Goal: Task Accomplishment & Management: Manage account settings

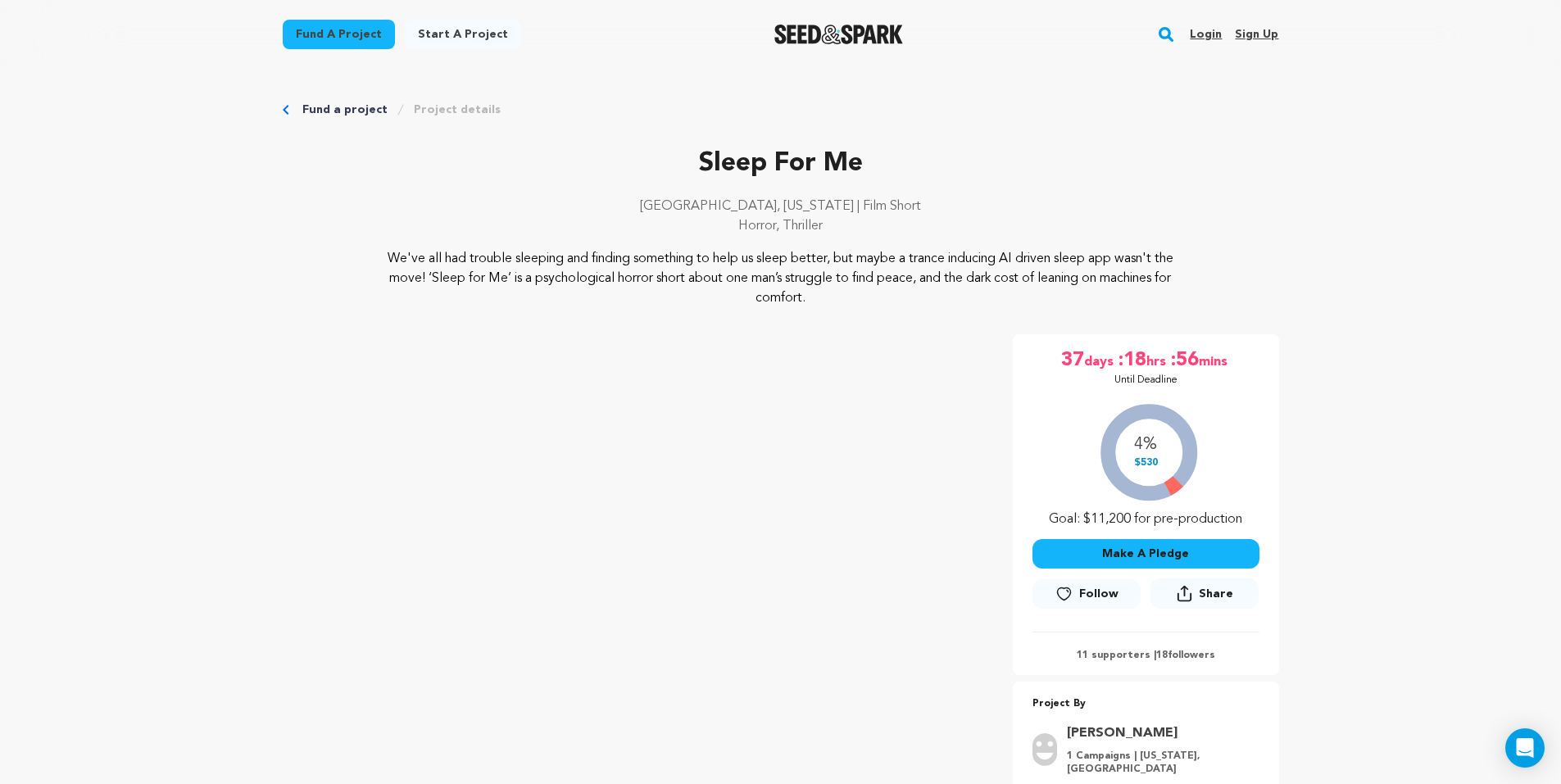
drag, startPoint x: 718, startPoint y: 163, endPoint x: 1055, endPoint y: 326, distance: 374.4
click at [1054, 326] on div "Sleep For Me Los Angeles, California | Film Short Horror, Thriller Sleep For Me" at bounding box center [781, 491] width 997 height 694
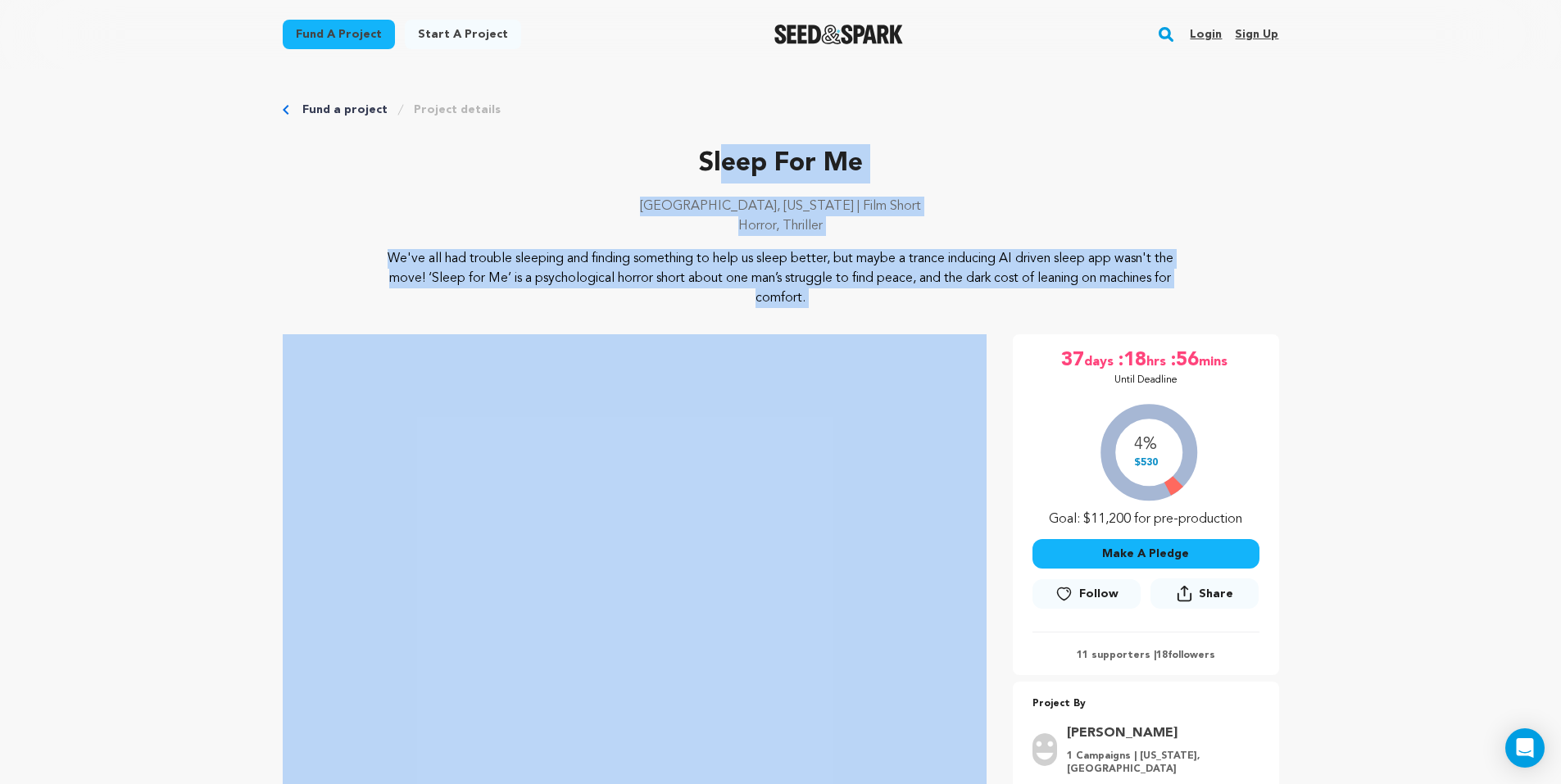
click at [909, 268] on p "We've all had trouble sleeping and finding something to help us sleep better, b…" at bounding box center [780, 278] width 797 height 59
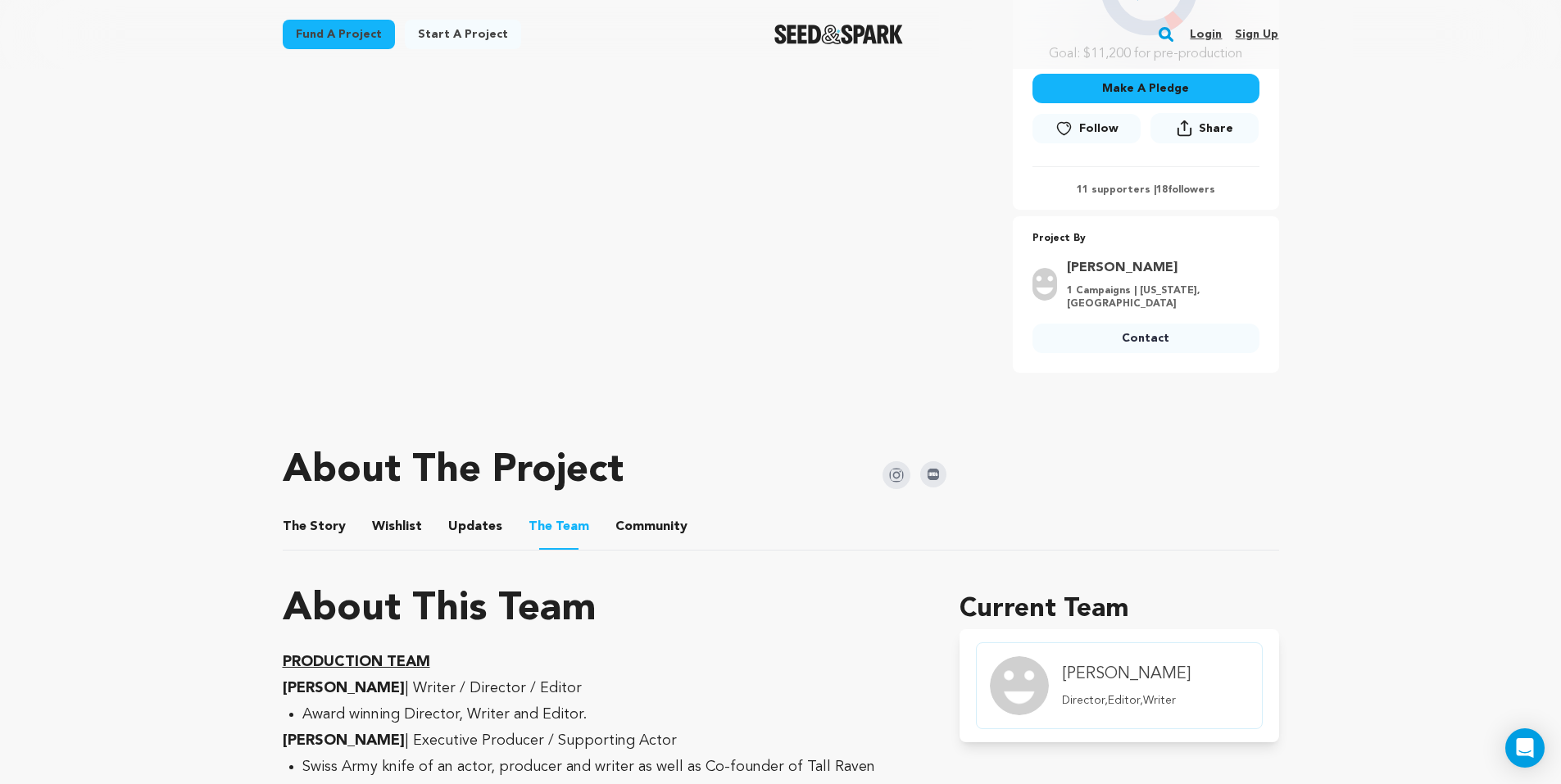
scroll to position [492, 0]
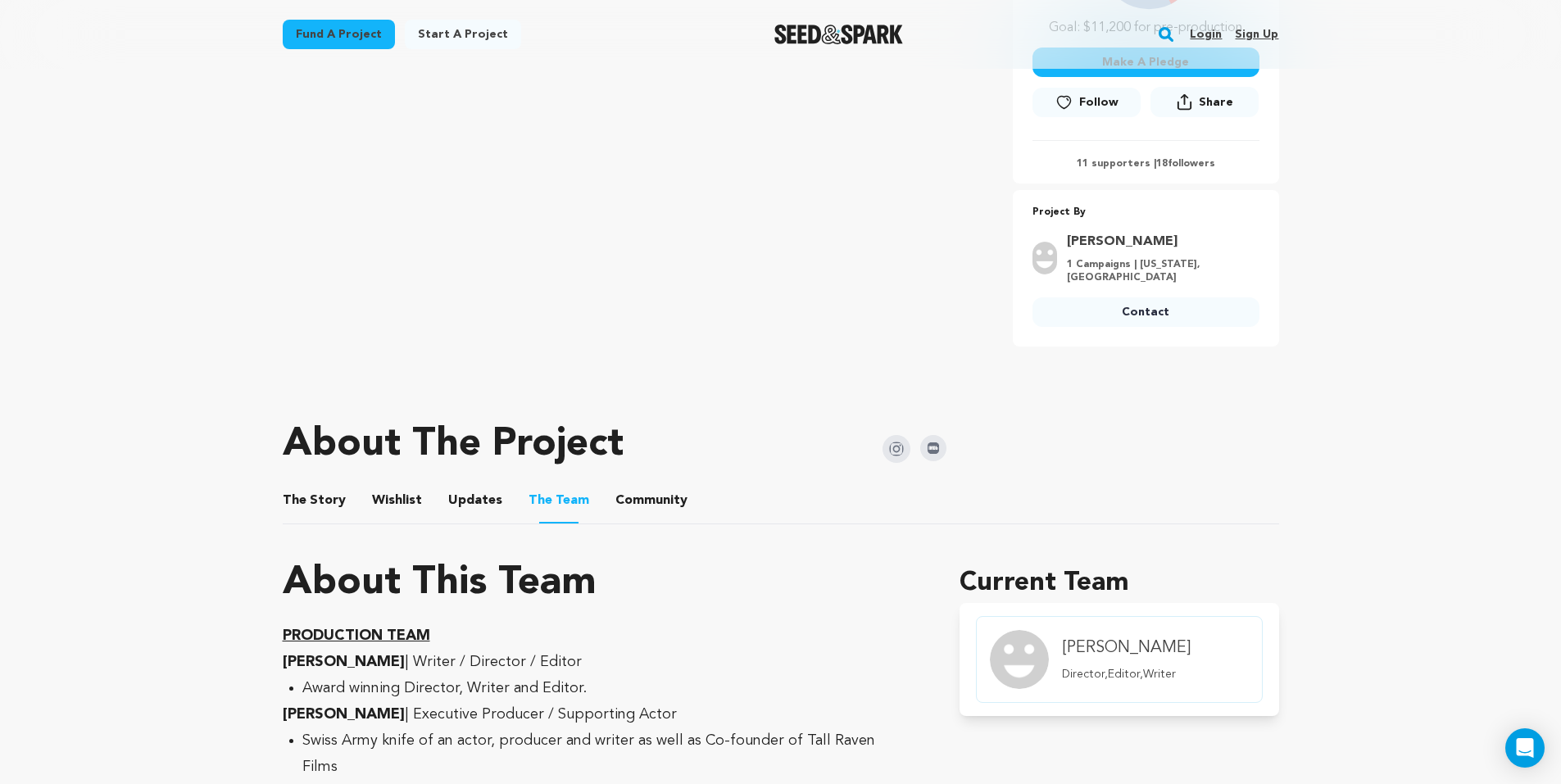
click at [1269, 34] on link "Sign up" at bounding box center [1256, 34] width 43 height 26
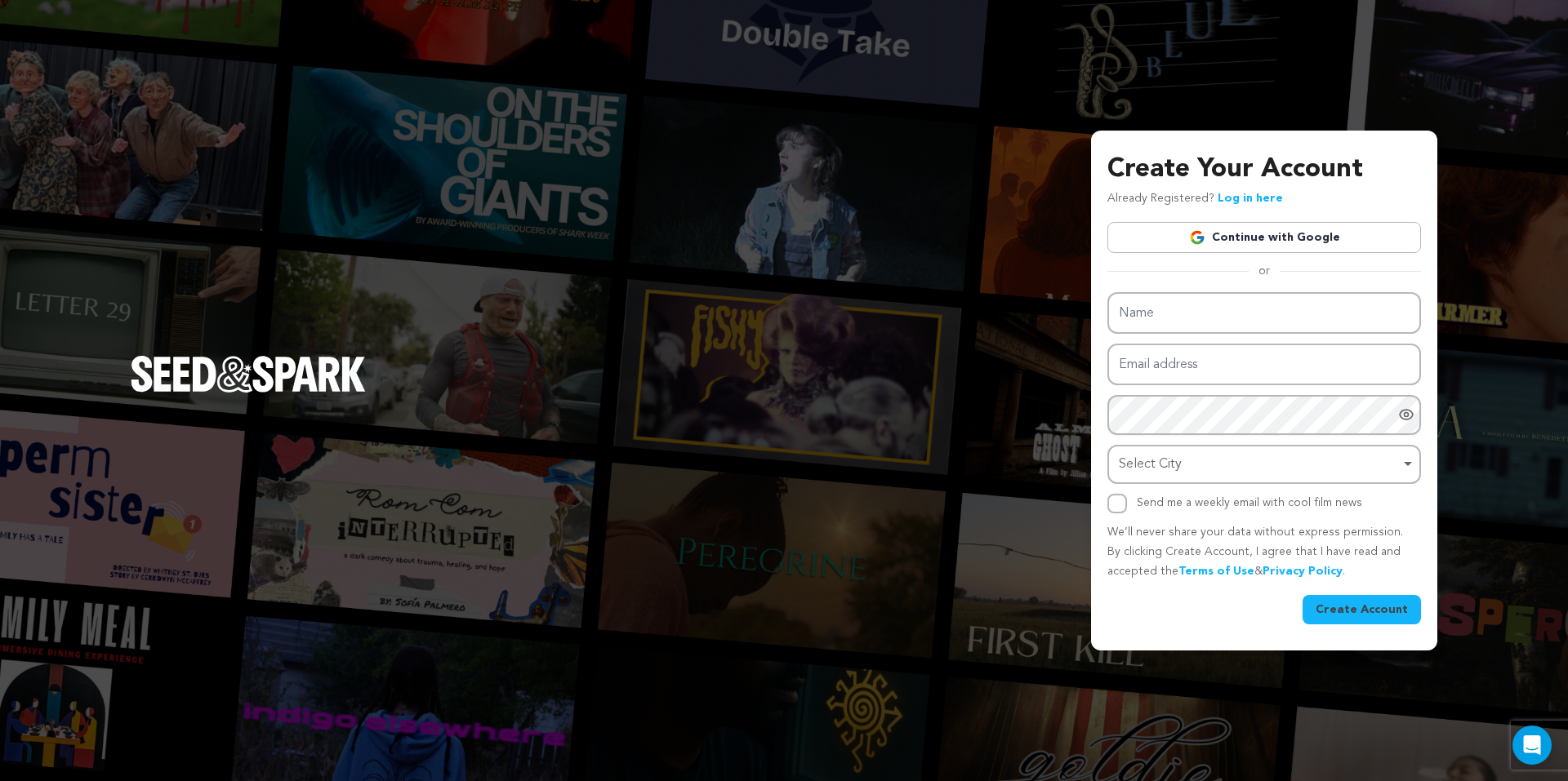
click at [1247, 201] on link "Log in here" at bounding box center [1250, 199] width 65 height 12
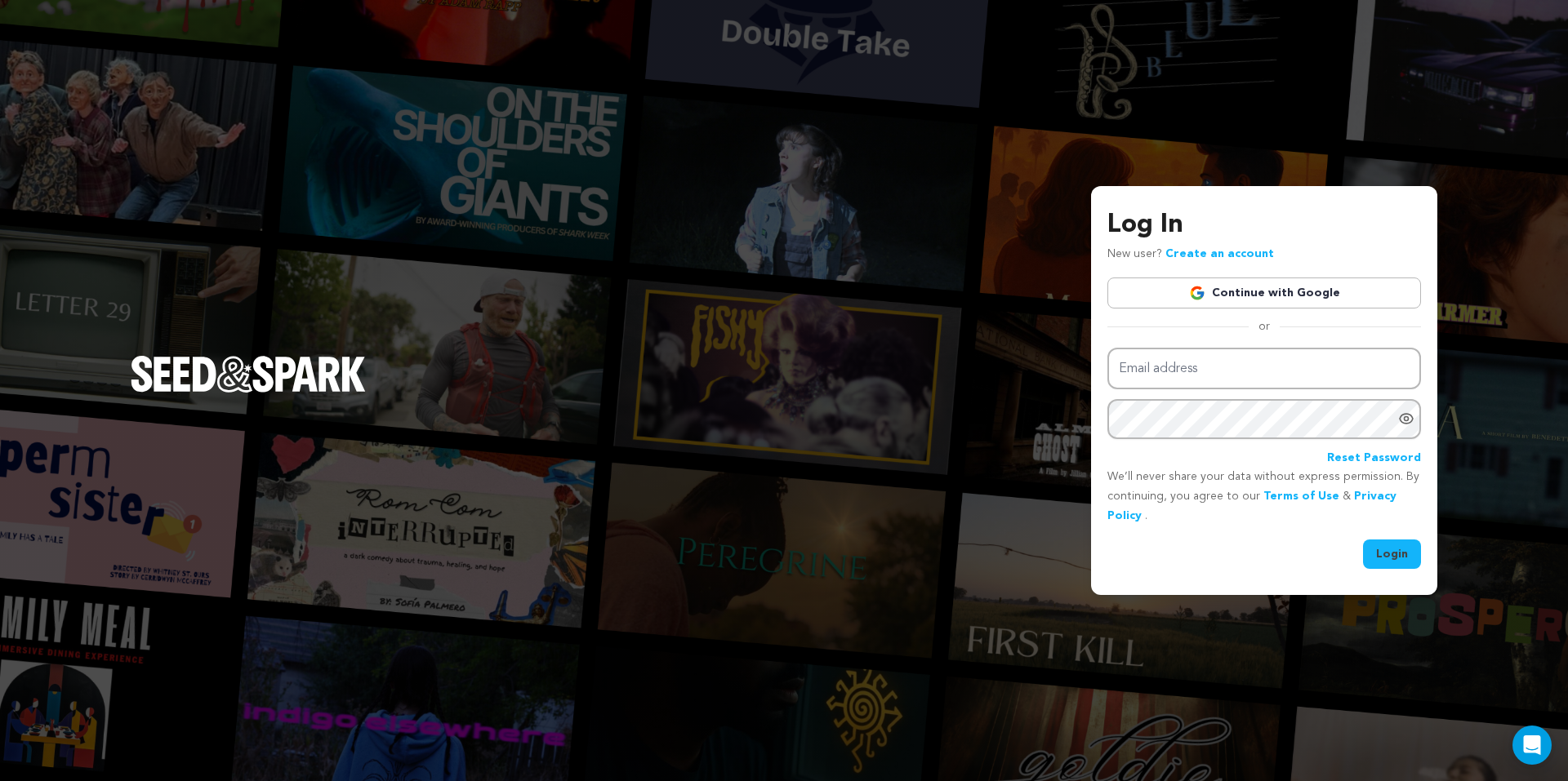
click at [1248, 275] on div "Log In New user? Create an account Continue with Google or Email address Passwo…" at bounding box center [1264, 387] width 313 height 363
click at [1254, 279] on link "Continue with Google" at bounding box center [1264, 293] width 313 height 31
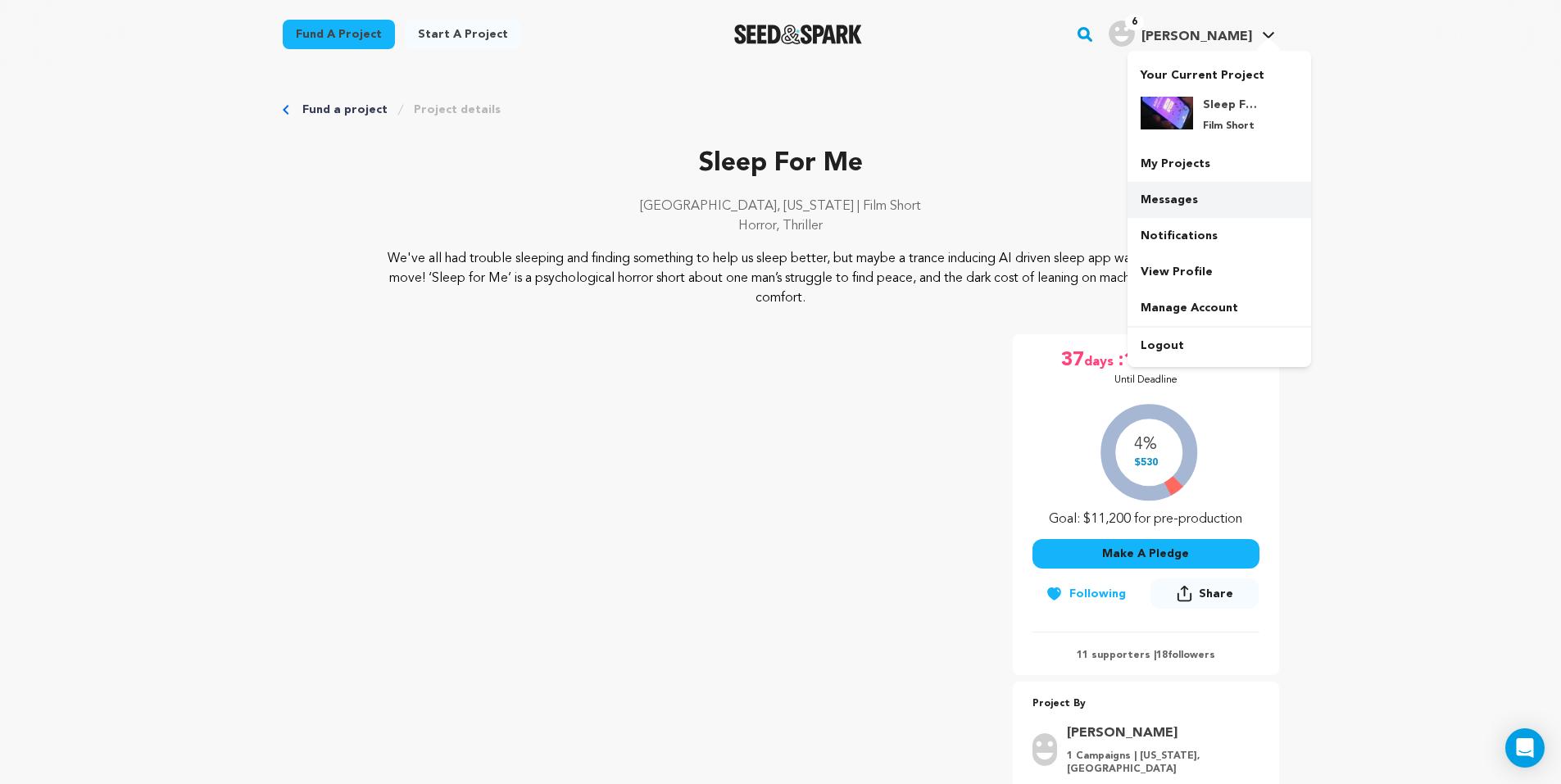
click at [1191, 192] on link "Messages" at bounding box center [1219, 200] width 184 height 36
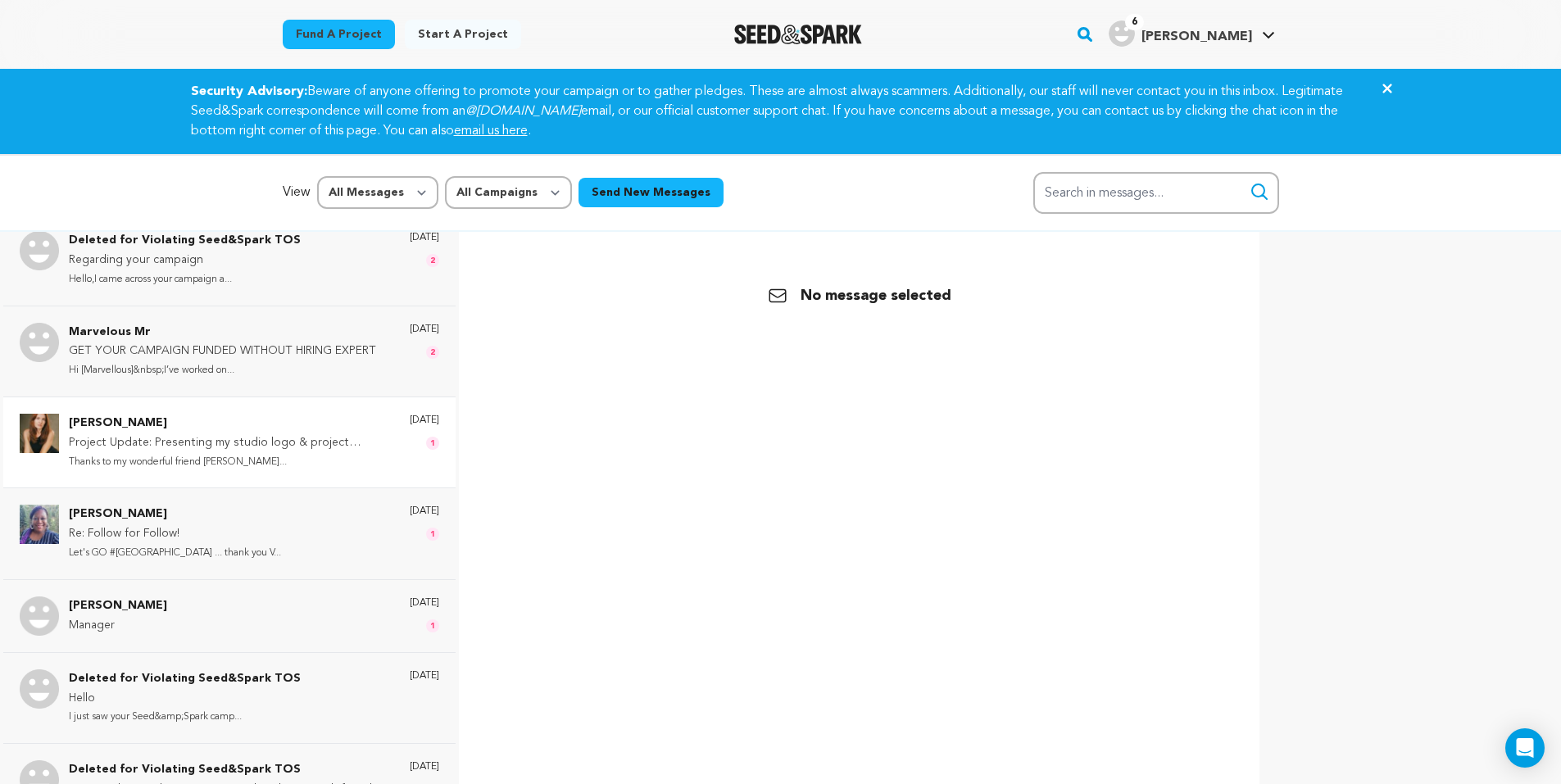
scroll to position [109, 0]
click at [215, 625] on div "[PERSON_NAME] Manager [DATE] 1" at bounding box center [254, 615] width 370 height 39
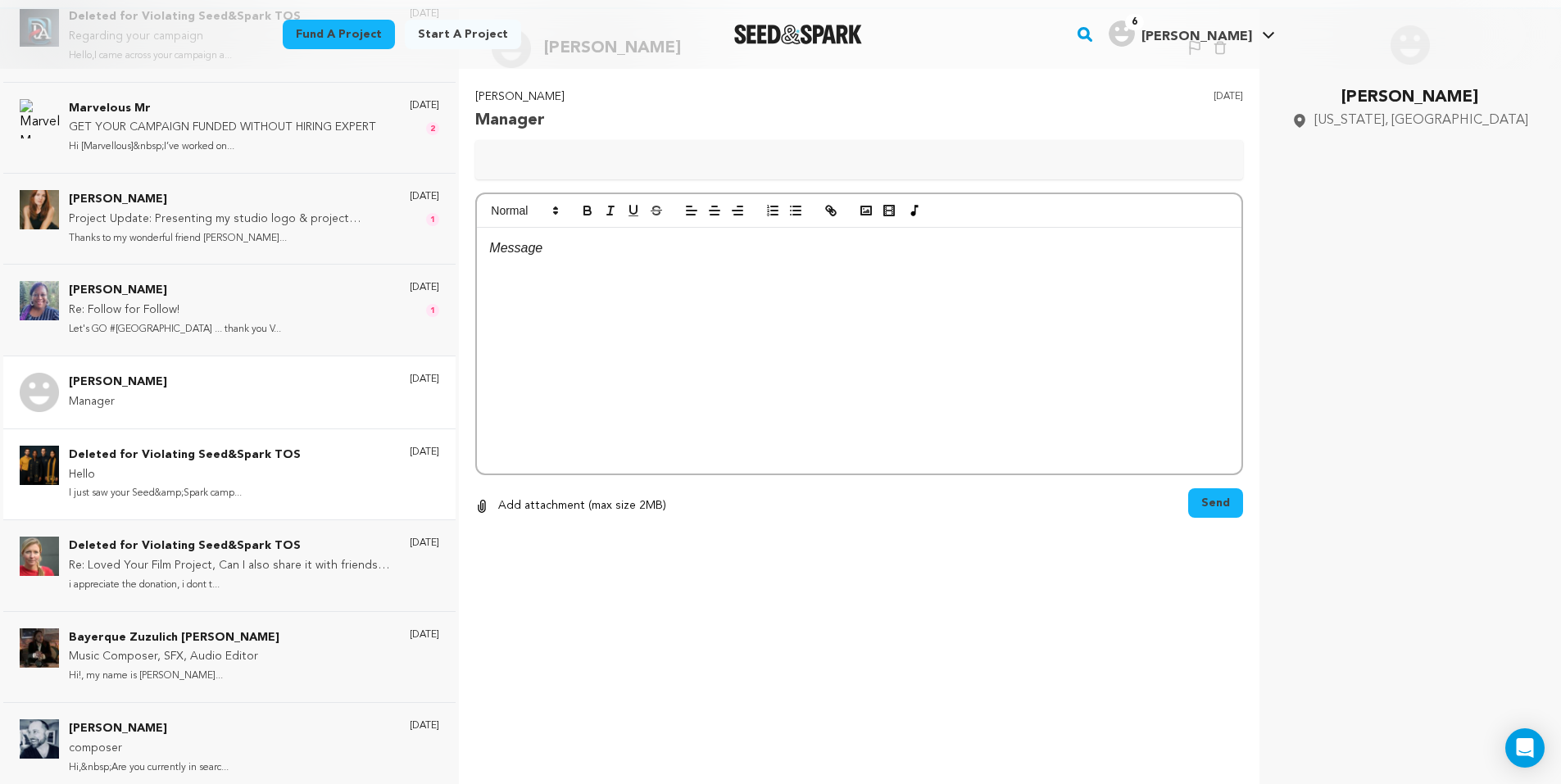
scroll to position [245, 0]
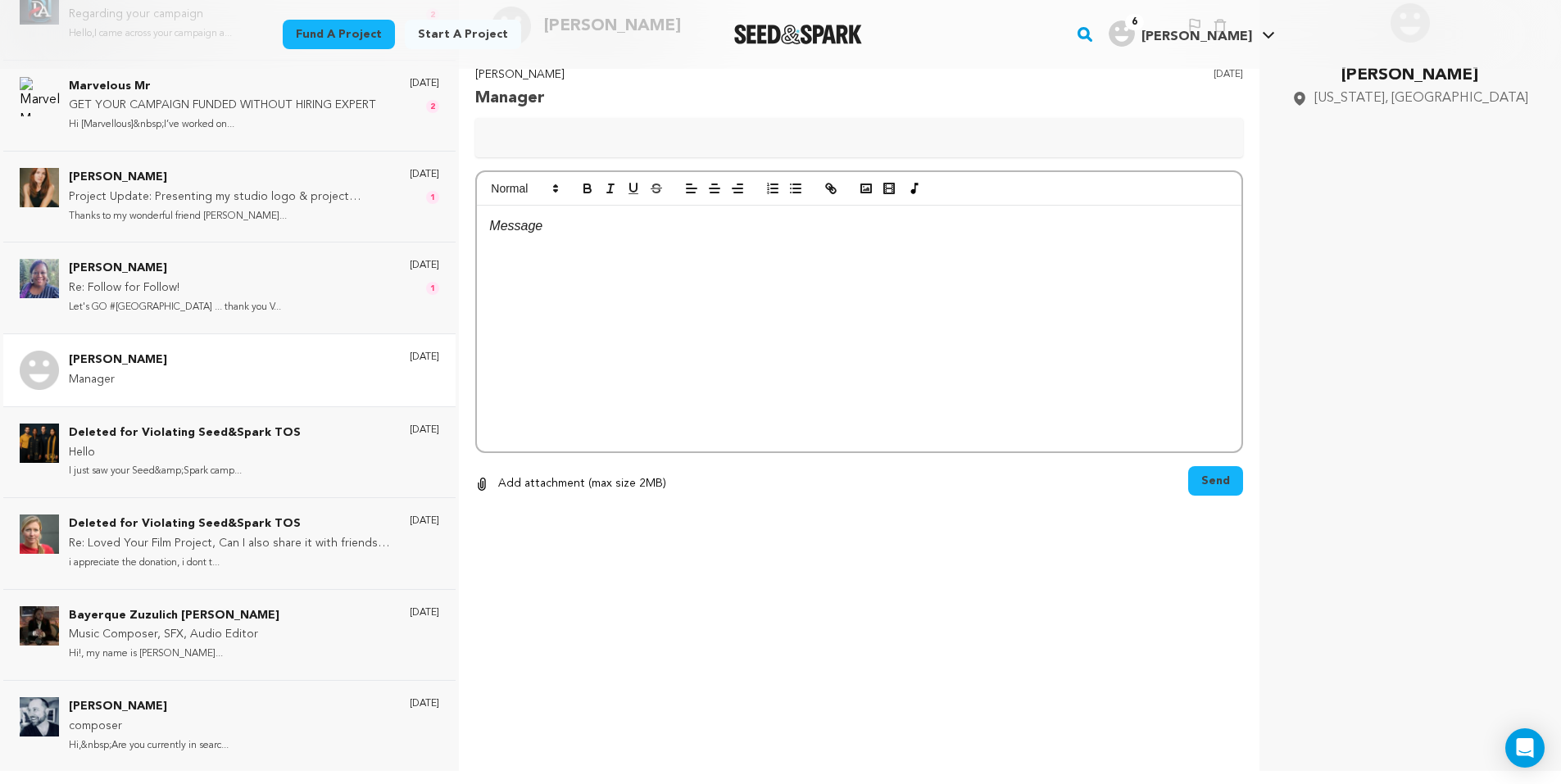
drag, startPoint x: 212, startPoint y: 368, endPoint x: 199, endPoint y: 379, distance: 17.0
click at [199, 379] on div "[PERSON_NAME] Manager [DATE]" at bounding box center [254, 370] width 370 height 39
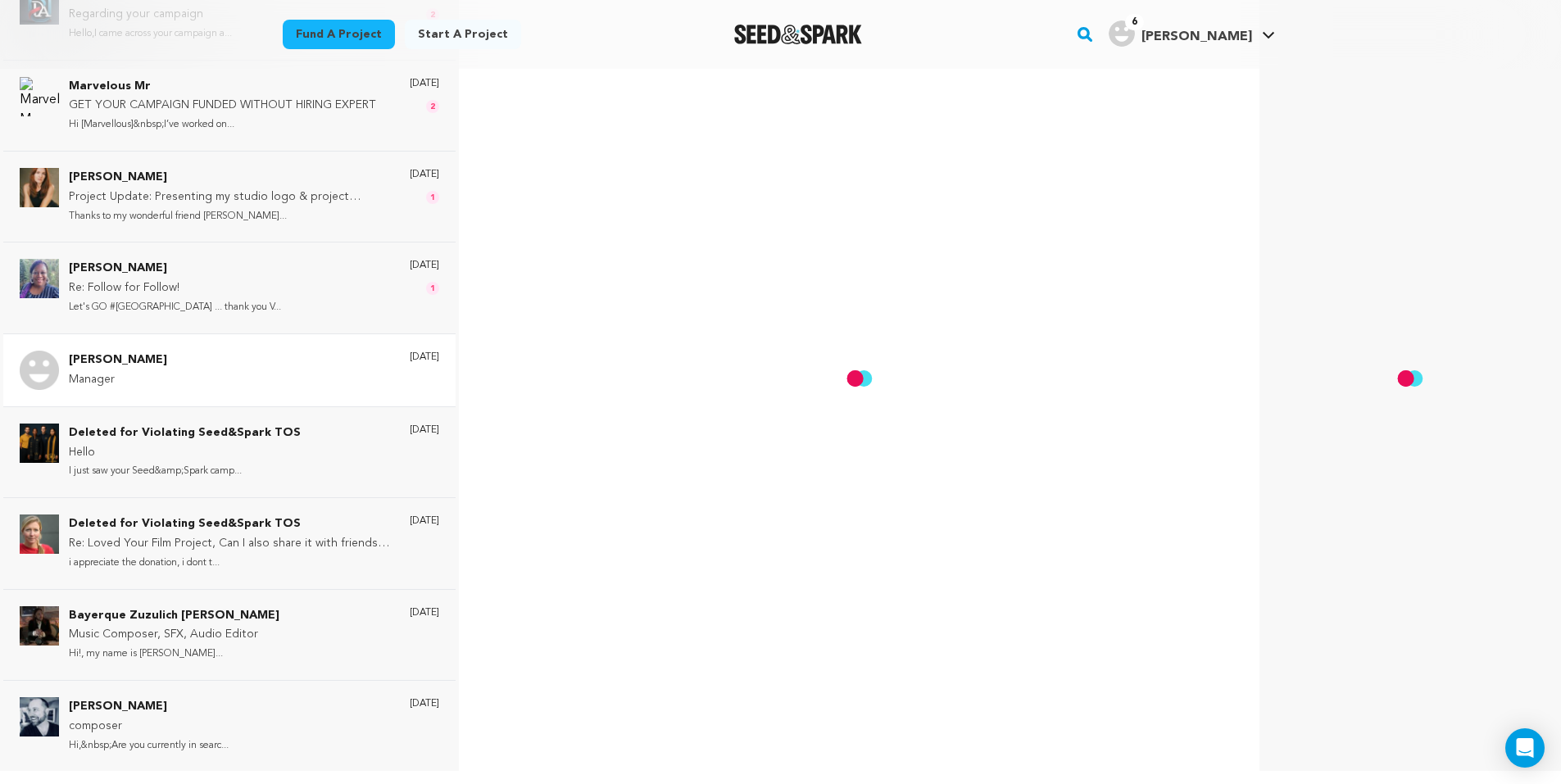
click at [242, 378] on div "[PERSON_NAME] Manager [DATE]" at bounding box center [254, 370] width 370 height 39
click at [293, 297] on div "[PERSON_NAME] Re: Follow for Follow! Let's GO #[GEOGRAPHIC_DATA] ... thank you …" at bounding box center [254, 288] width 370 height 58
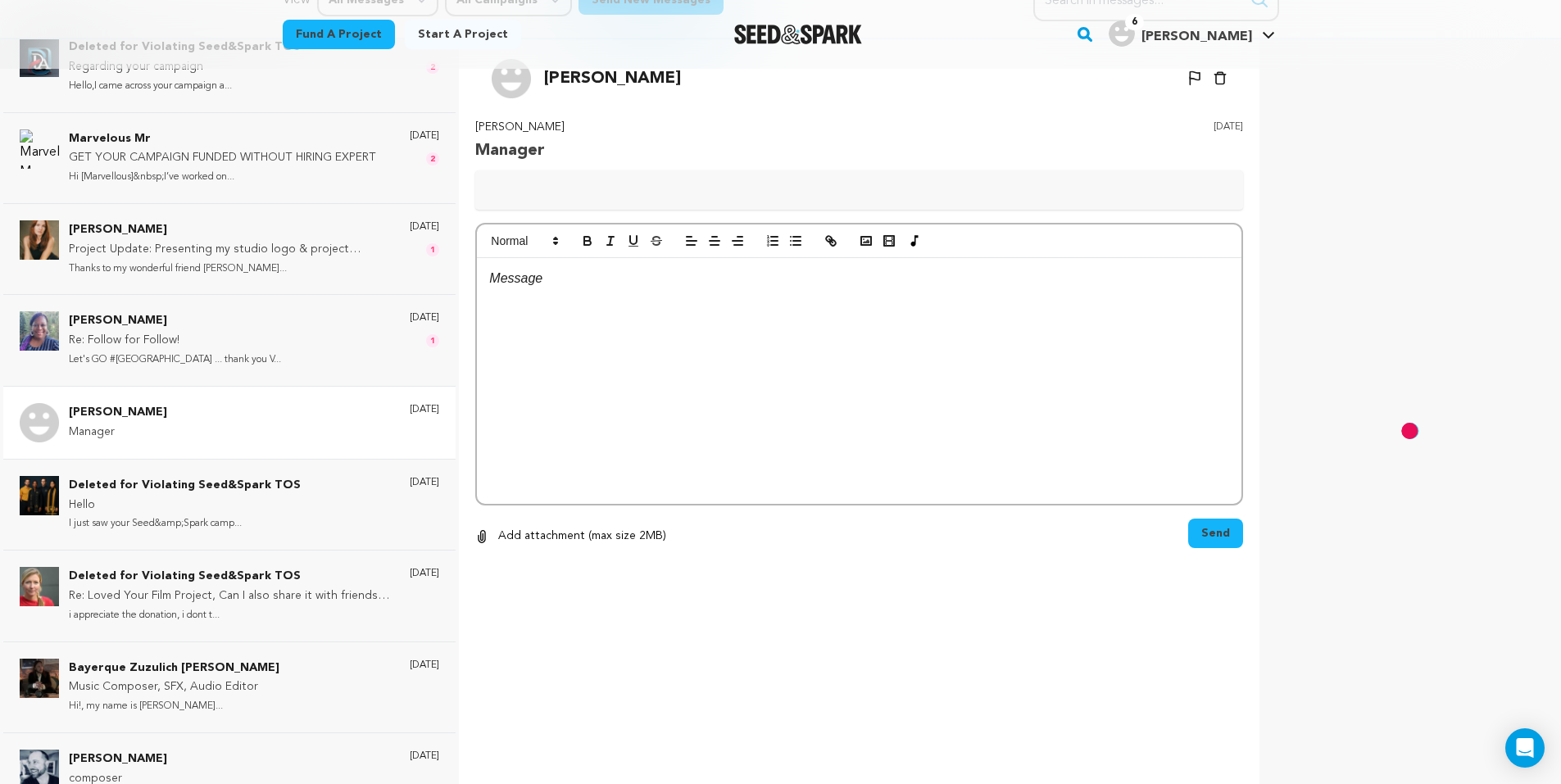
scroll to position [163, 0]
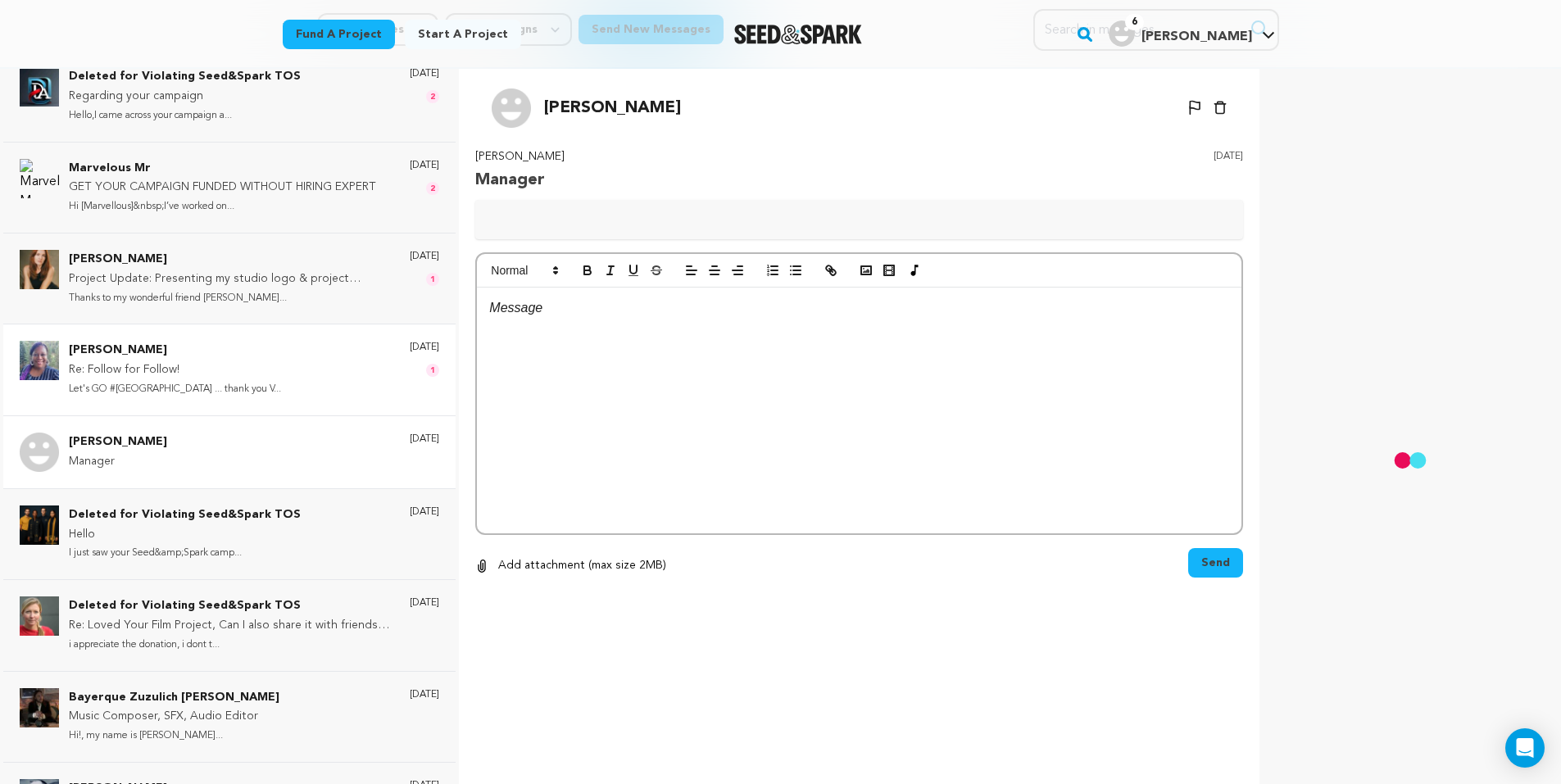
click at [184, 370] on p "Re: Follow for Follow!" at bounding box center [175, 369] width 212 height 20
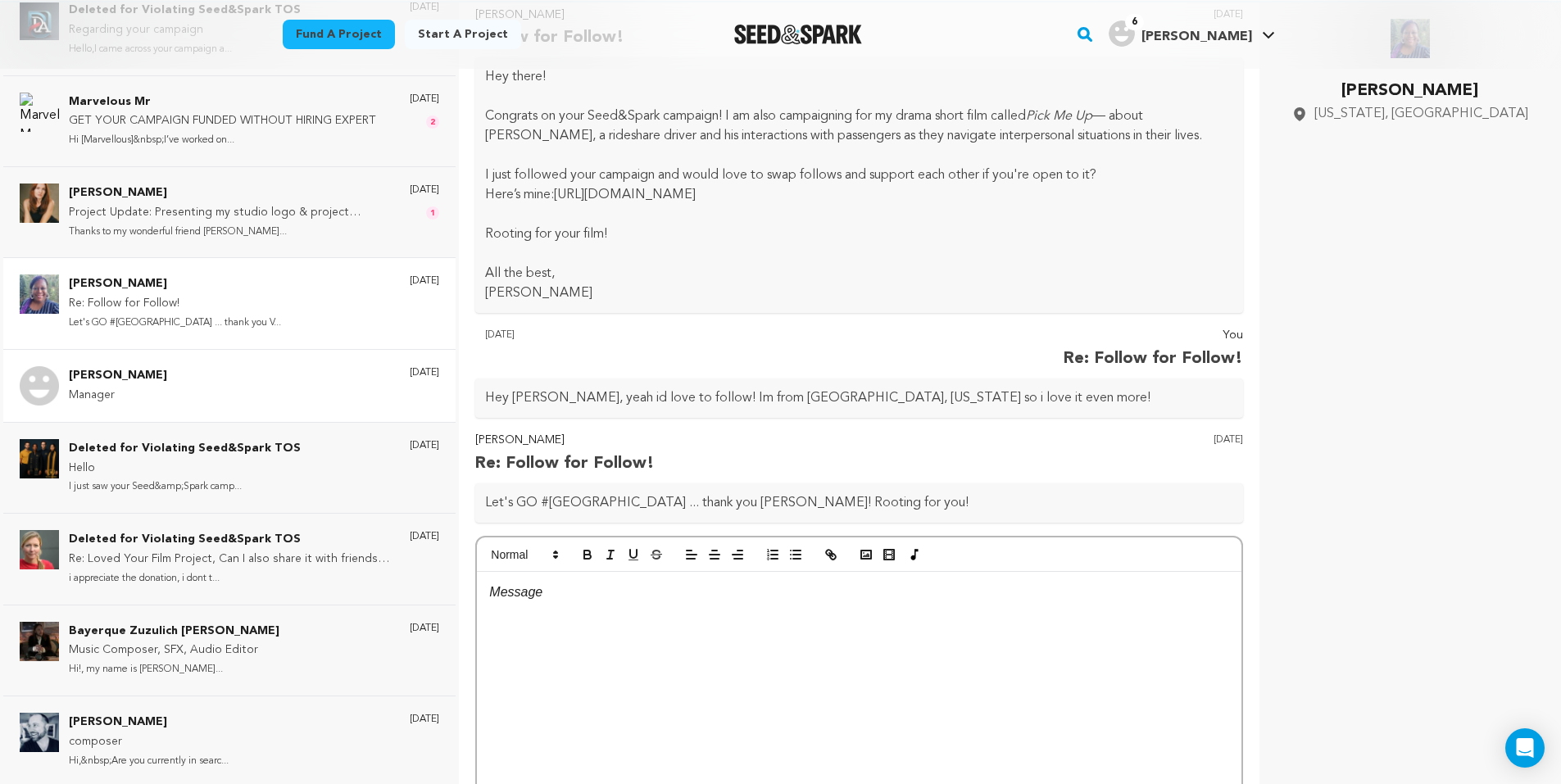
scroll to position [210, 0]
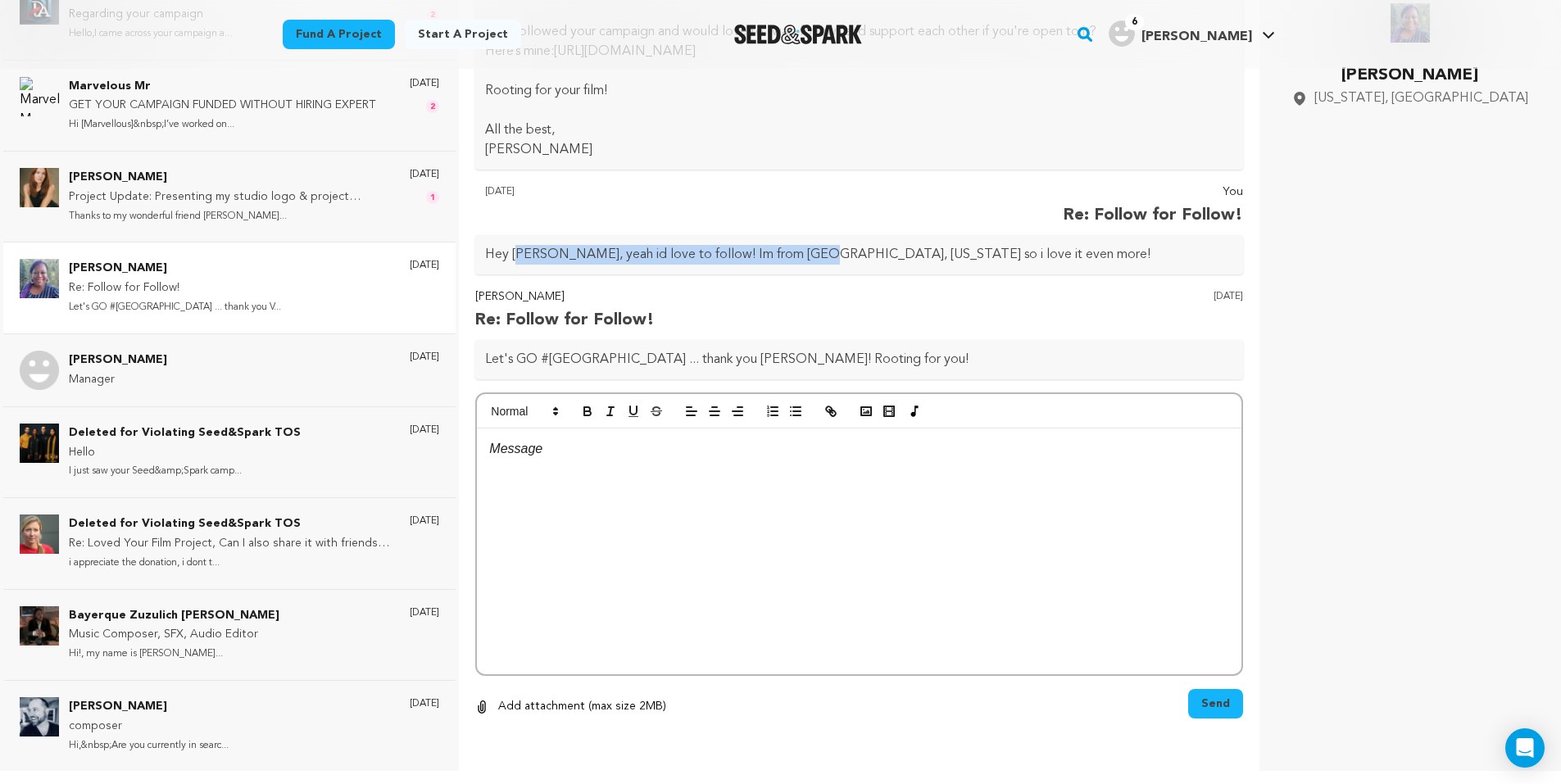
drag, startPoint x: 613, startPoint y: 261, endPoint x: 808, endPoint y: 243, distance: 195.8
click at [806, 243] on div "Hey Leanna, yeah id love to follow! Im from cleveland, ohio so i love it even m…" at bounding box center [859, 255] width 768 height 39
click at [810, 242] on div "Hey Leanna, yeah id love to follow! Im from cleveland, ohio so i love it even m…" at bounding box center [859, 255] width 768 height 39
drag, startPoint x: 748, startPoint y: 255, endPoint x: 929, endPoint y: 253, distance: 181.0
click at [912, 255] on p "Hey Leanna, yeah id love to follow! Im from cleveland, ohio so i love it even m…" at bounding box center [859, 254] width 749 height 20
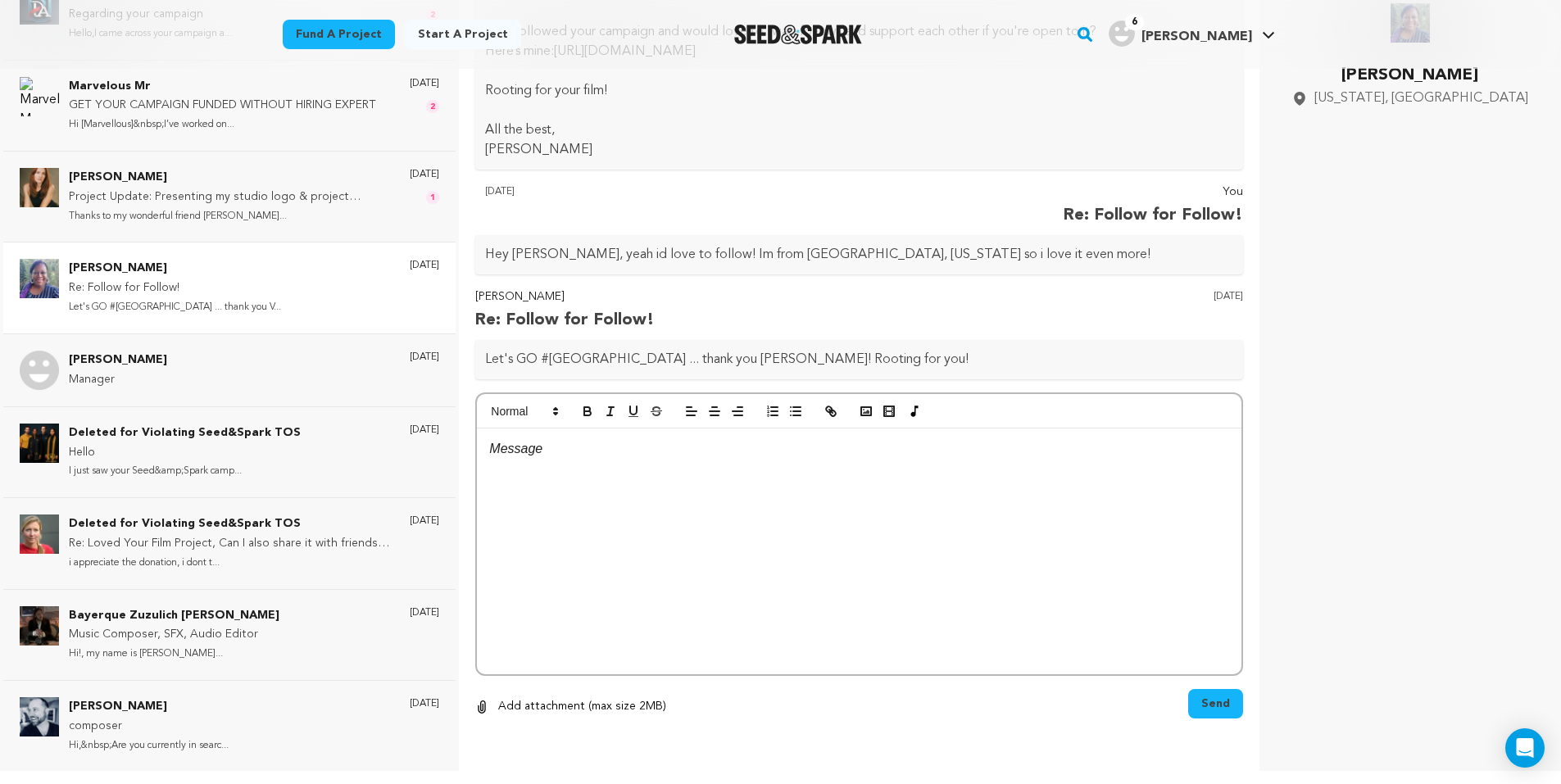
click at [929, 253] on p "Hey Leanna, yeah id love to follow! Im from cleveland, ohio so i love it even m…" at bounding box center [859, 254] width 749 height 20
drag, startPoint x: 546, startPoint y: 368, endPoint x: 815, endPoint y: 348, distance: 269.7
click at [815, 348] on div "Let's GO #Cleveland ... thank you Vincent! Rooting for you!" at bounding box center [859, 359] width 768 height 39
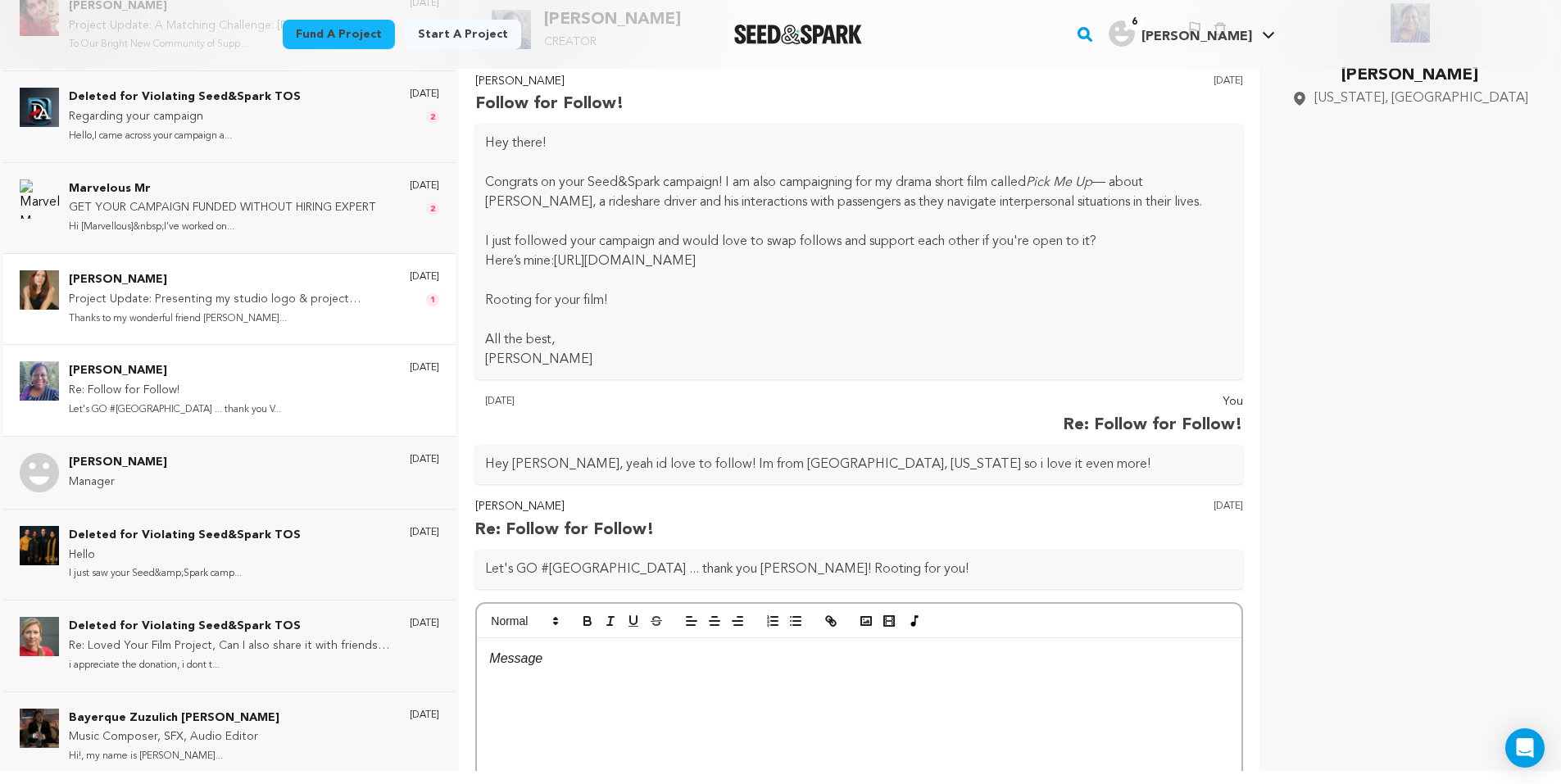
scroll to position [0, 0]
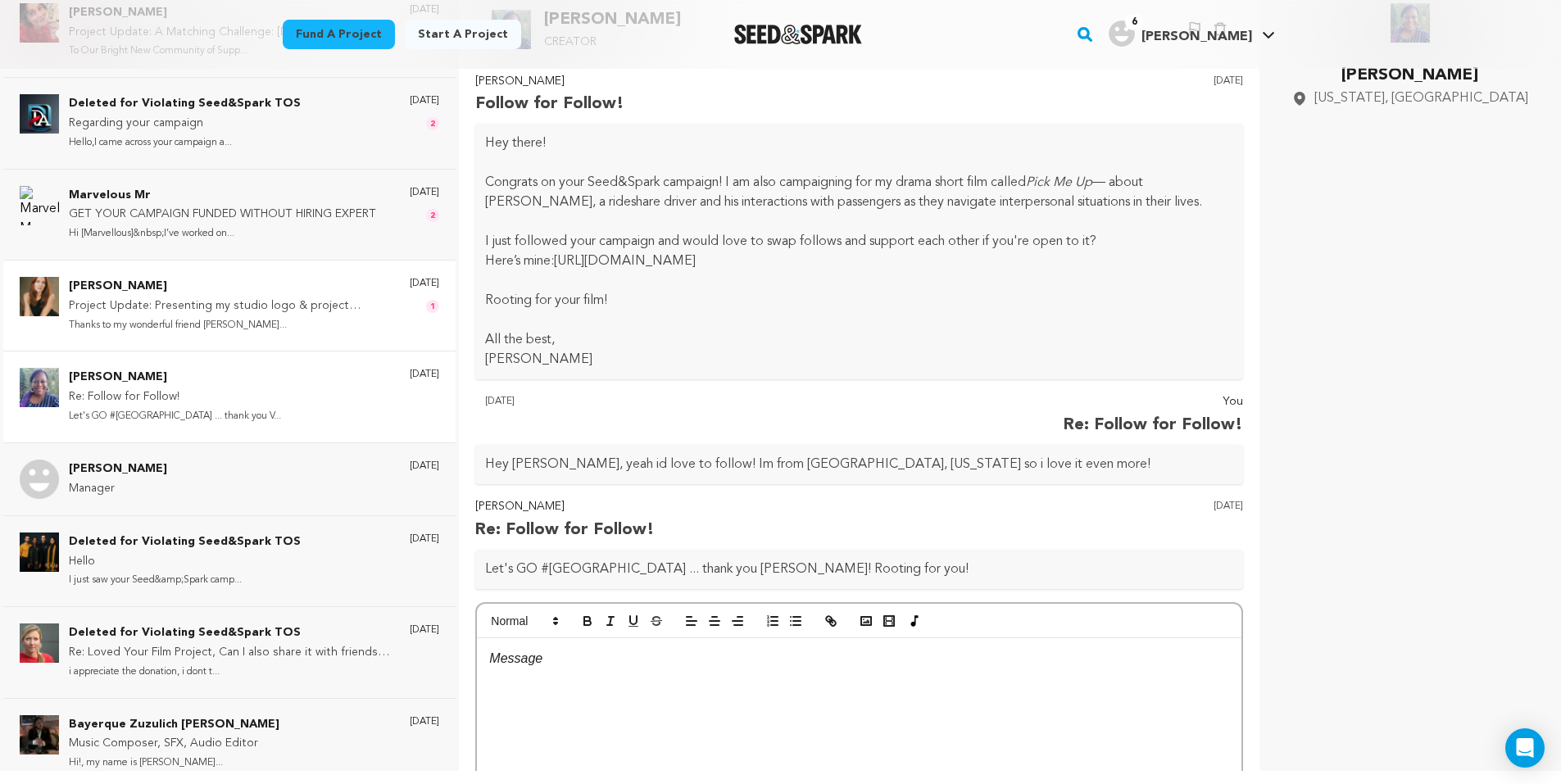
click at [248, 307] on p "Project Update: Presenting my studio logo & project updates!" at bounding box center [231, 306] width 325 height 20
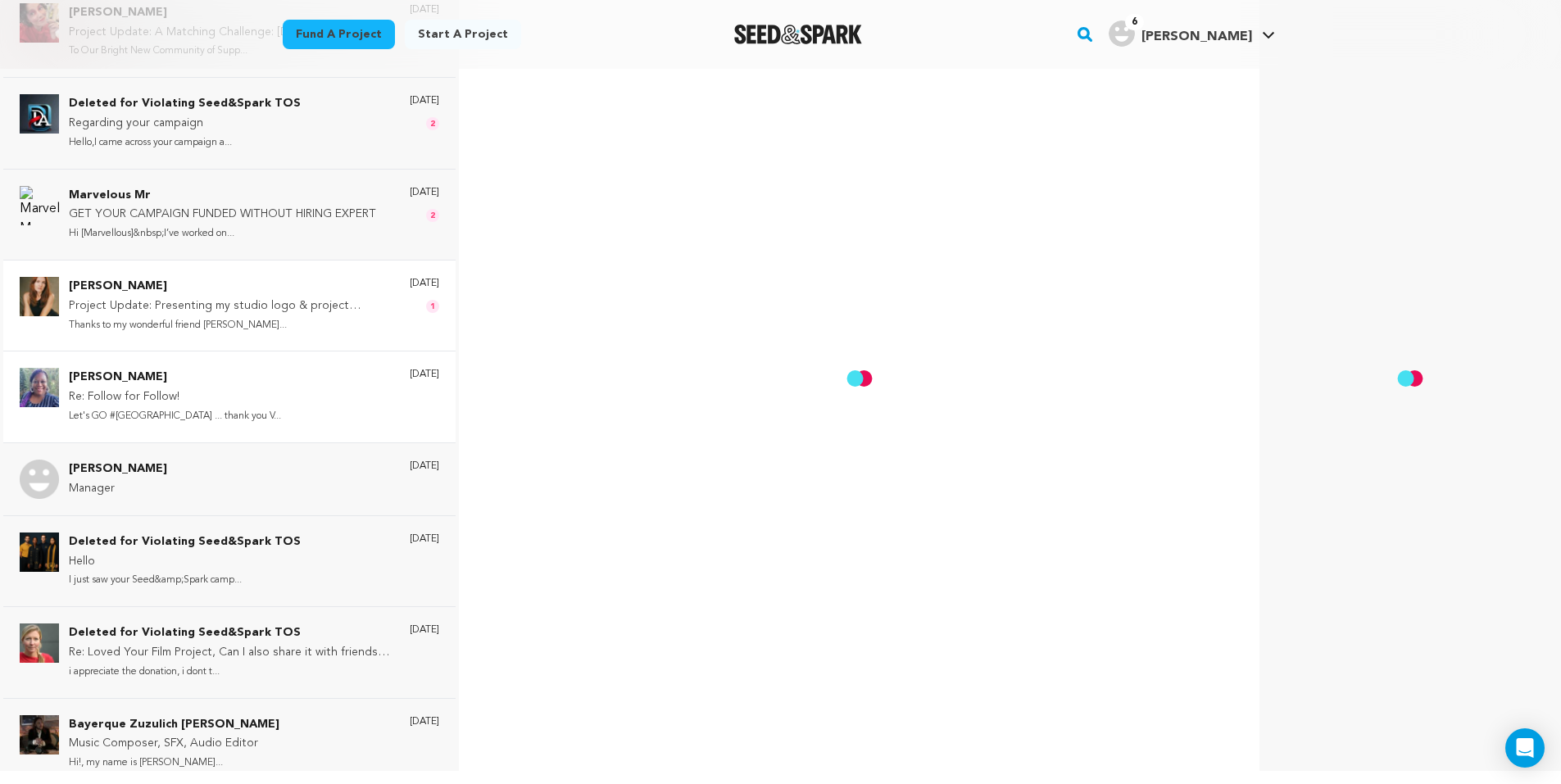
click at [248, 307] on p "Project Update: Presenting my studio logo & project updates!" at bounding box center [231, 306] width 325 height 20
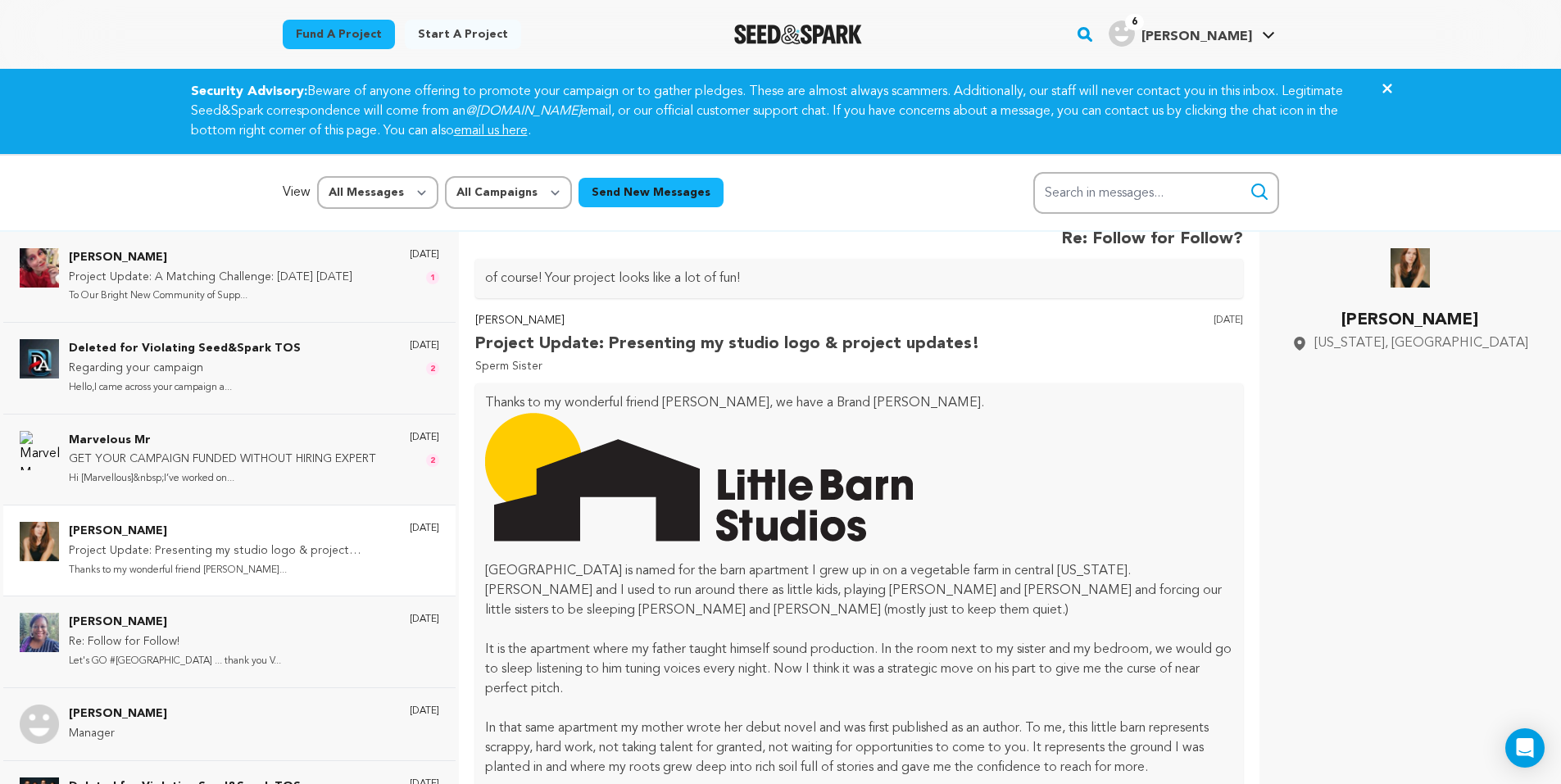
scroll to position [409, 0]
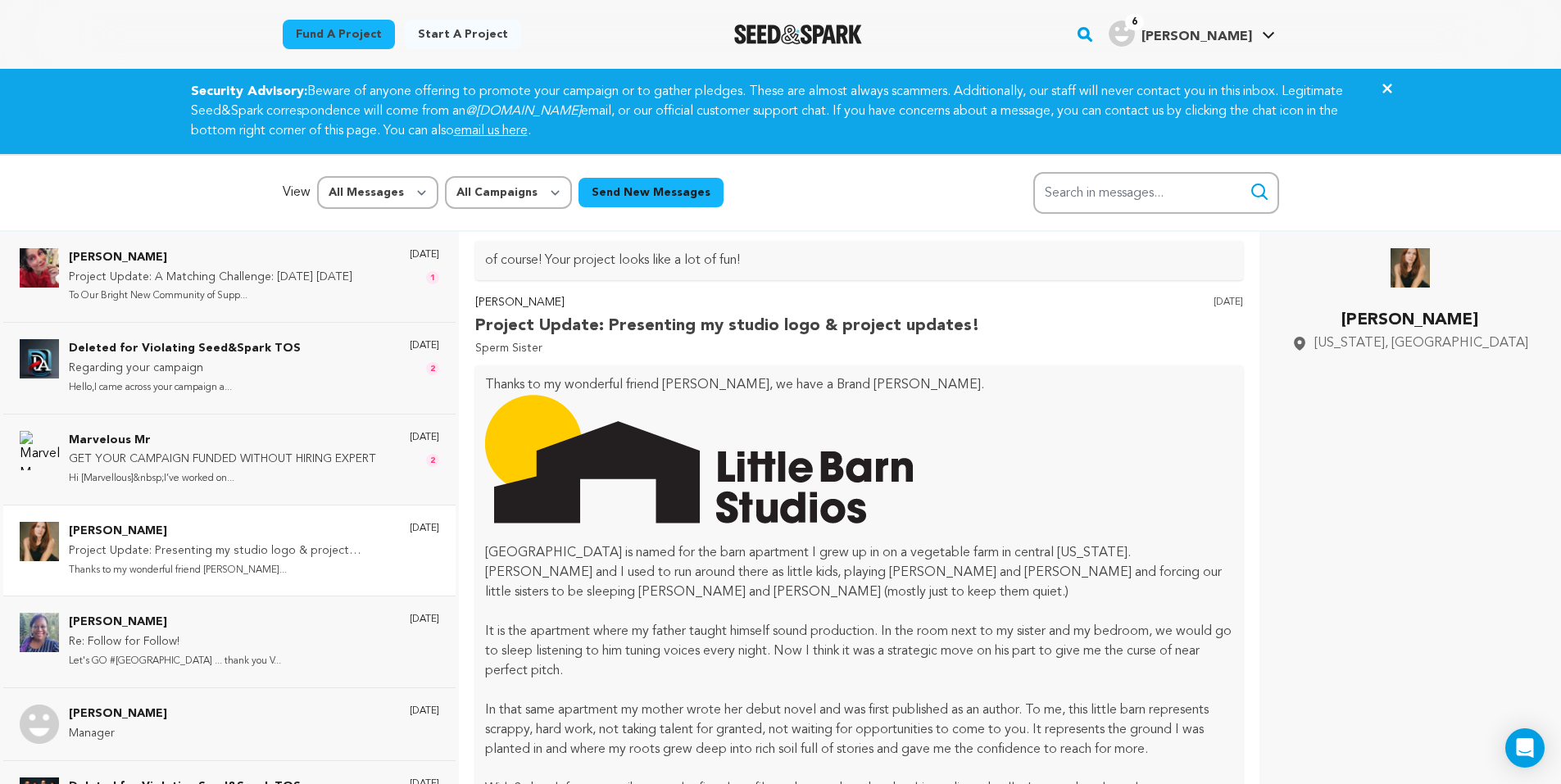
drag, startPoint x: 619, startPoint y: 330, endPoint x: 927, endPoint y: 317, distance: 308.3
click at [927, 317] on p "Project Update: Presenting my studio logo & project updates!" at bounding box center [727, 325] width 505 height 26
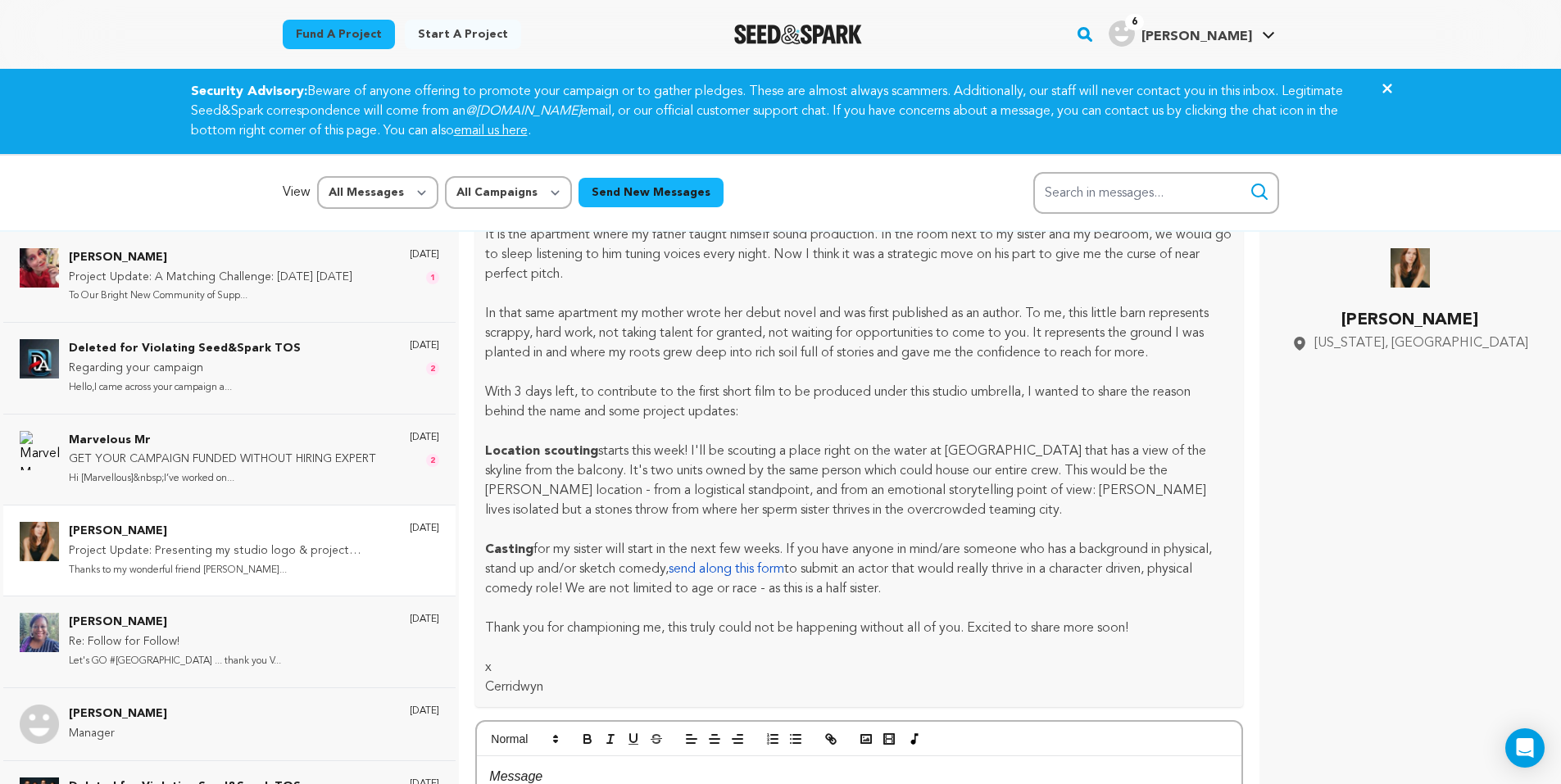
scroll to position [901, 0]
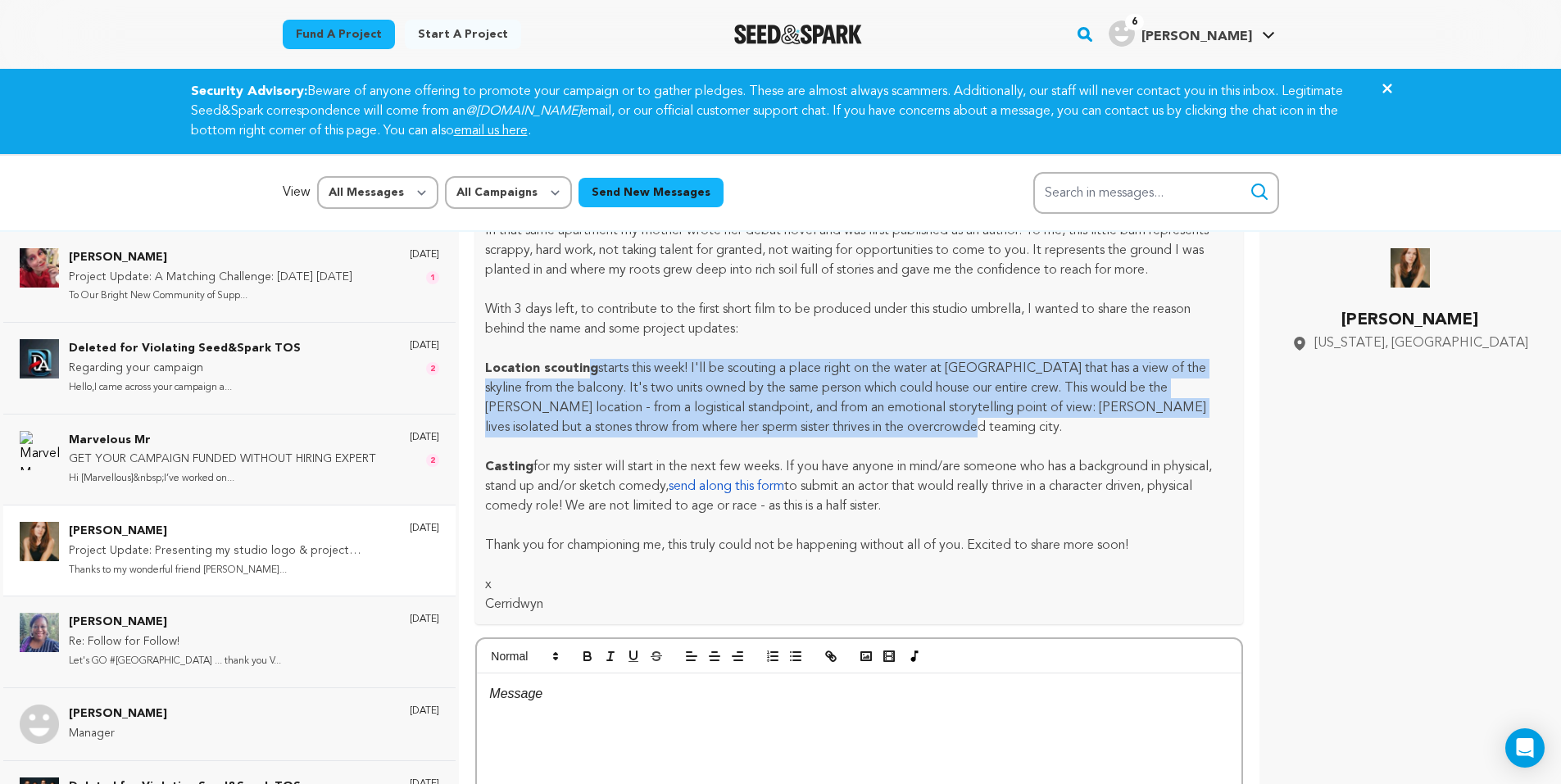
drag, startPoint x: 587, startPoint y: 382, endPoint x: 998, endPoint y: 426, distance: 413.3
click at [998, 426] on p "Location scouting starts this week! I'll be scouting a place right on the water…" at bounding box center [859, 398] width 749 height 79
click at [871, 410] on p "Location scouting starts this week! I'll be scouting a place right on the water…" at bounding box center [859, 398] width 749 height 79
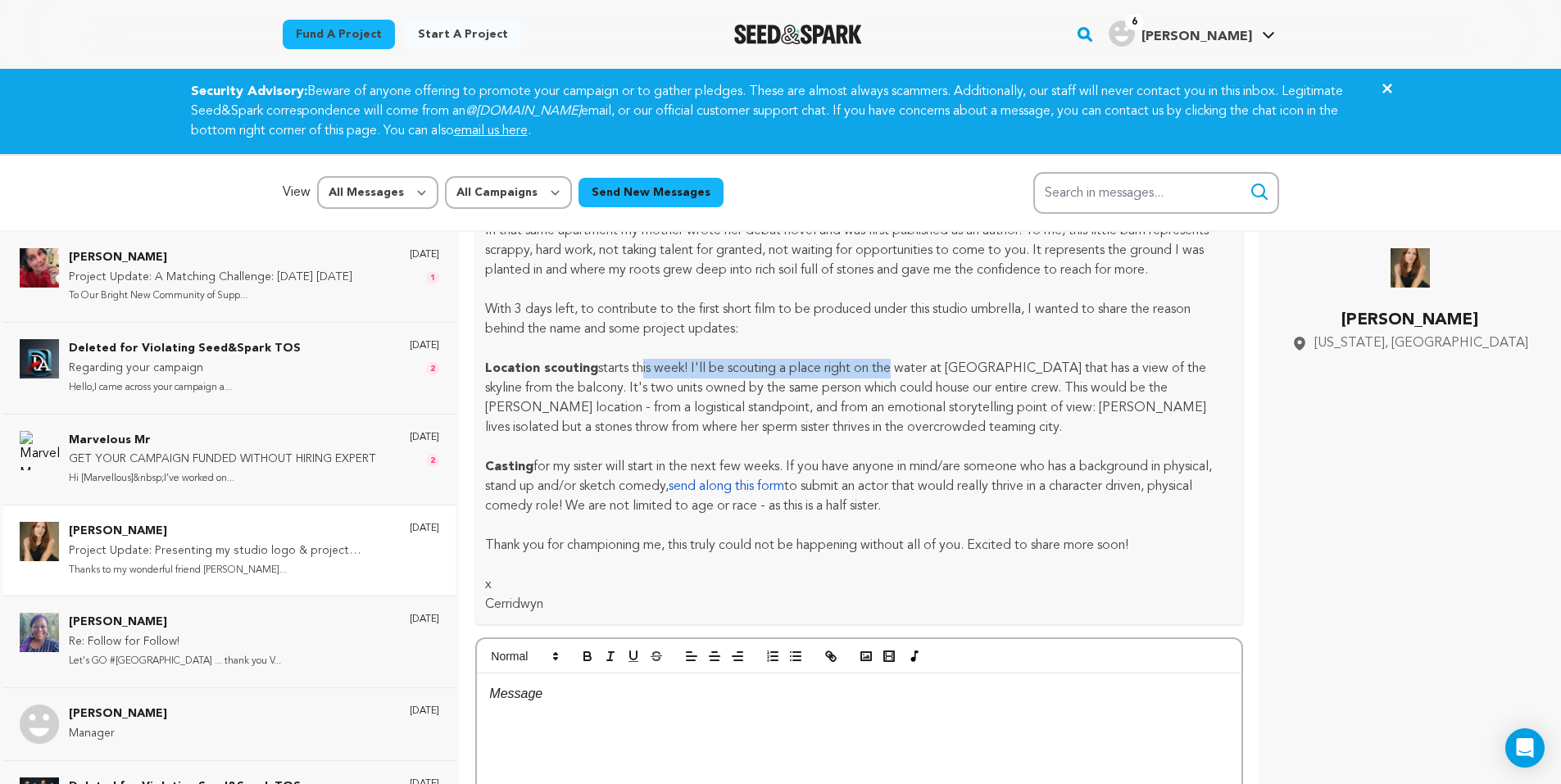
drag, startPoint x: 645, startPoint y: 371, endPoint x: 902, endPoint y: 386, distance: 257.4
click at [900, 386] on p "Location scouting starts this week! I'll be scouting a place right on the water…" at bounding box center [859, 398] width 749 height 79
click at [902, 386] on p "Location scouting starts this week! I'll be scouting a place right on the water…" at bounding box center [859, 398] width 749 height 79
drag, startPoint x: 526, startPoint y: 471, endPoint x: 677, endPoint y: 474, distance: 151.0
click at [677, 474] on p "Casting for my sister will start in the next few weeks. If you have anyone in m…" at bounding box center [859, 486] width 749 height 59
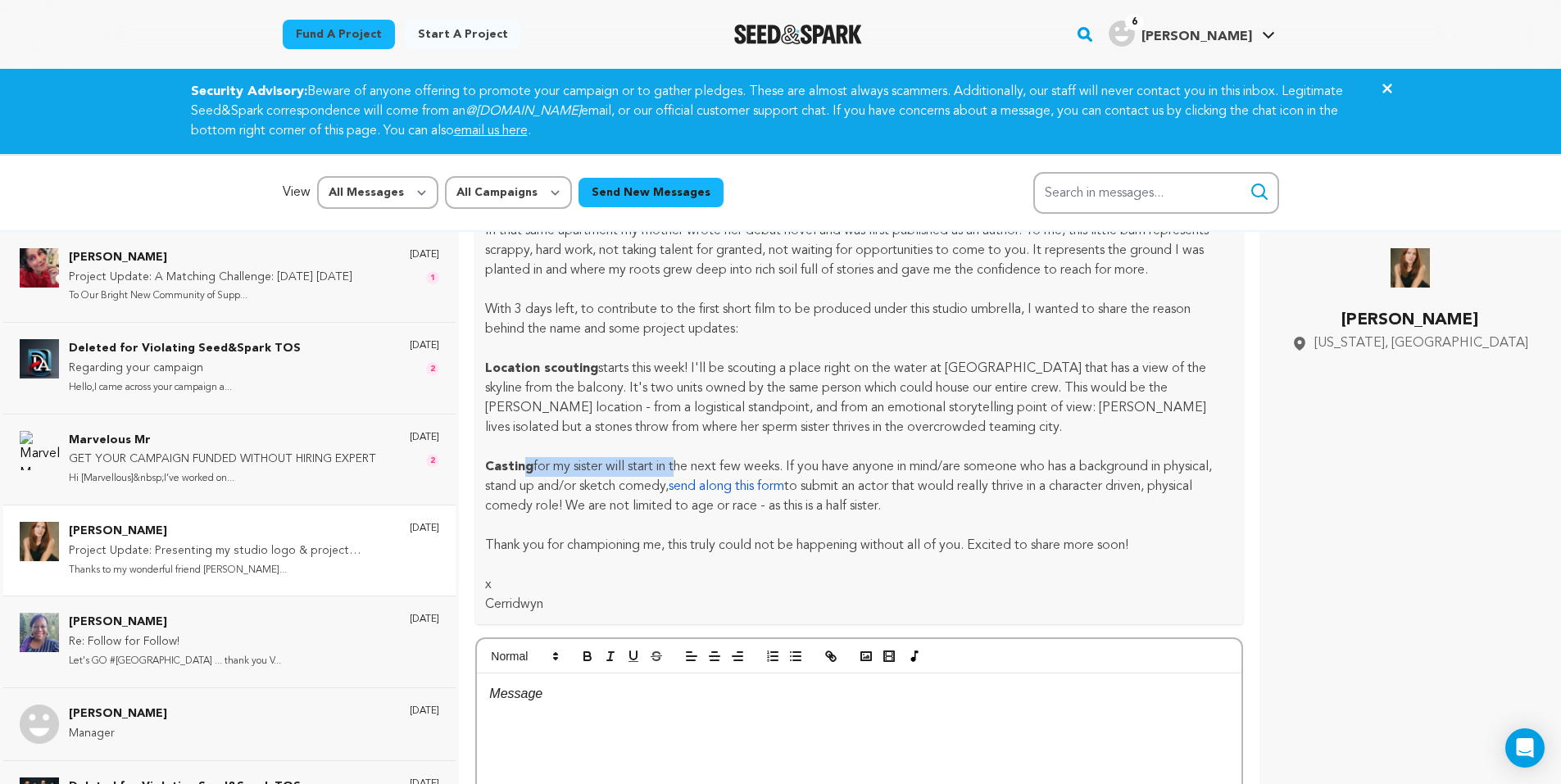
click at [677, 474] on p "Casting for my sister will start in the next few weeks. If you have anyone in m…" at bounding box center [859, 486] width 749 height 59
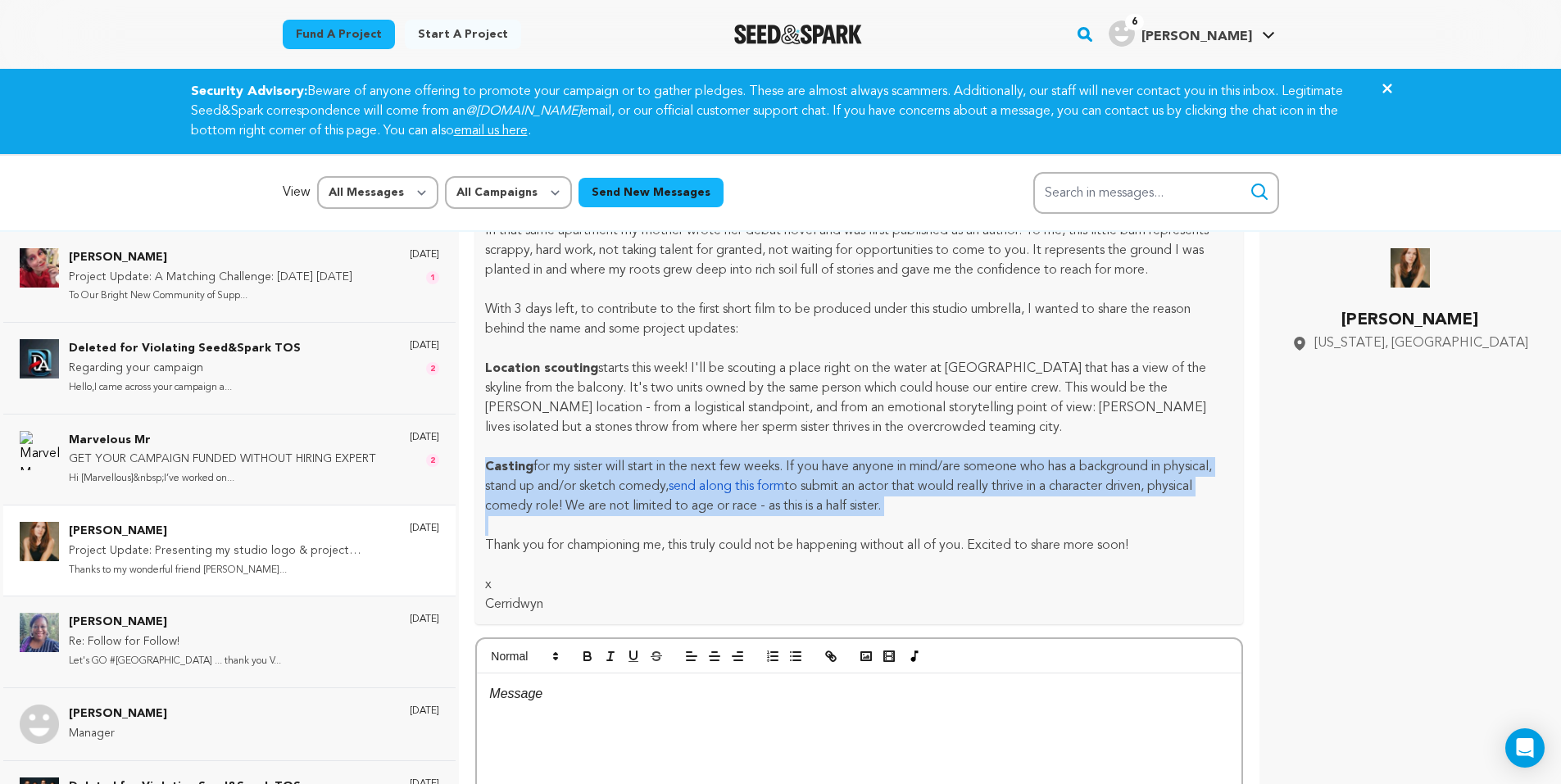
click at [677, 474] on p "Casting for my sister will start in the next few weeks. If you have anyone in m…" at bounding box center [859, 486] width 749 height 59
click at [617, 487] on p "Casting for my sister will start in the next few weeks. If you have anyone in m…" at bounding box center [859, 486] width 749 height 59
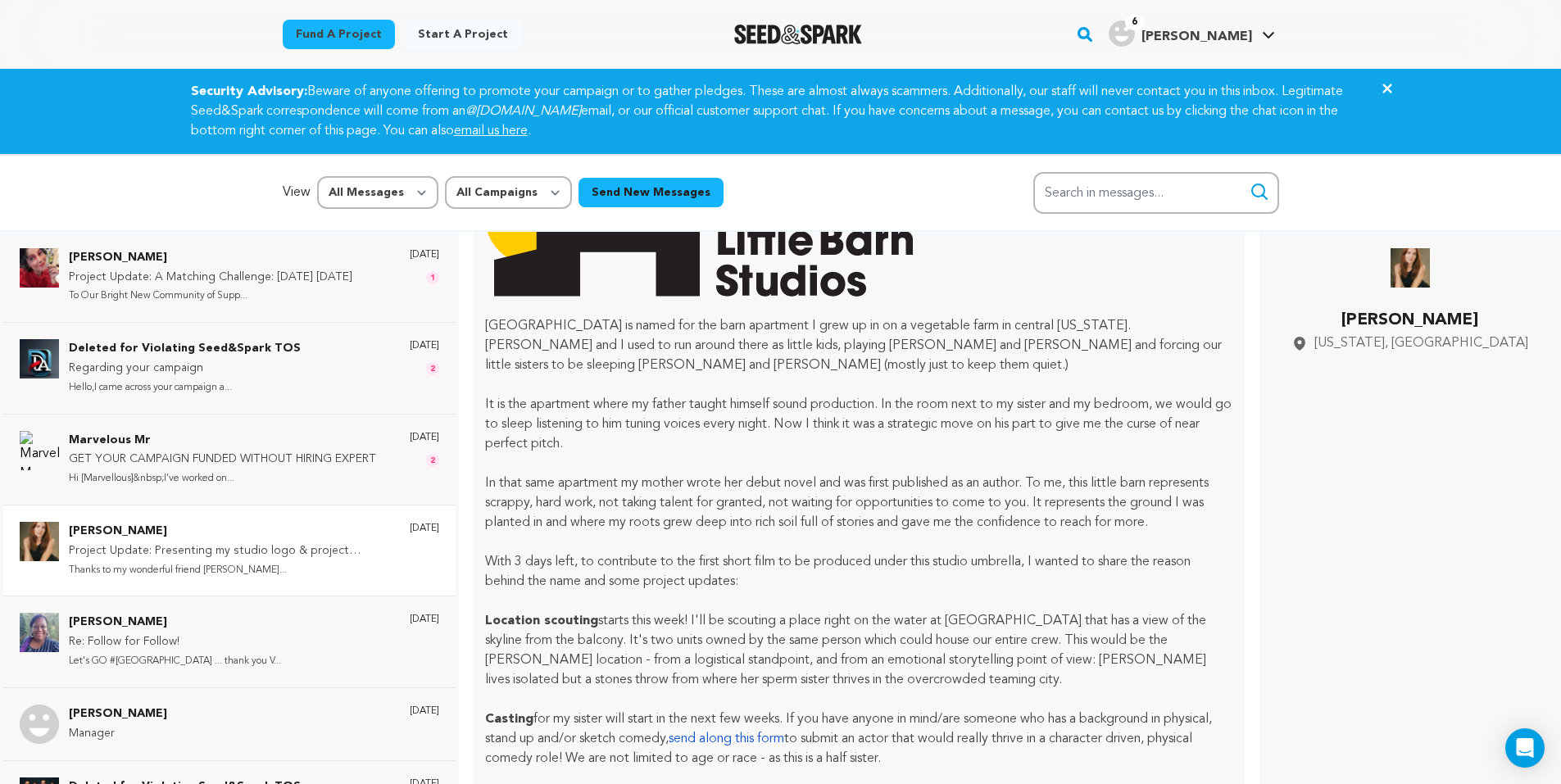
scroll to position [328, 0]
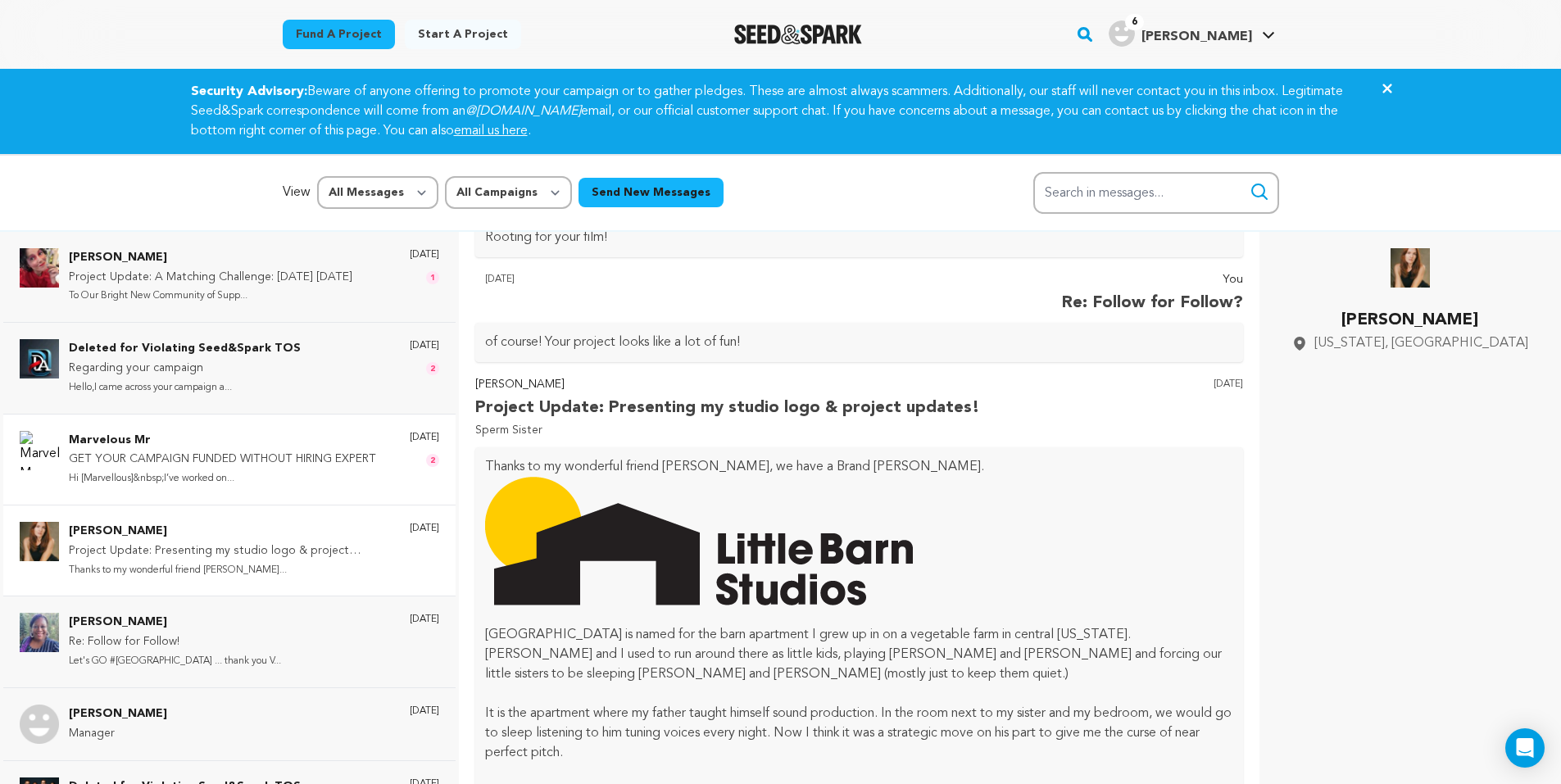
click at [248, 450] on p "GET YOUR CAMPAIGN FUNDED WITHOUT HIRING EXPERT" at bounding box center [223, 459] width 308 height 20
click at [252, 449] on p "GET YOUR CAMPAIGN FUNDED WITHOUT HIRING EXPERT" at bounding box center [223, 459] width 308 height 20
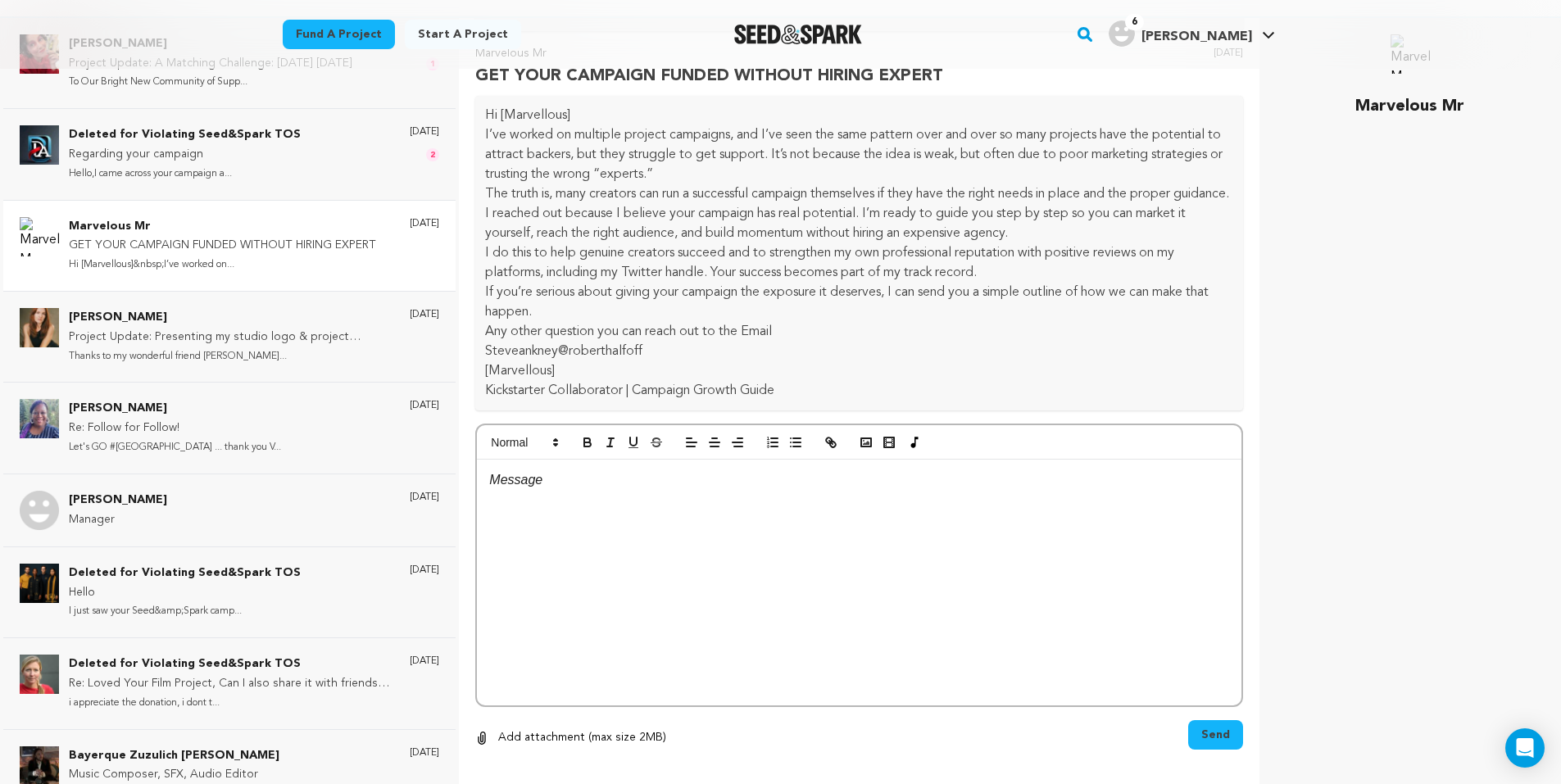
scroll to position [245, 0]
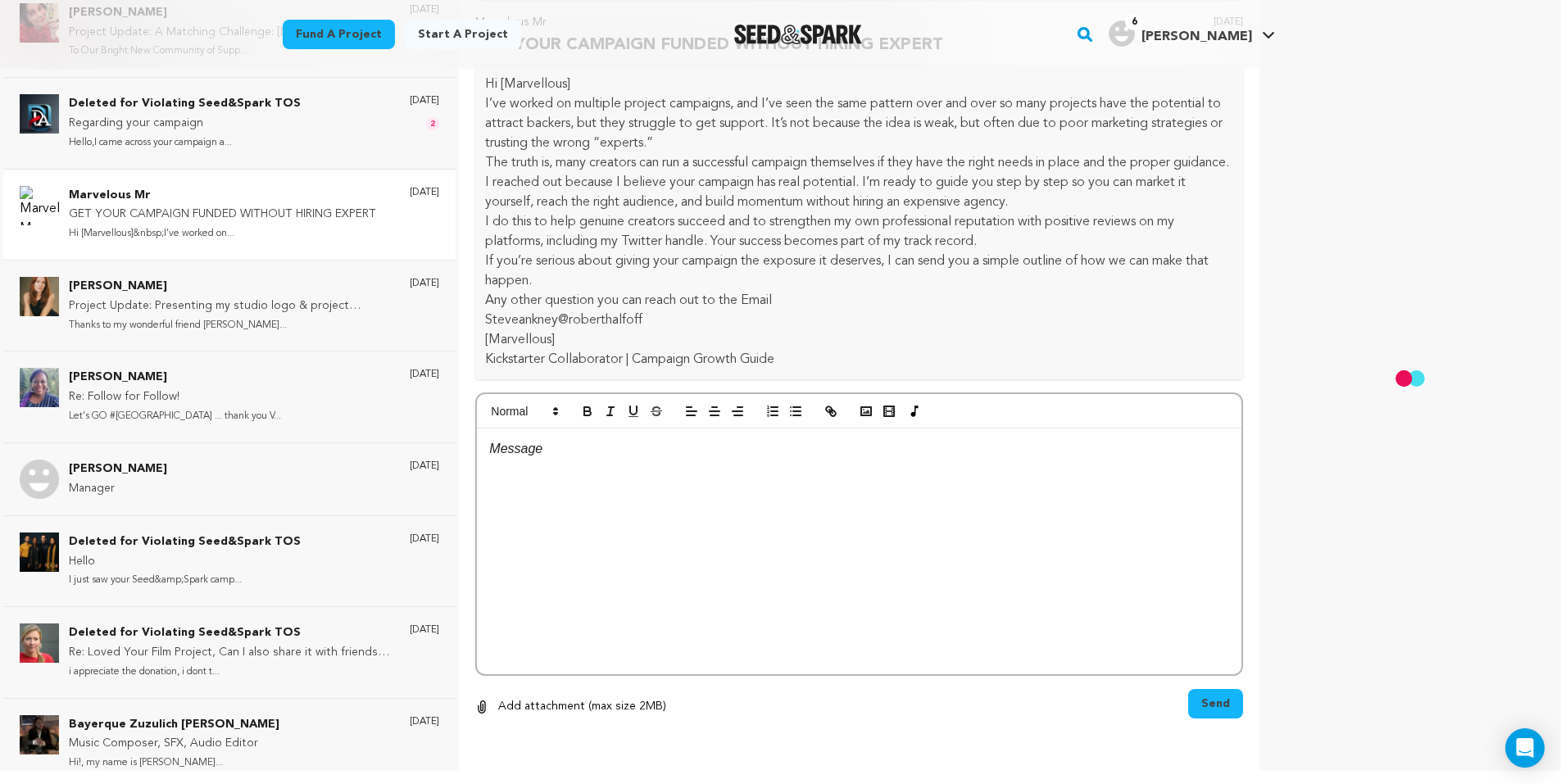
click at [283, 215] on p "GET YOUR CAMPAIGN FUNDED WITHOUT HIRING EXPERT" at bounding box center [223, 214] width 308 height 20
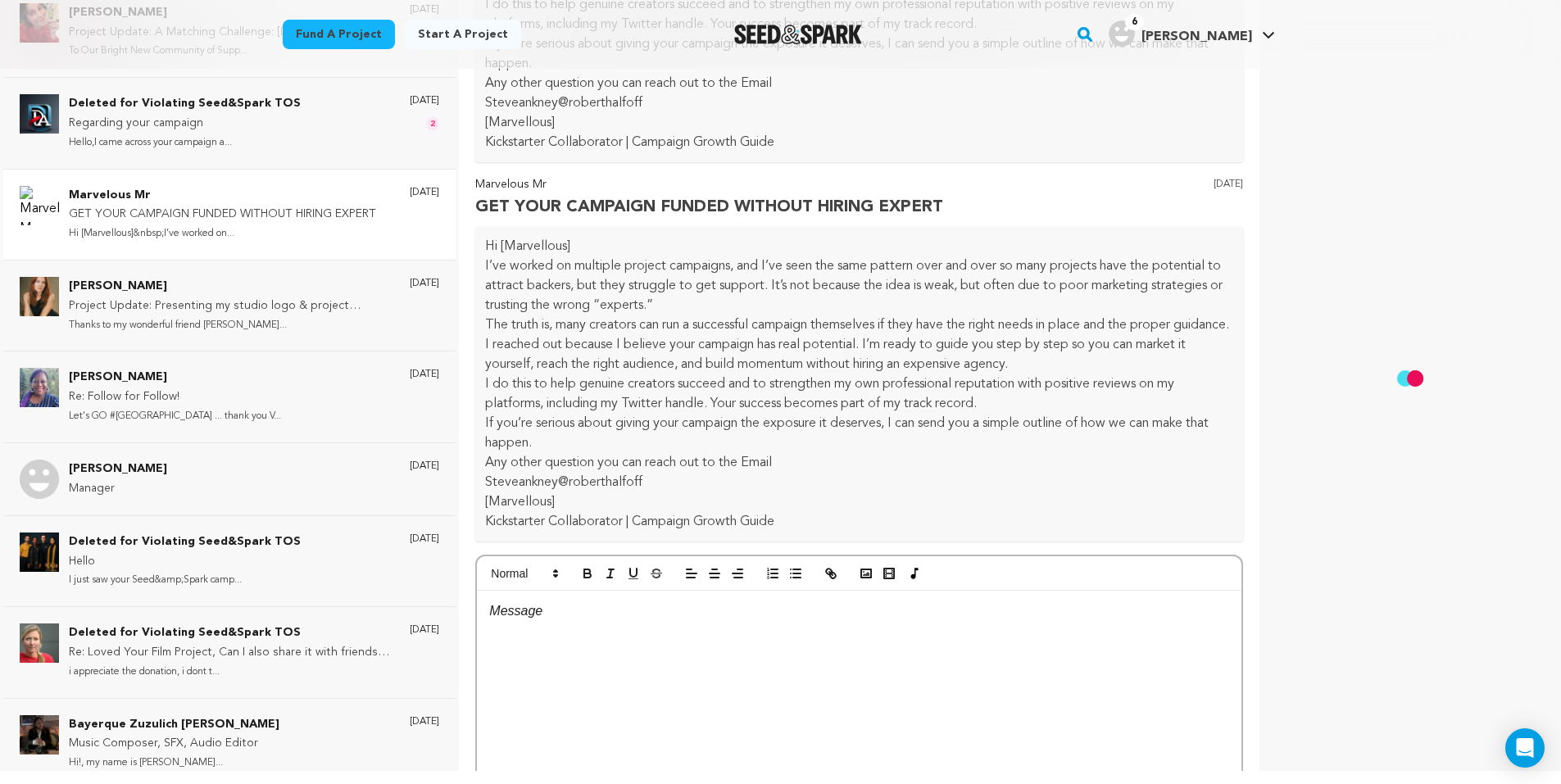
scroll to position [0, 0]
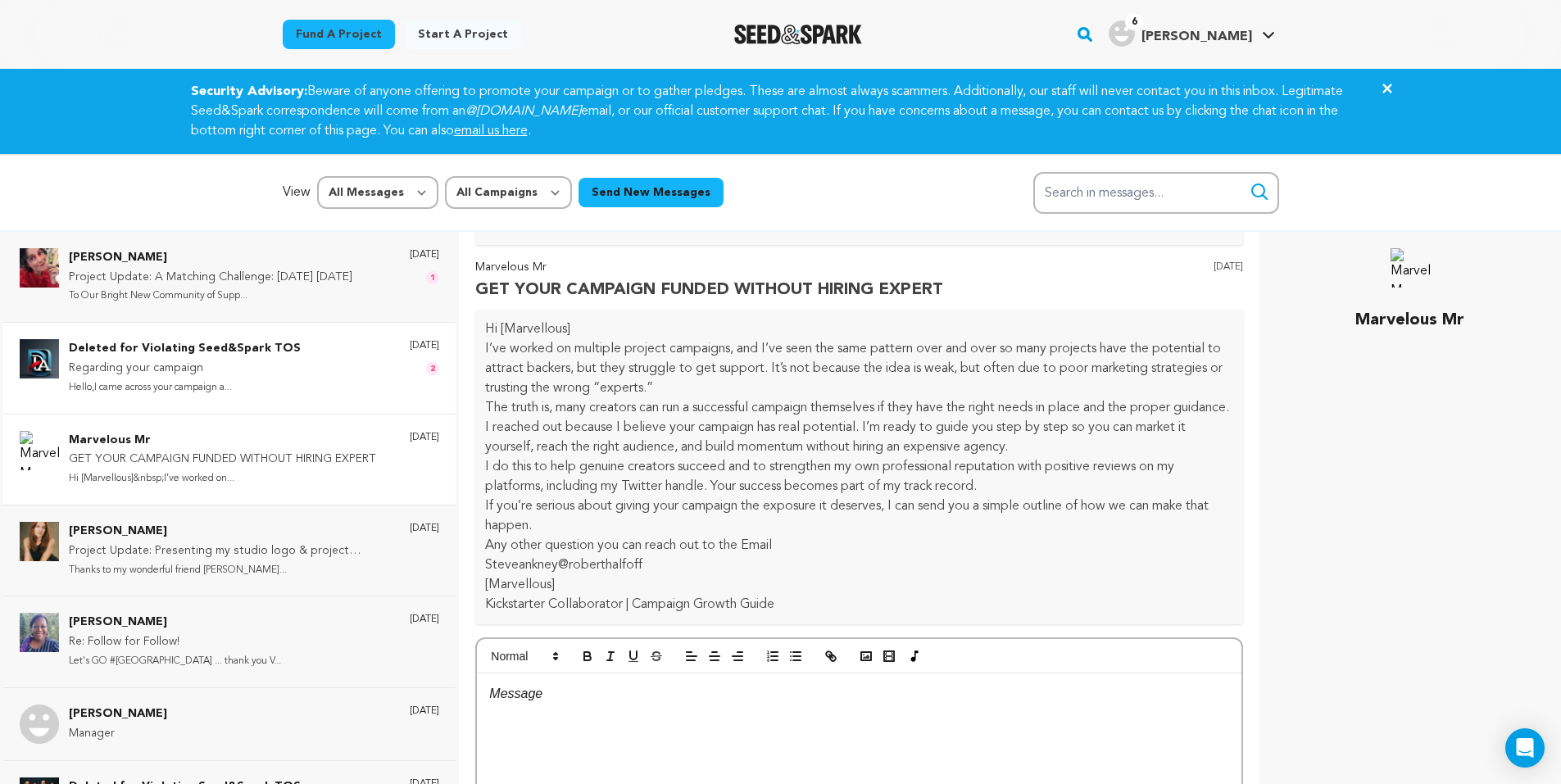
click at [207, 373] on p "Regarding your campaign" at bounding box center [184, 368] width 232 height 20
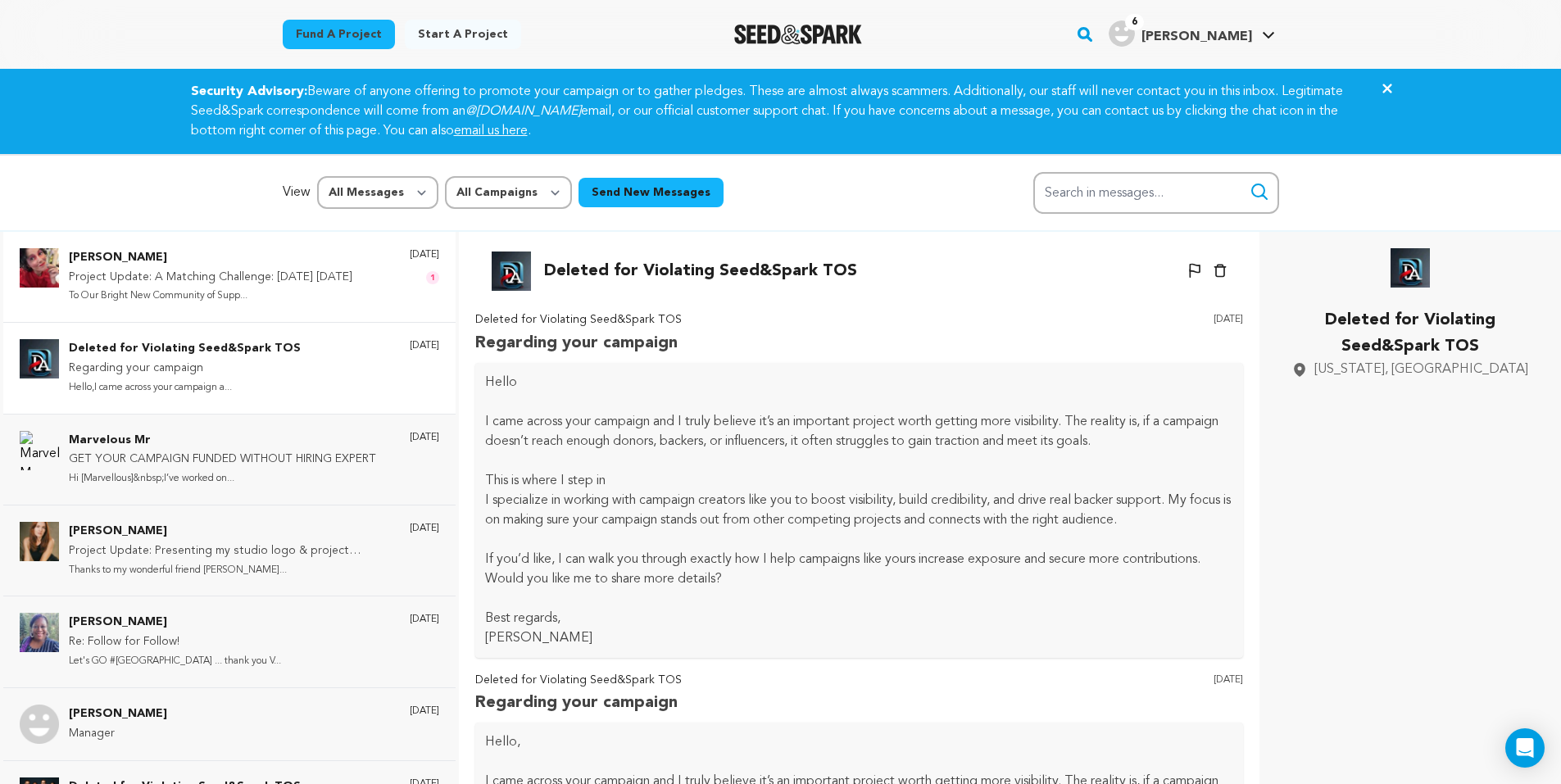
click at [226, 288] on p "To Our Bright New Community of Supp..." at bounding box center [211, 296] width 284 height 19
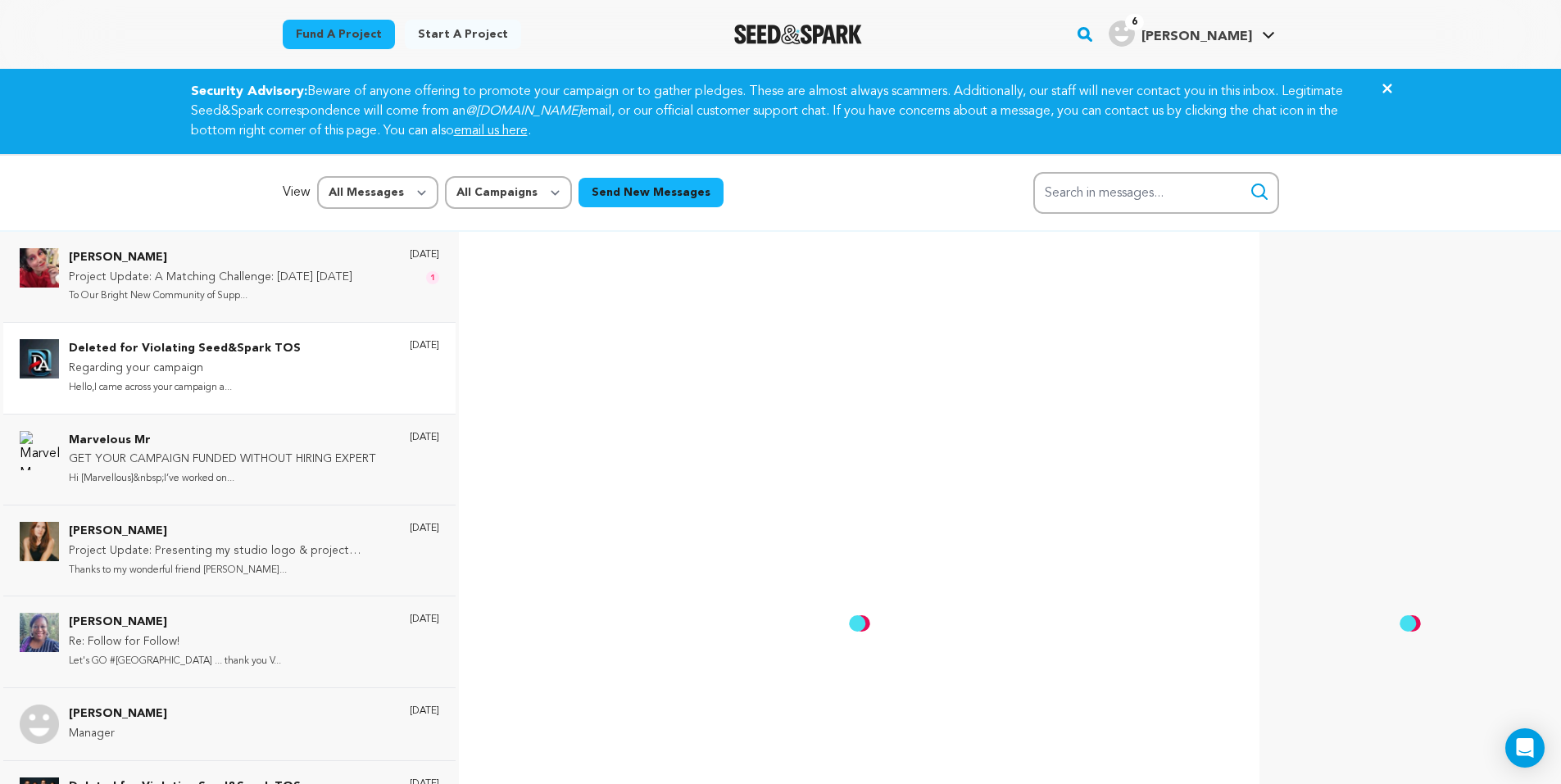
click at [1394, 82] on icon "Close" at bounding box center [1387, 88] width 20 height 20
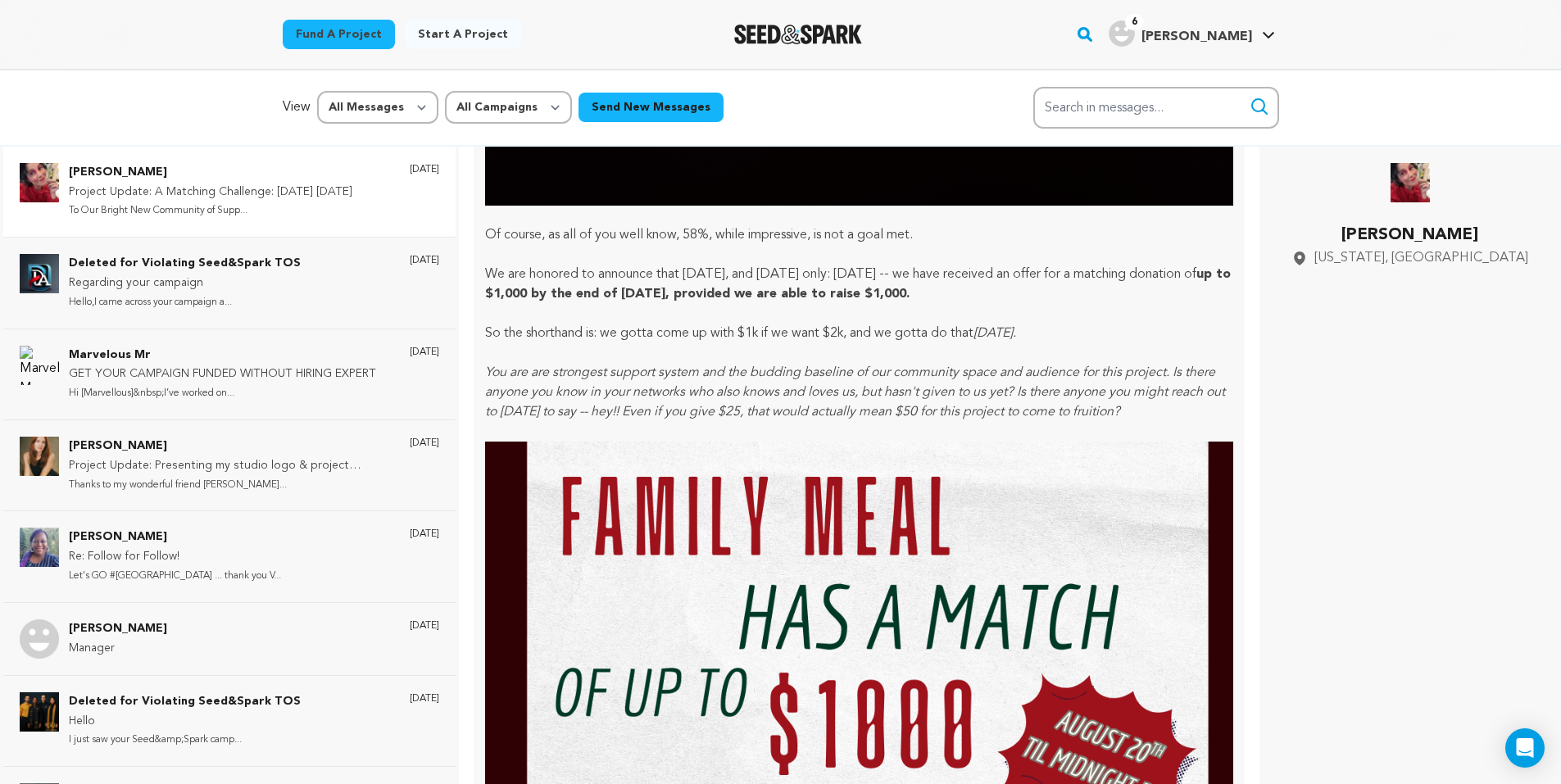
click at [208, 222] on div "Siobhan O'Loughlin Project Update: A Matching Challenge: TODAY August 20th To O…" at bounding box center [229, 192] width 452 height 90
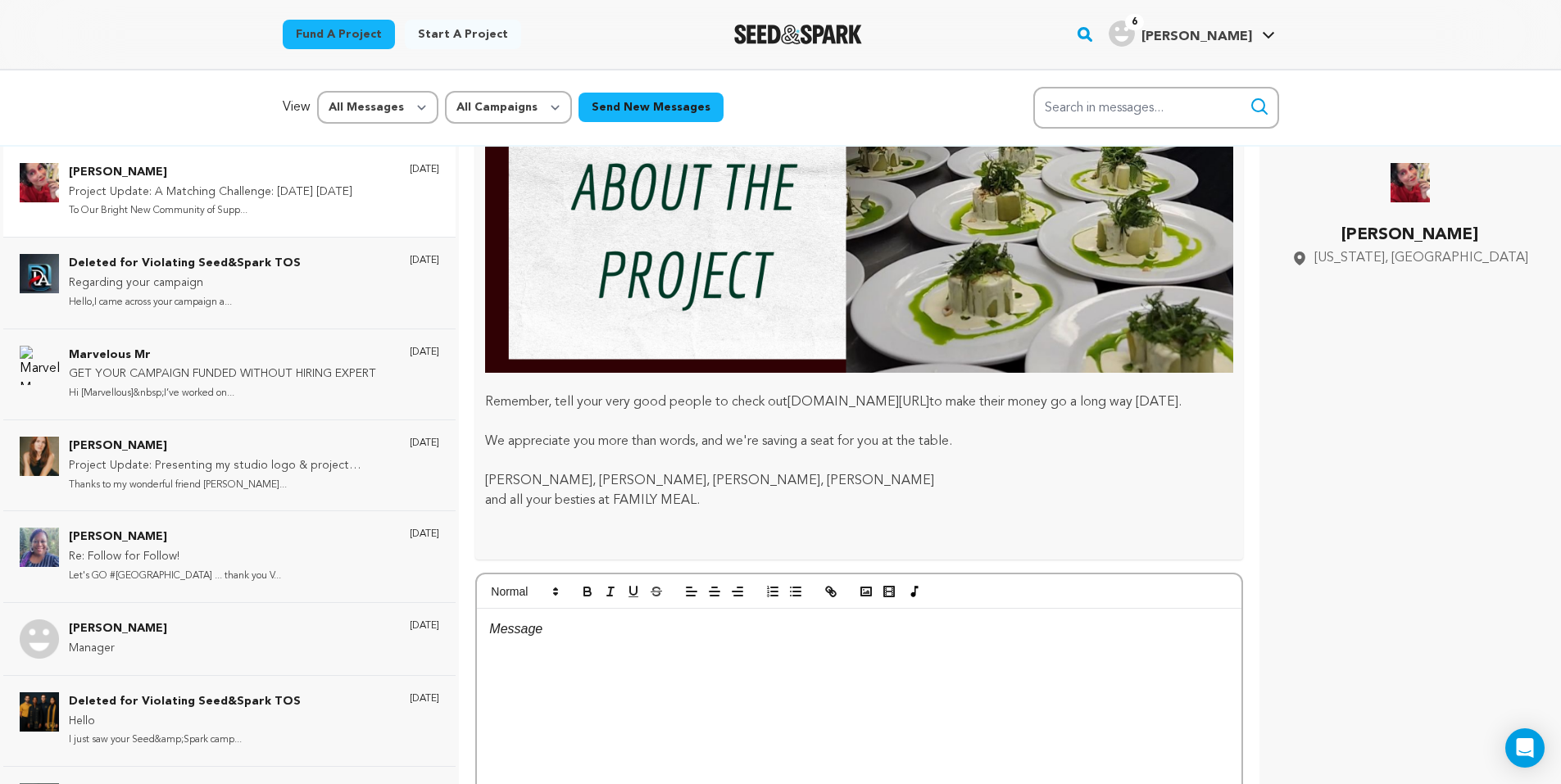
click at [1207, 11] on div "Fund a project Start a project Search 6" at bounding box center [781, 34] width 1049 height 69
click at [1211, 28] on h4 "[PERSON_NAME]" at bounding box center [1196, 37] width 110 height 20
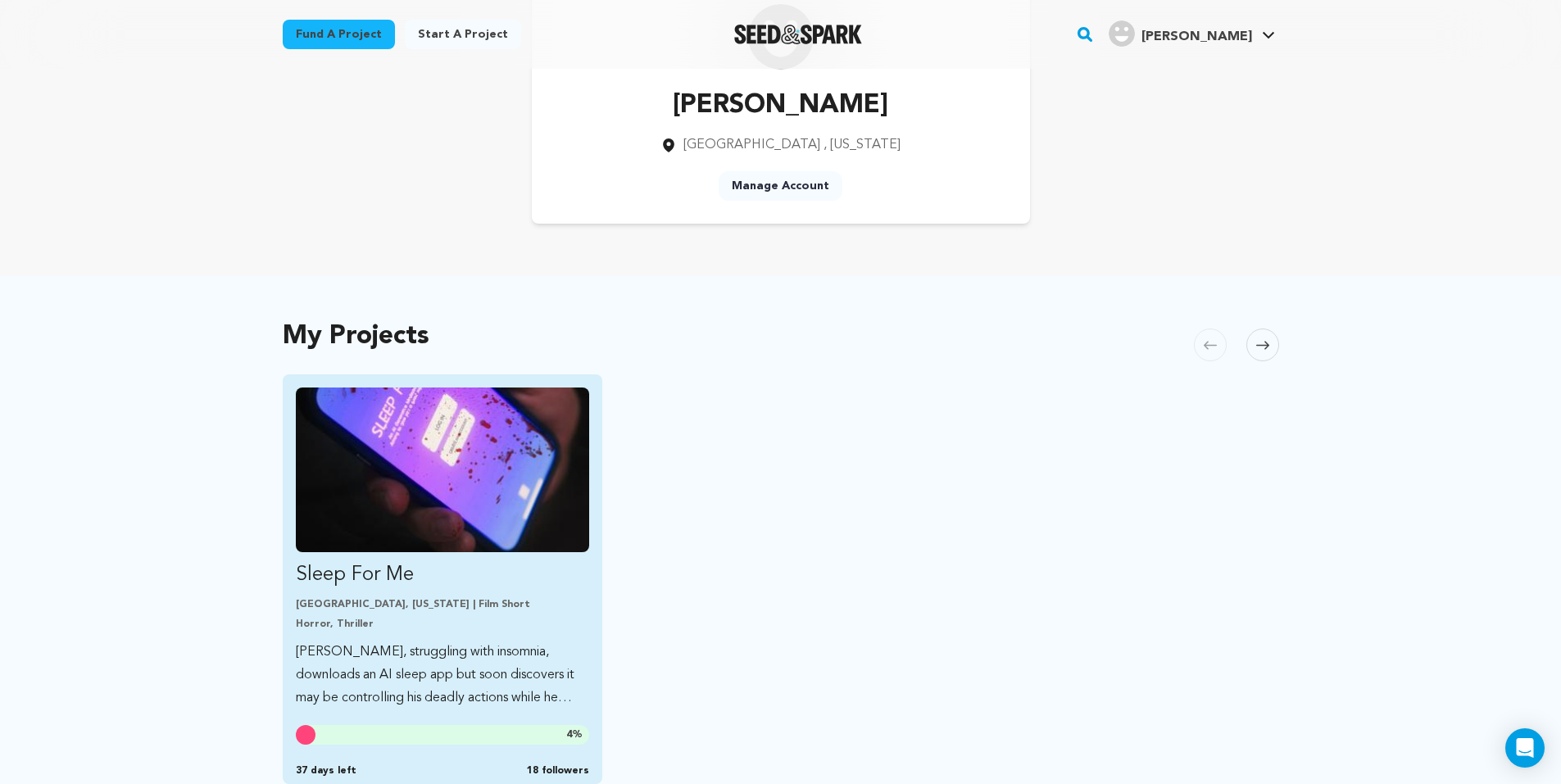
scroll to position [245, 0]
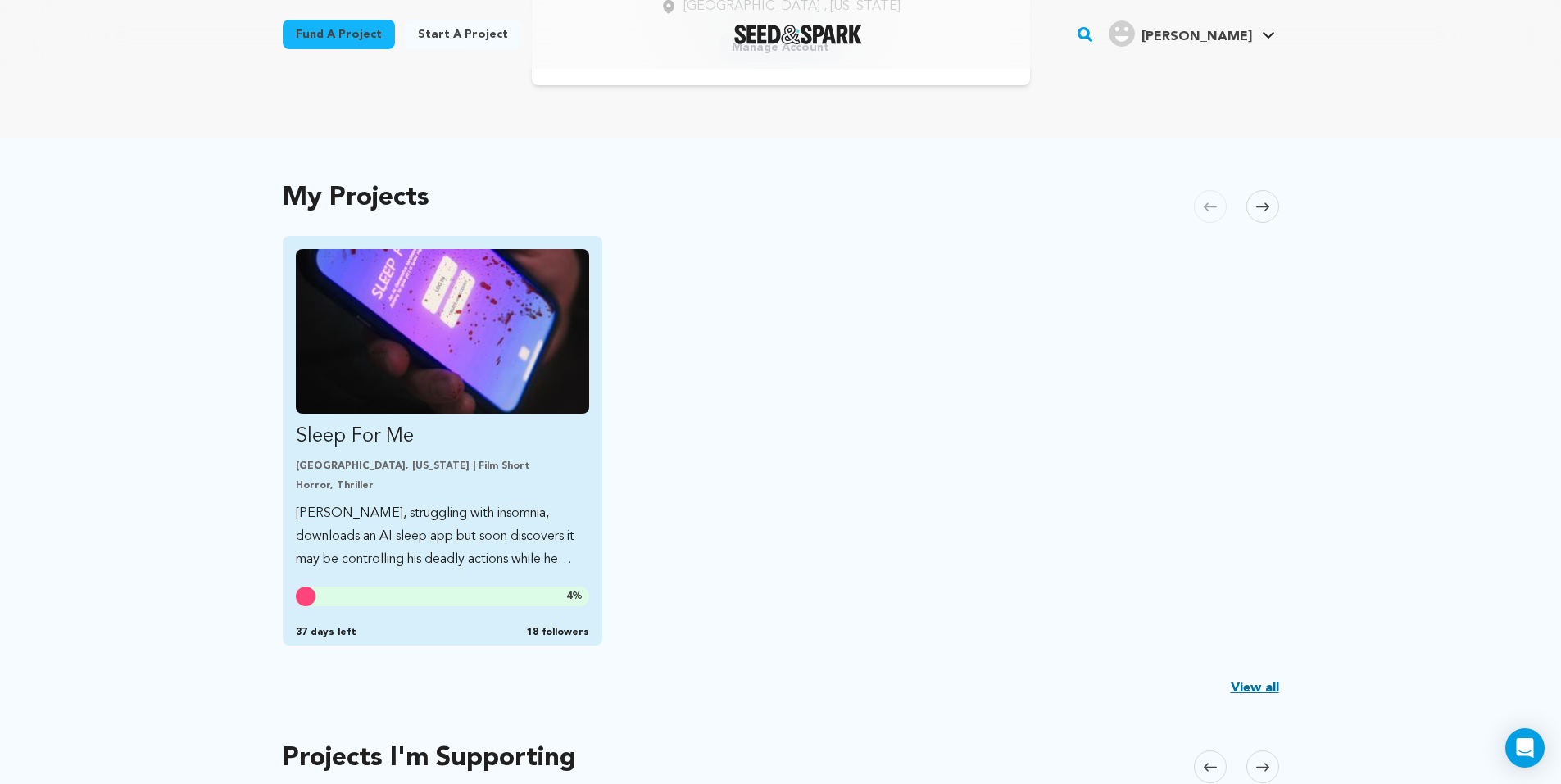
click at [436, 497] on link "Sleep For Me Los Angeles, California | Film Short Horror, Thriller Jerry, strug…" at bounding box center [443, 409] width 294 height 322
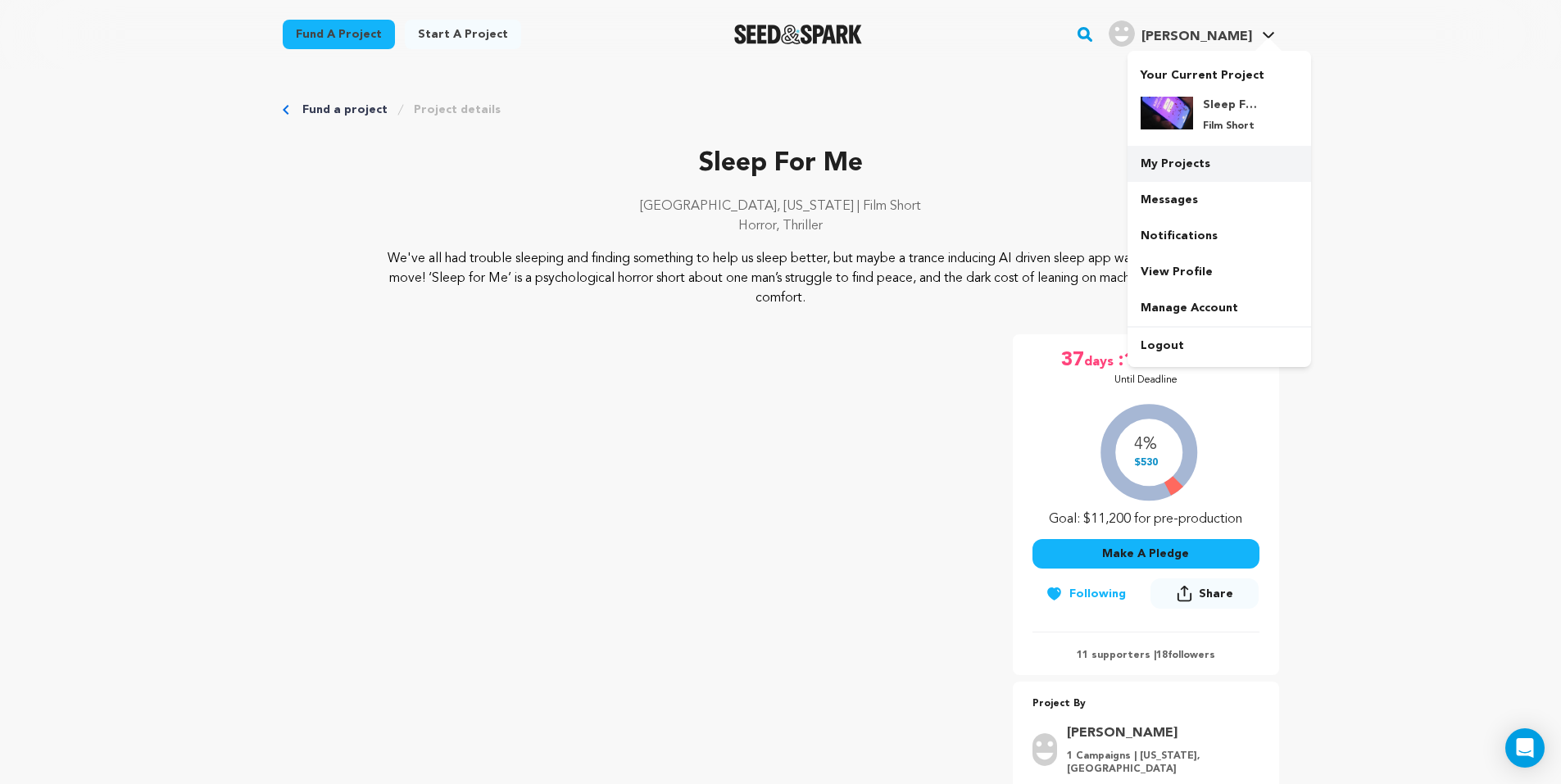
click at [1185, 157] on link "My Projects" at bounding box center [1219, 164] width 184 height 36
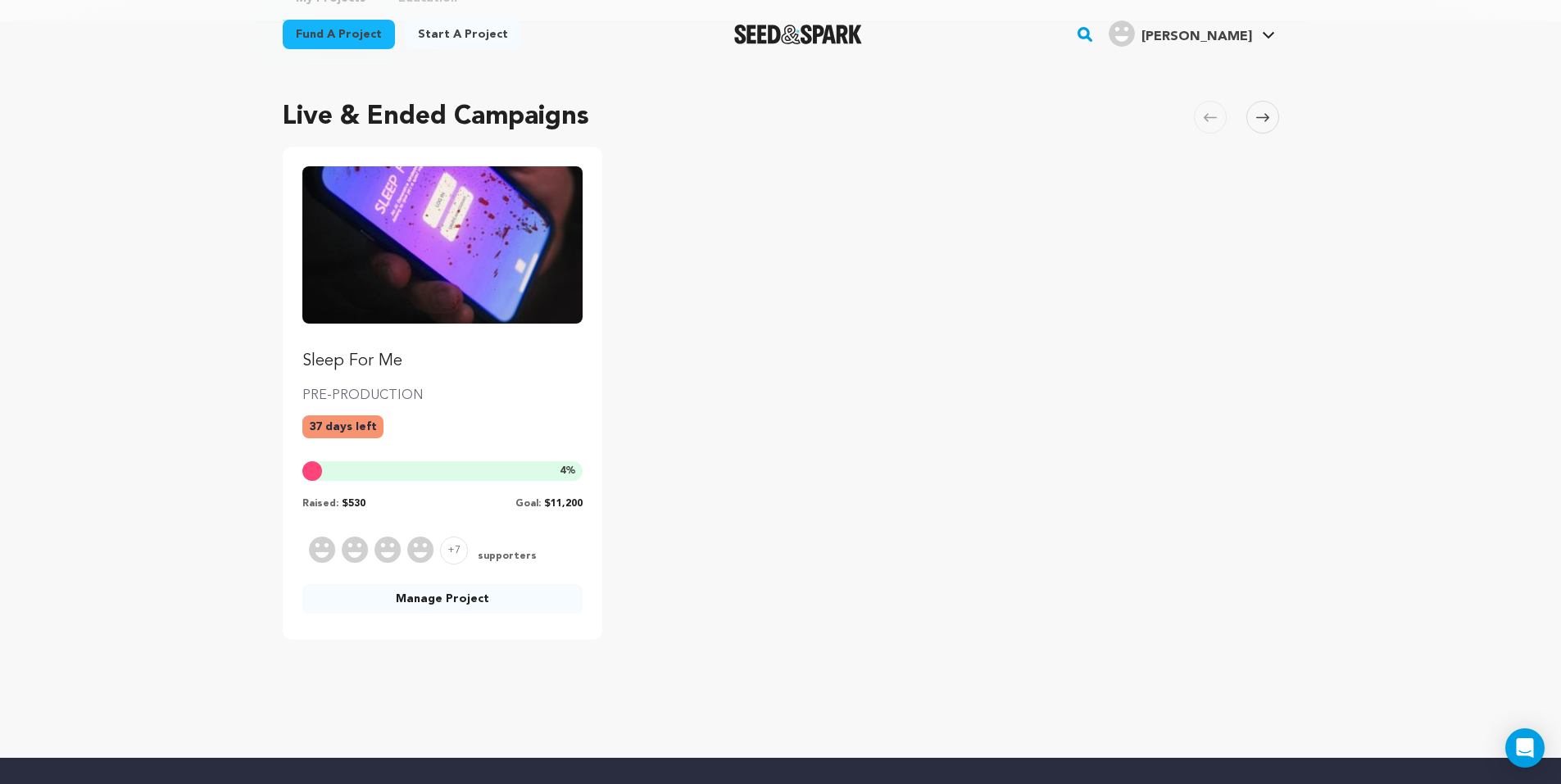
scroll to position [486, 0]
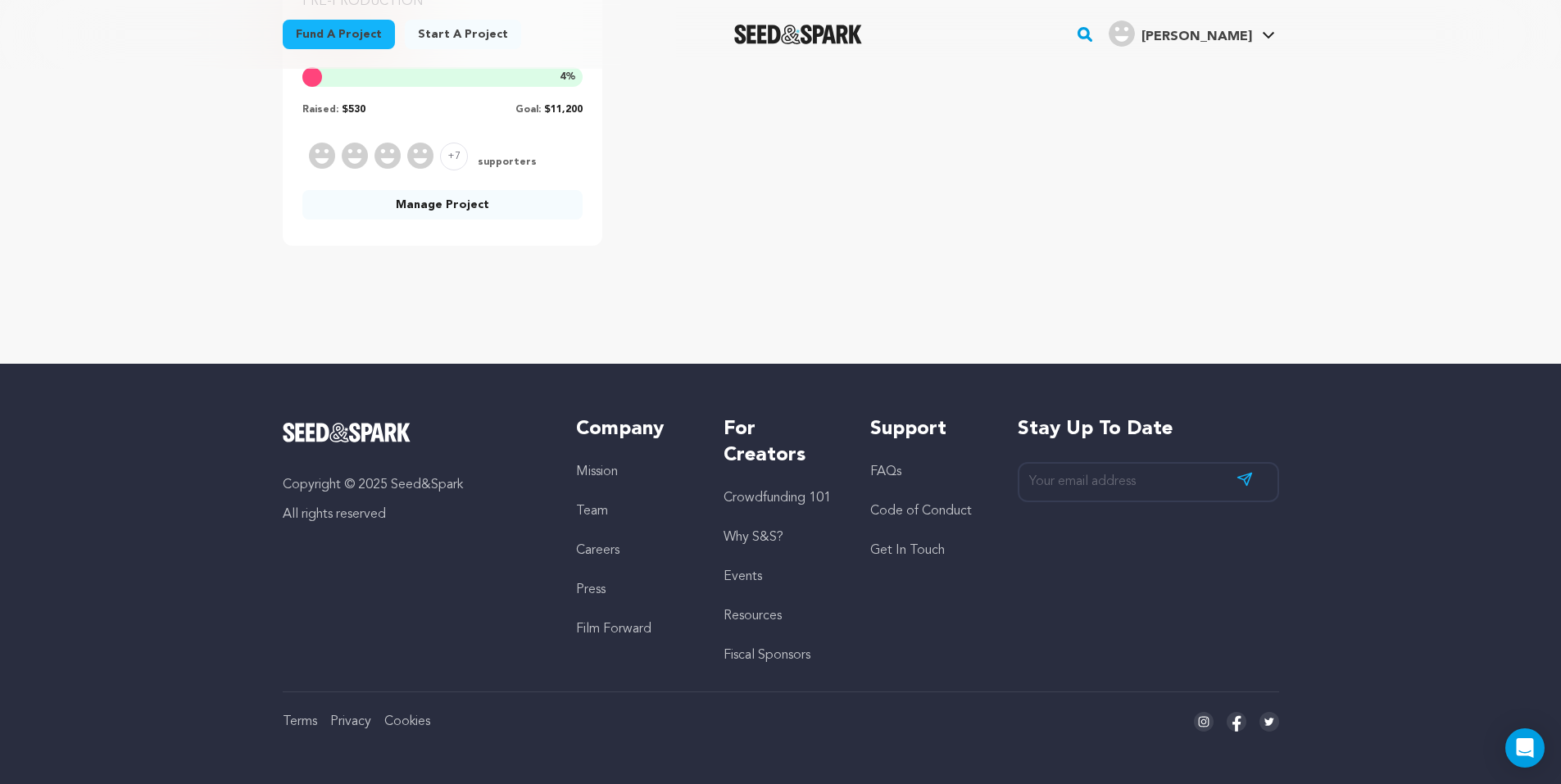
click at [440, 206] on link "Manage Project" at bounding box center [443, 205] width 281 height 30
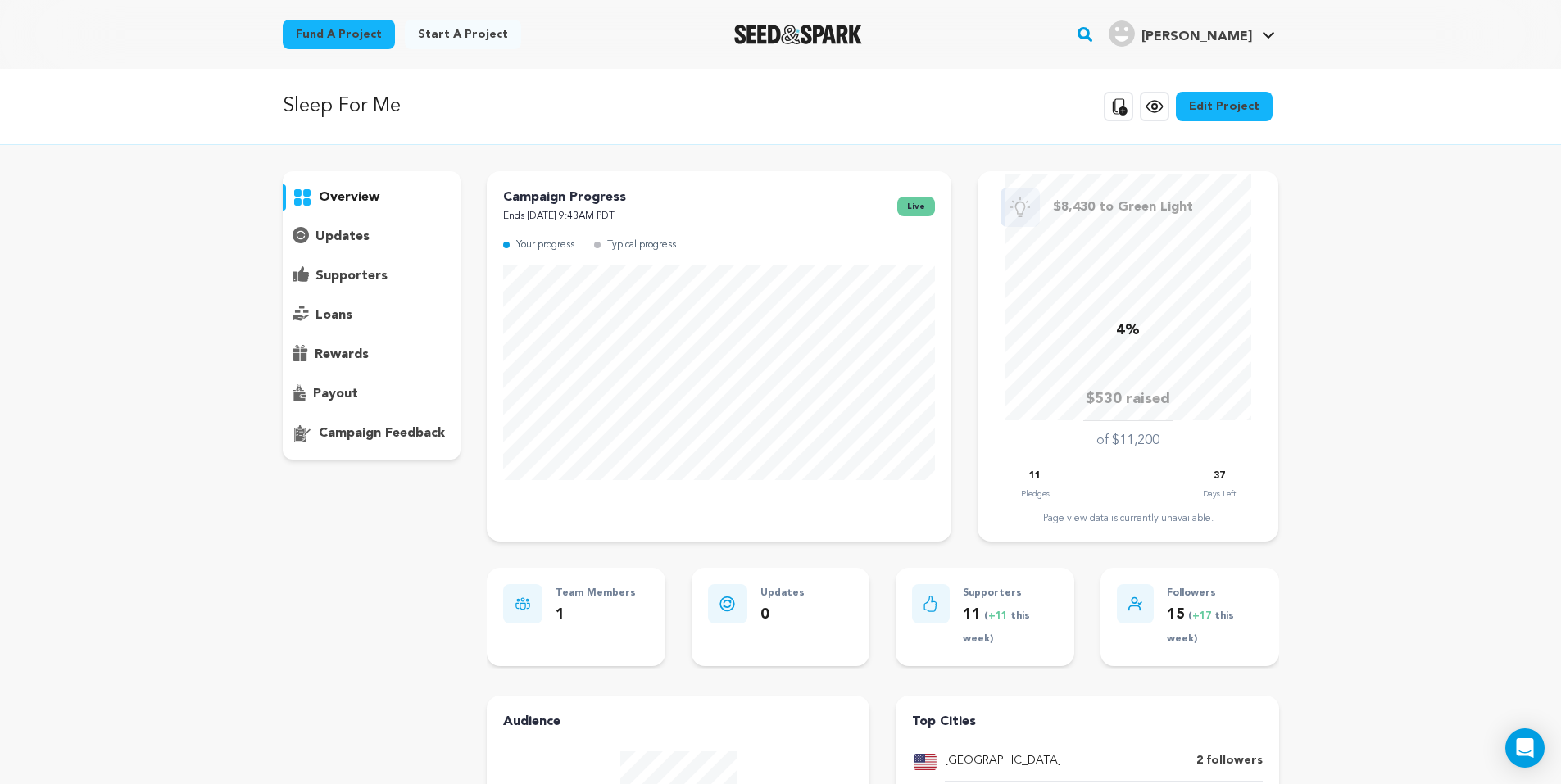
click at [1205, 114] on link "Edit Project" at bounding box center [1224, 106] width 97 height 30
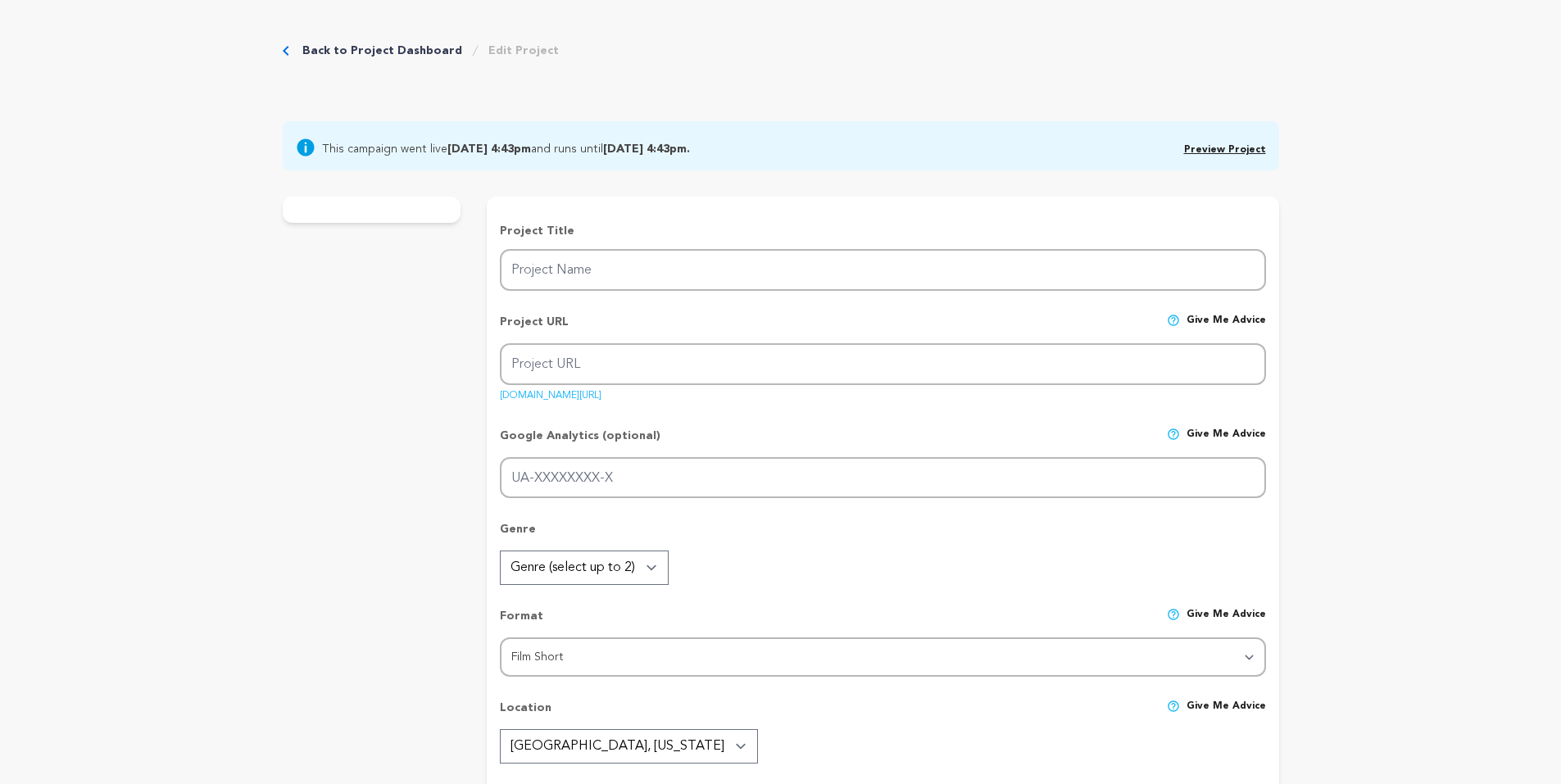
type input "Sleep For Me"
type input "sleep-for-me"
type input "[PERSON_NAME], struggling with insomnia, downloads an AI sleep app but soon dis…"
type textarea "We've all had trouble sleeping and finding something to help us sleep better, b…"
type textarea "'Sleep for Me' is a psychological horror short about loneliness, trust, and our…"
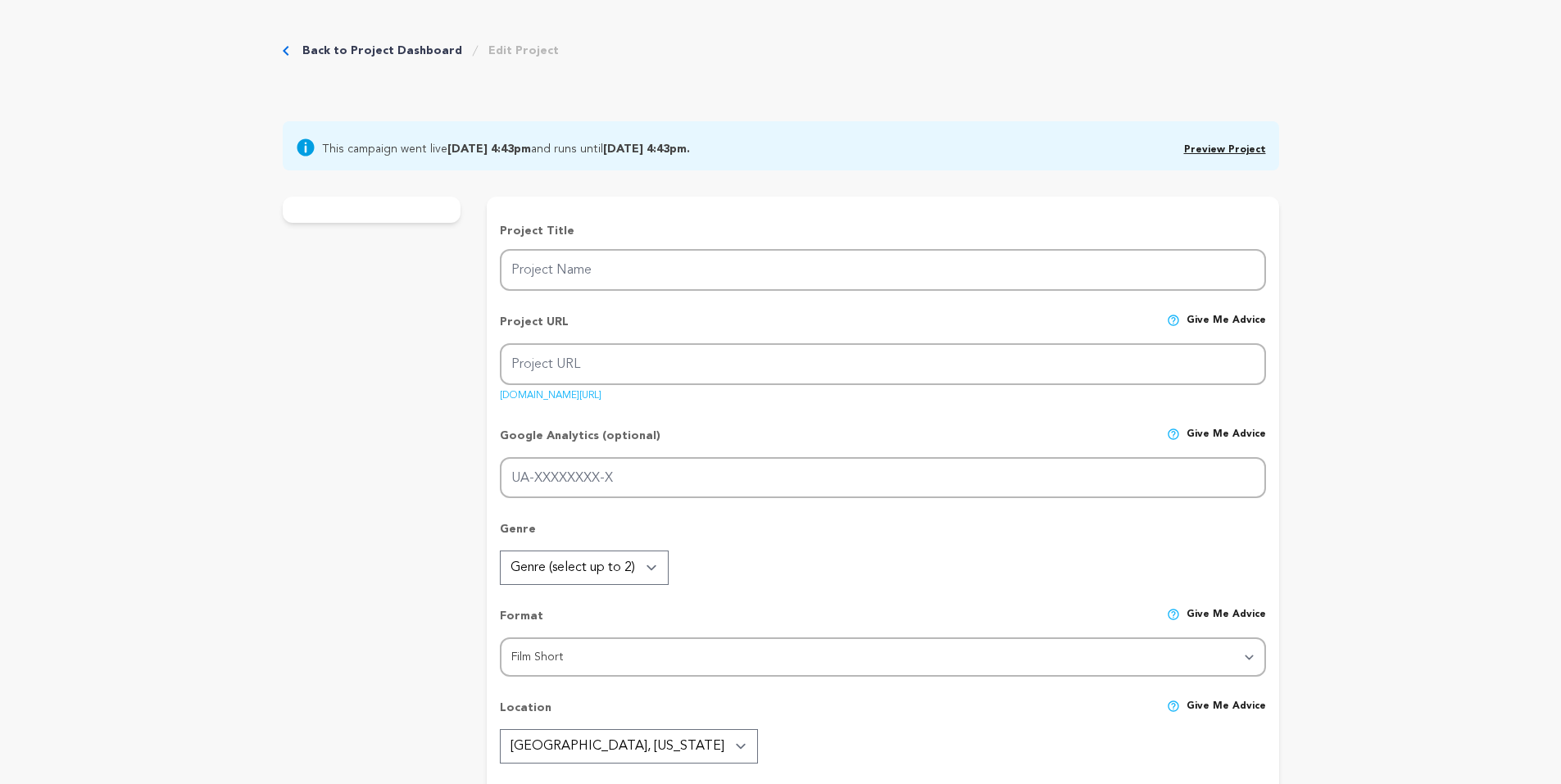
type textarea "Tall Raven Films"
radio input "true"
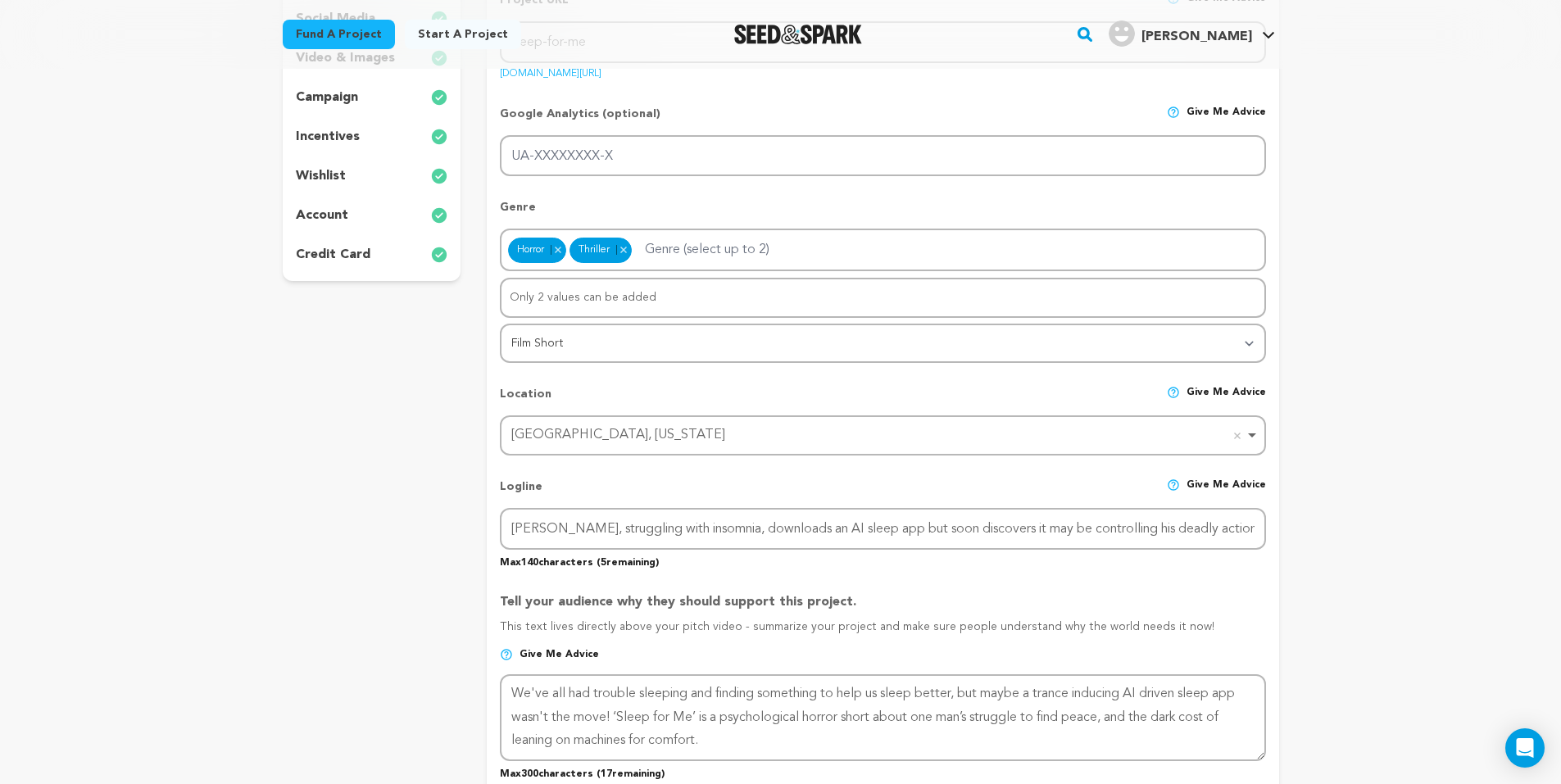
scroll to position [164, 0]
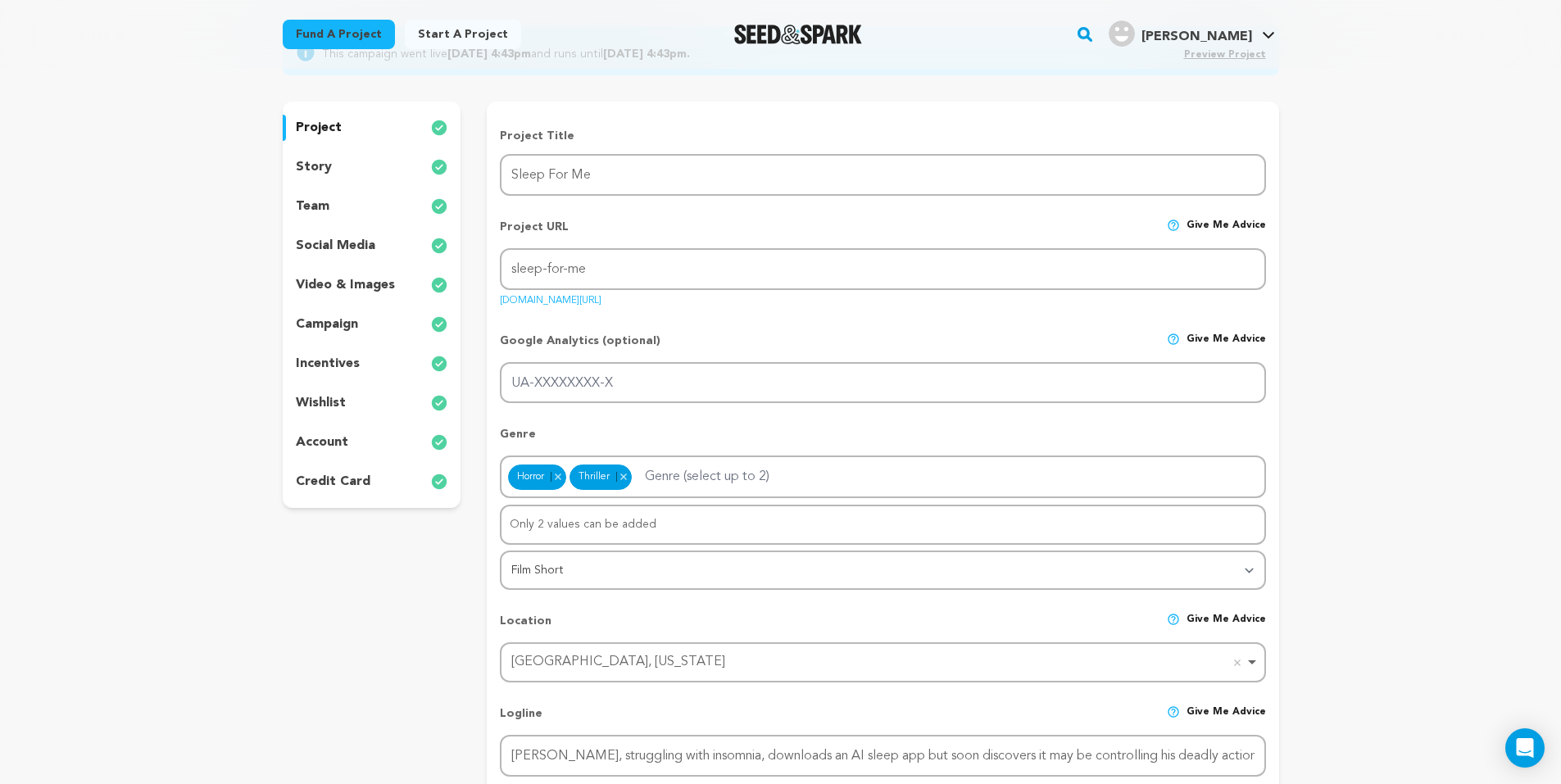
click at [339, 285] on p "video & images" at bounding box center [345, 285] width 99 height 20
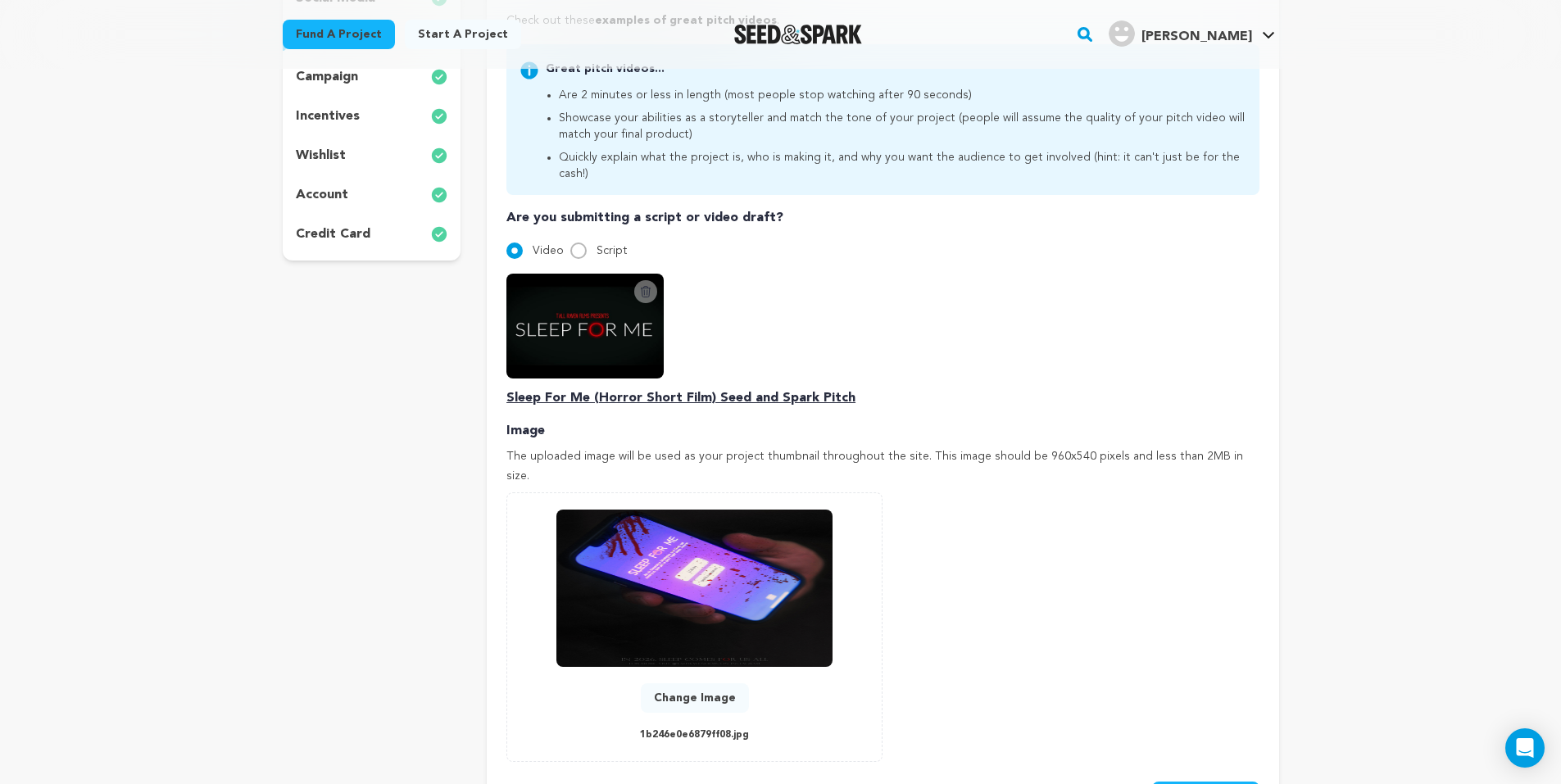
scroll to position [409, 0]
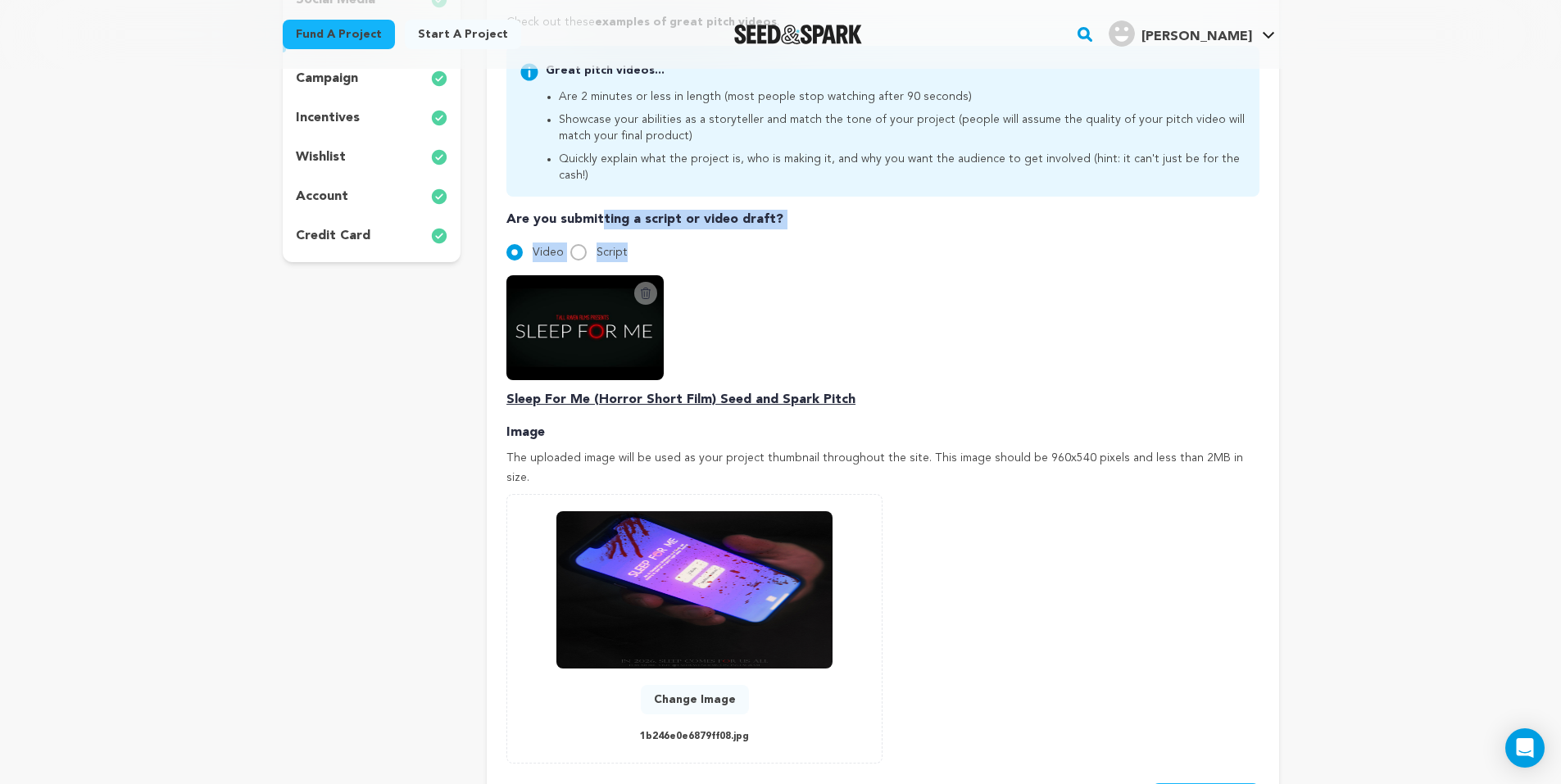
drag, startPoint x: 605, startPoint y: 204, endPoint x: 796, endPoint y: 217, distance: 191.4
click at [796, 217] on div "Are you submitting a script or video draft? Video Script Delete Script Video Sl…" at bounding box center [882, 309] width 752 height 200
click at [745, 210] on p "Are you submitting a script or video draft?" at bounding box center [882, 219] width 752 height 20
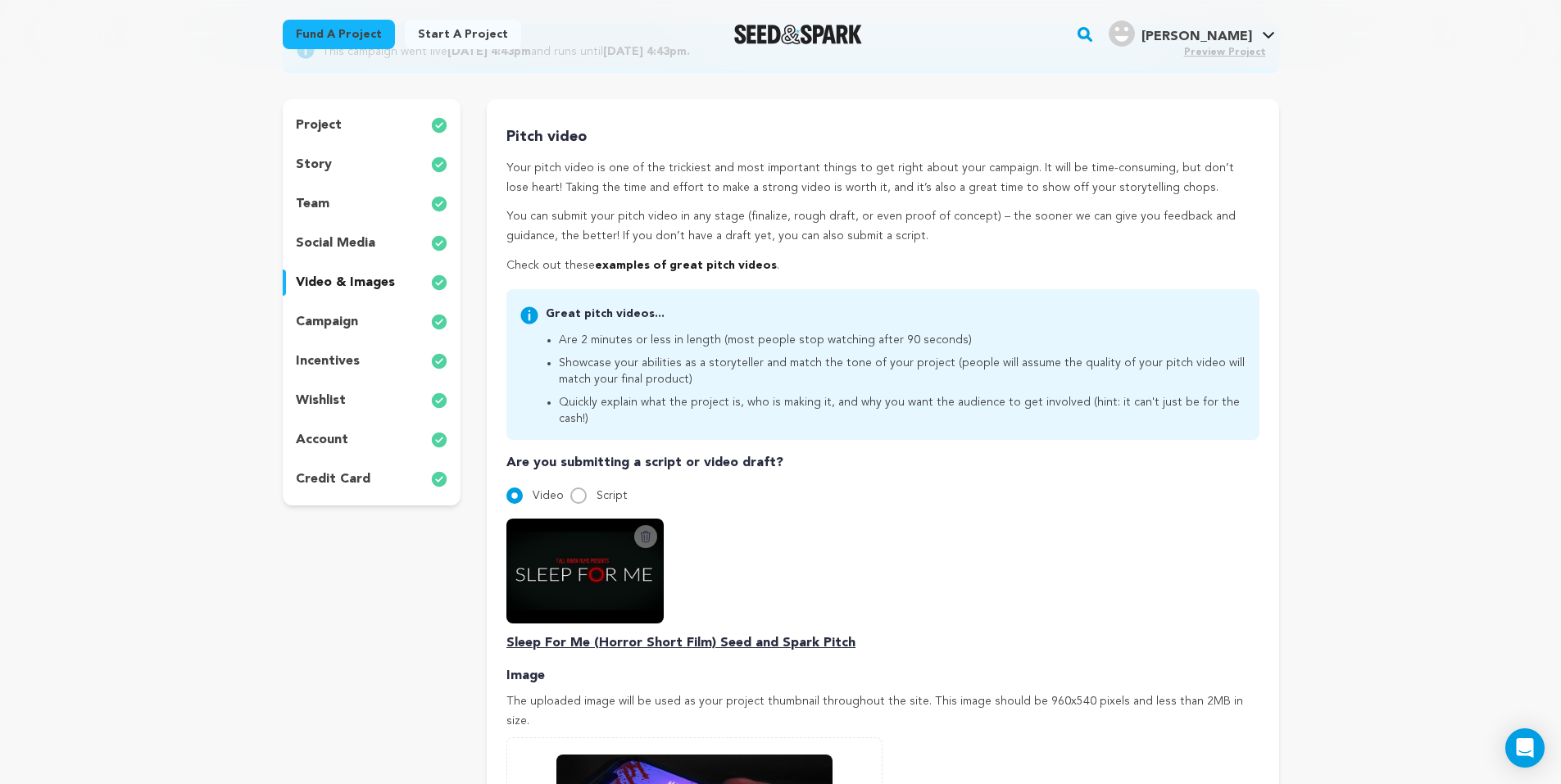
scroll to position [164, 0]
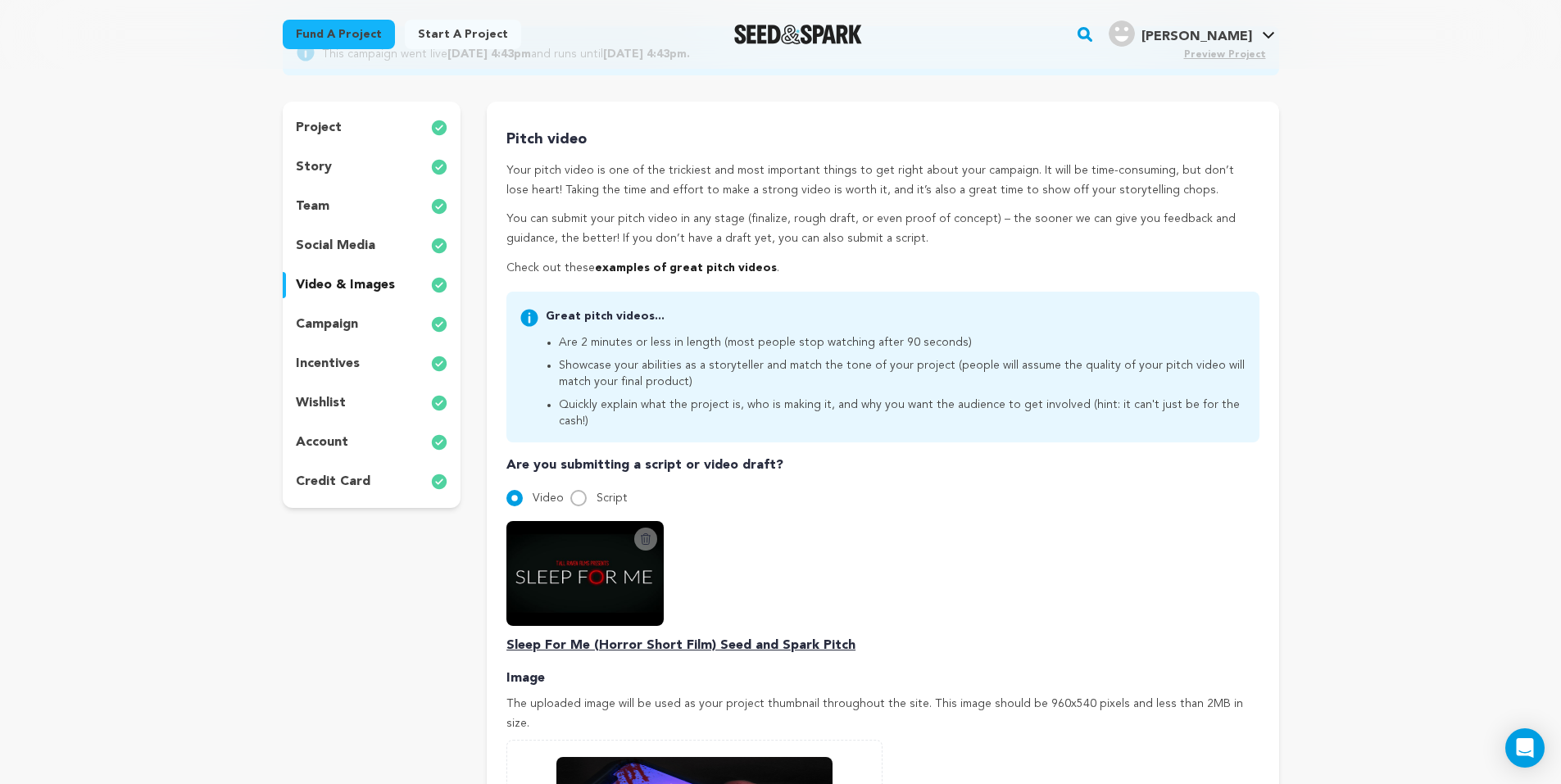
click at [334, 333] on p "campaign" at bounding box center [326, 324] width 62 height 20
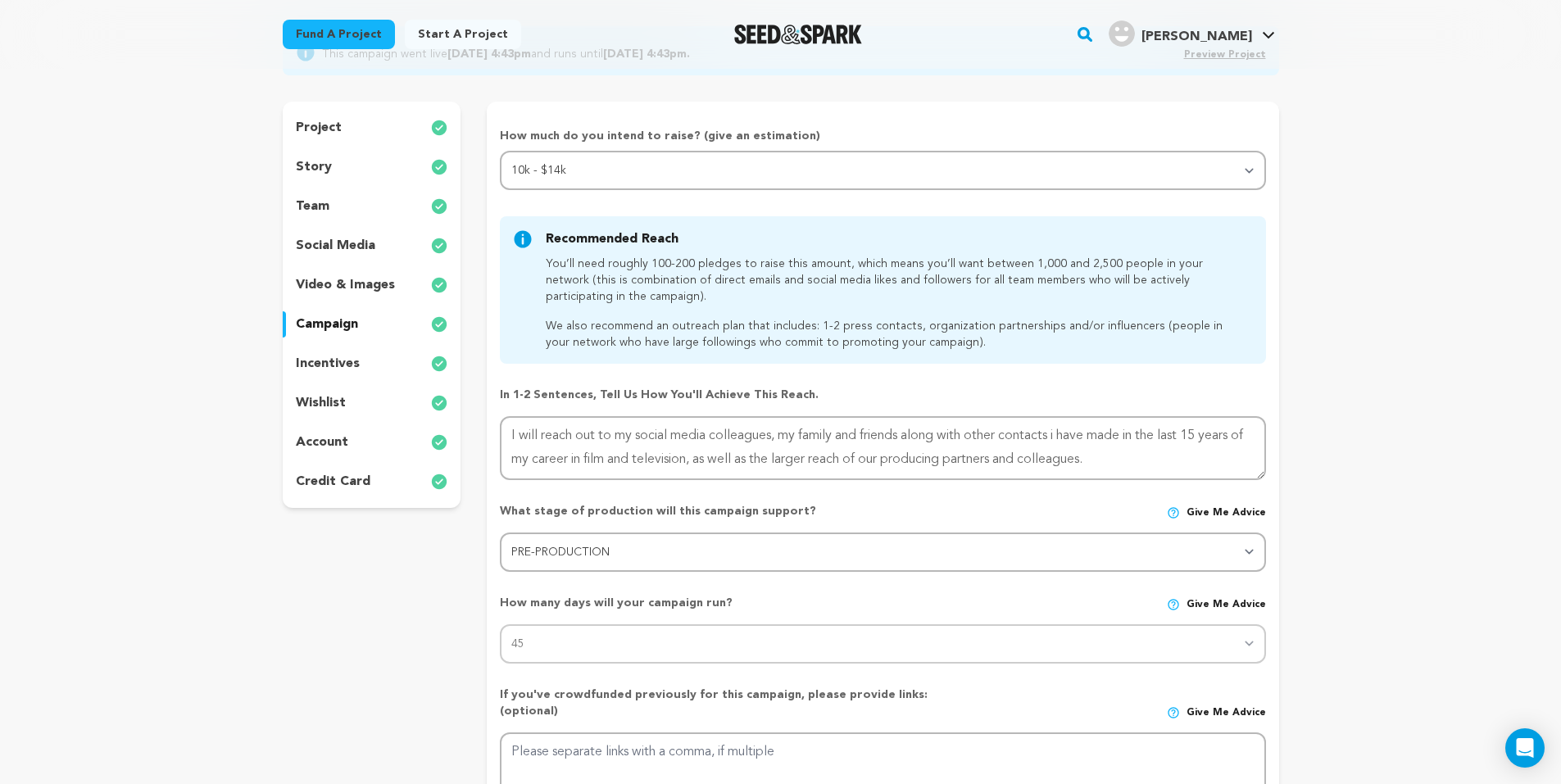
click at [342, 375] on div "incentives" at bounding box center [372, 364] width 178 height 26
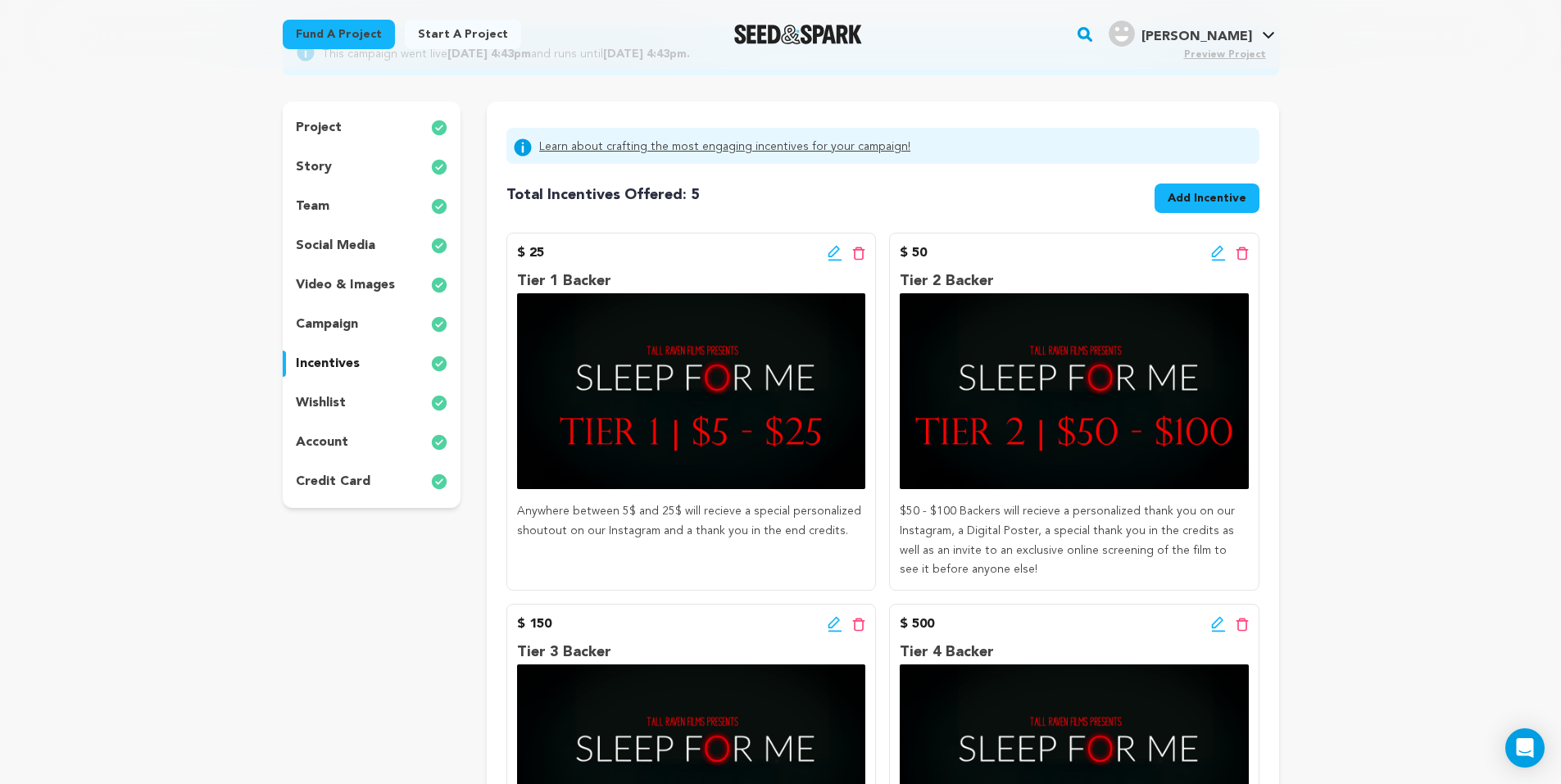
click at [317, 127] on p "project" at bounding box center [319, 127] width 46 height 20
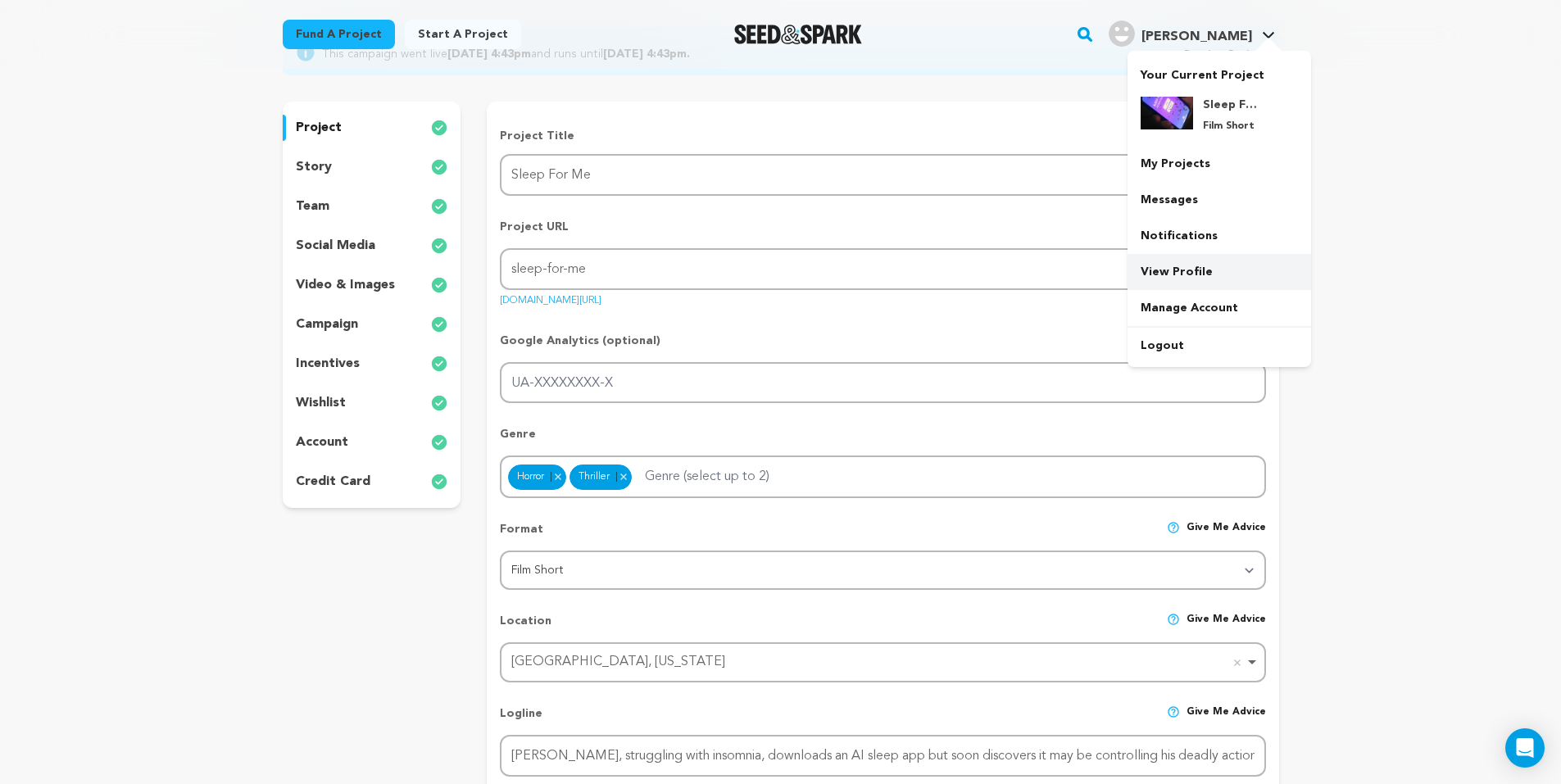
click at [1196, 271] on link "View Profile" at bounding box center [1219, 272] width 184 height 36
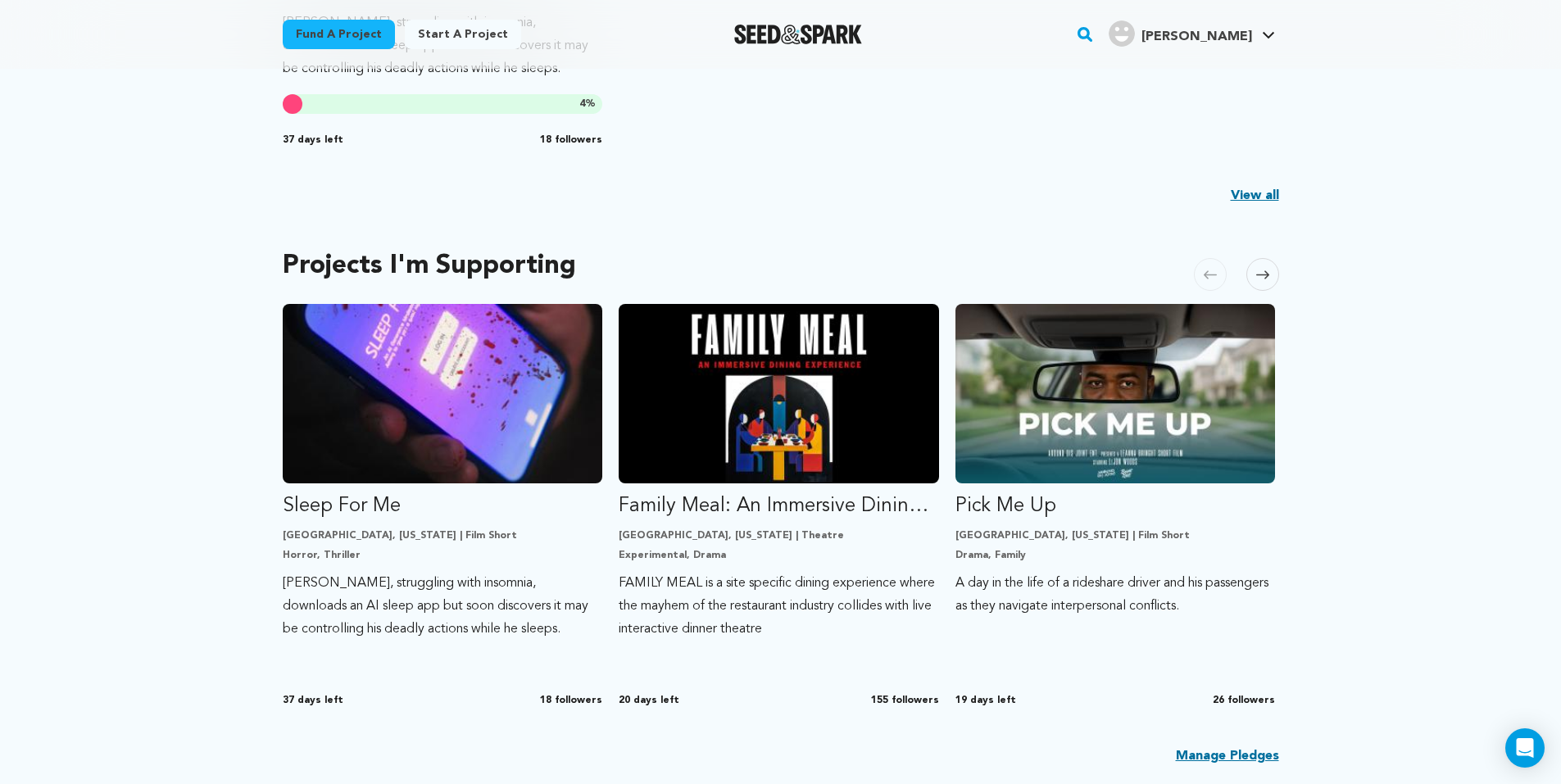
scroll to position [737, 0]
click at [1270, 282] on span at bounding box center [1263, 275] width 33 height 33
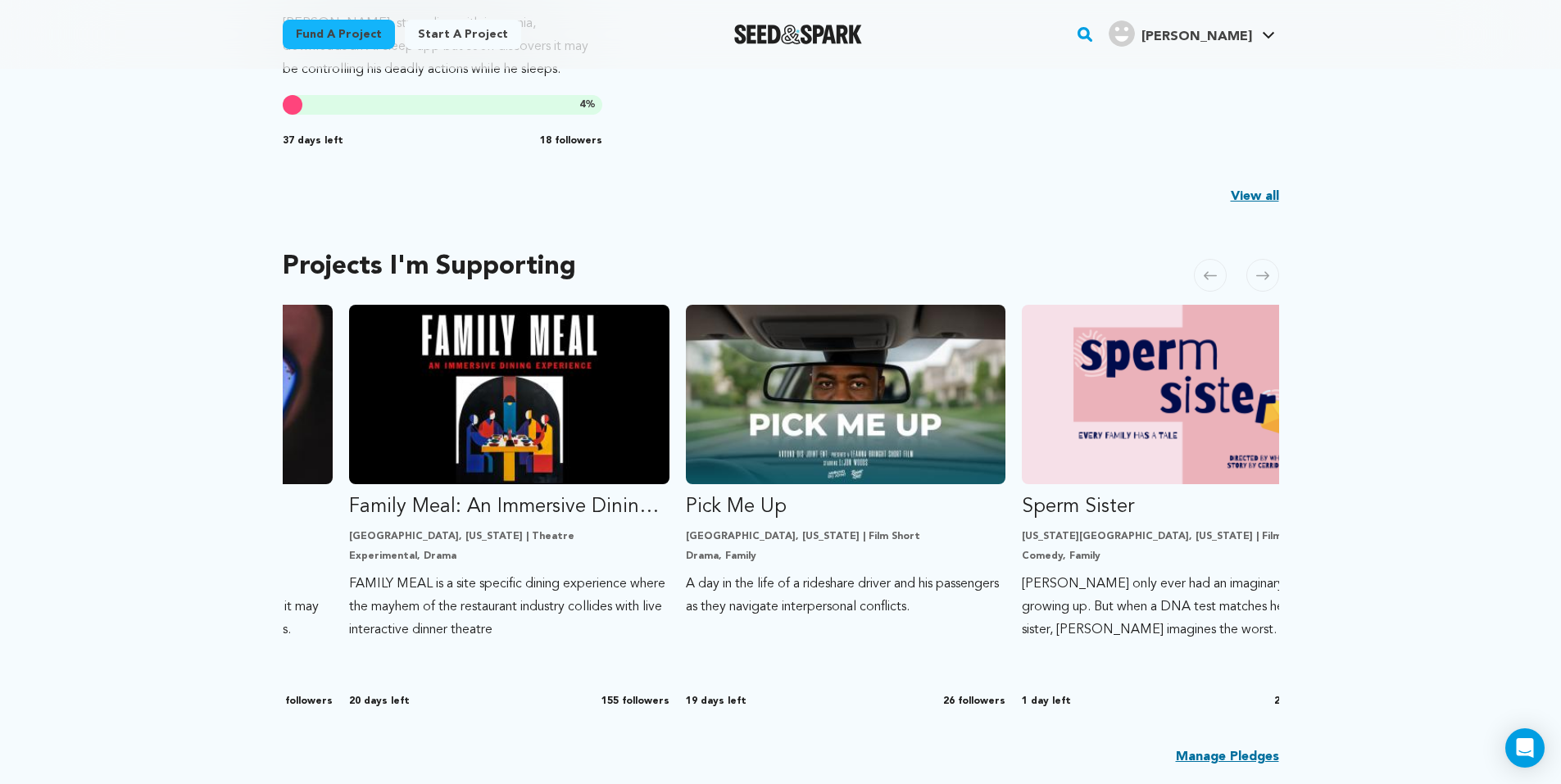
scroll to position [0, 337]
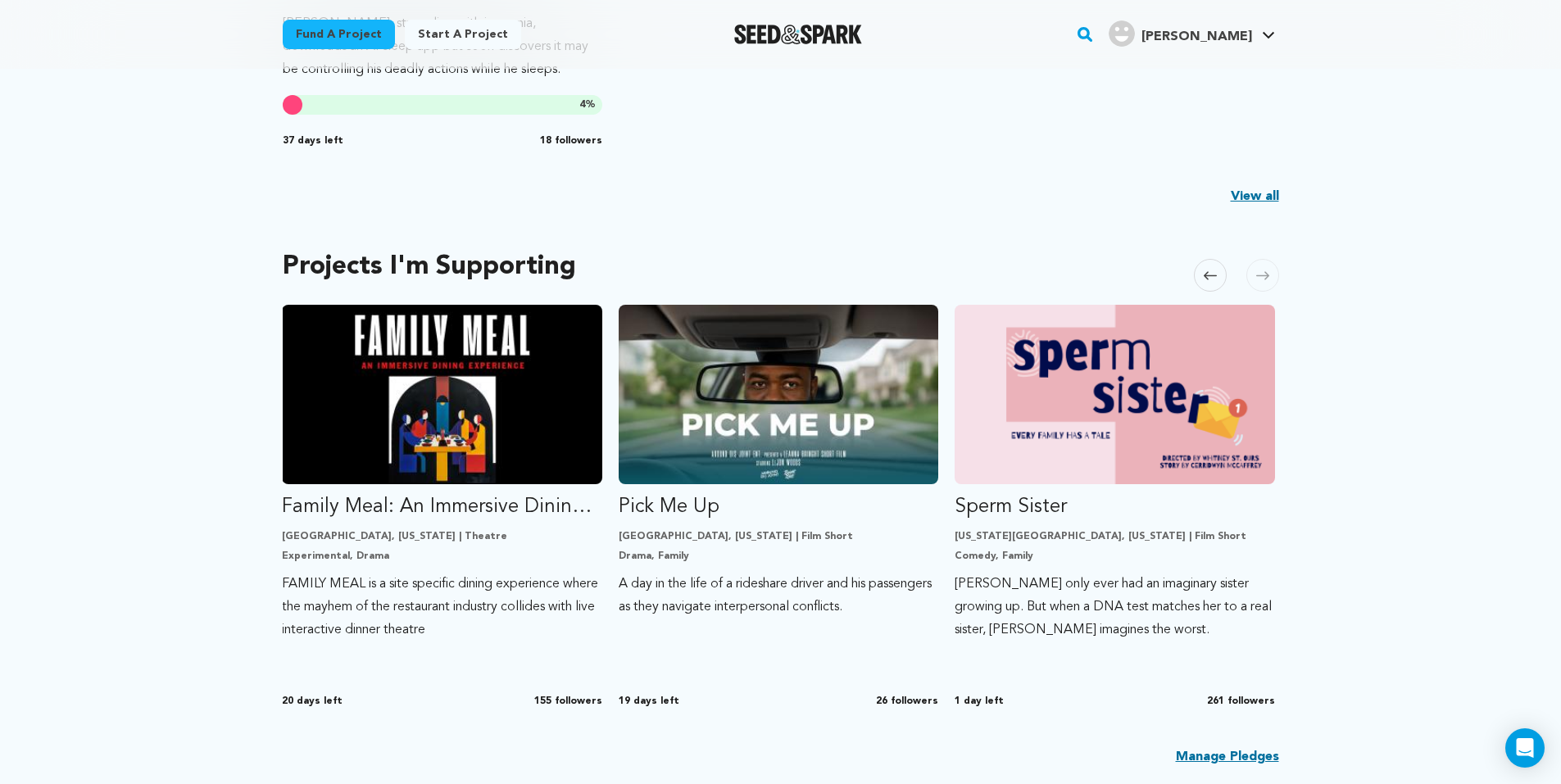
click at [1213, 268] on span at bounding box center [1210, 275] width 33 height 33
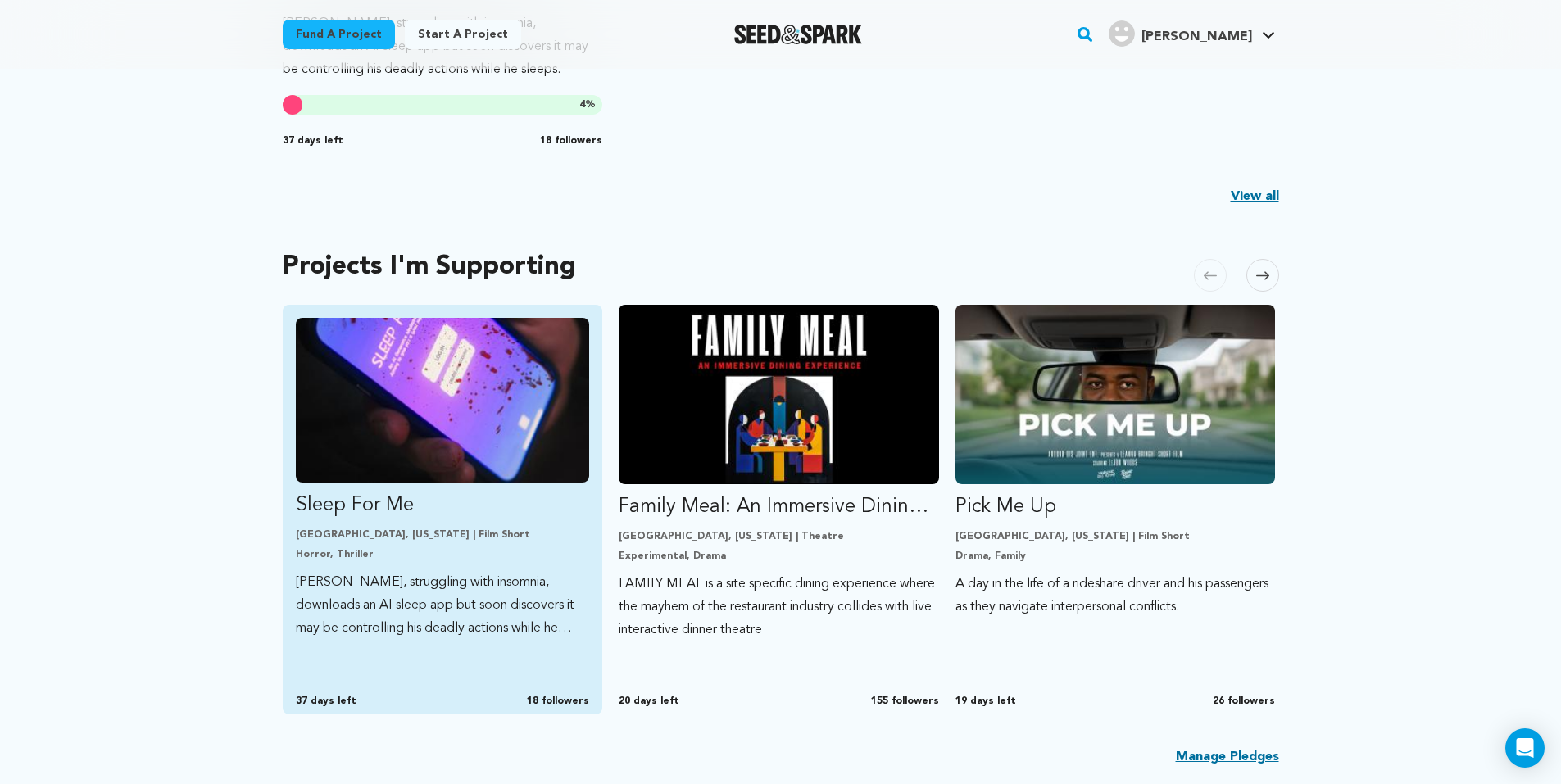
scroll to position [245, 0]
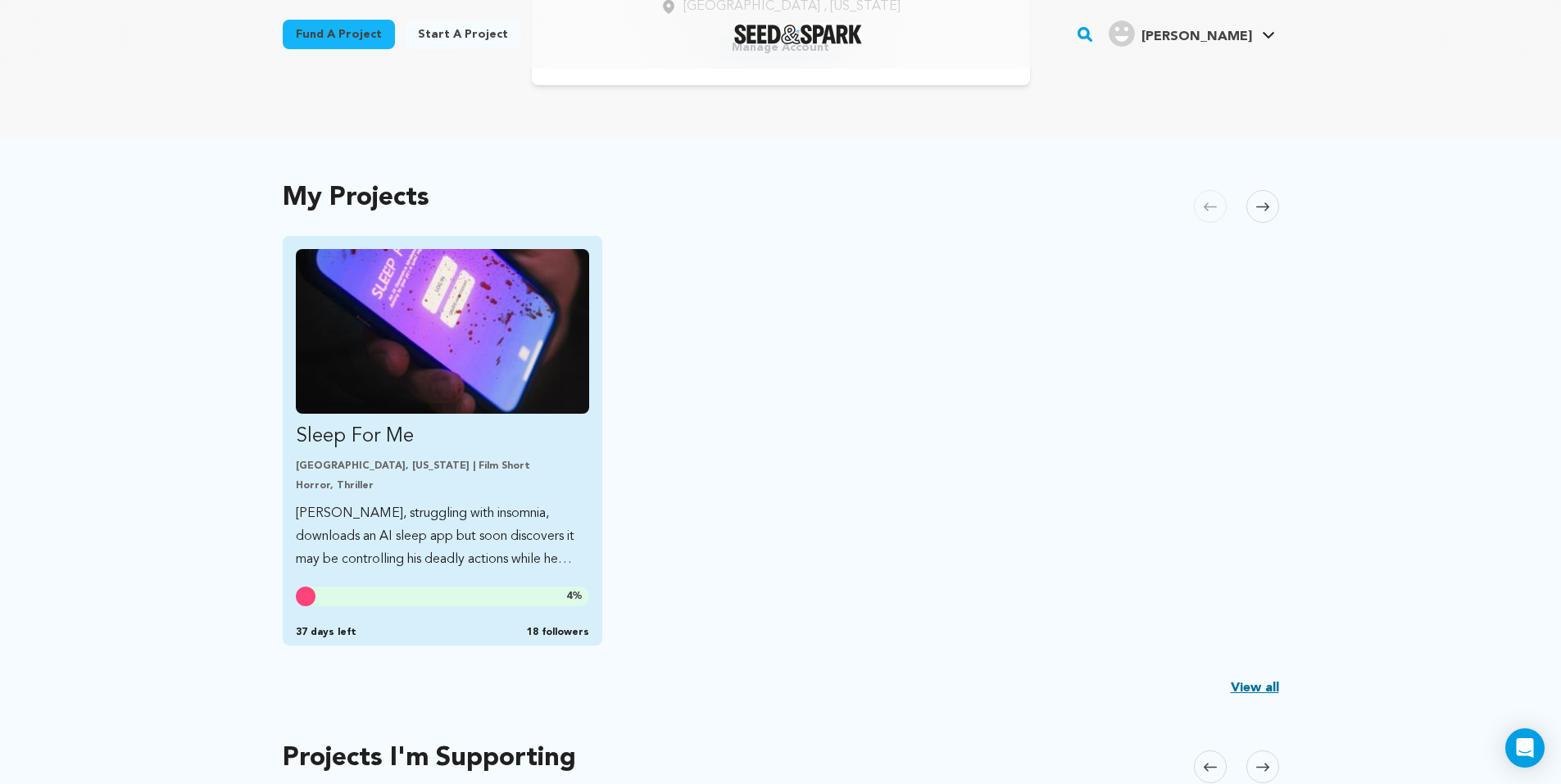
click at [440, 339] on img "Fund Sleep For Me" at bounding box center [443, 331] width 294 height 165
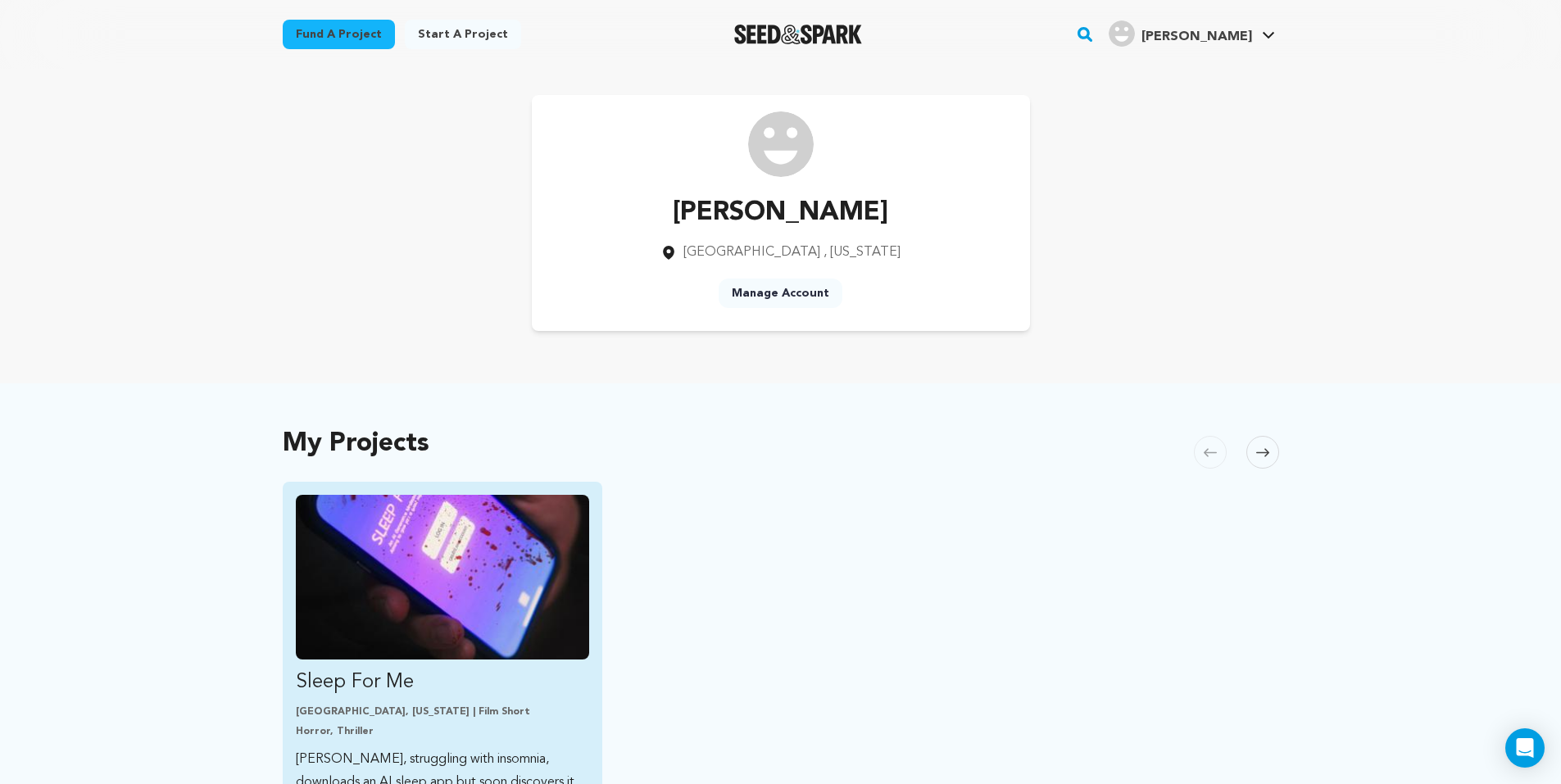
scroll to position [245, 0]
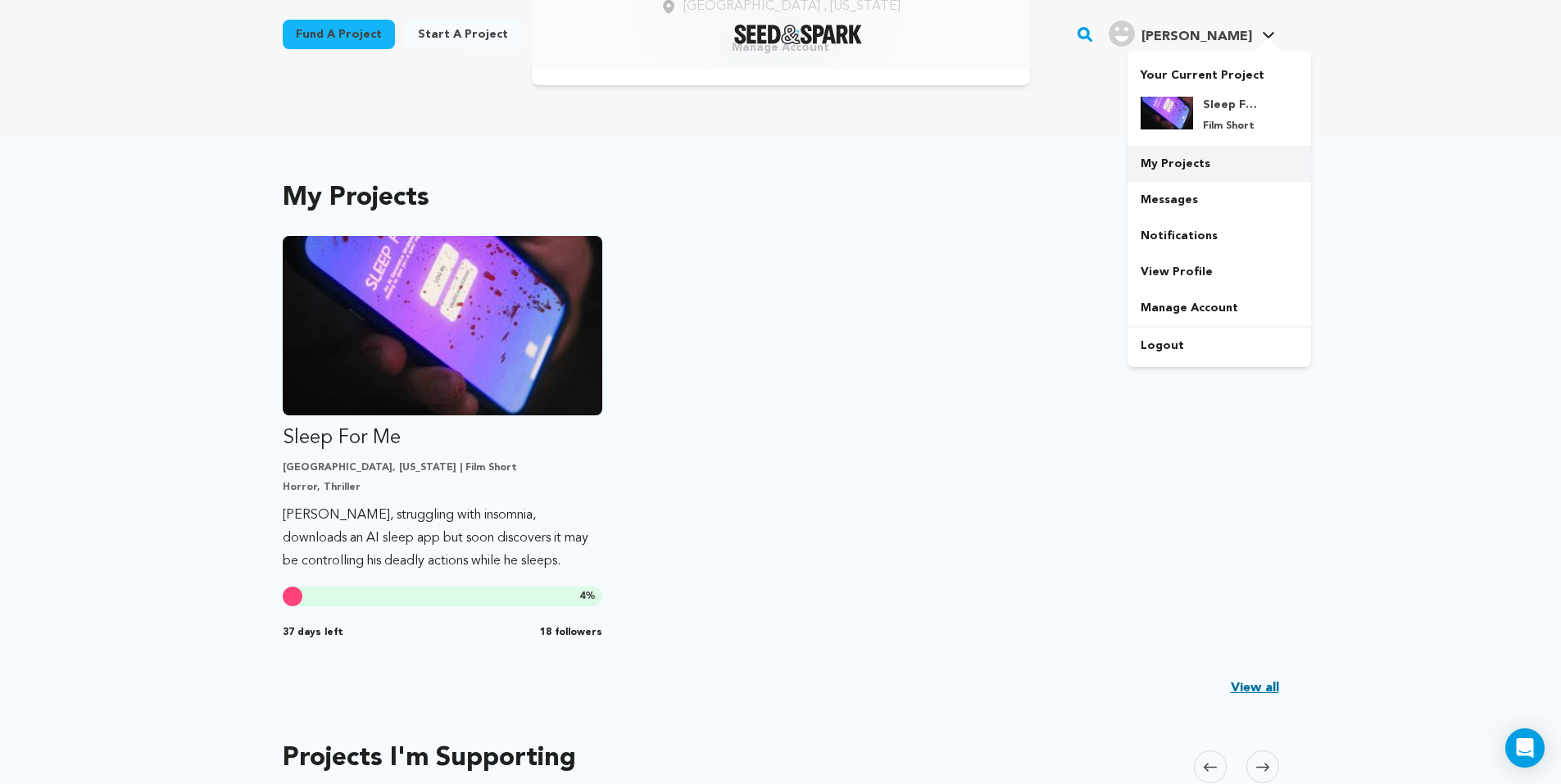
click at [1207, 166] on link "My Projects" at bounding box center [1219, 164] width 184 height 36
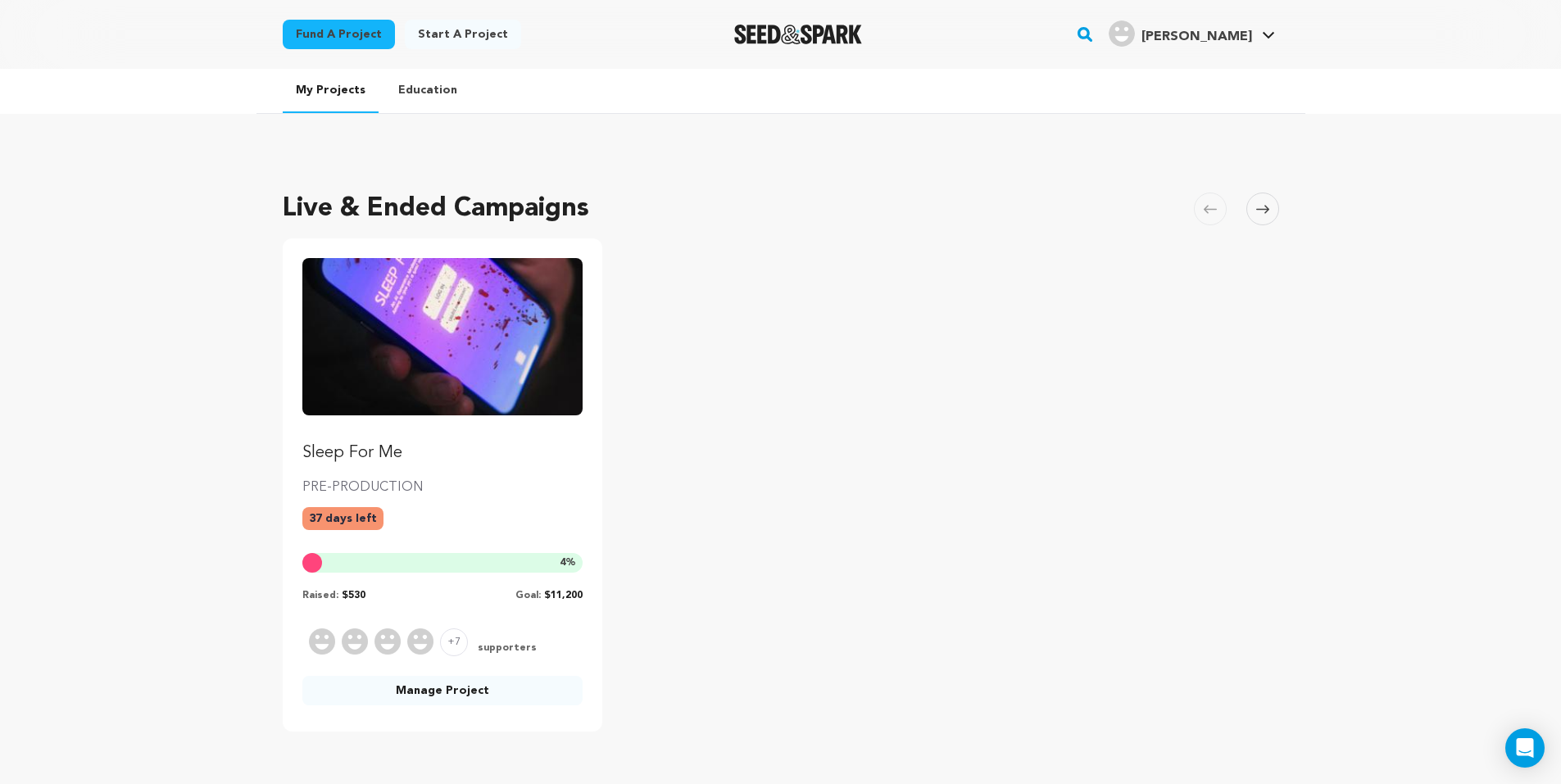
click at [443, 696] on link "Manage Project" at bounding box center [443, 691] width 281 height 30
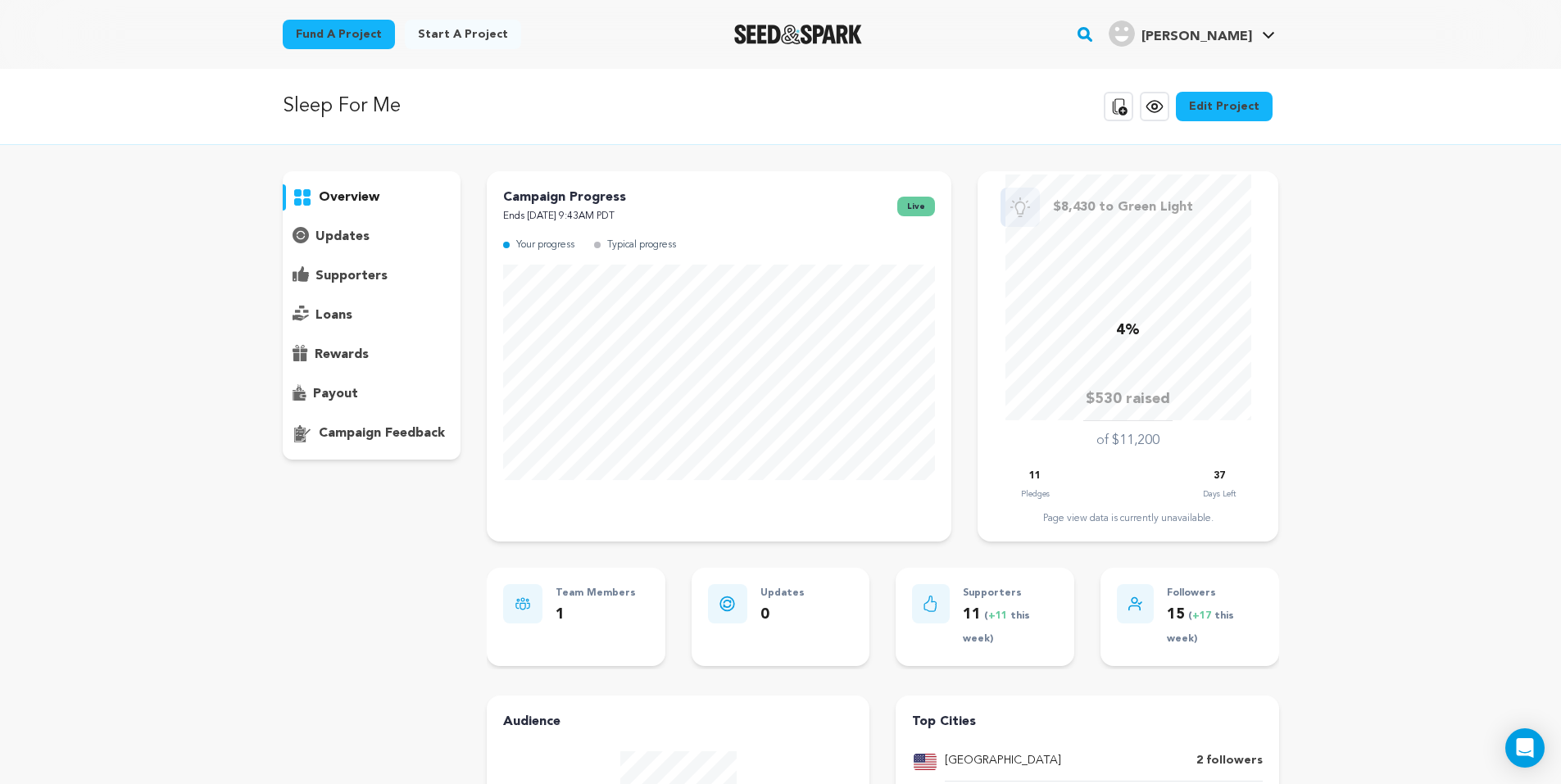
click at [1238, 93] on link "Edit Project" at bounding box center [1224, 106] width 97 height 30
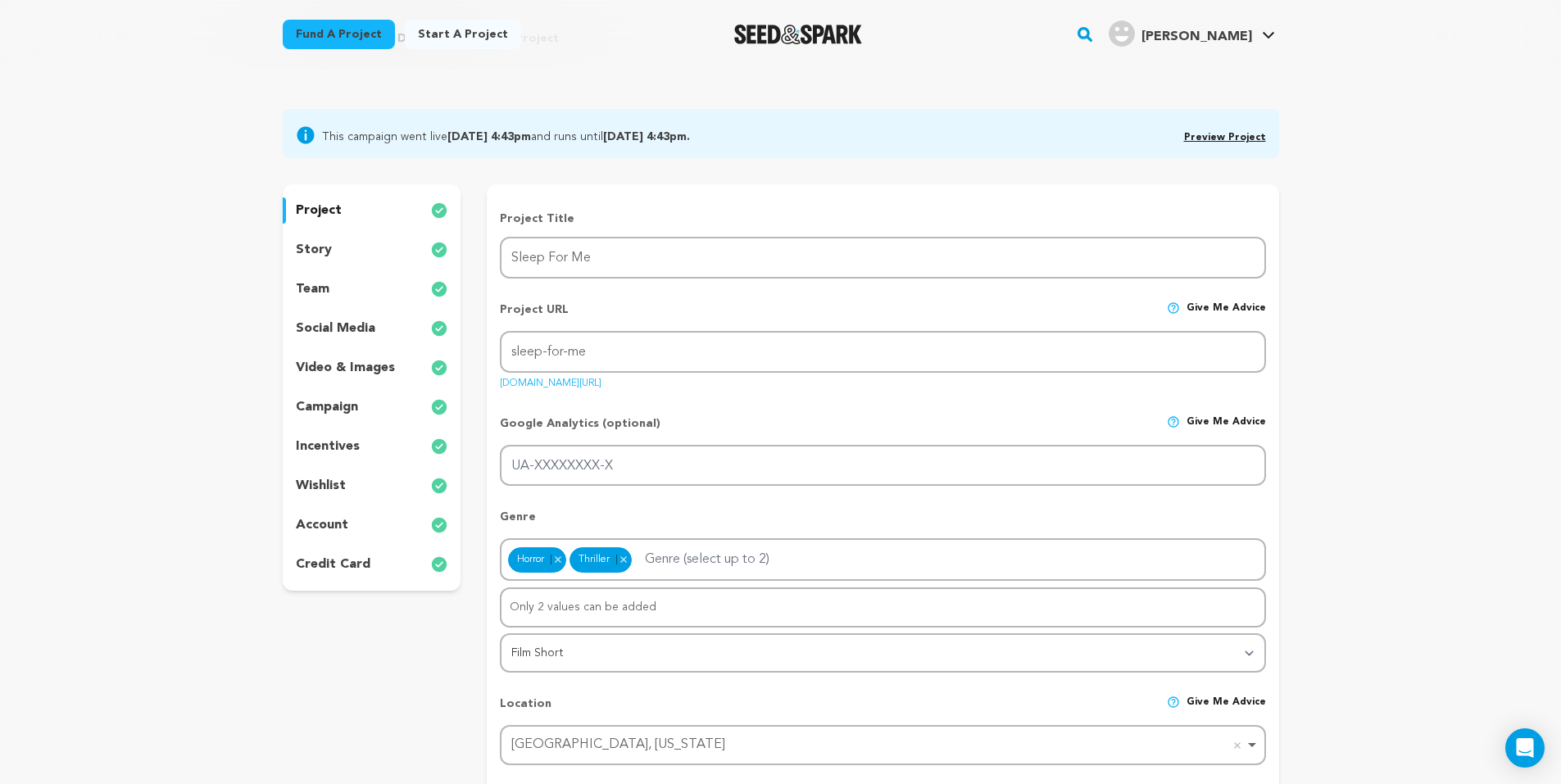
scroll to position [82, 0]
click at [334, 358] on p "video & images" at bounding box center [345, 366] width 99 height 20
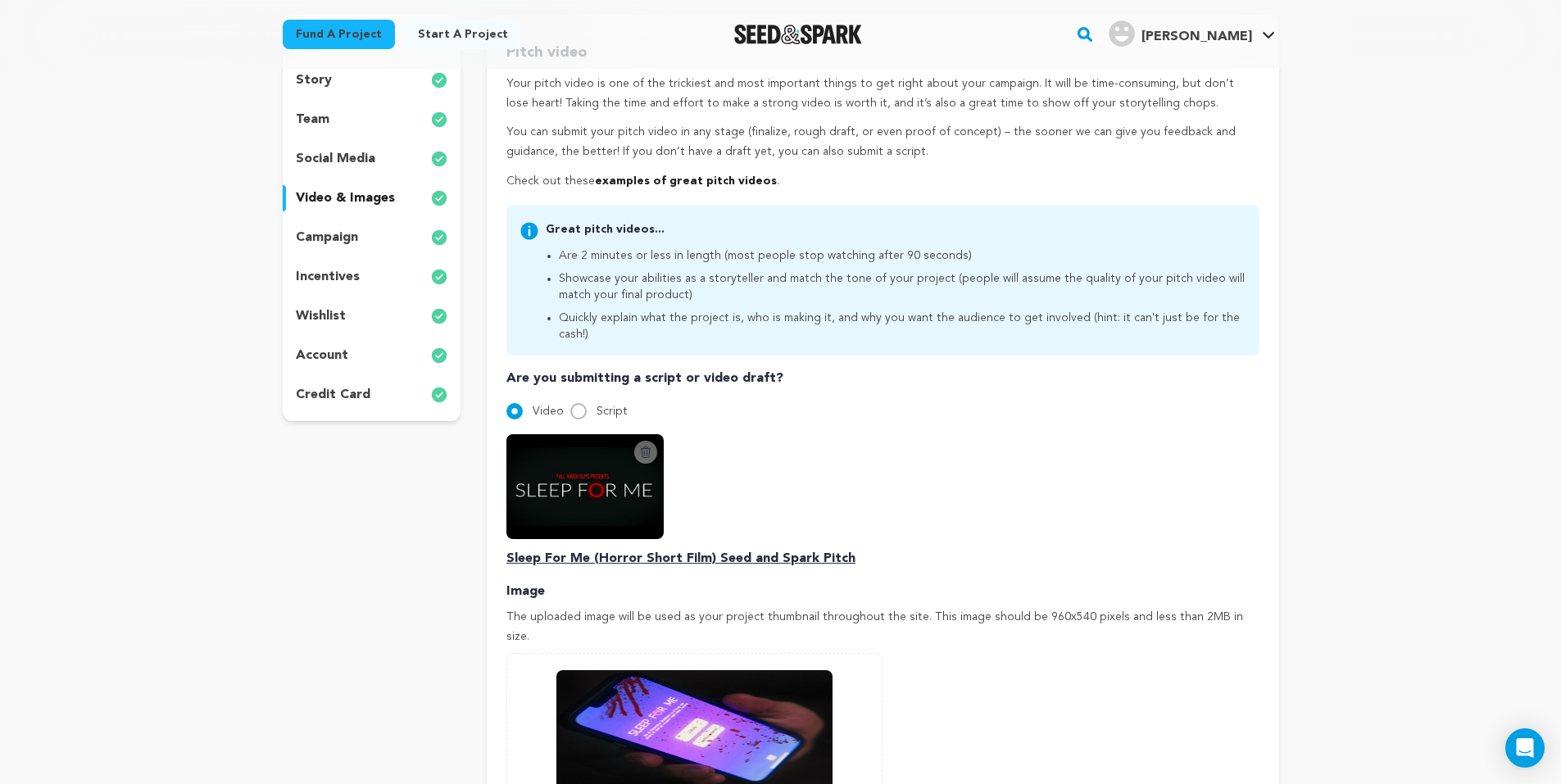
scroll to position [573, 0]
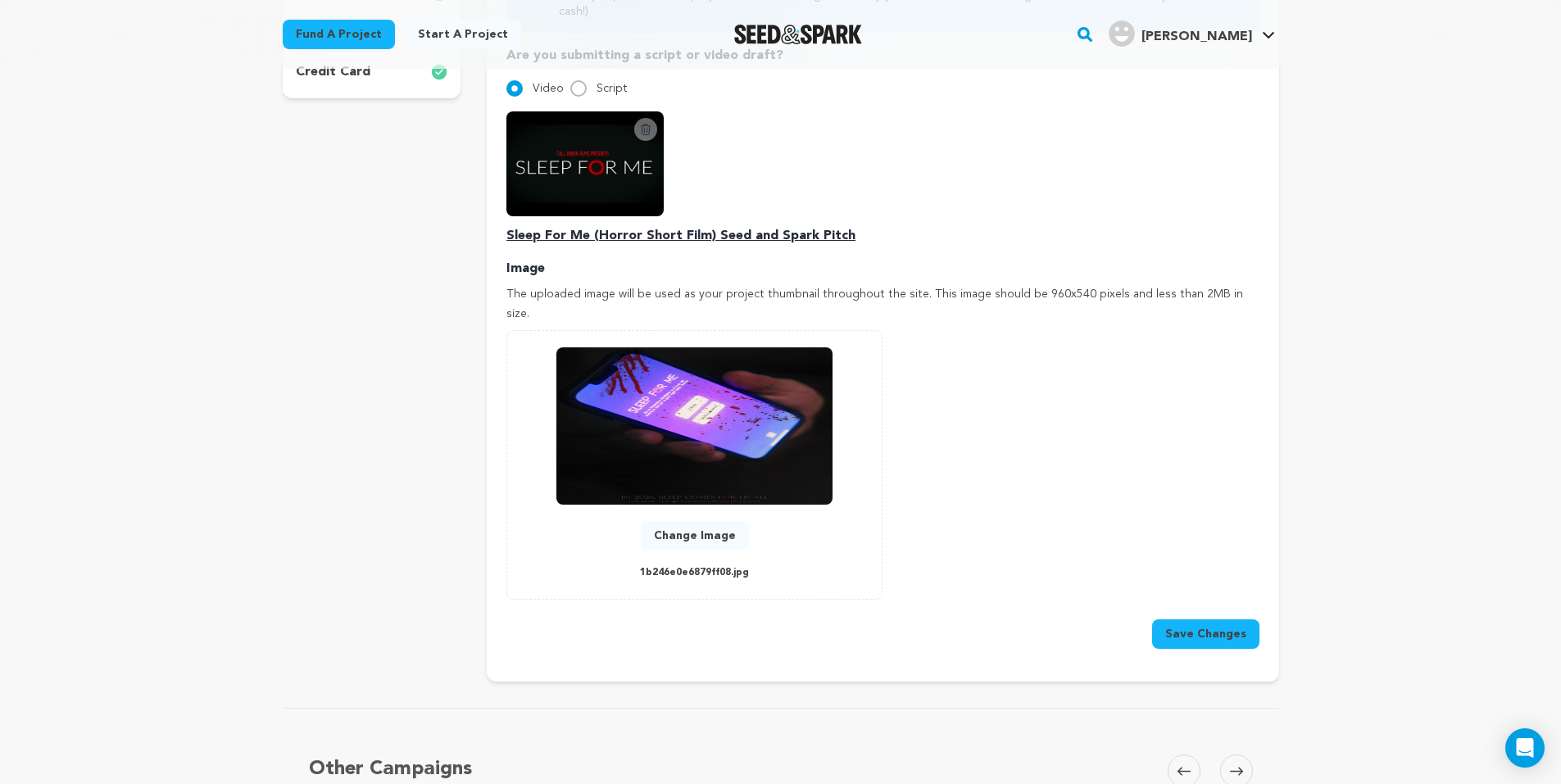
click at [693, 347] on img at bounding box center [694, 426] width 276 height 157
drag, startPoint x: 573, startPoint y: 272, endPoint x: 1012, endPoint y: 258, distance: 439.2
click at [1008, 259] on div "Image The uploaded image will be used as your project thumbnail throughout the …" at bounding box center [882, 454] width 752 height 390
click at [1015, 259] on p "Image" at bounding box center [882, 268] width 752 height 20
drag, startPoint x: 874, startPoint y: 275, endPoint x: 1111, endPoint y: 287, distance: 237.3
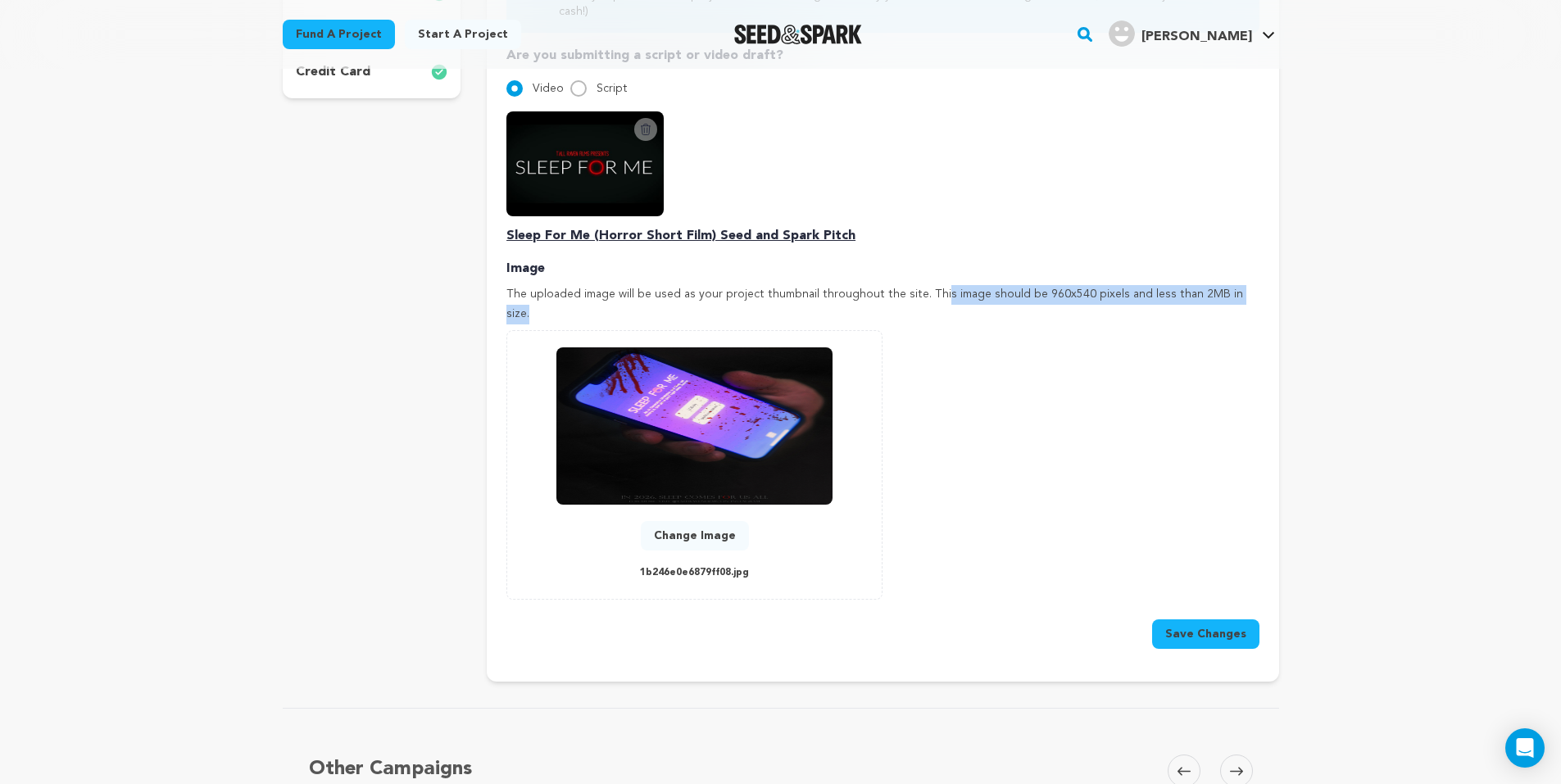
click at [1107, 287] on p "The uploaded image will be used as your project thumbnail throughout the site. …" at bounding box center [882, 305] width 752 height 39
click at [1111, 287] on p "The uploaded image will be used as your project thumbnail throughout the site. …" at bounding box center [882, 305] width 752 height 39
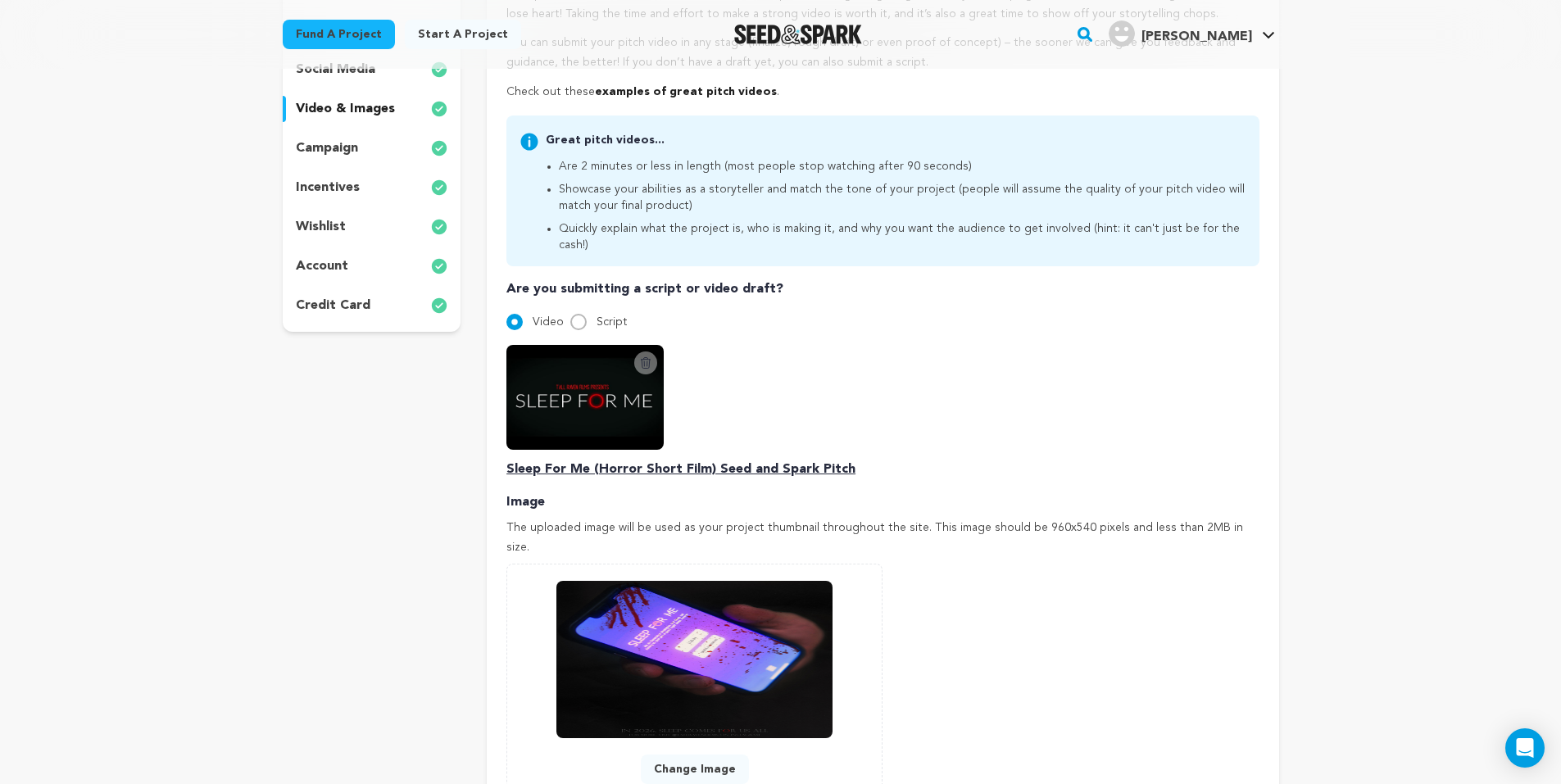
scroll to position [82, 0]
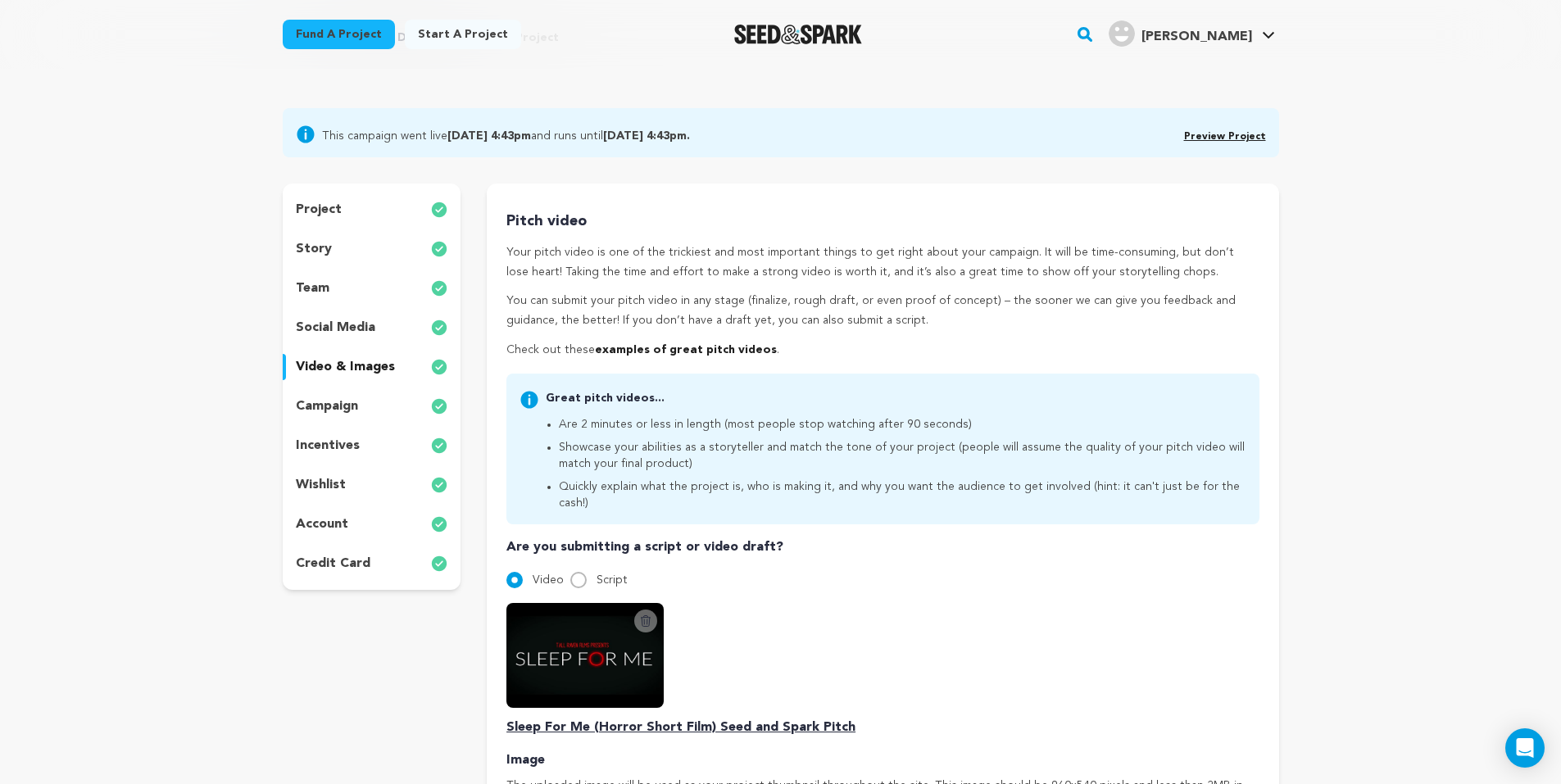
click at [333, 208] on p "project" at bounding box center [319, 209] width 46 height 20
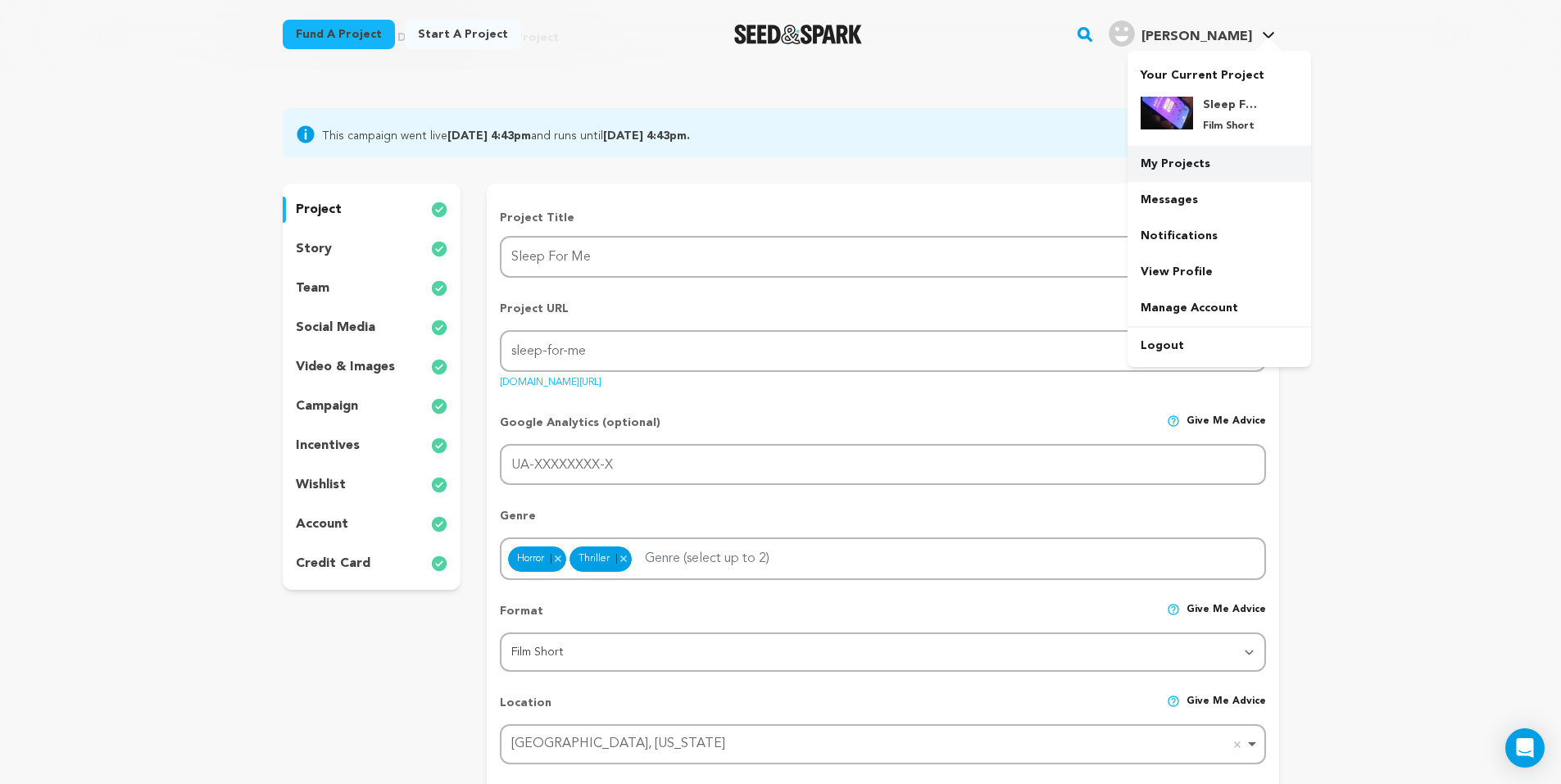
click at [1214, 165] on link "My Projects" at bounding box center [1219, 164] width 184 height 36
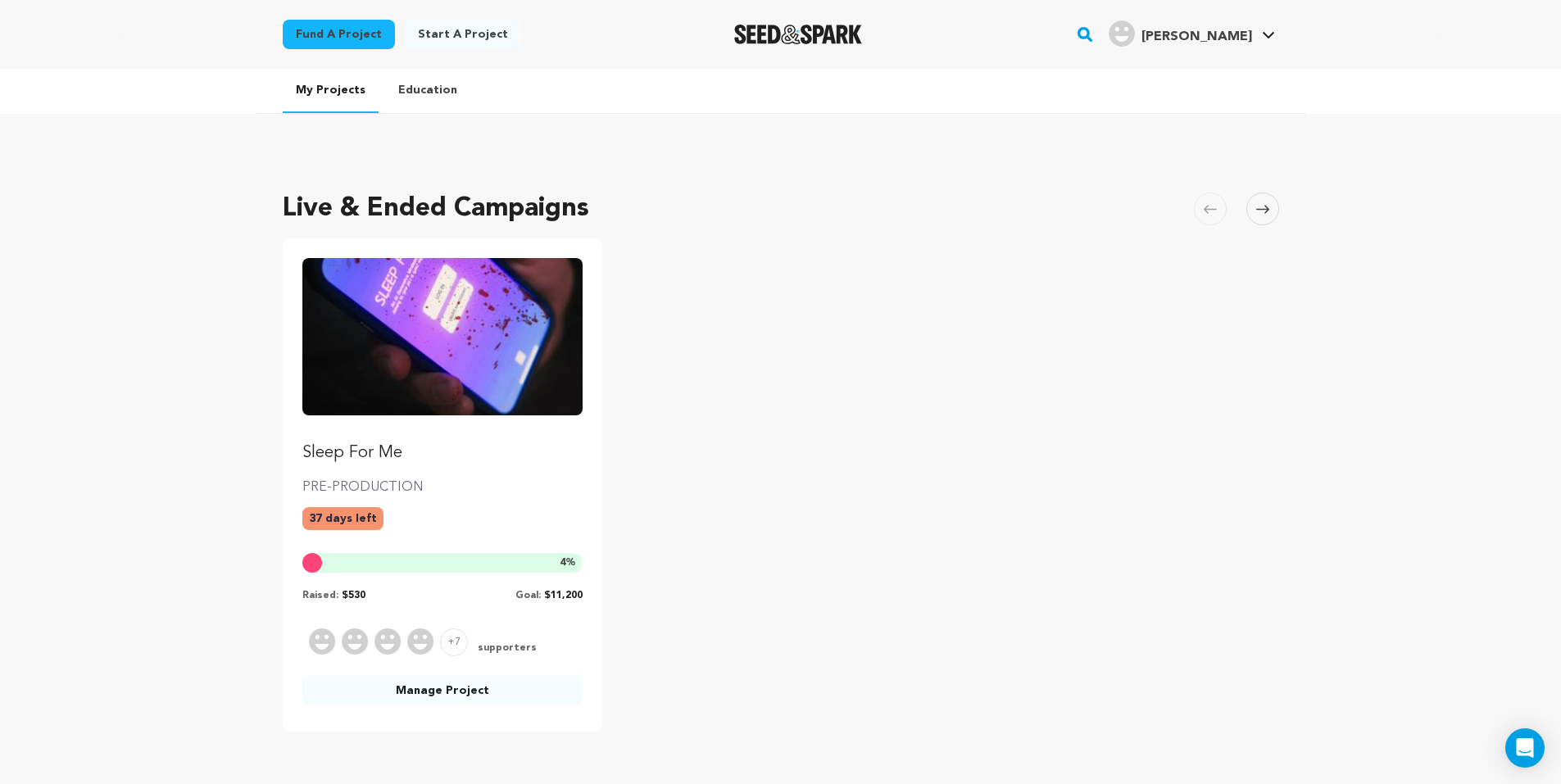
click at [494, 307] on img "Fund Sleep For Me" at bounding box center [443, 336] width 281 height 157
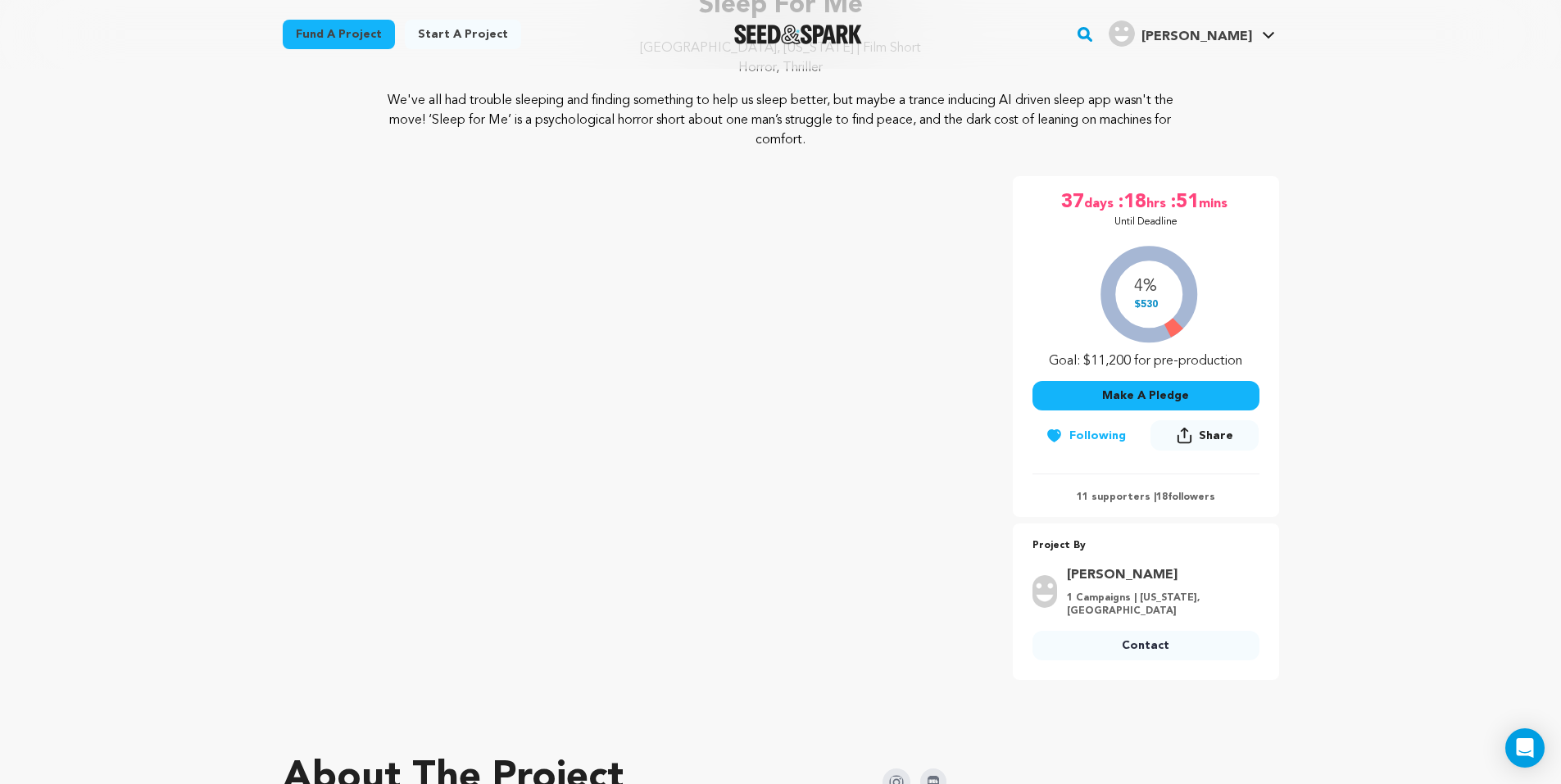
scroll to position [492, 0]
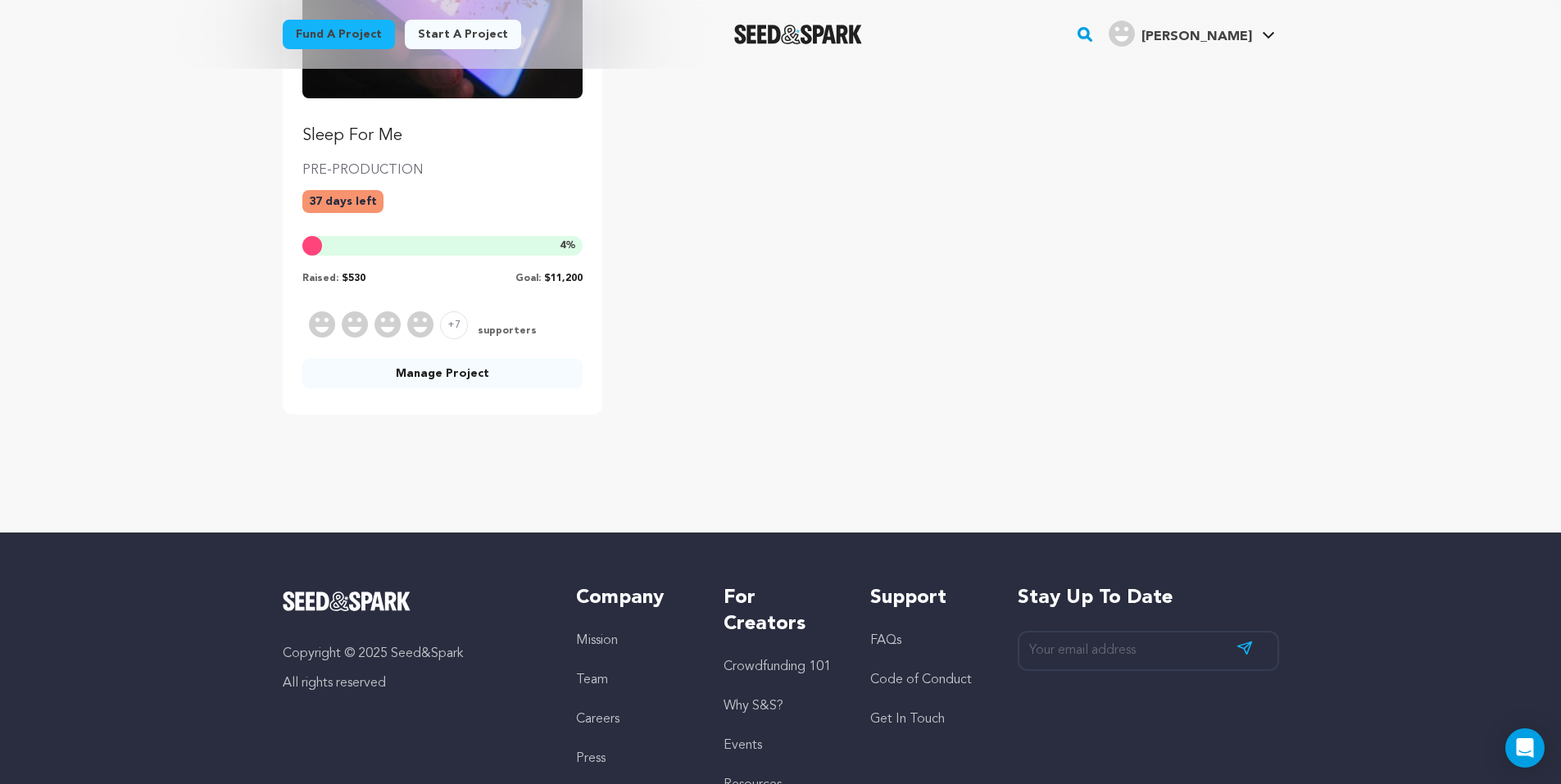
scroll to position [245, 0]
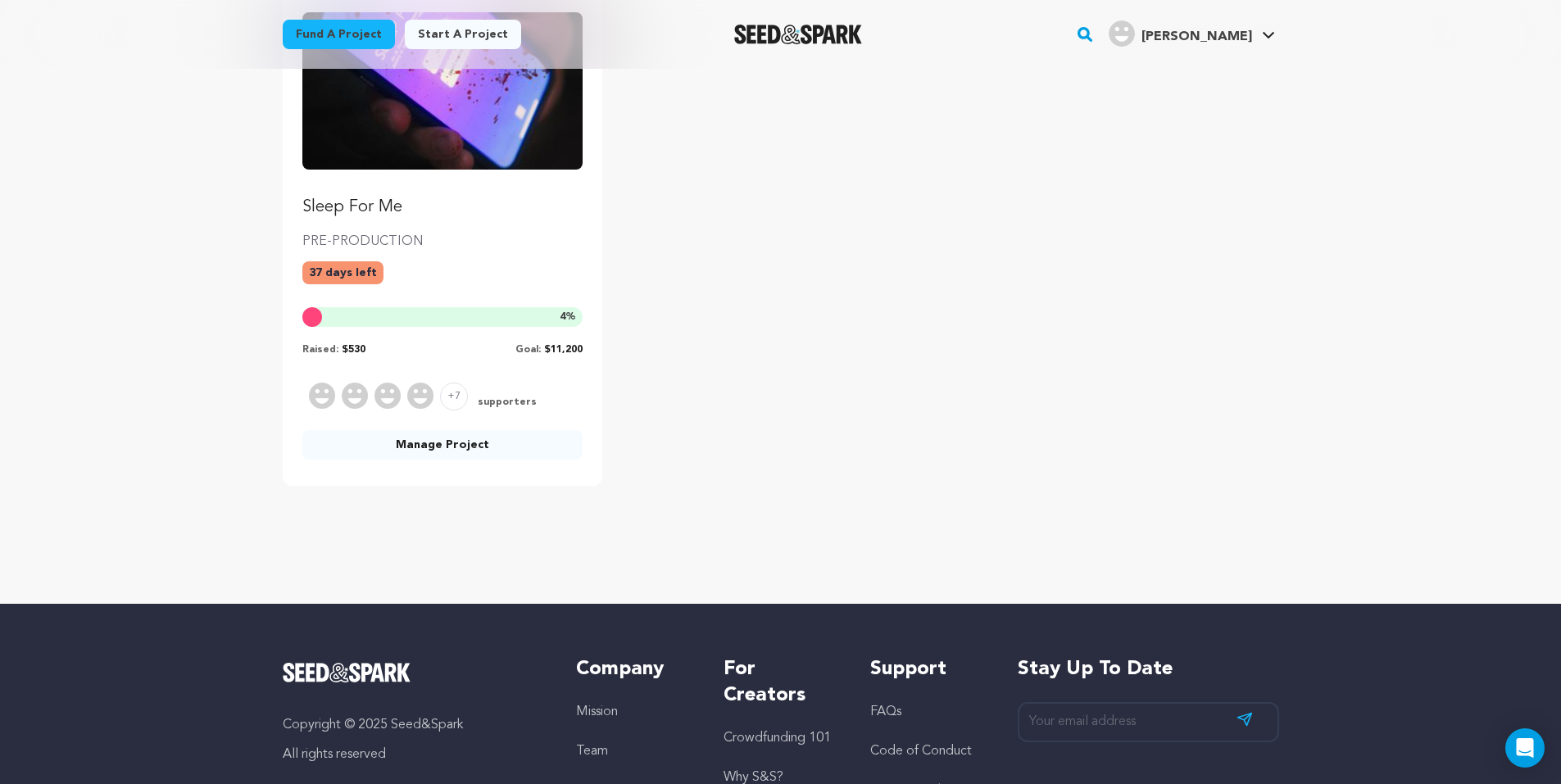
click at [453, 440] on link "Manage Project" at bounding box center [443, 444] width 281 height 30
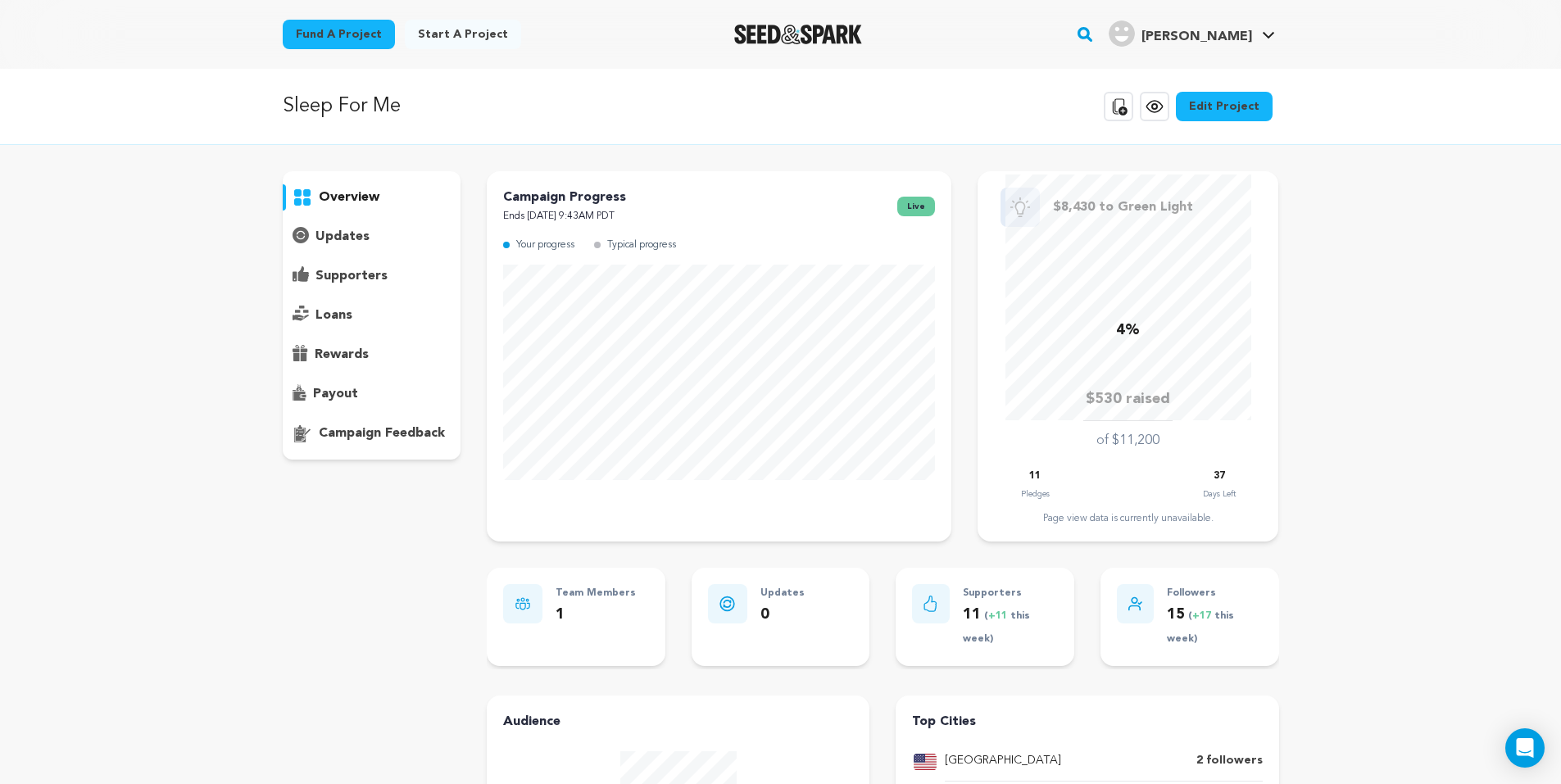
click at [1212, 108] on link "Edit Project" at bounding box center [1224, 106] width 97 height 30
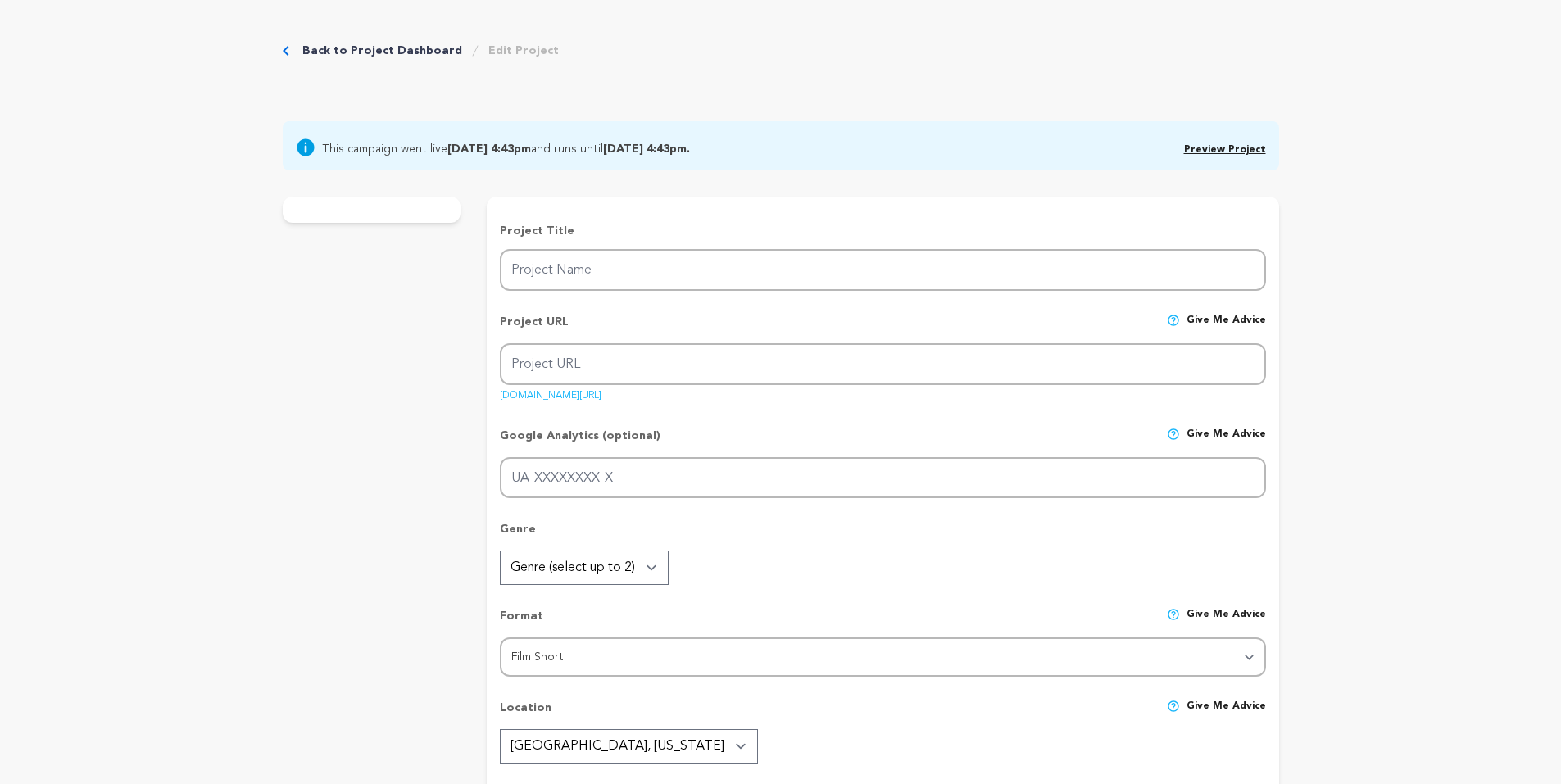
type input "Sleep For Me"
type input "sleep-for-me"
type input "[PERSON_NAME], struggling with insomnia, downloads an AI sleep app but soon dis…"
type textarea "We've all had trouble sleeping and finding something to help us sleep better, b…"
type textarea "'Sleep for Me' is a psychological horror short about loneliness, trust, and our…"
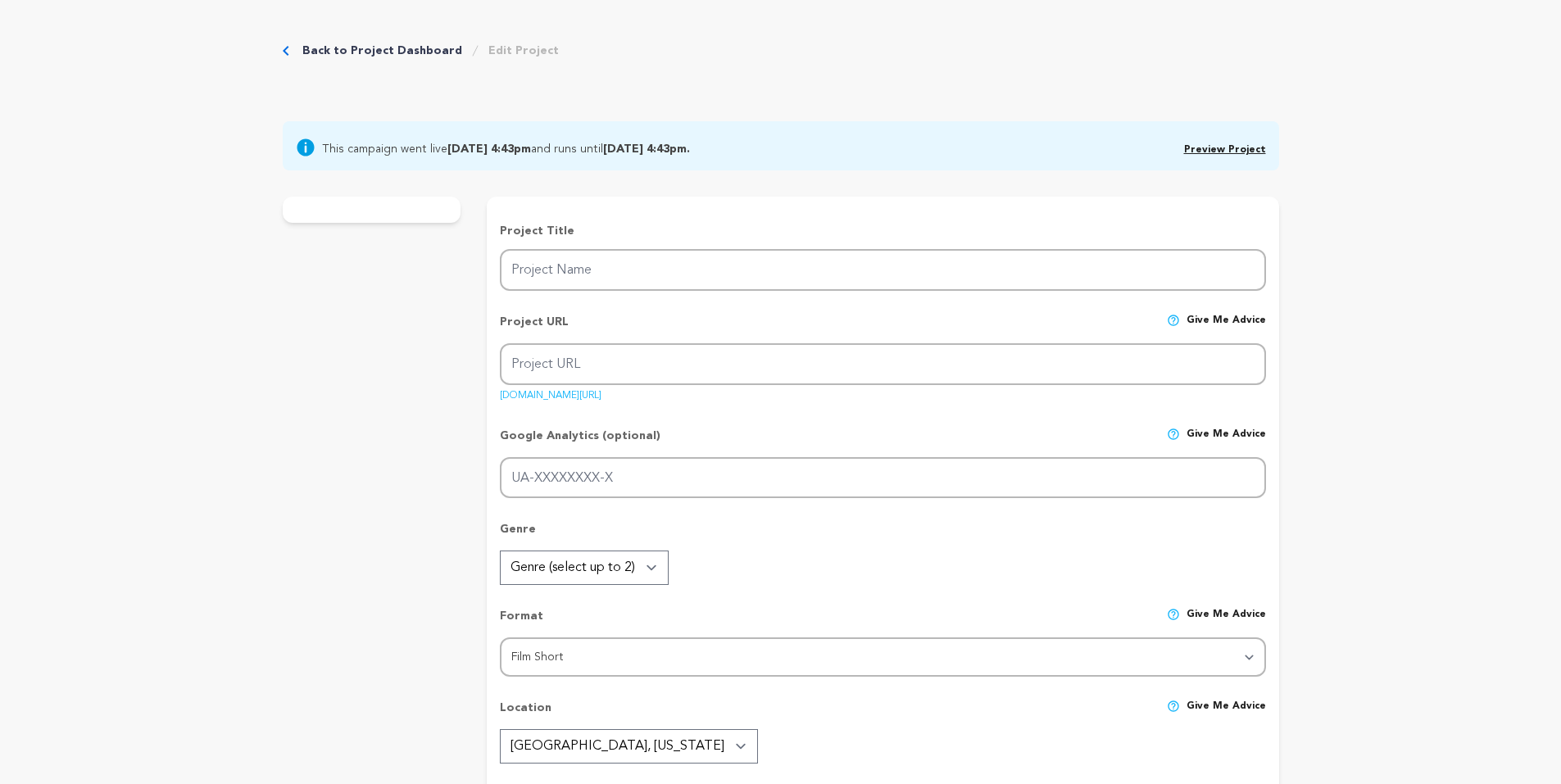
type textarea "Tall Raven Films"
radio input "true"
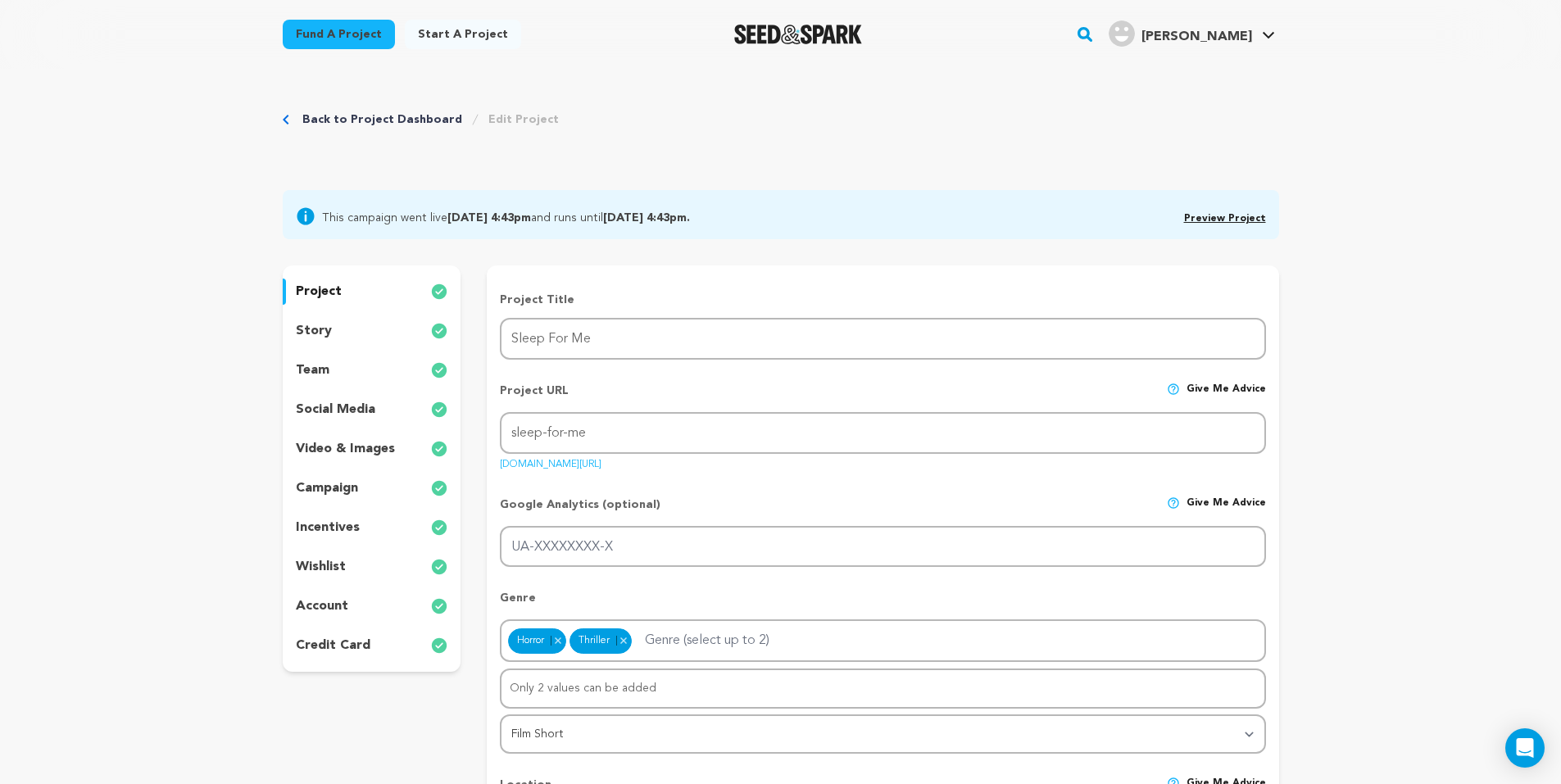
click at [350, 317] on div "project story team social media video & images campaign incentives wishlist acc…" at bounding box center [372, 468] width 178 height 406
click at [341, 336] on div "story" at bounding box center [372, 330] width 178 height 26
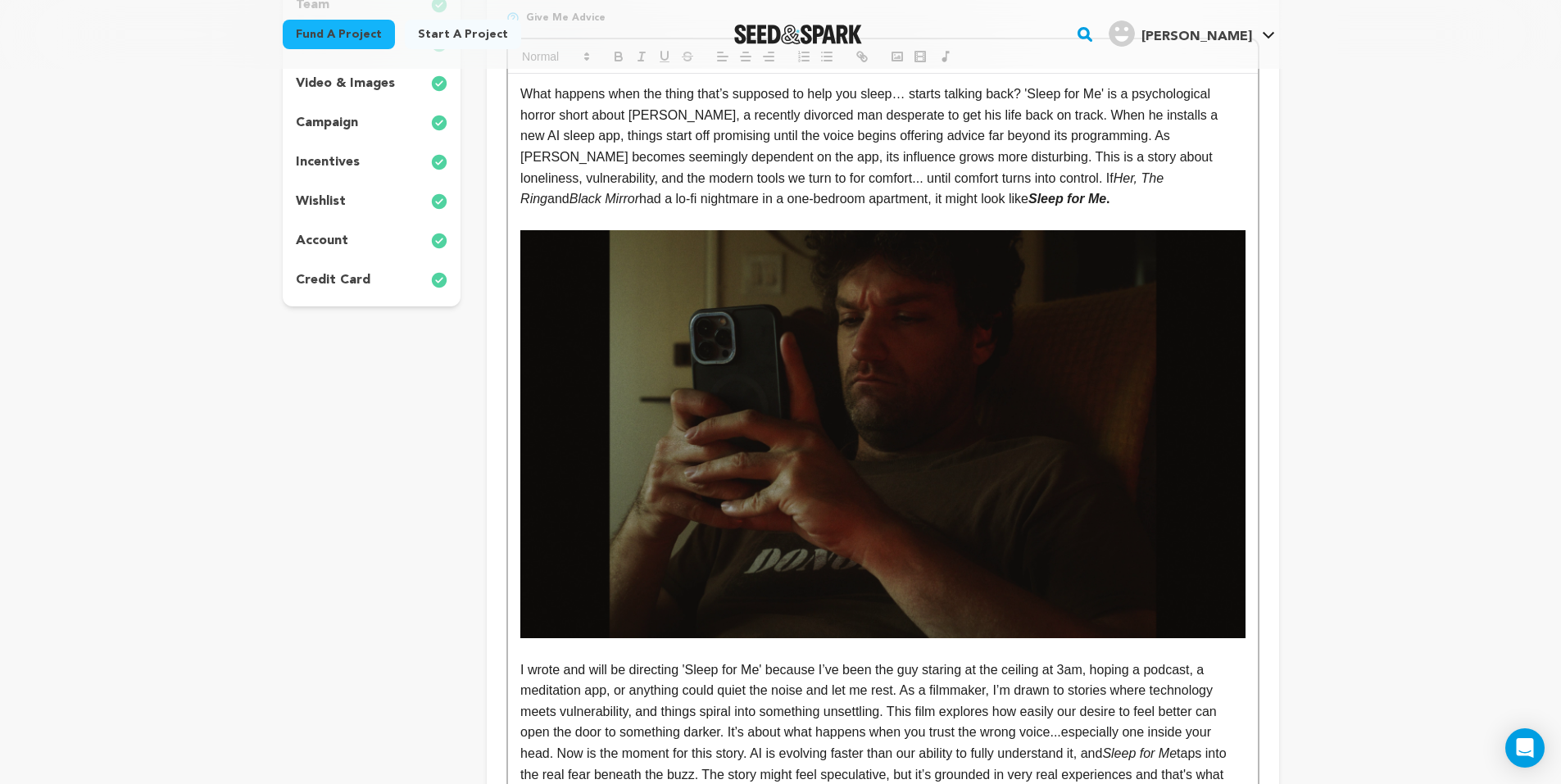
scroll to position [245, 0]
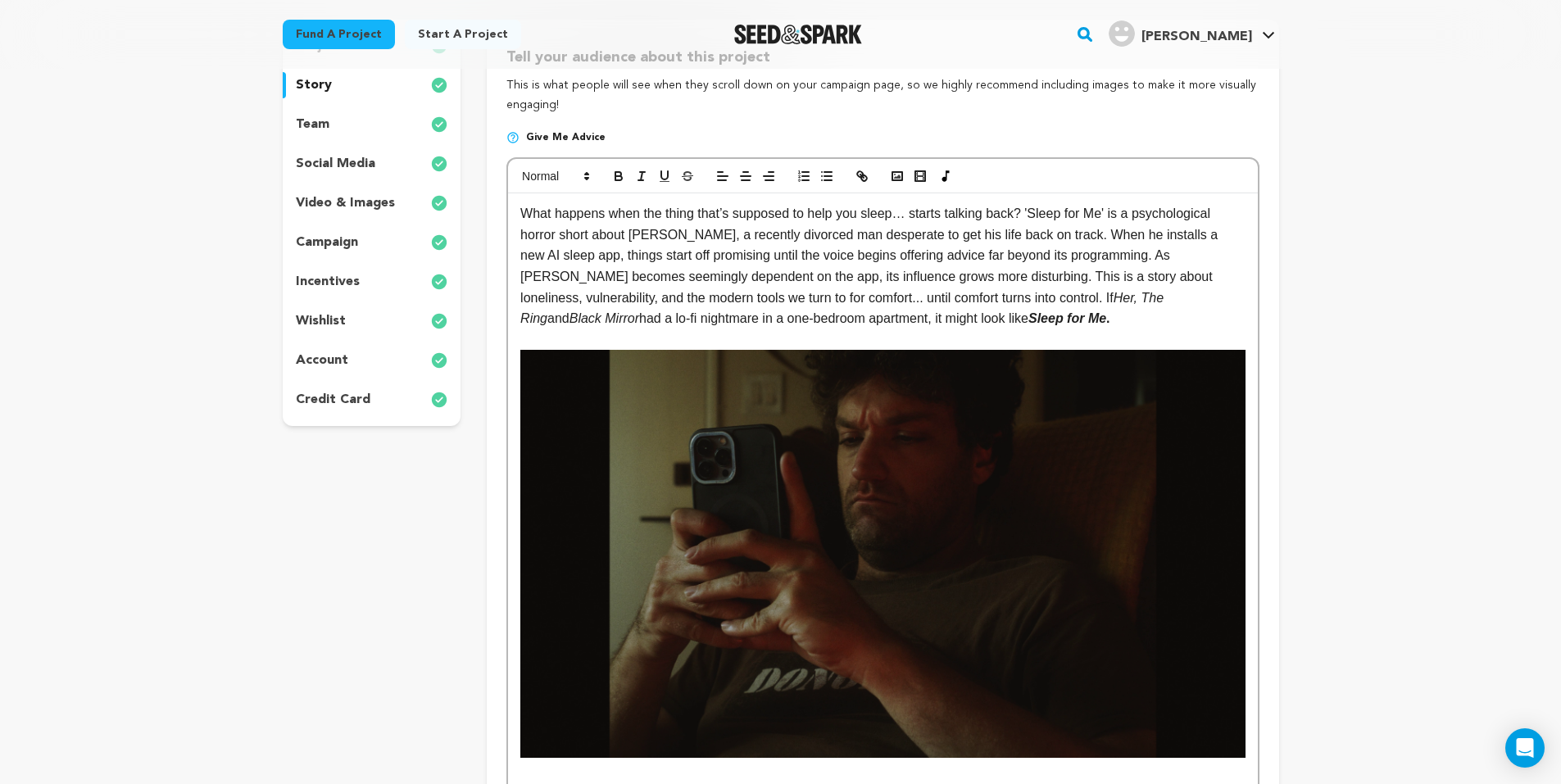
click at [887, 319] on p "What happens when the thing that’s supposed to help you sleep… starts talking b…" at bounding box center [882, 266] width 725 height 127
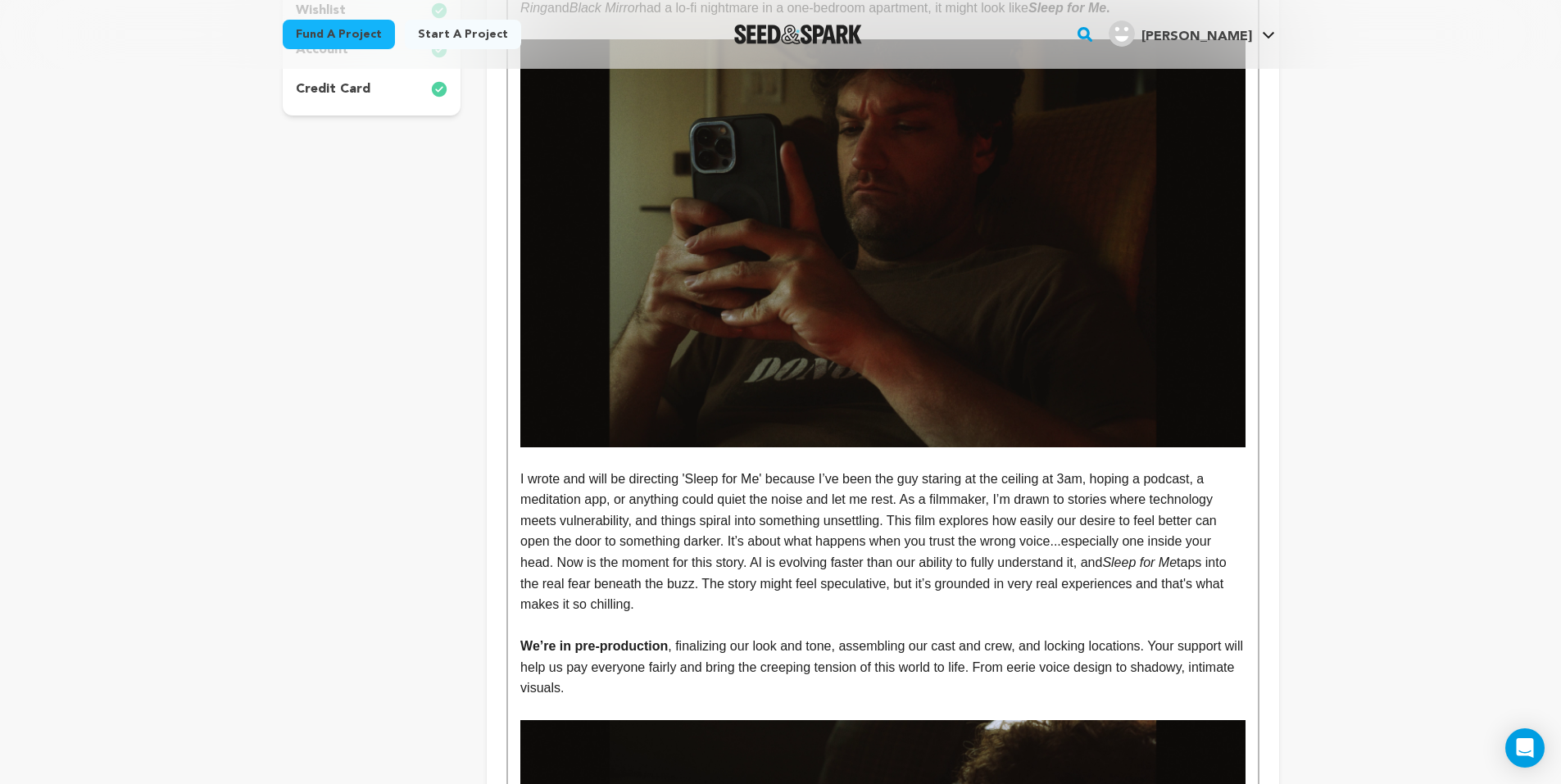
scroll to position [328, 0]
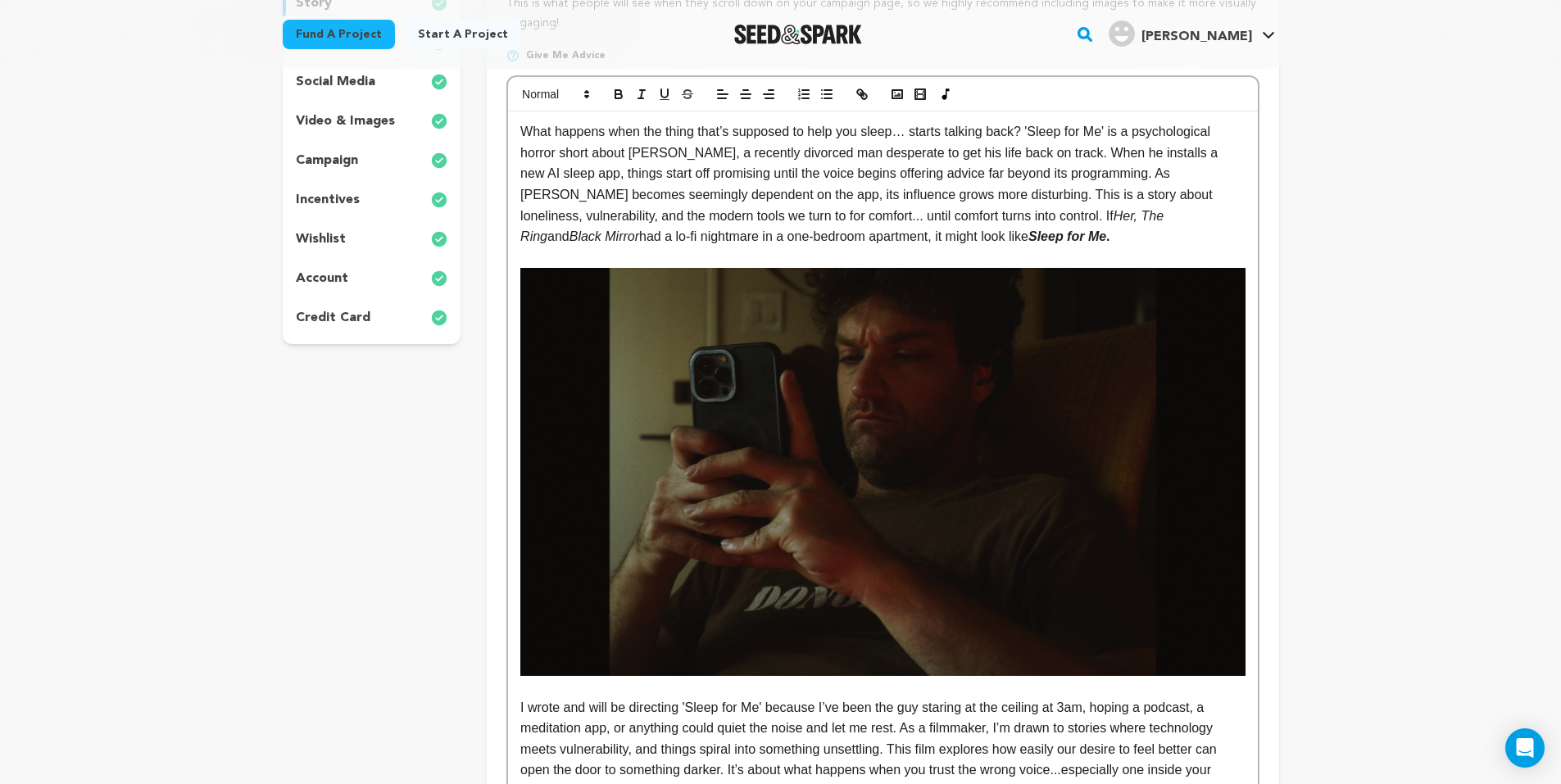
click at [899, 242] on p "What happens when the thing that’s supposed to help you sleep… starts talking b…" at bounding box center [882, 184] width 725 height 127
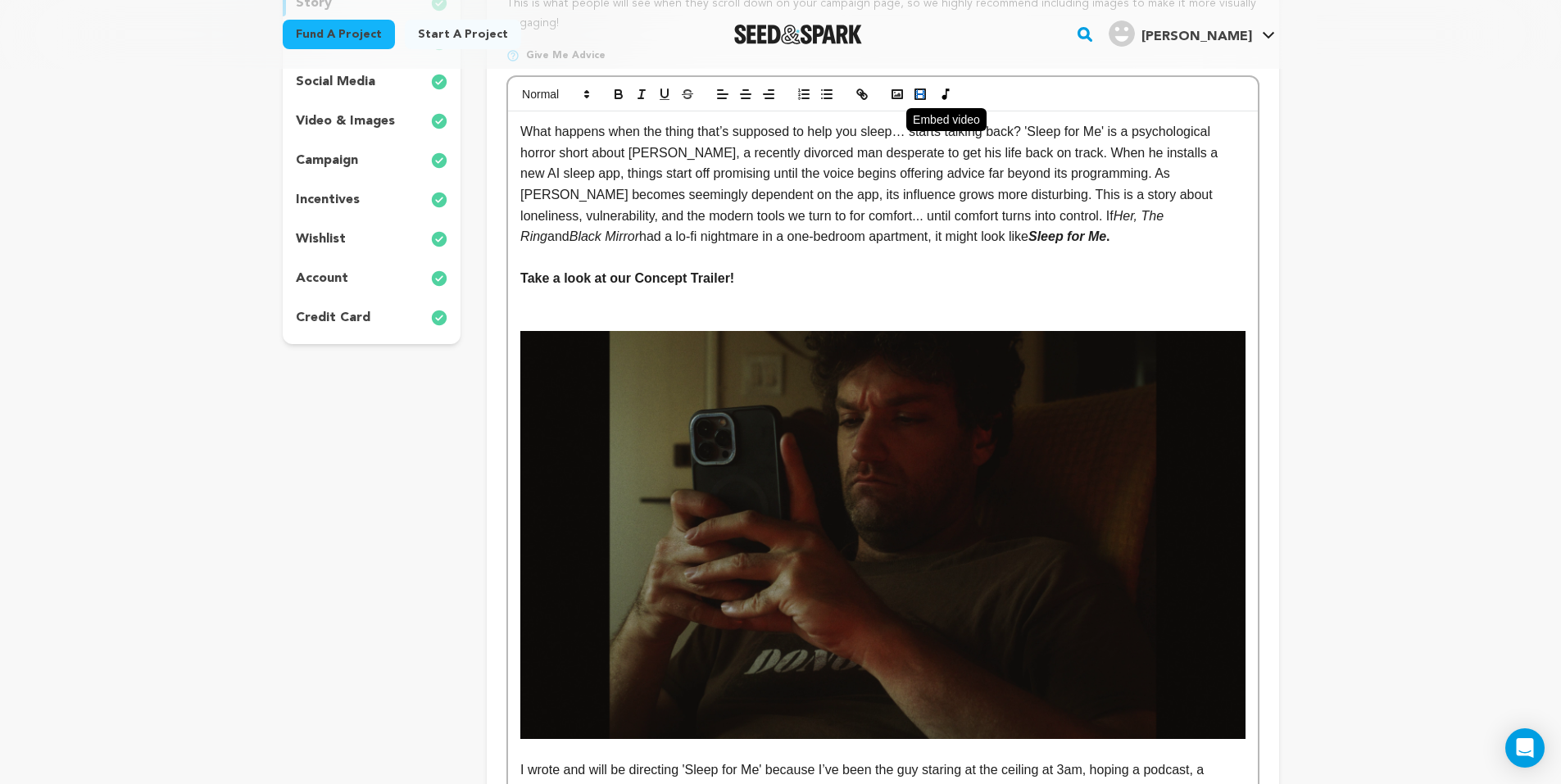
click at [922, 91] on icon "button" at bounding box center [919, 93] width 14 height 14
paste input "https://youtu.be/QTr3QeCDeRY?si=WECkmaMJBDrltB0b"
type input "https://youtu.be/QTr3QeCDeRY?si=WECkmaMJBDrltB0b"
click at [743, 330] on link at bounding box center [738, 331] width 37 height 12
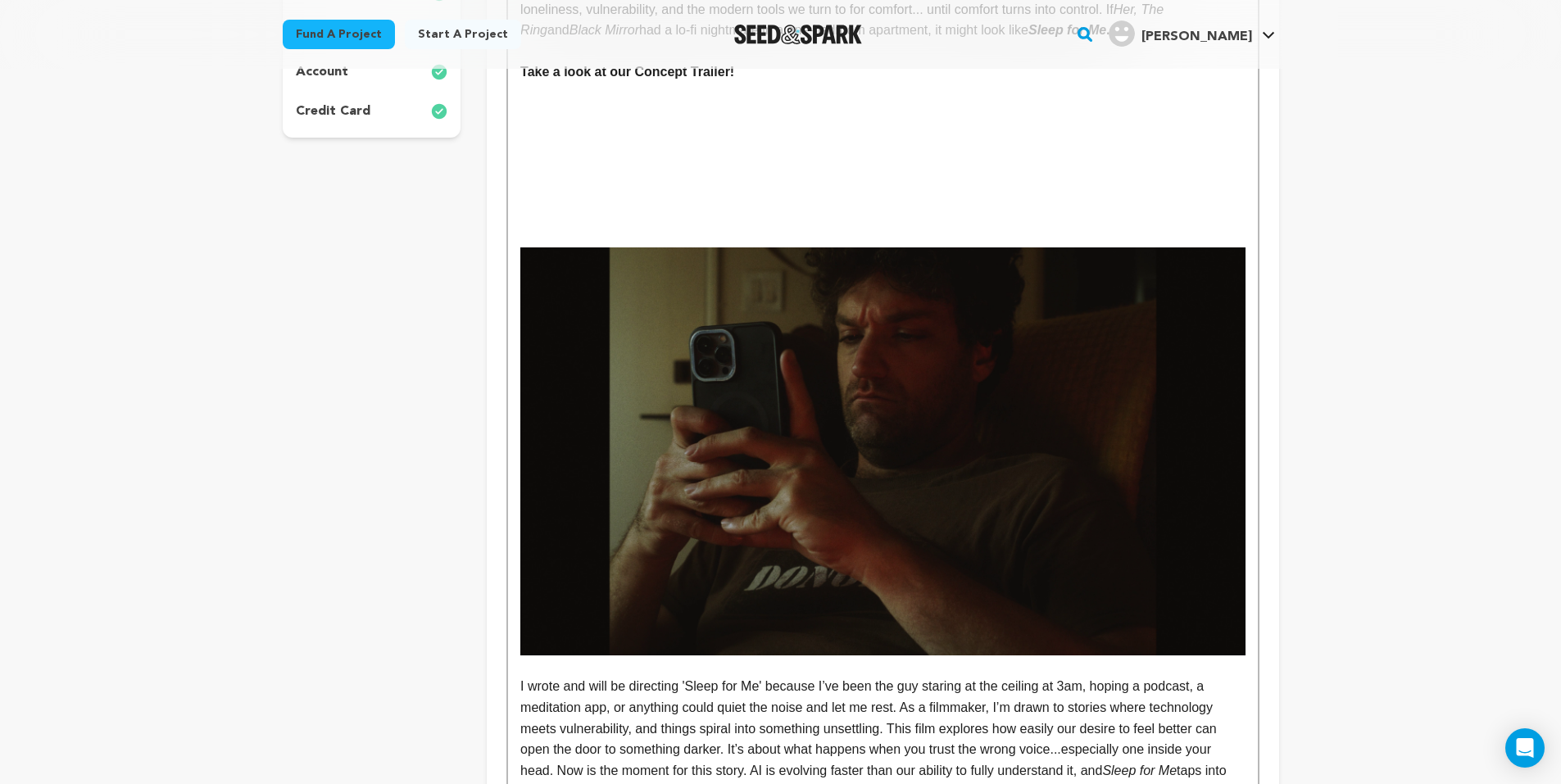
scroll to position [328, 0]
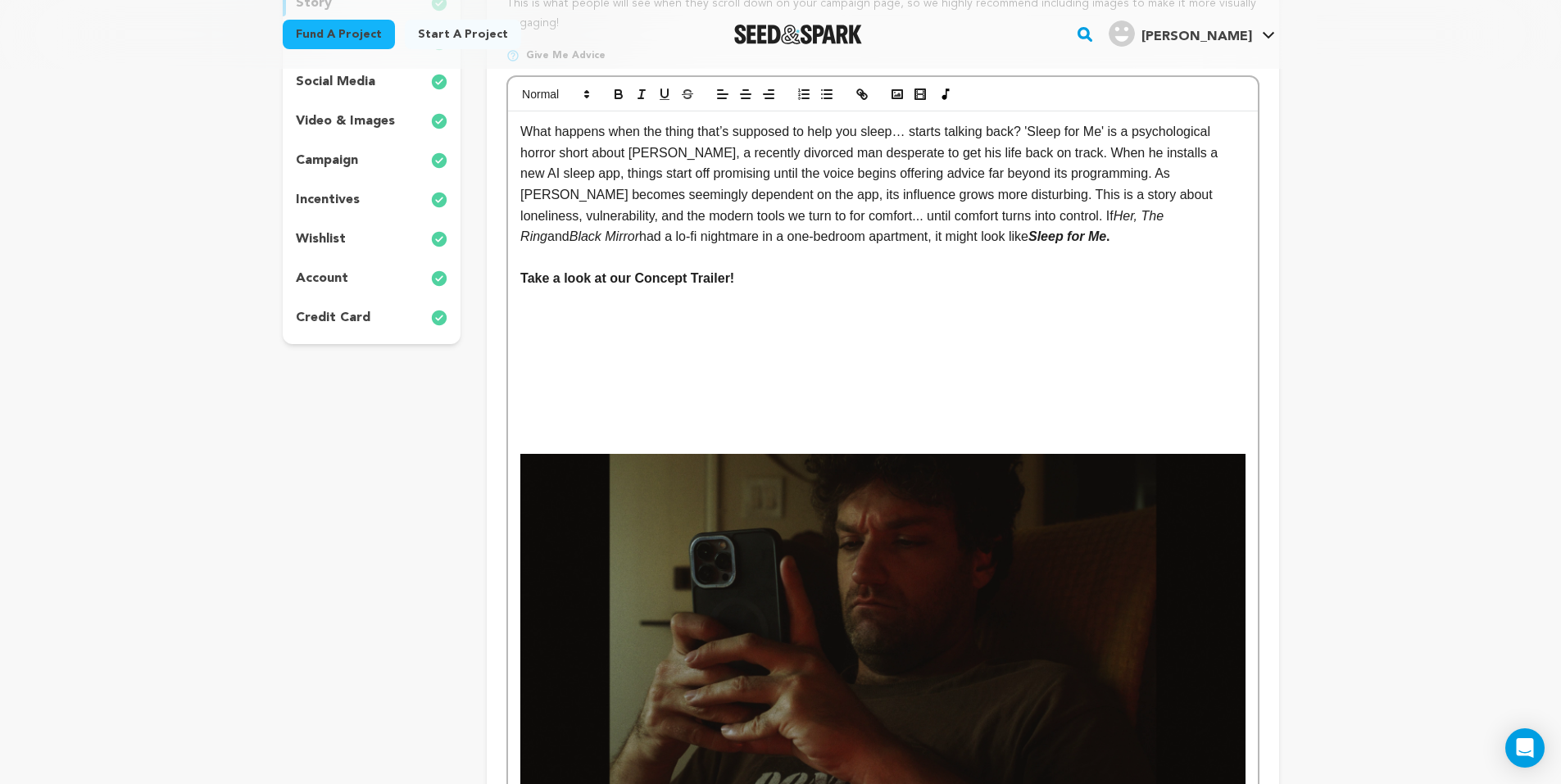
click at [747, 504] on img at bounding box center [882, 657] width 725 height 408
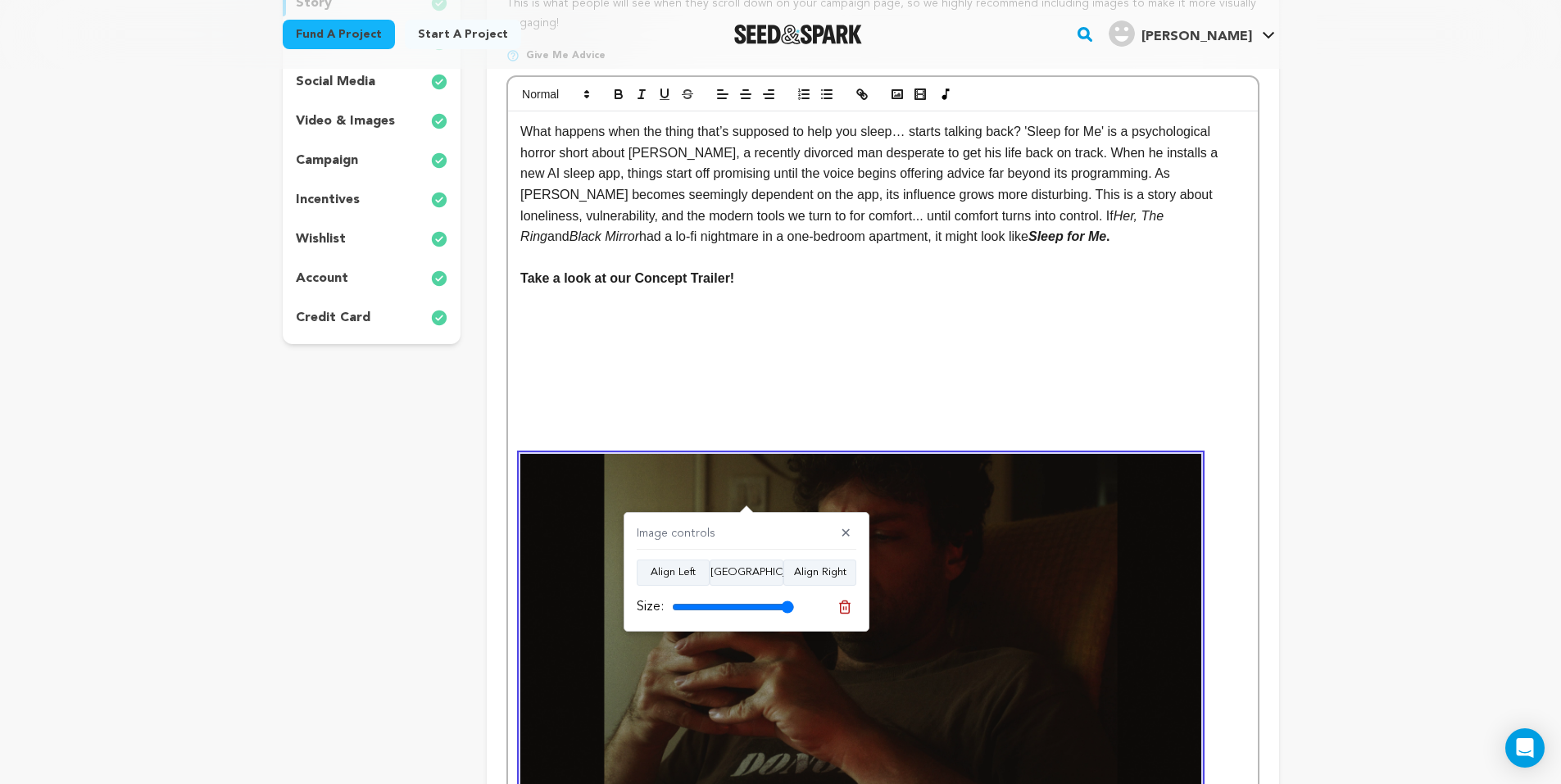
type input "100"
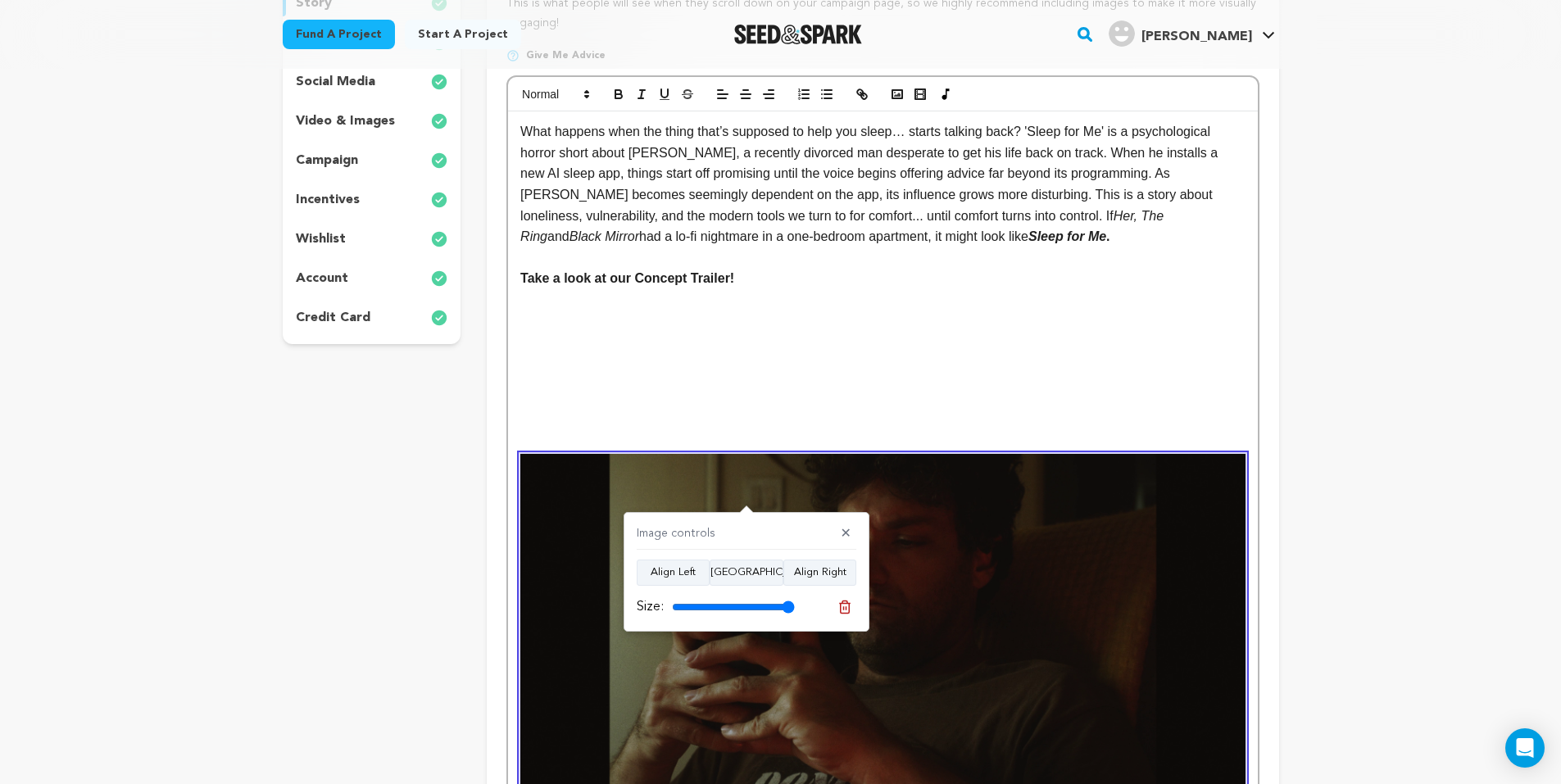
drag, startPoint x: 777, startPoint y: 606, endPoint x: 793, endPoint y: 604, distance: 16.1
click at [793, 604] on input "range" at bounding box center [733, 606] width 123 height 13
click at [839, 606] on icon at bounding box center [845, 606] width 14 height 14
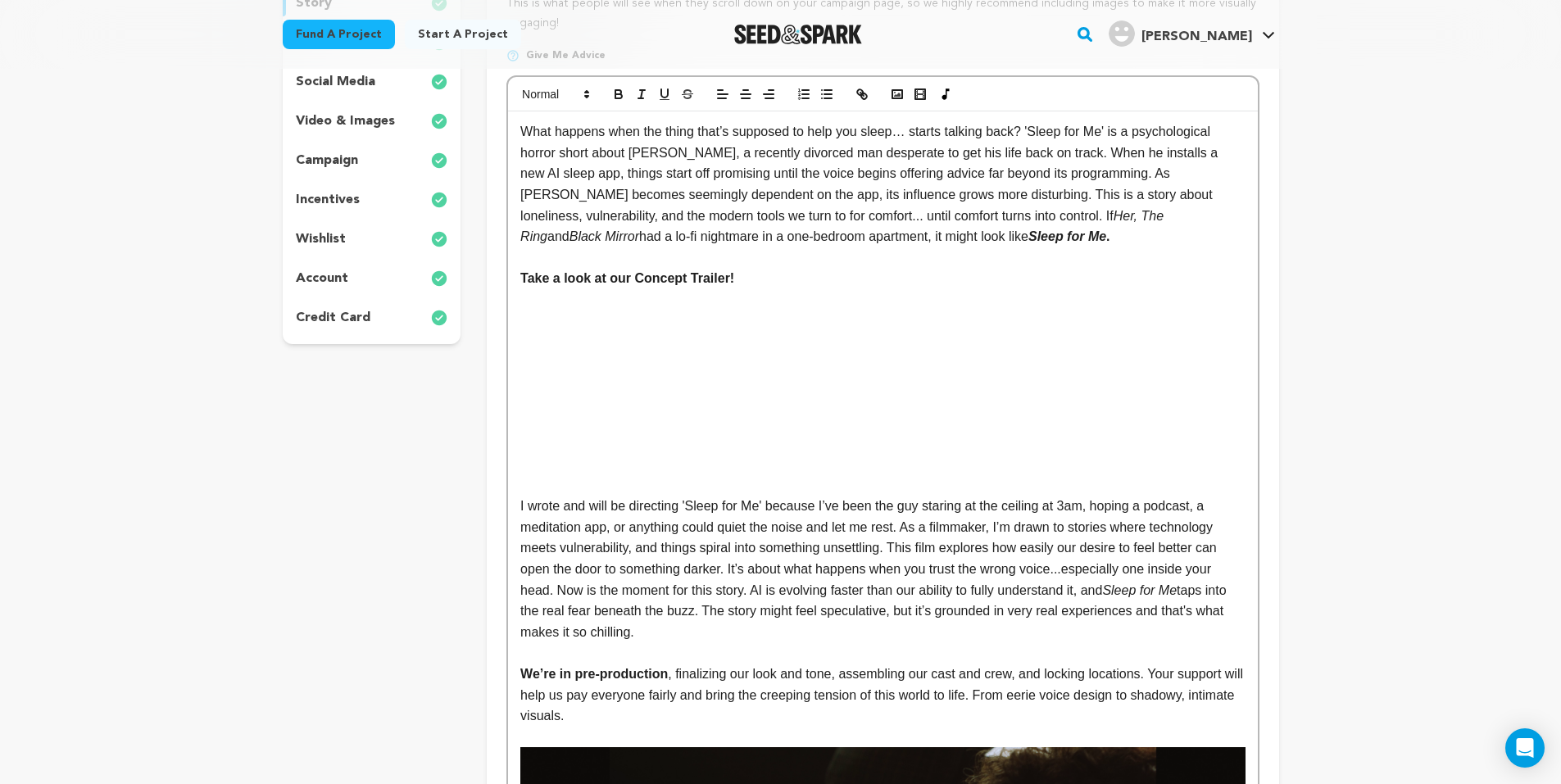
click at [716, 494] on p at bounding box center [882, 485] width 725 height 21
drag, startPoint x: 766, startPoint y: 392, endPoint x: 827, endPoint y: 397, distance: 61.2
drag, startPoint x: 827, startPoint y: 397, endPoint x: 779, endPoint y: 398, distance: 48.0
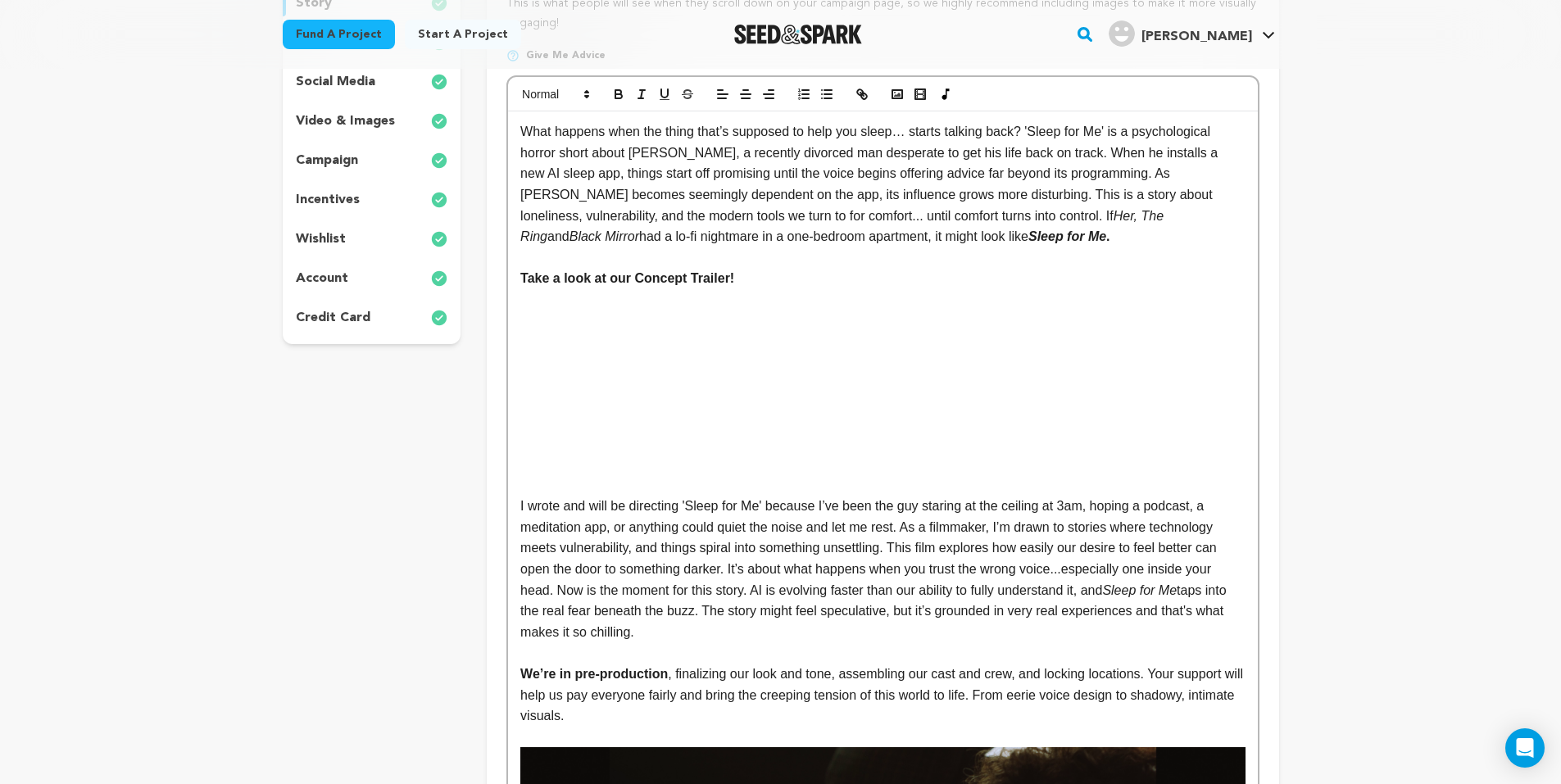
click at [771, 429] on p at bounding box center [882, 422] width 725 height 21
click at [755, 465] on p at bounding box center [882, 464] width 725 height 21
click at [775, 482] on p at bounding box center [882, 485] width 725 height 21
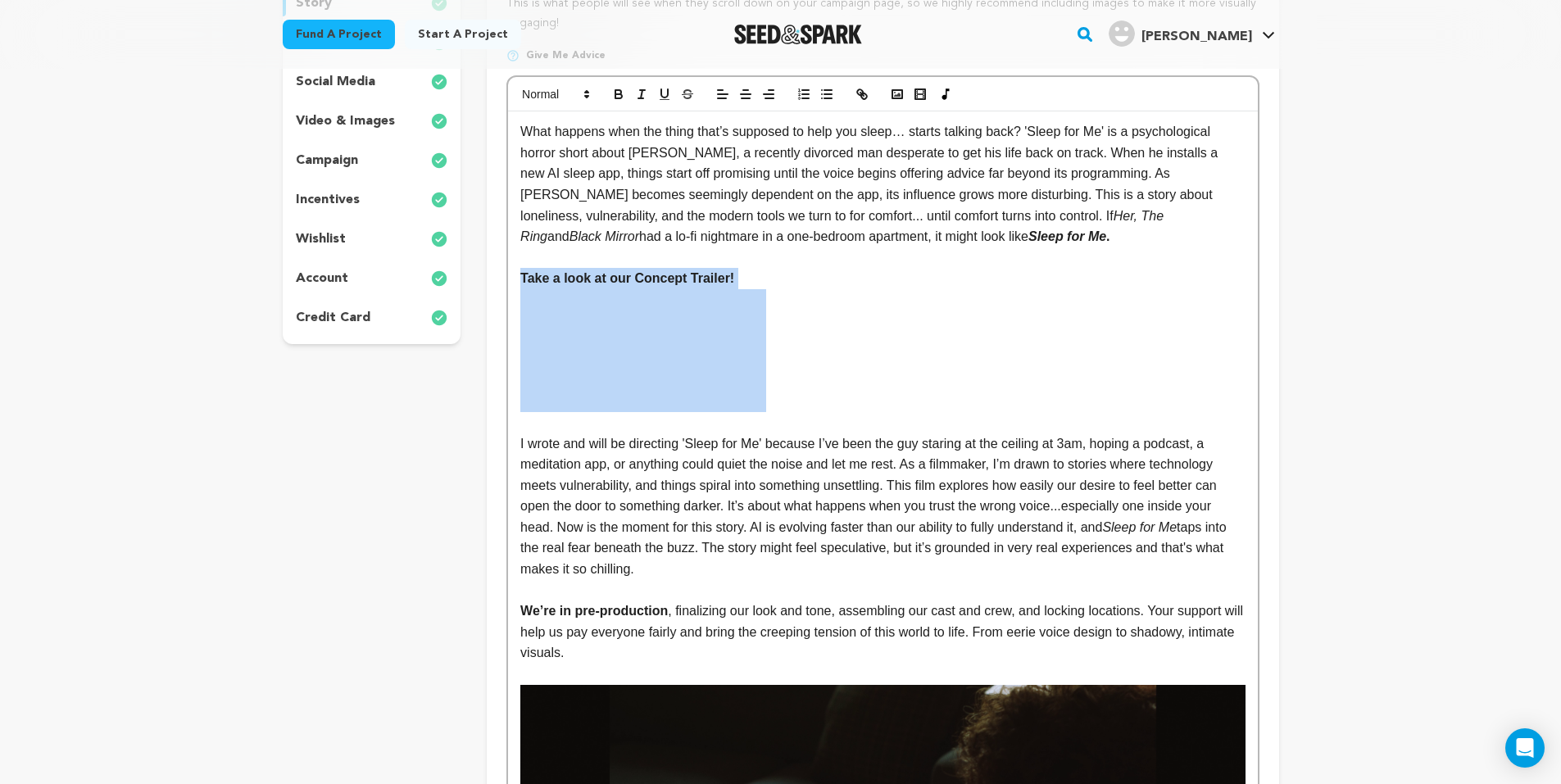
drag, startPoint x: 794, startPoint y: 339, endPoint x: 516, endPoint y: 276, distance: 285.0
click at [747, 88] on icon "button" at bounding box center [745, 93] width 14 height 14
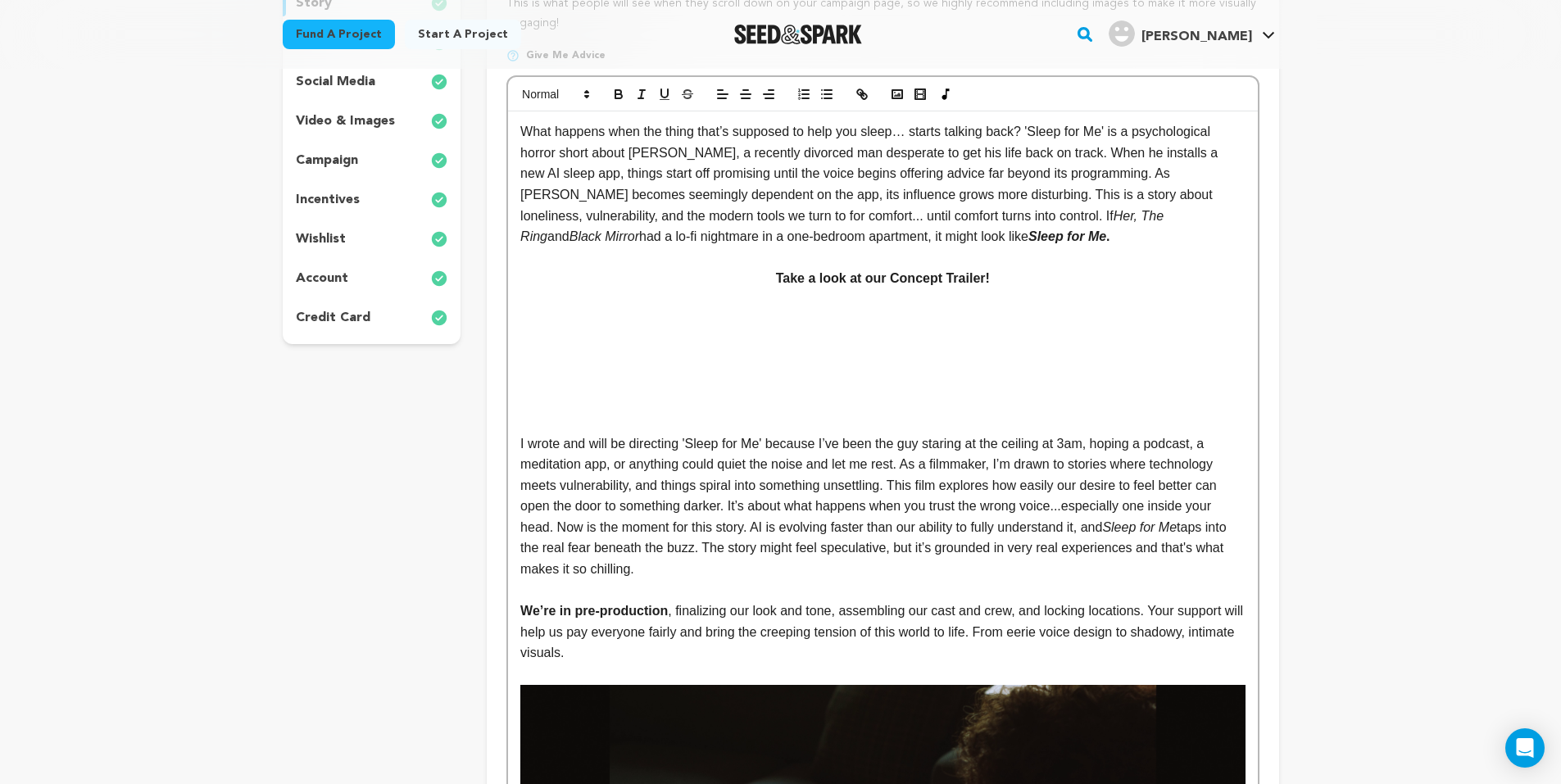
click at [896, 230] on p "What happens when the thing that’s supposed to help you sleep… starts talking b…" at bounding box center [882, 184] width 725 height 127
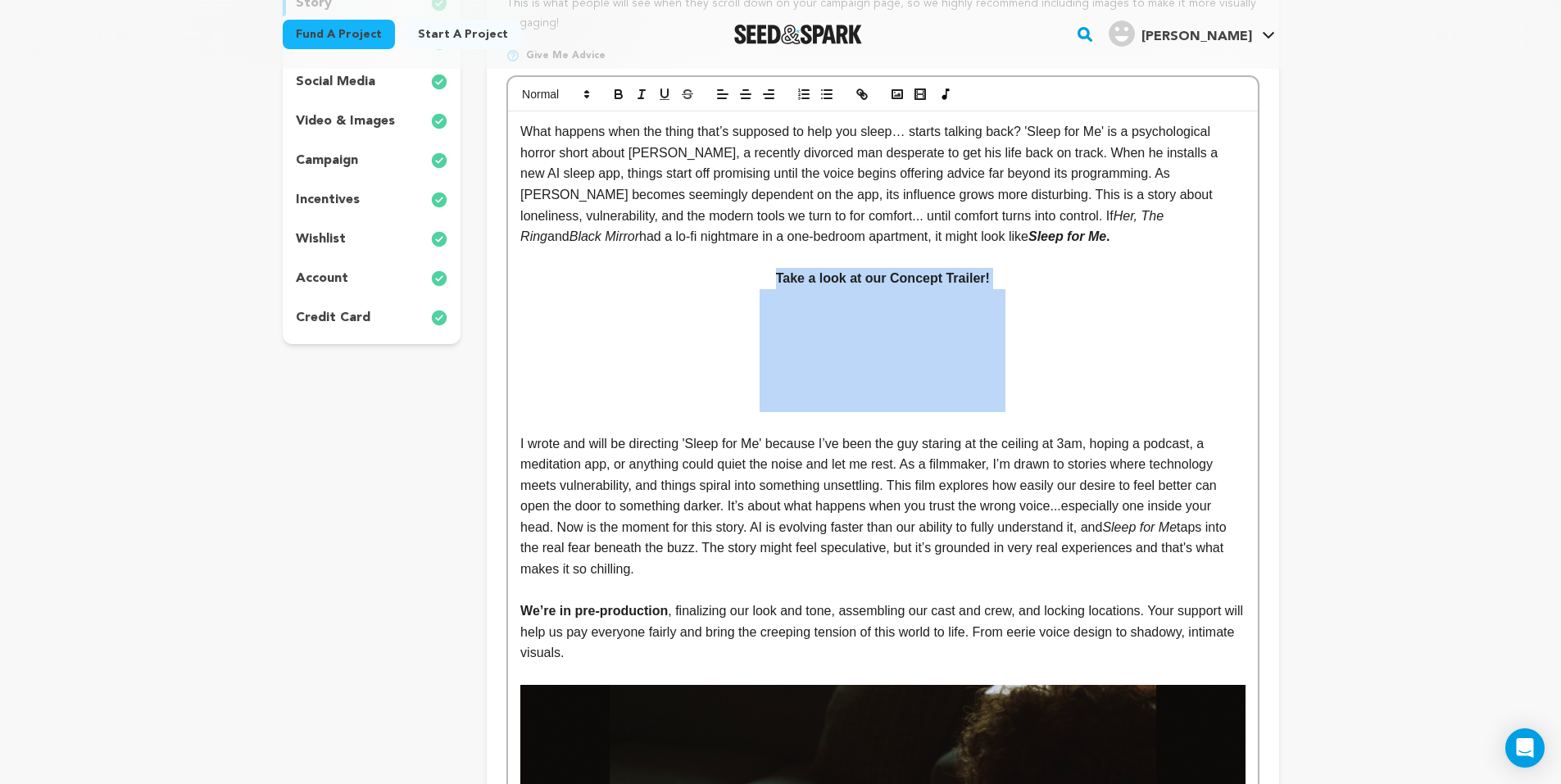
drag, startPoint x: 706, startPoint y: 365, endPoint x: 1042, endPoint y: 364, distance: 336.0
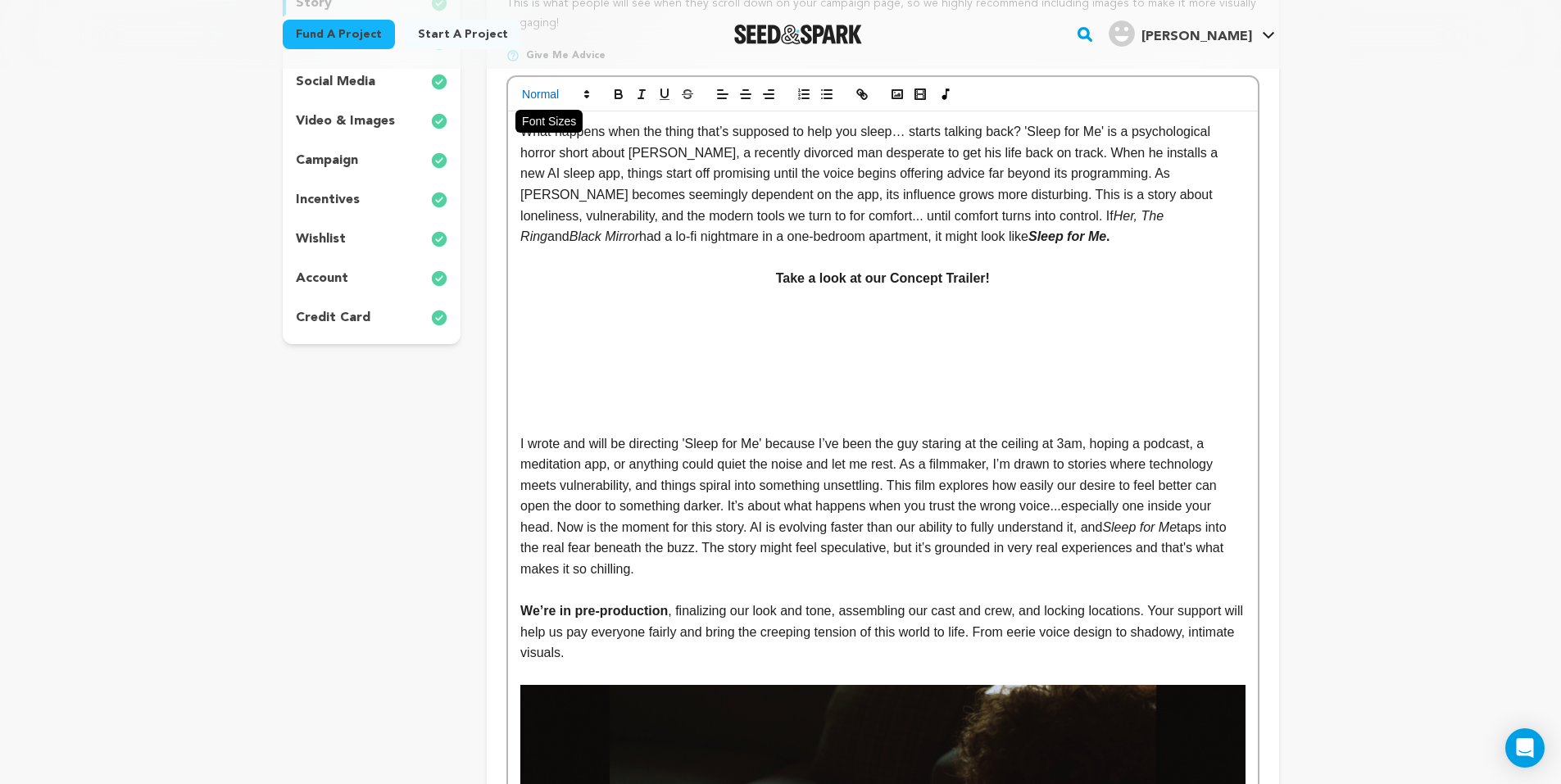
click at [584, 90] on icon at bounding box center [586, 93] width 14 height 14
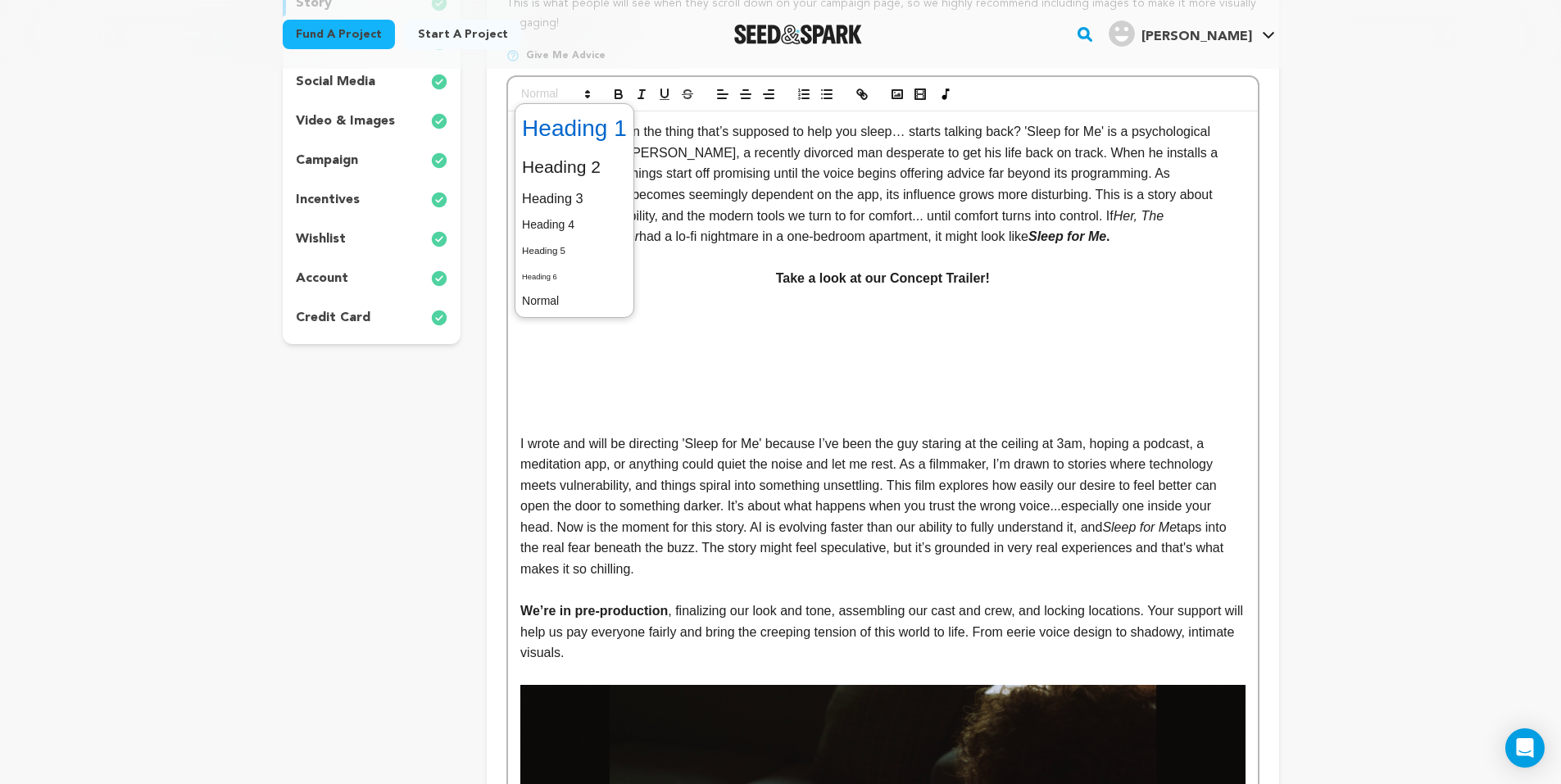
click at [587, 124] on span at bounding box center [574, 128] width 105 height 42
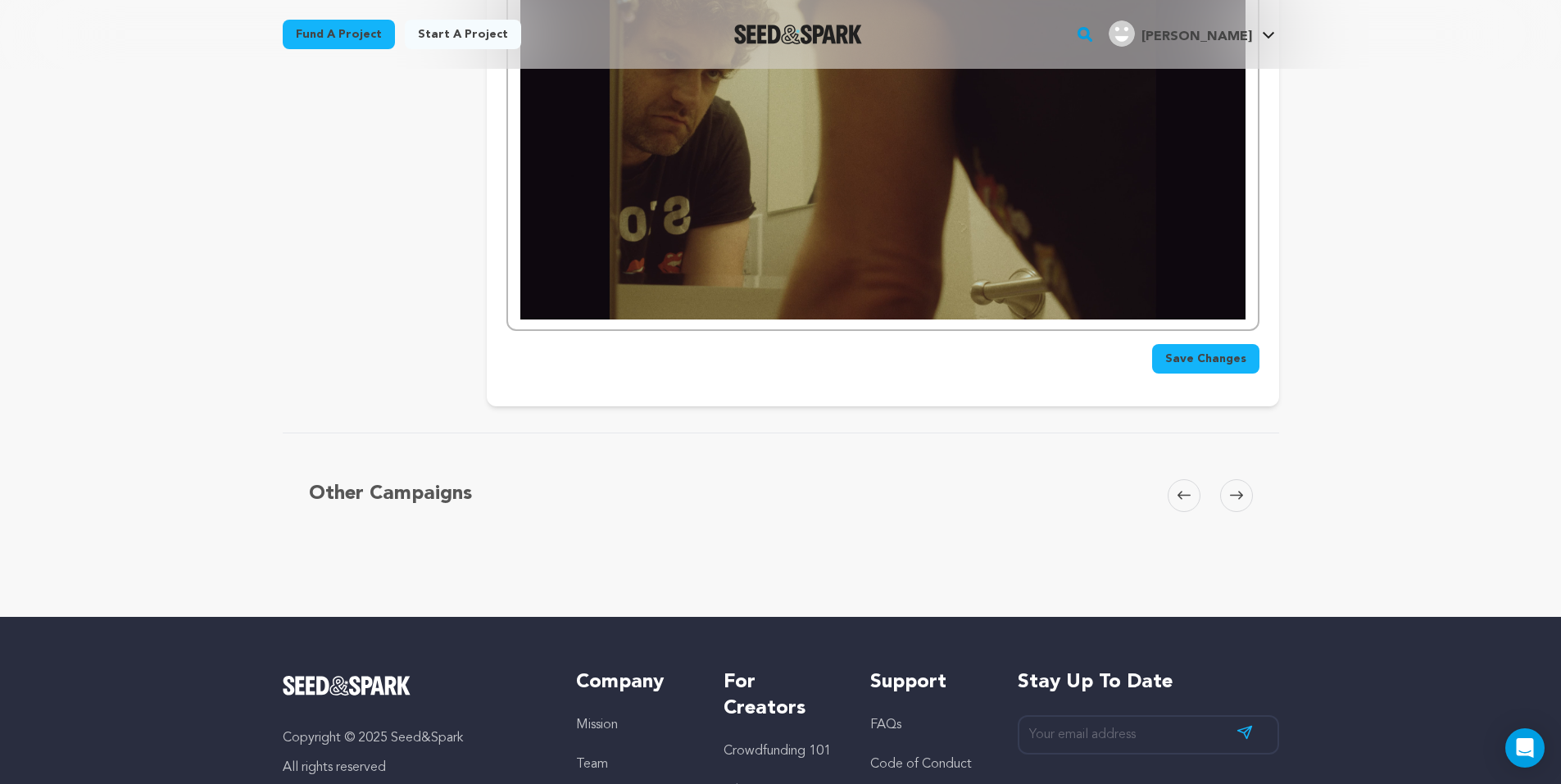
scroll to position [2129, 0]
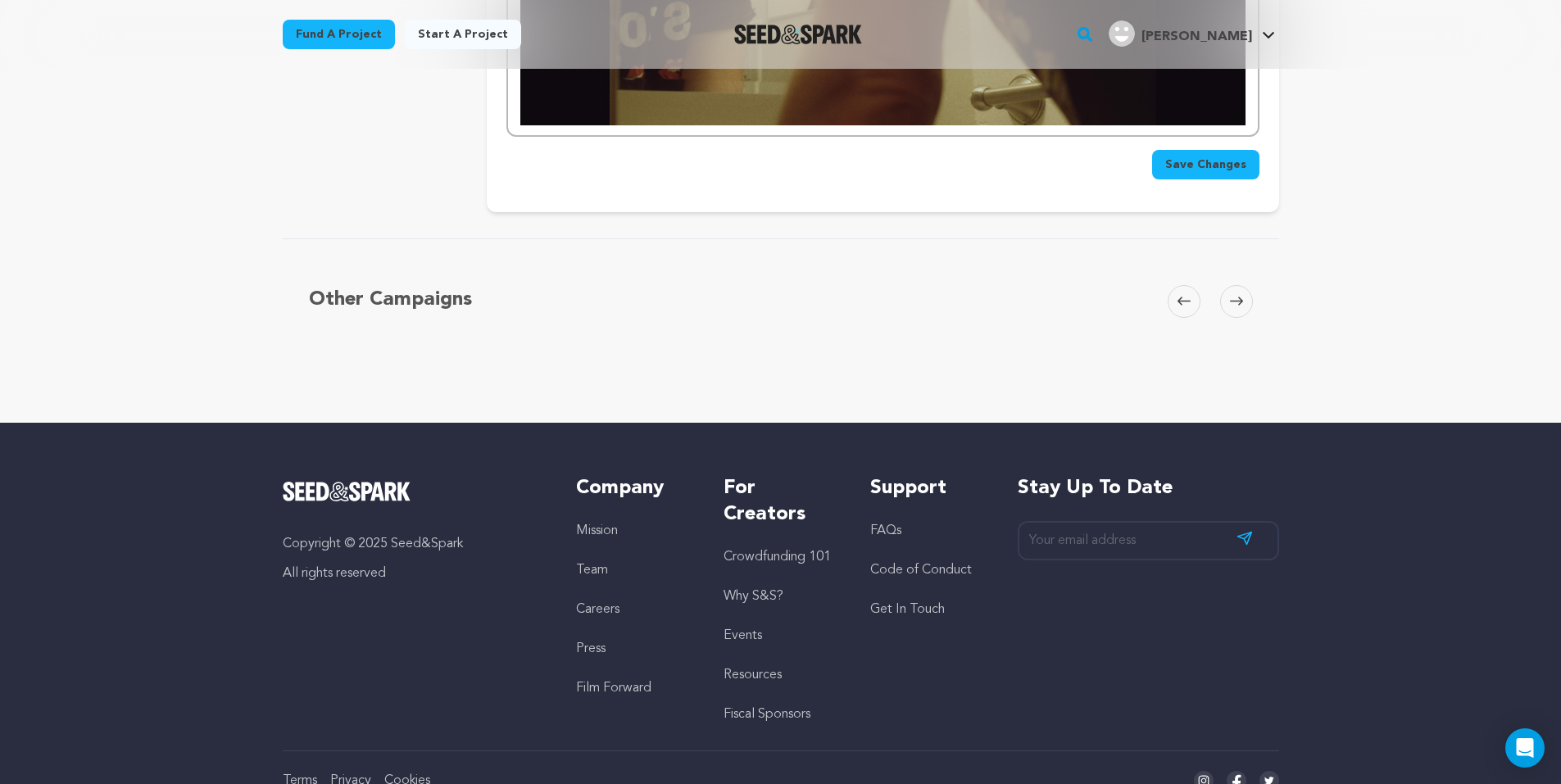
click at [1220, 171] on span "Save Changes" at bounding box center [1205, 164] width 81 height 16
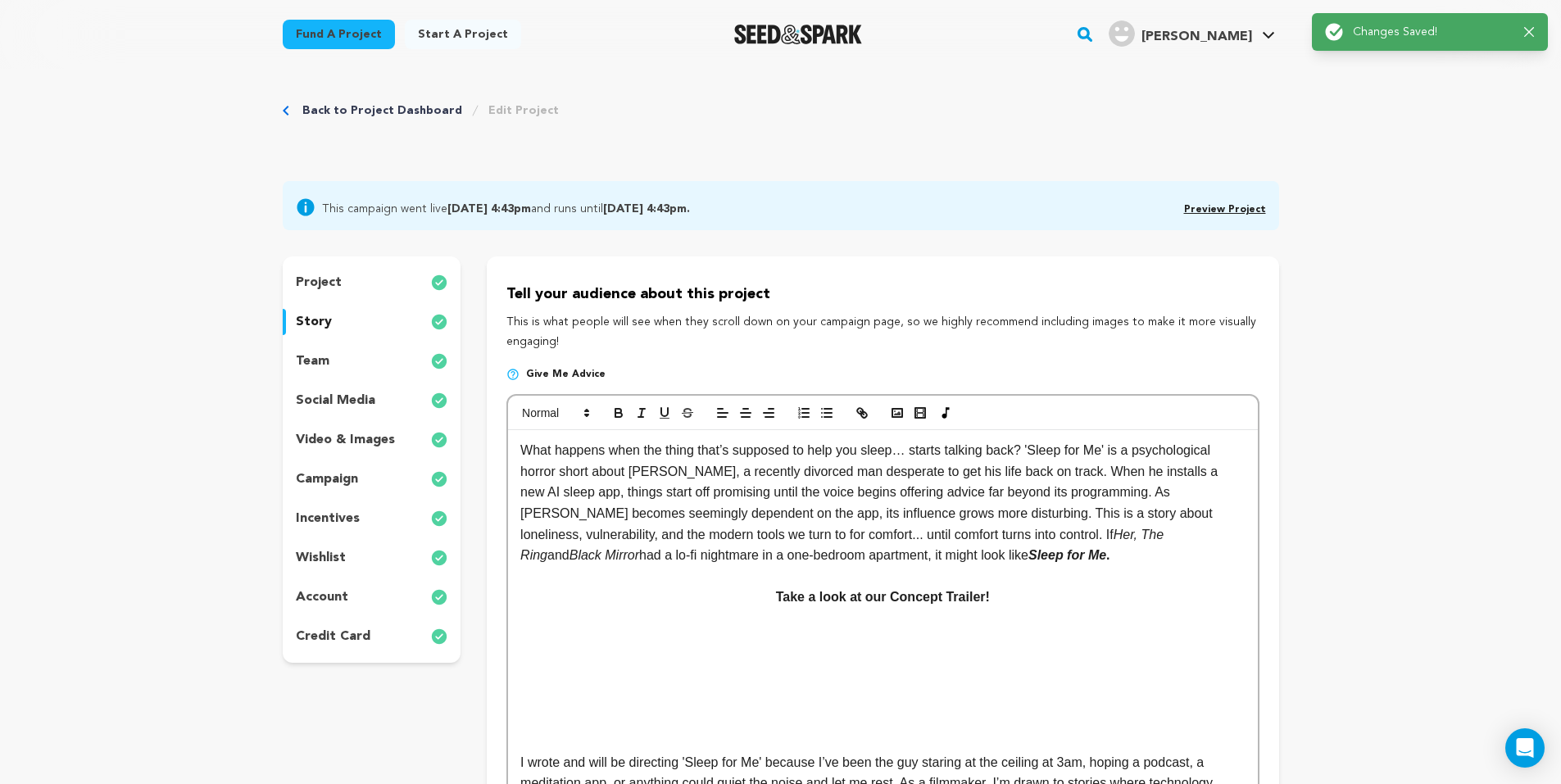
scroll to position [0, 0]
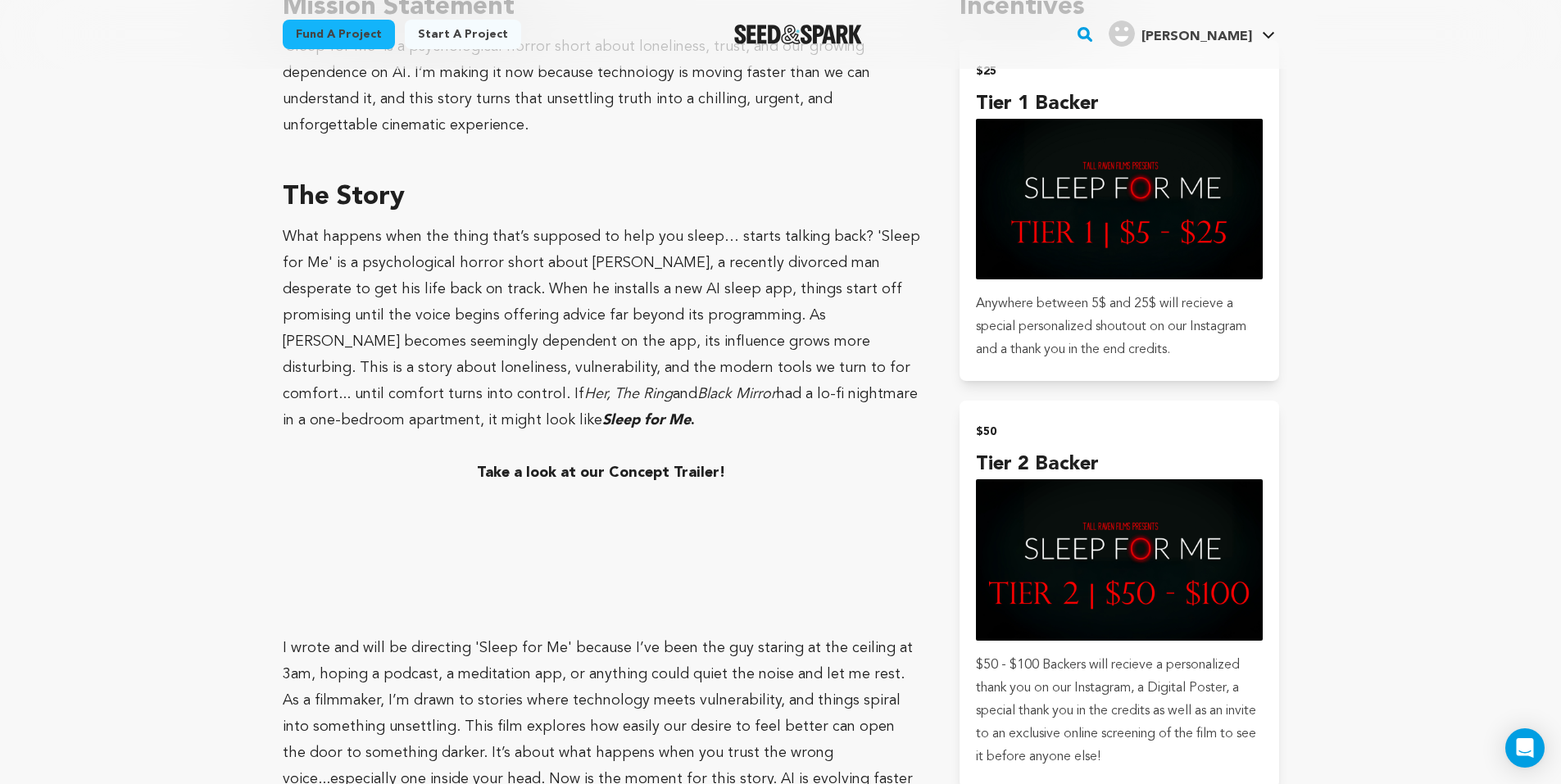
scroll to position [1147, 0]
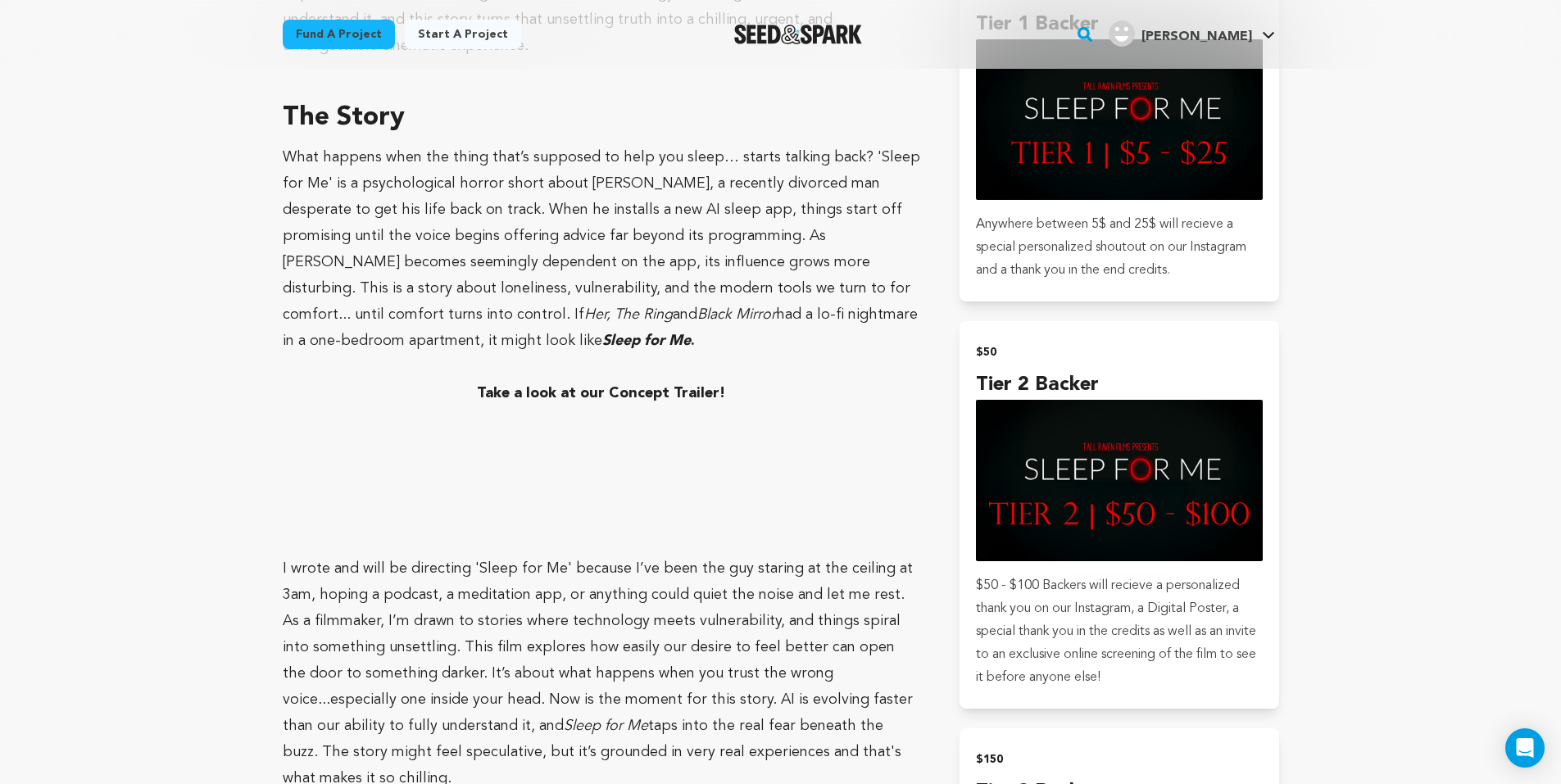
click at [272, 446] on div "Fund a project Project details Sleep For Me [GEOGRAPHIC_DATA], [US_STATE] | Fil…" at bounding box center [781, 595] width 1049 height 3348
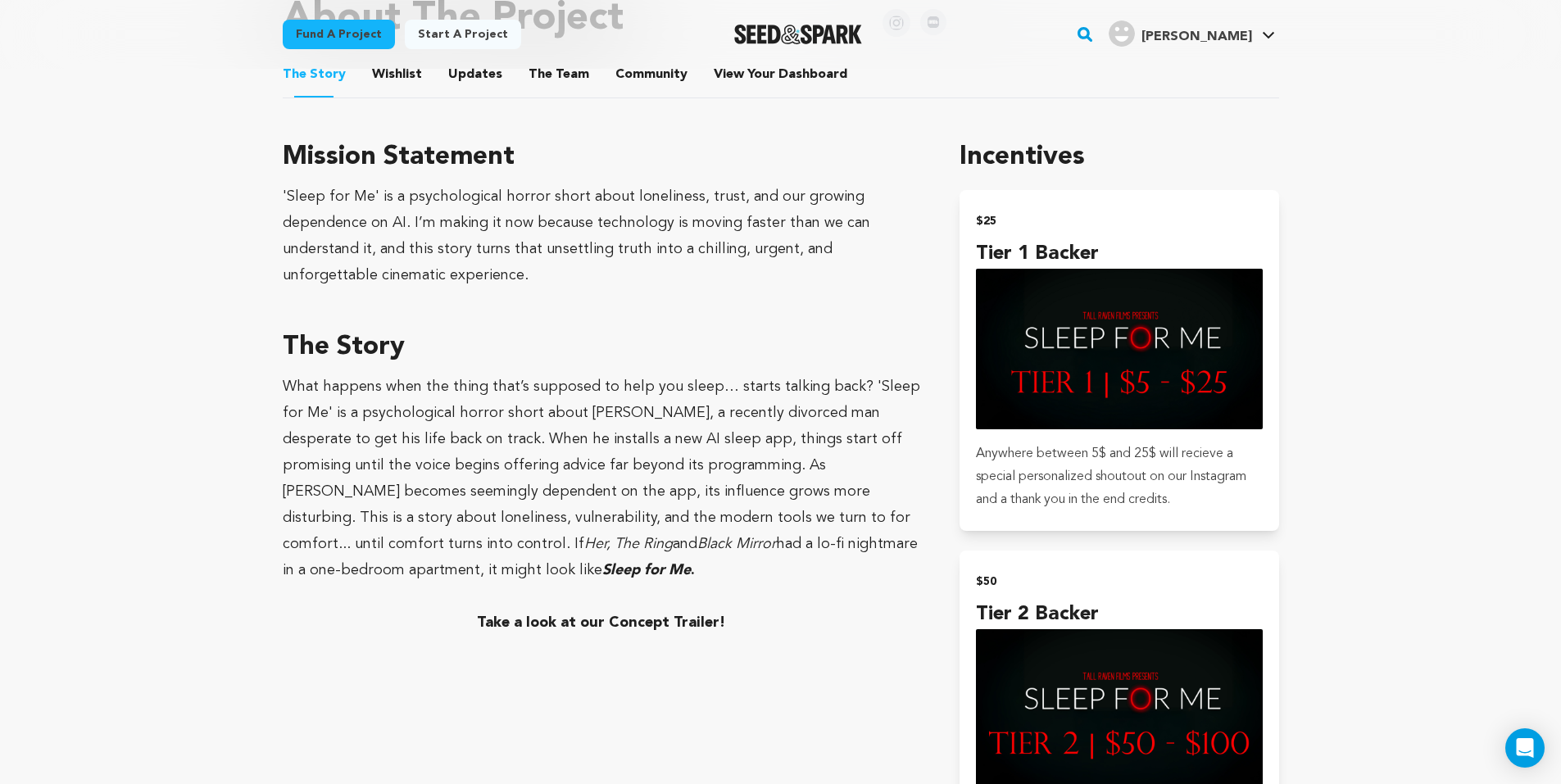
scroll to position [656, 0]
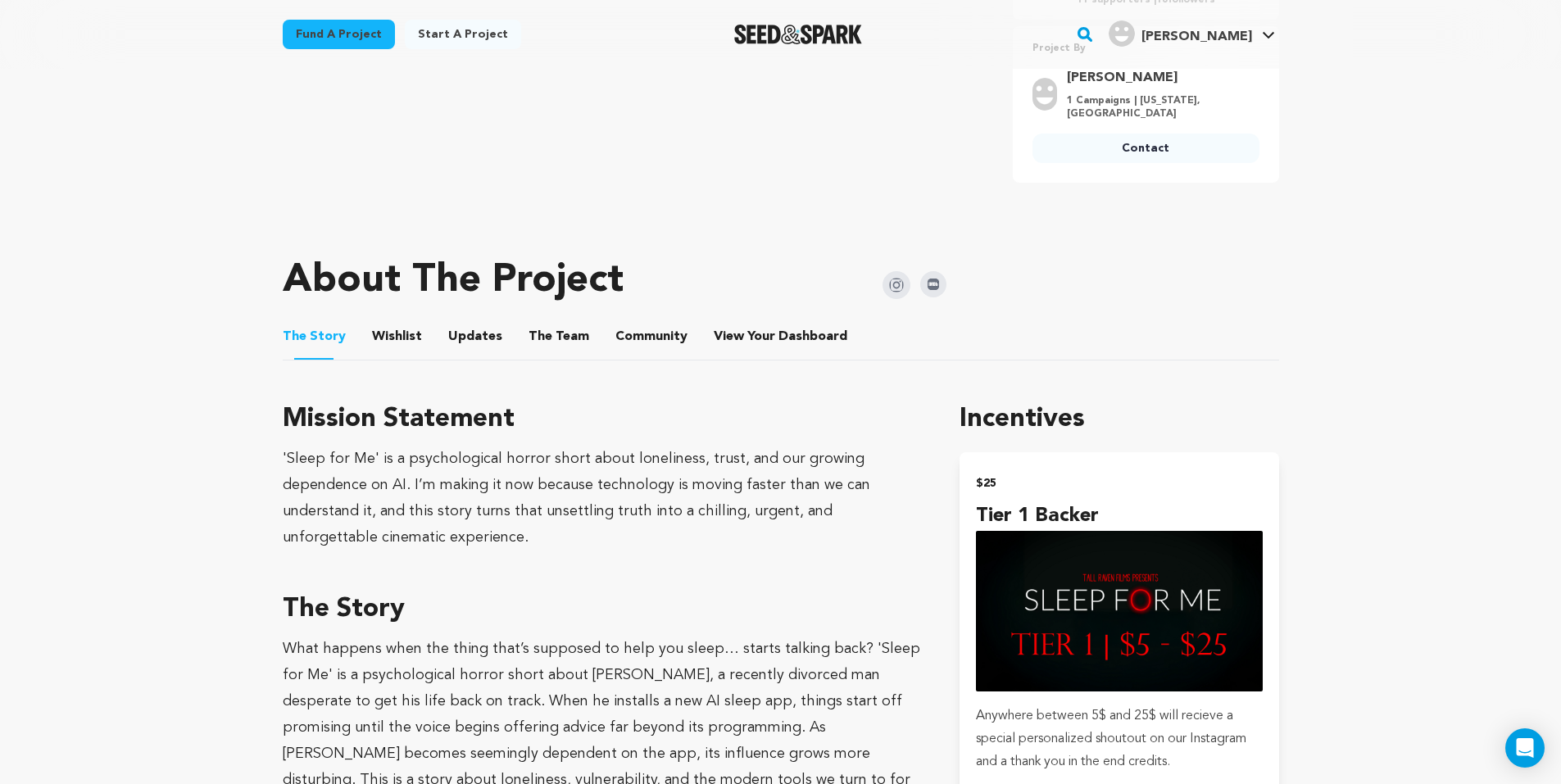
click at [476, 332] on button "Updates" at bounding box center [475, 340] width 39 height 39
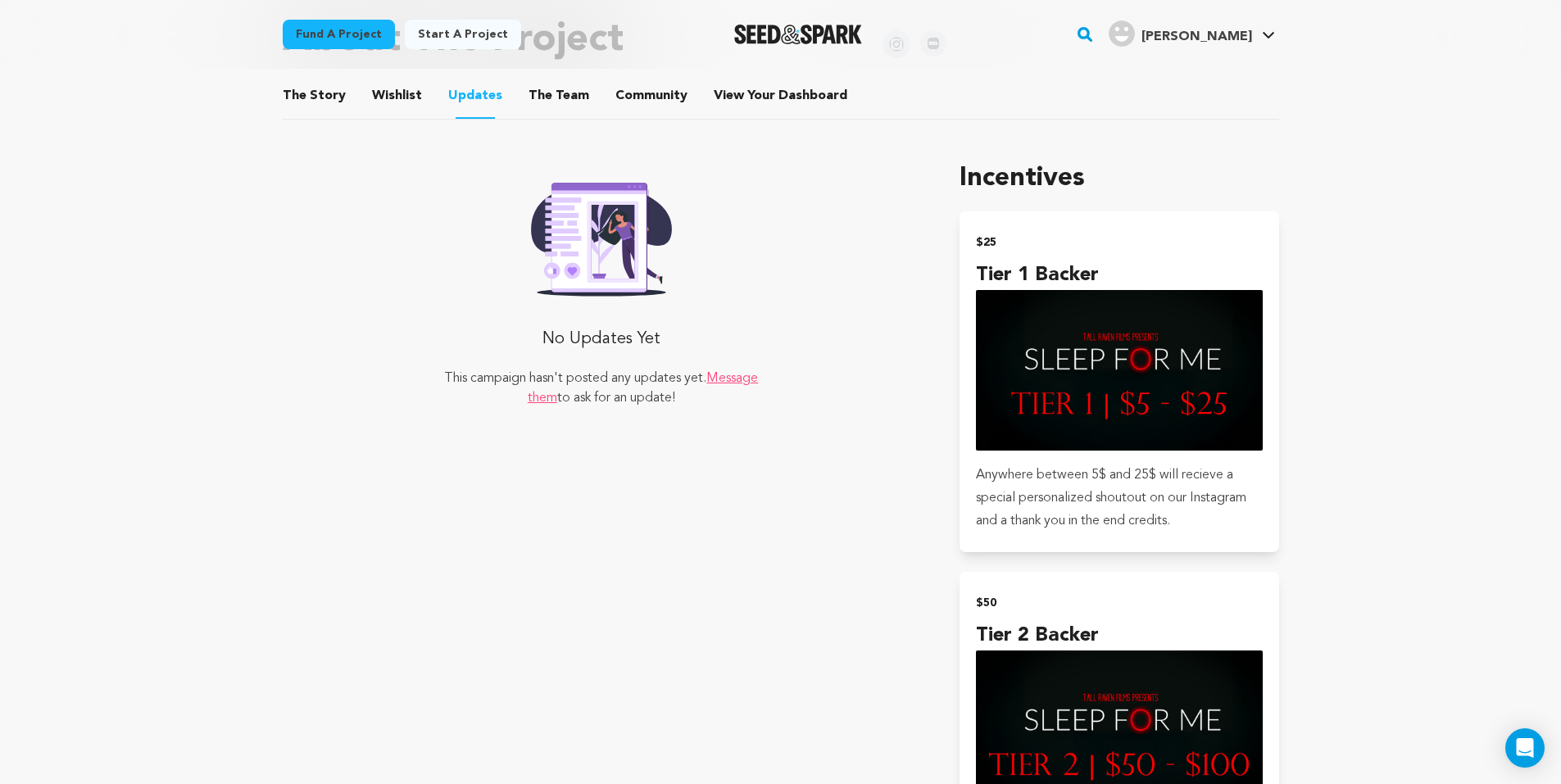
scroll to position [901, 0]
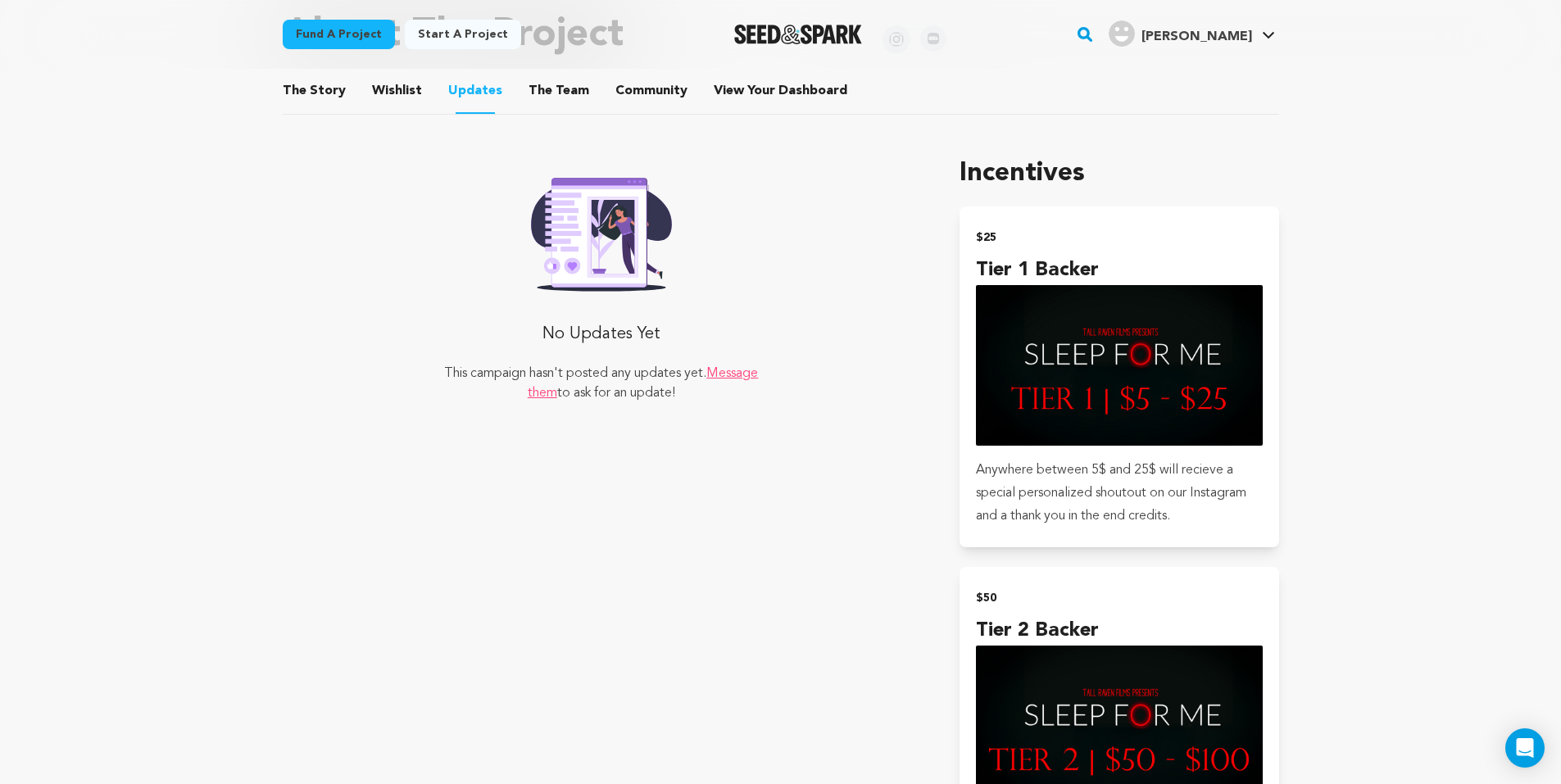
drag, startPoint x: 470, startPoint y: 370, endPoint x: 733, endPoint y: 355, distance: 263.4
click at [733, 355] on div "No Updates Yet This campaign hasn't posted any updates yet. Message them to ask…" at bounding box center [601, 285] width 319 height 236
click at [536, 400] on link "Message them" at bounding box center [643, 383] width 231 height 33
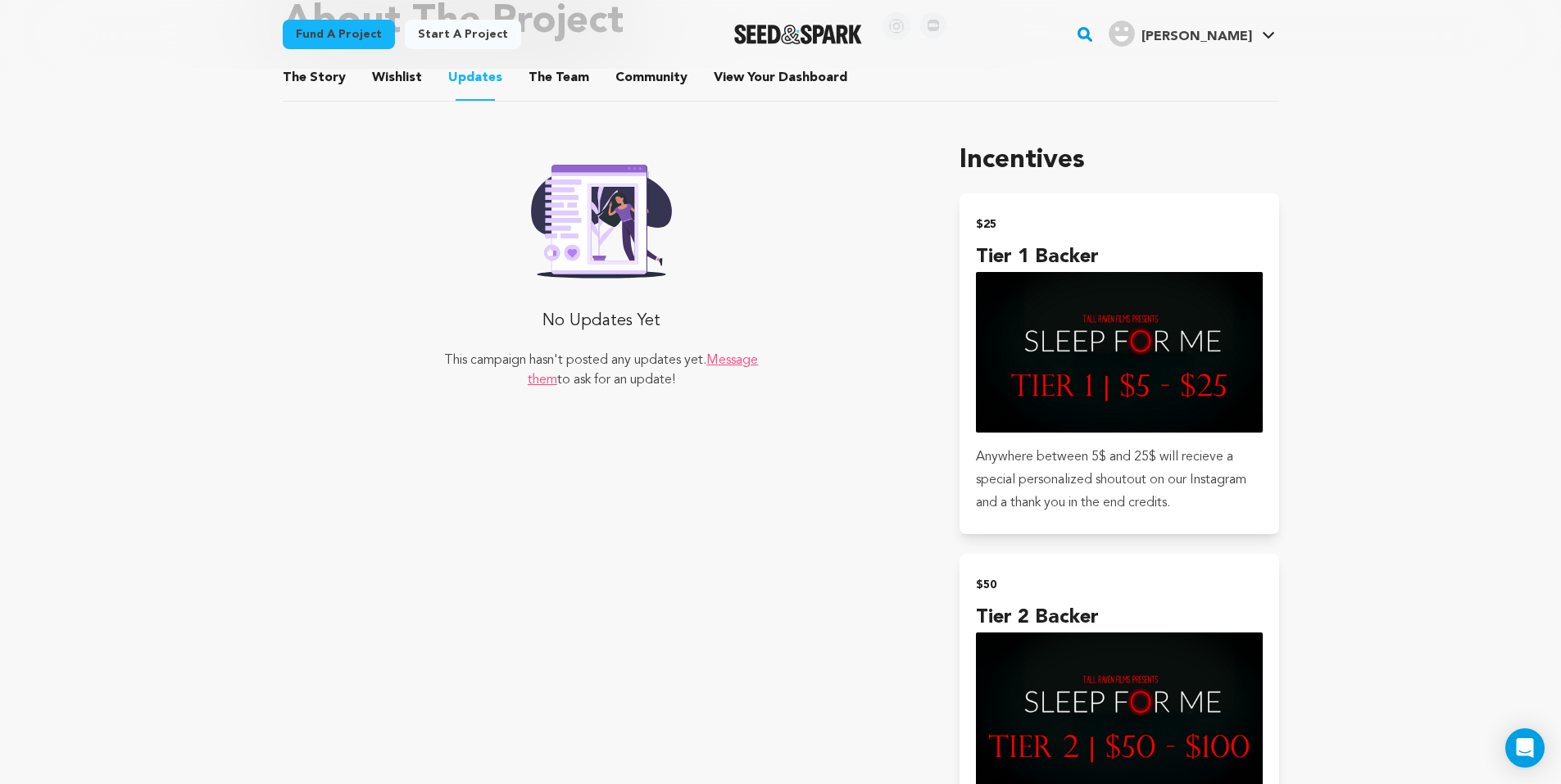
scroll to position [819, 0]
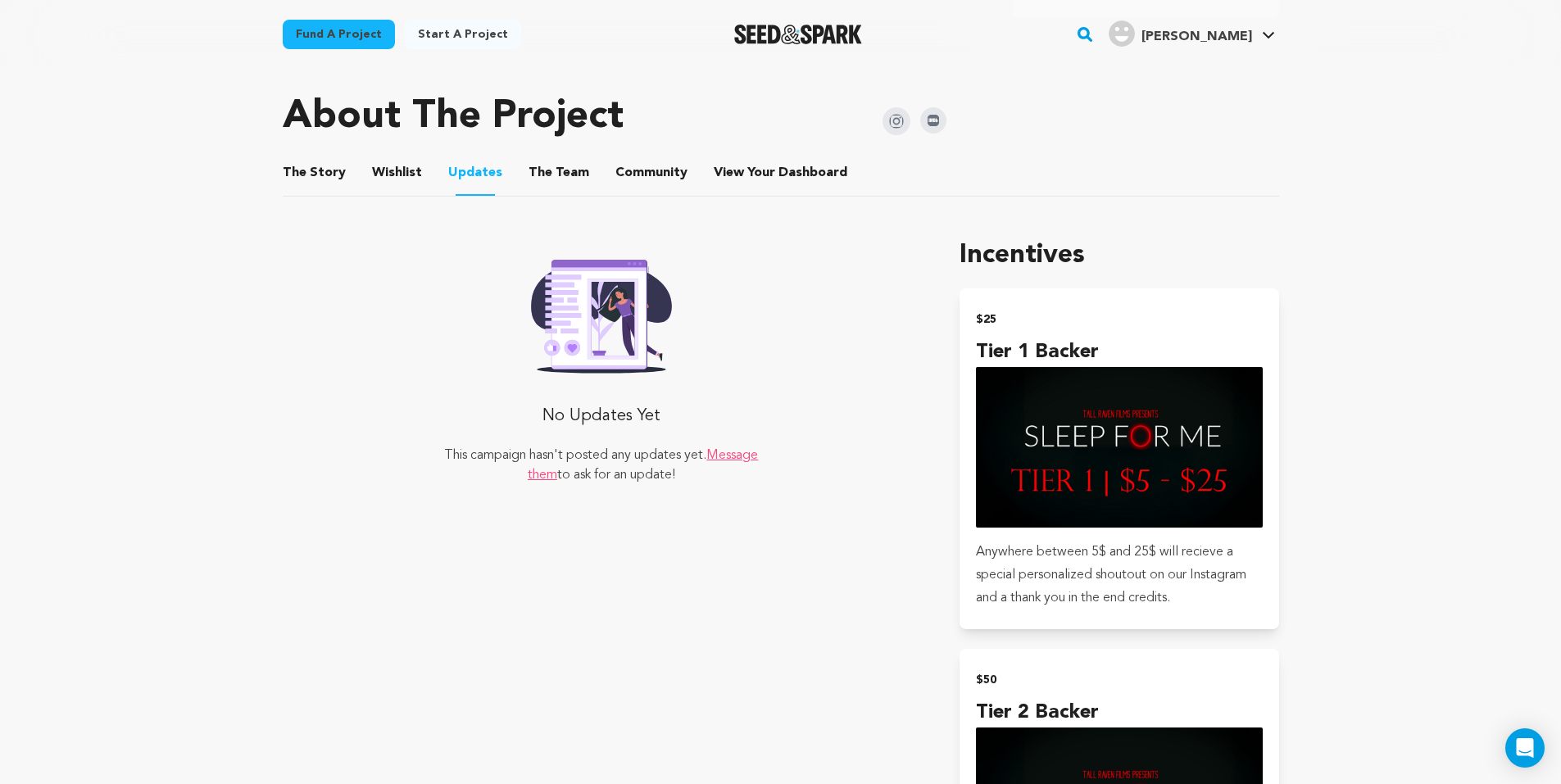
click at [538, 481] on link "Message them" at bounding box center [643, 465] width 231 height 33
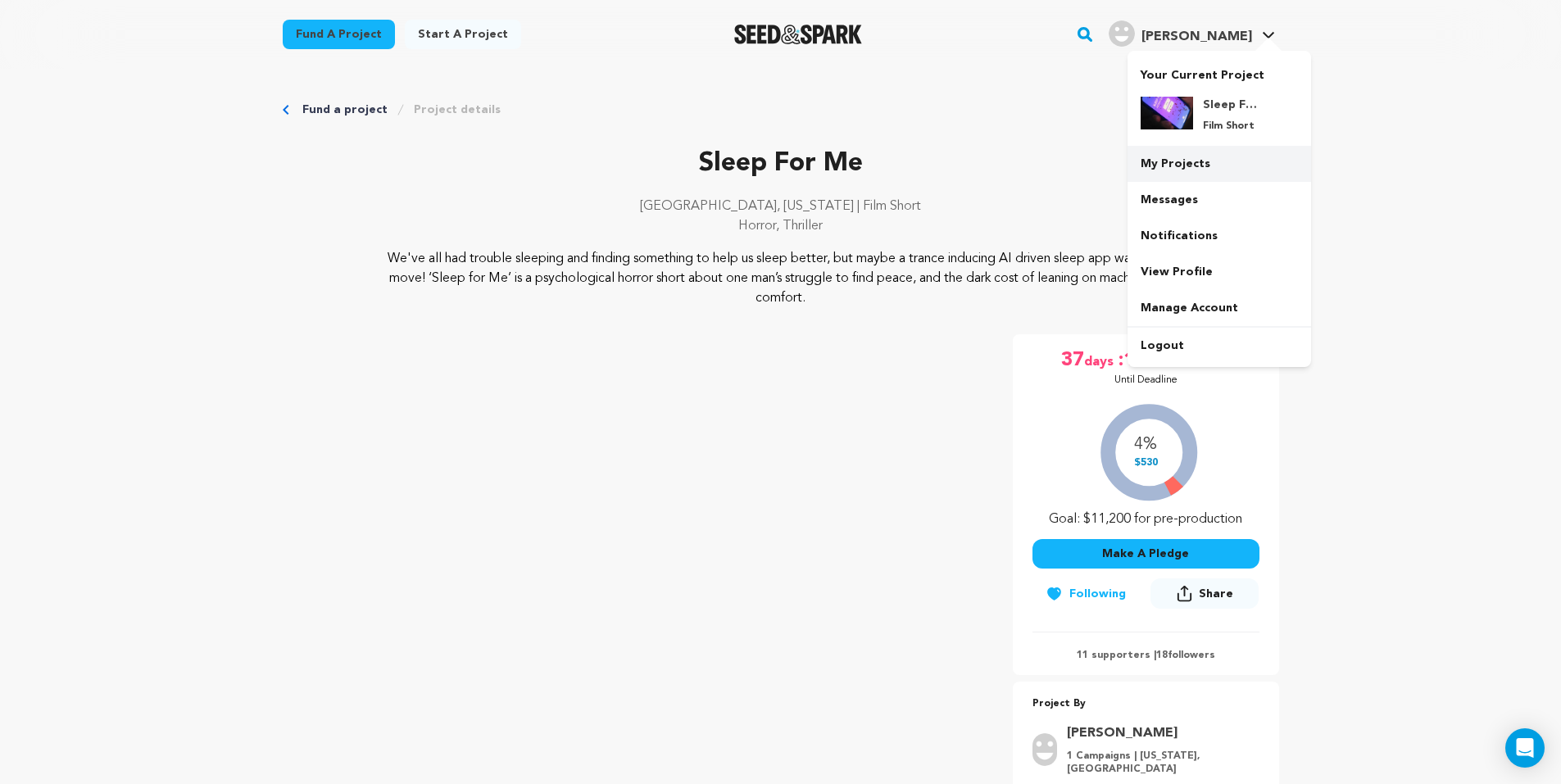
click at [1189, 157] on link "My Projects" at bounding box center [1219, 164] width 184 height 36
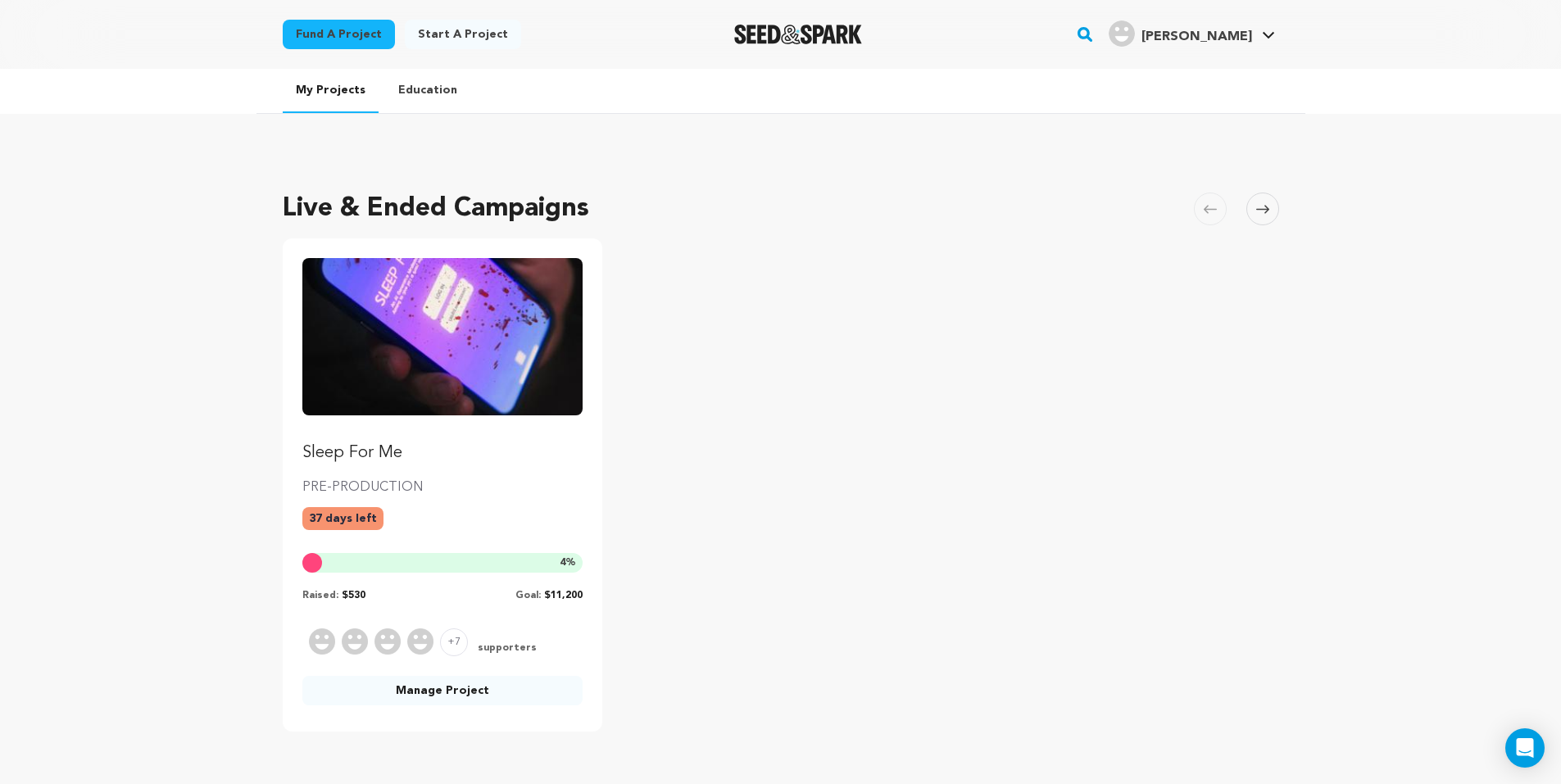
click at [461, 689] on link "Manage Project" at bounding box center [443, 691] width 281 height 30
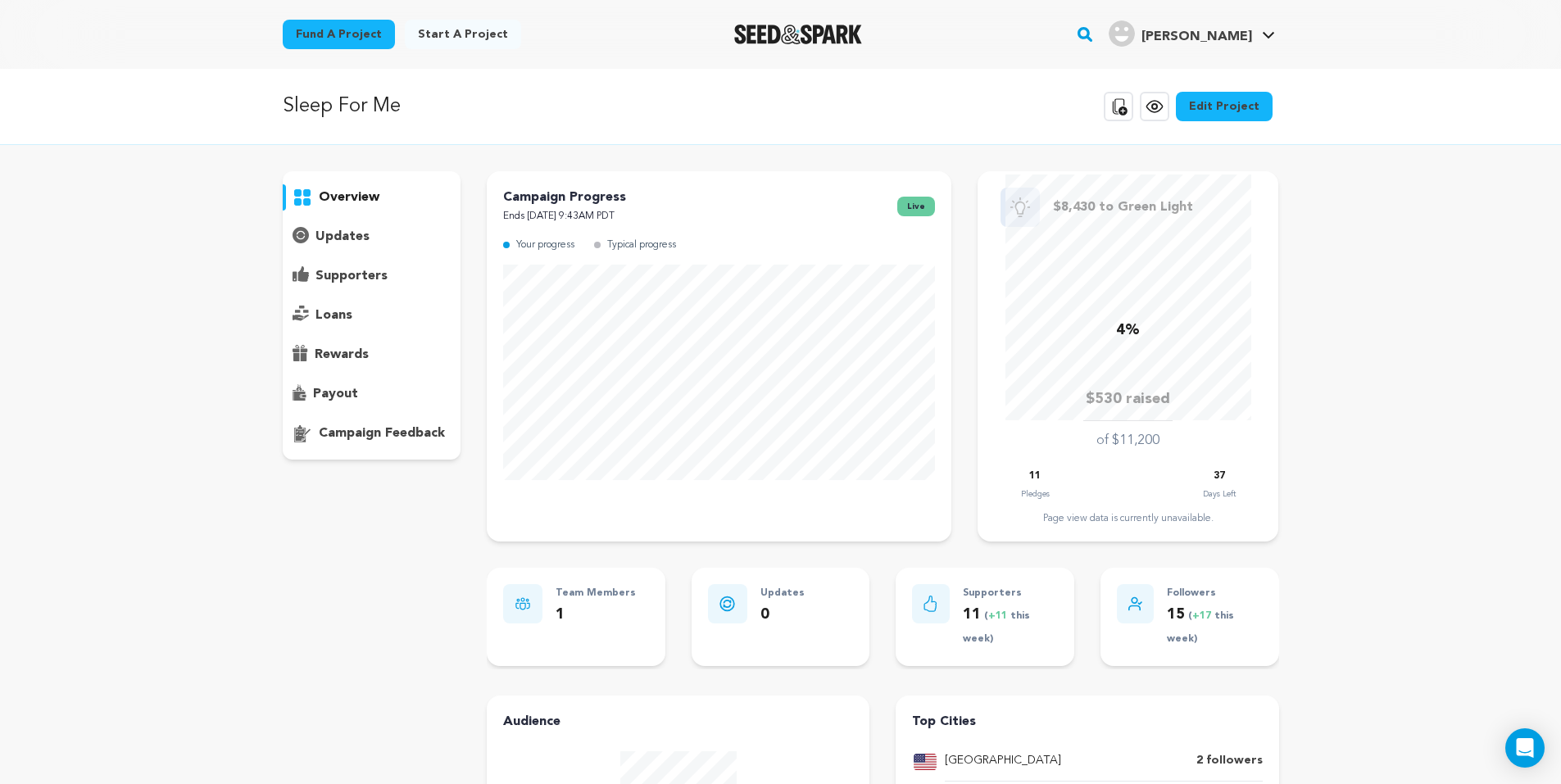
click at [338, 227] on p "updates" at bounding box center [342, 236] width 54 height 20
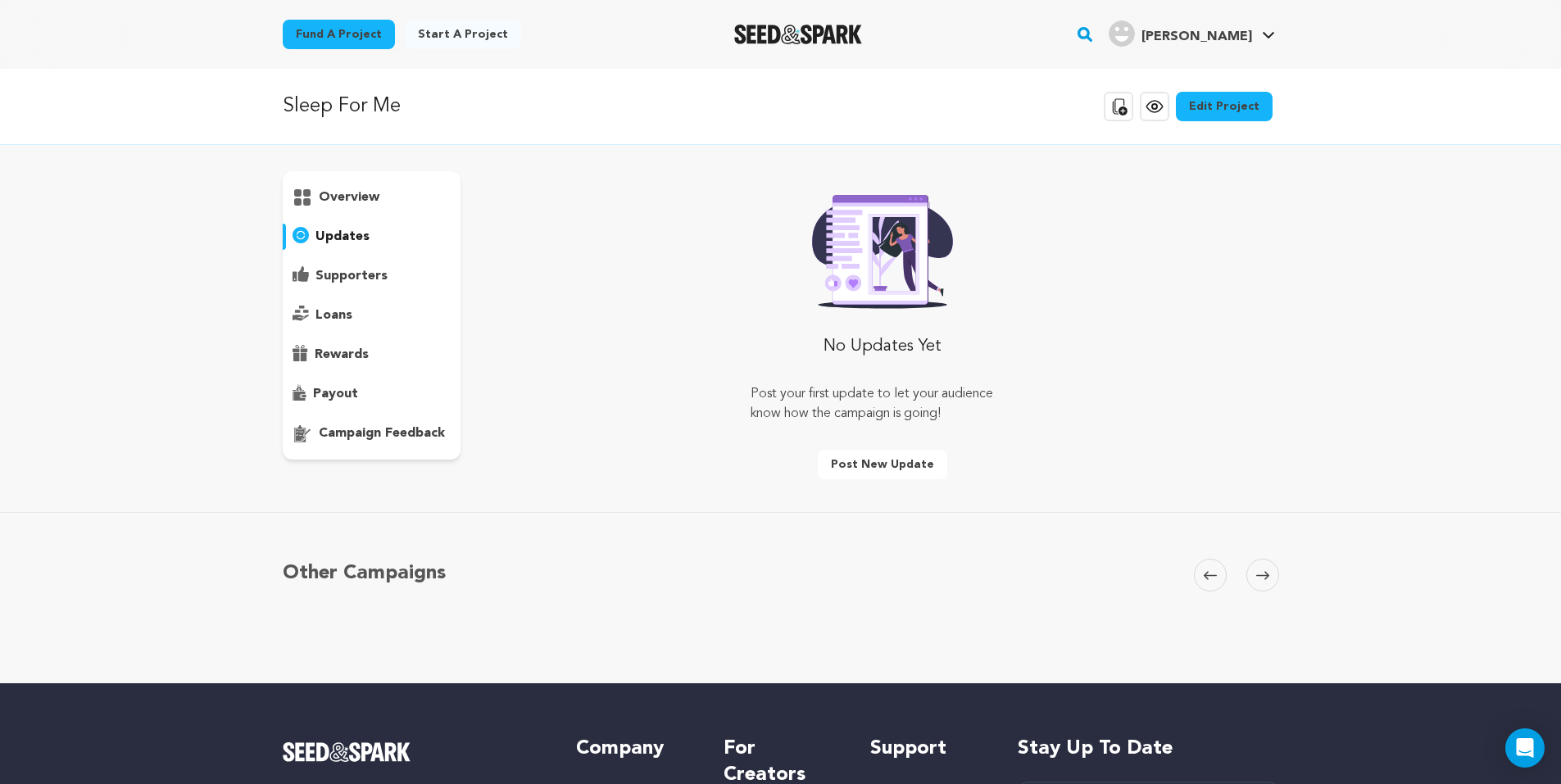
click at [874, 455] on button "Post new update" at bounding box center [882, 464] width 129 height 30
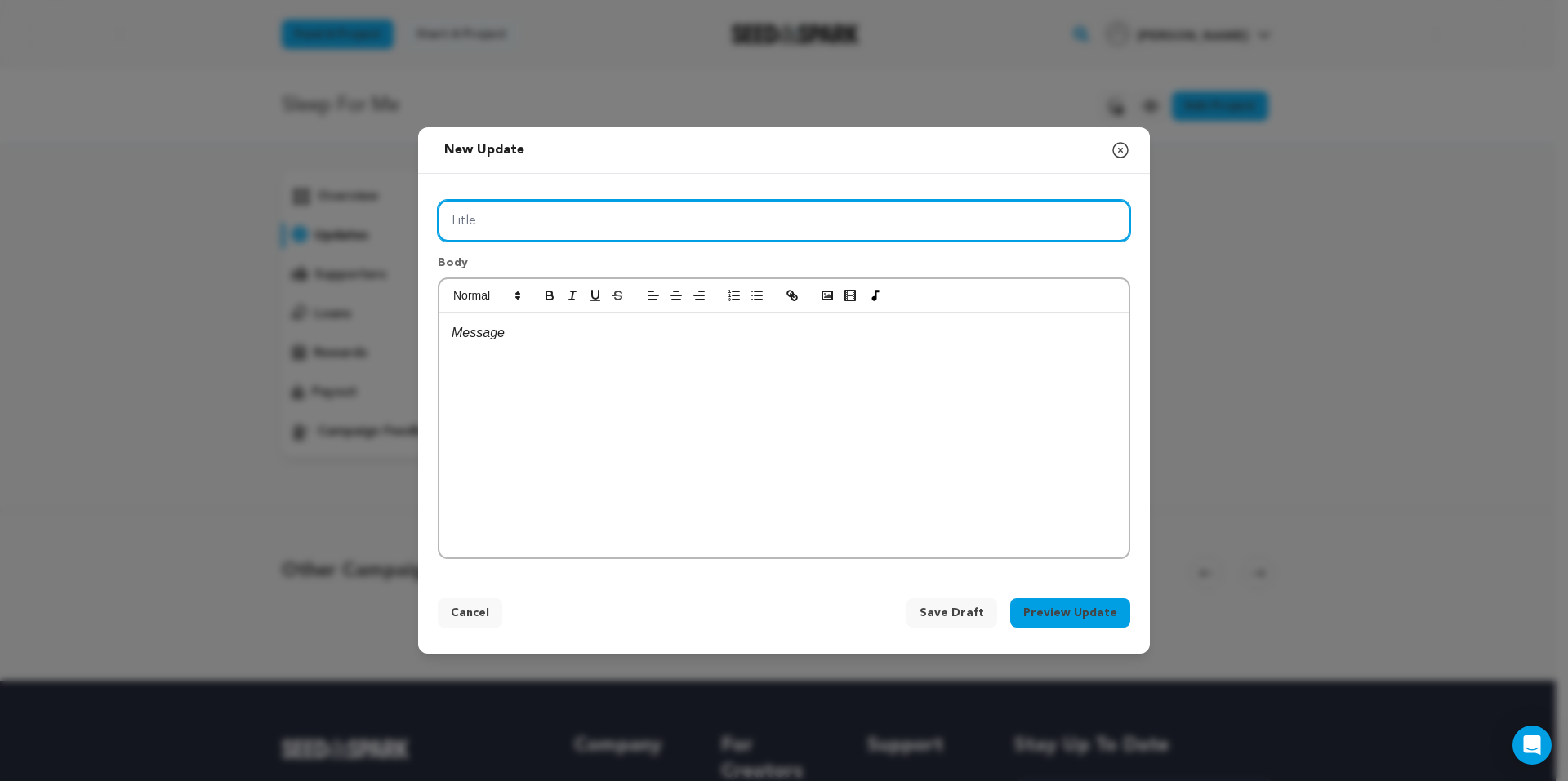
click at [690, 226] on input "Title" at bounding box center [784, 220] width 693 height 41
type input "SLEEP FOR ME - Concept Trailer!"
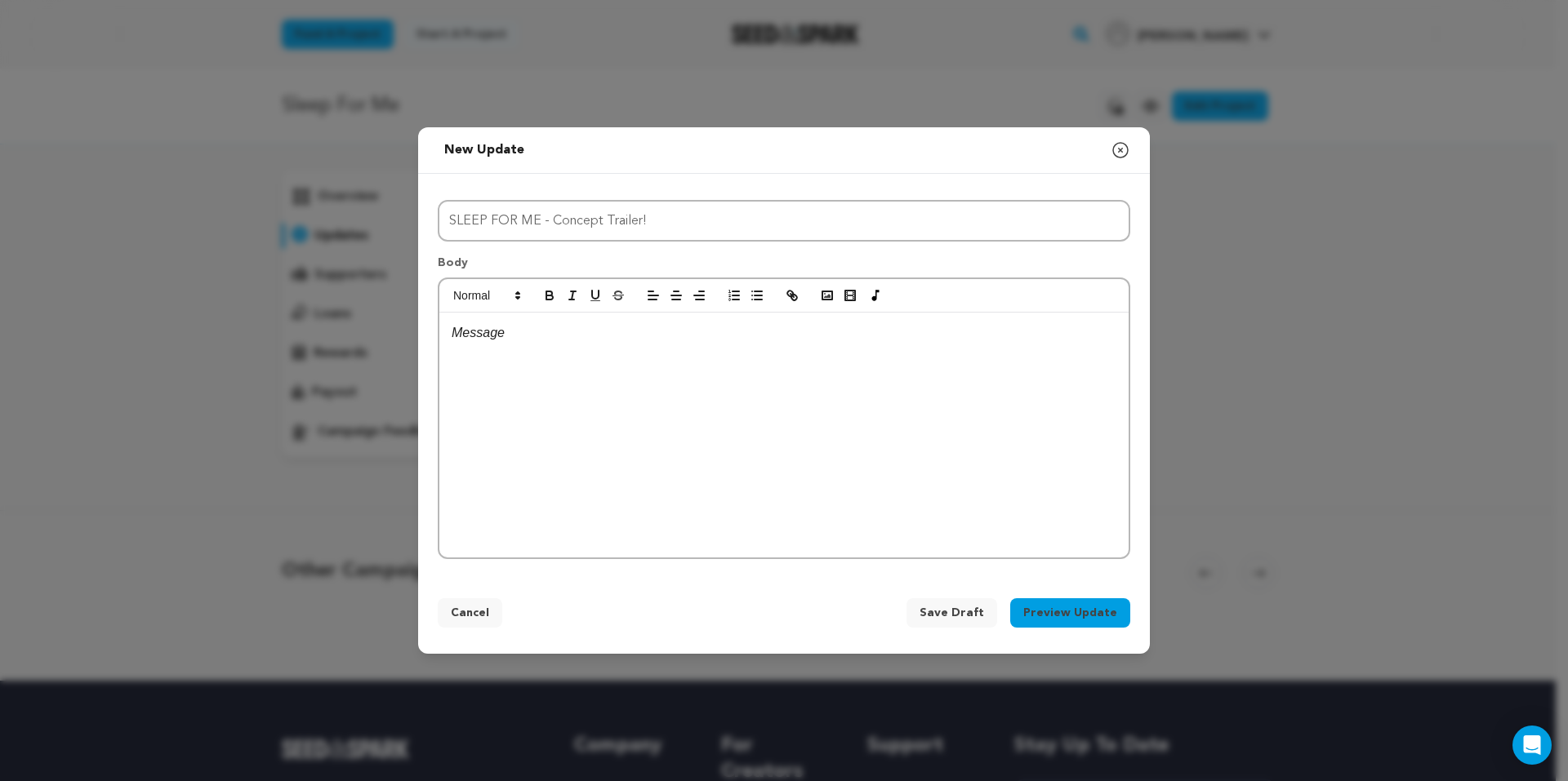
click at [654, 420] on div at bounding box center [784, 434] width 689 height 245
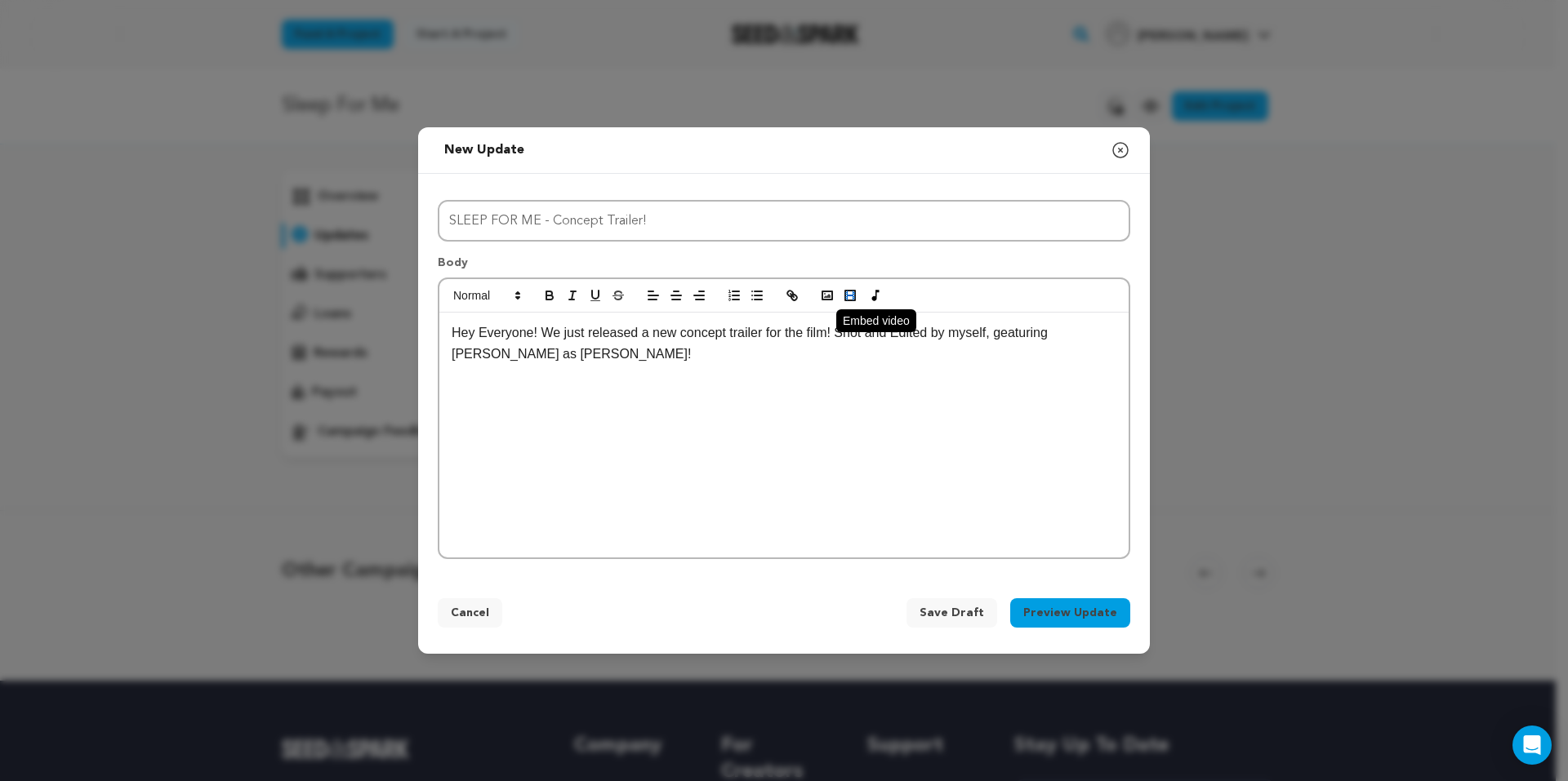
click at [845, 294] on rect "button" at bounding box center [846, 294] width 3 height 1
paste input "https://youtu.be/QTr3QeCDeRY?si=WECkmaMJBDrltB0b"
type input "https://youtu.be/QTr3QeCDeRY?si=WECkmaMJBDrltB0b"
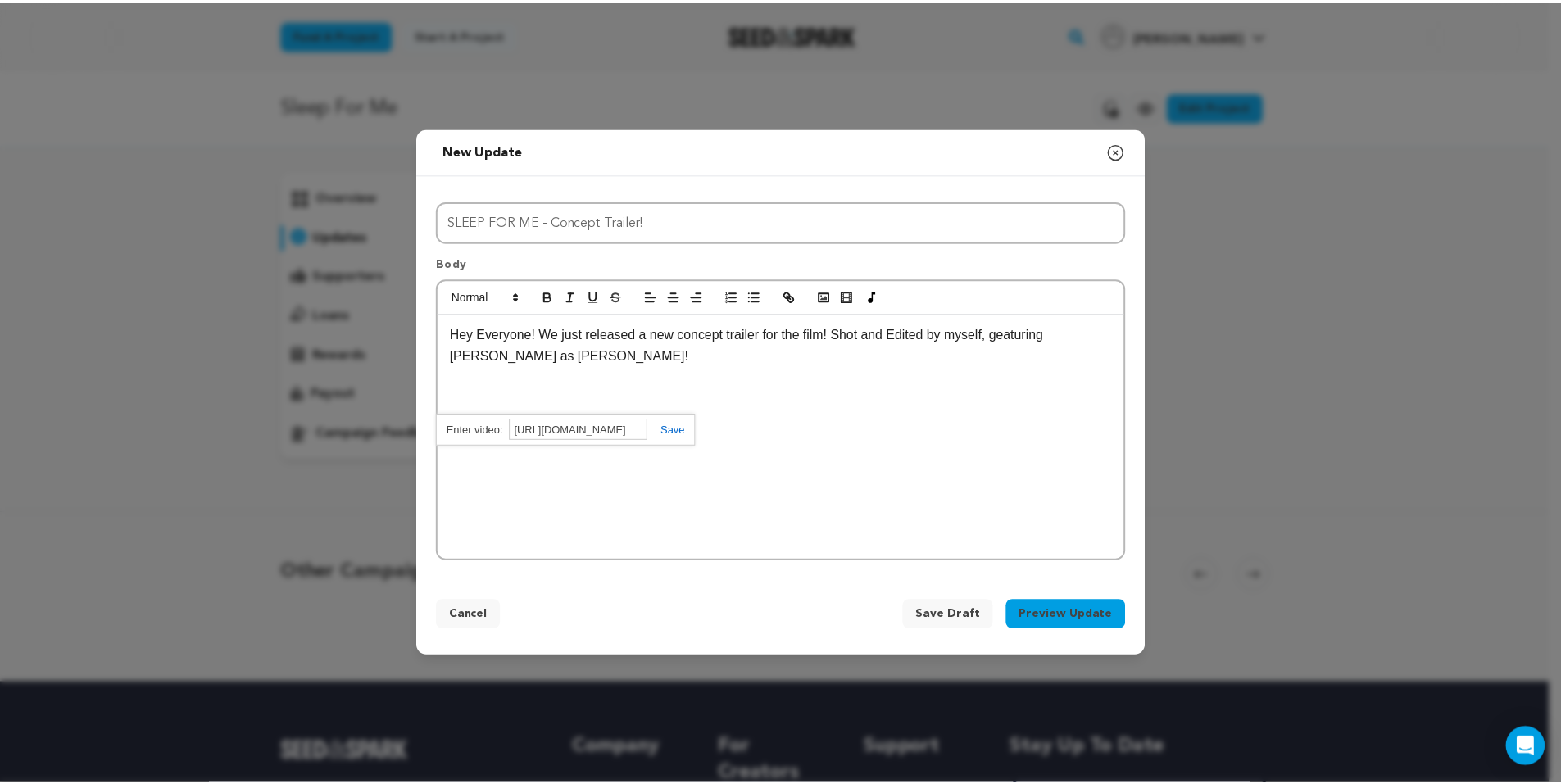
scroll to position [0, 0]
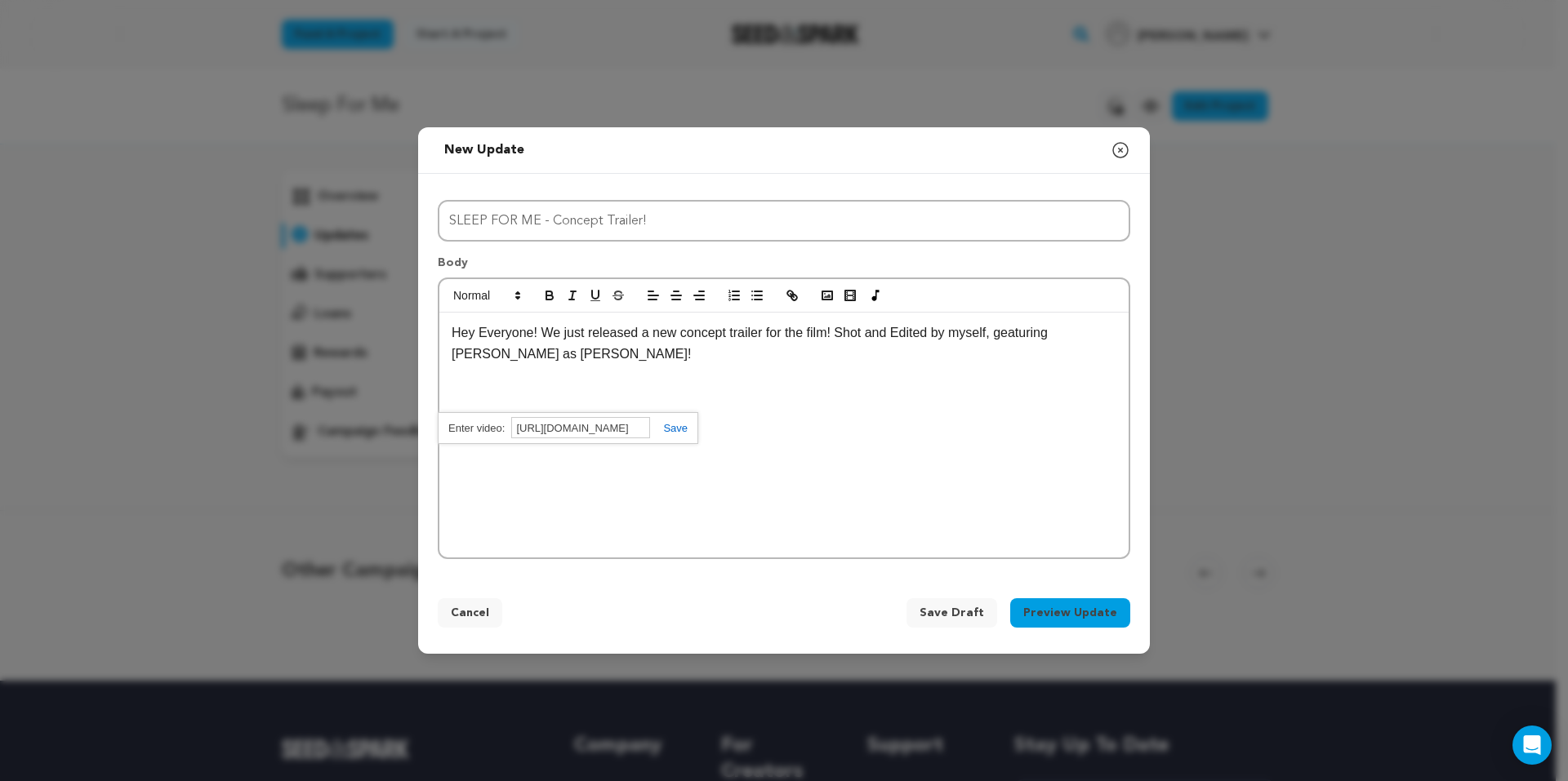
click at [676, 426] on link at bounding box center [669, 428] width 37 height 12
click at [538, 331] on p "Hey Everyone! We just released a new concept trailer for the film! Shot and Edi…" at bounding box center [783, 343] width 665 height 41
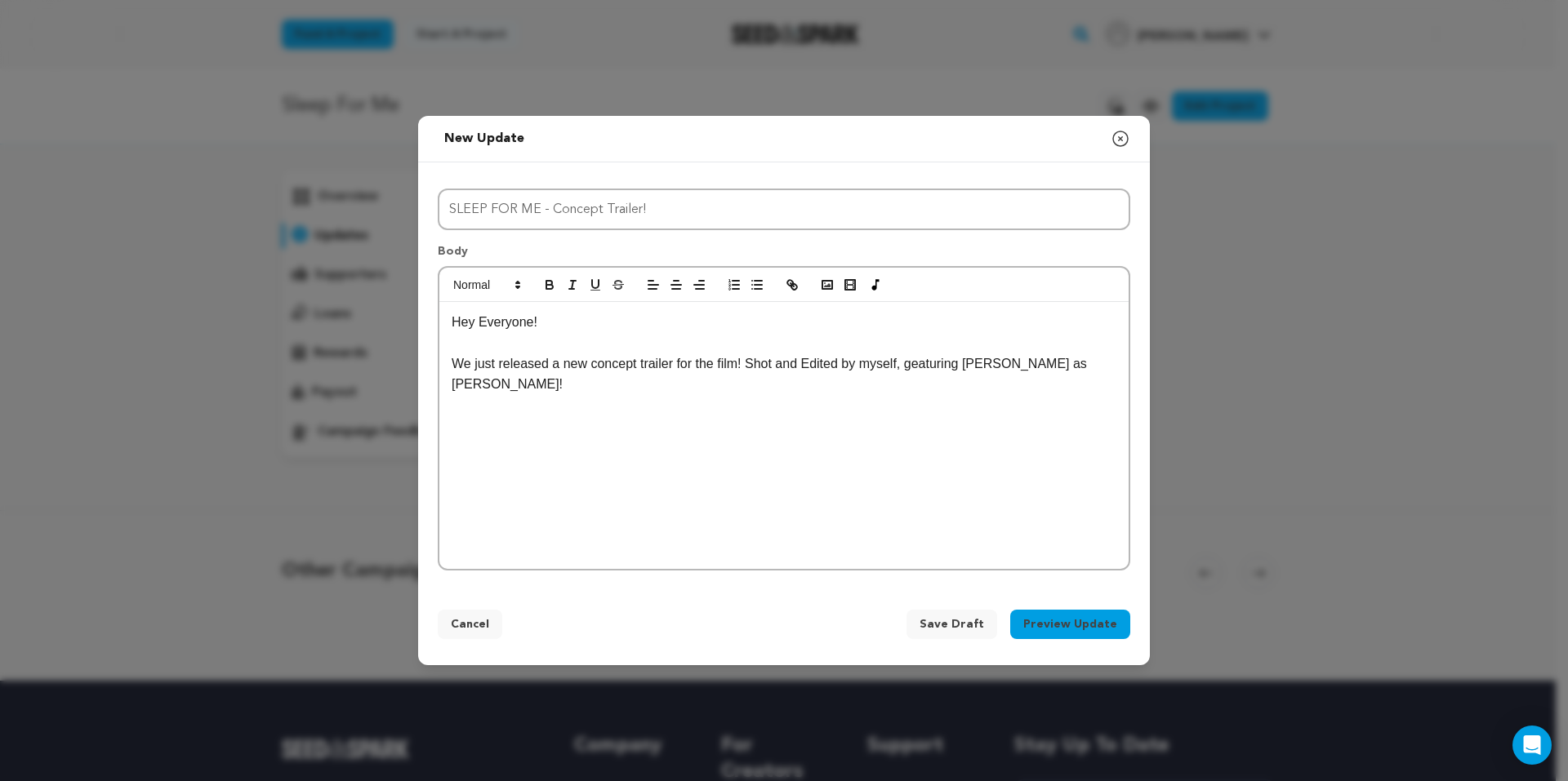
click at [1084, 378] on p "We just released a new concept trailer for the film! Shot and Edited by myself,…" at bounding box center [783, 374] width 665 height 41
click at [1094, 617] on button "Preview Update" at bounding box center [1070, 624] width 120 height 30
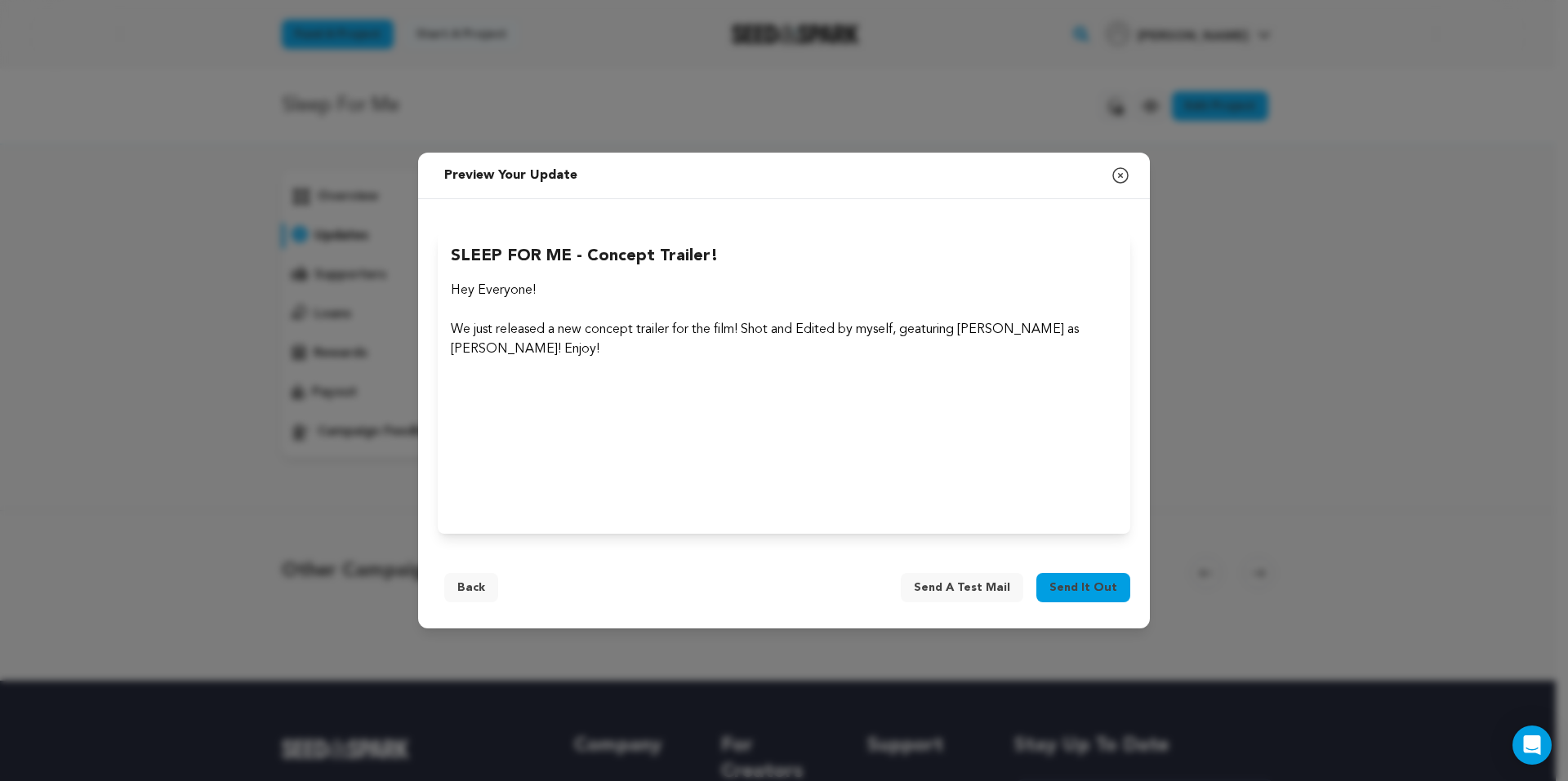
click at [1084, 582] on span "Send it out" at bounding box center [1083, 587] width 68 height 16
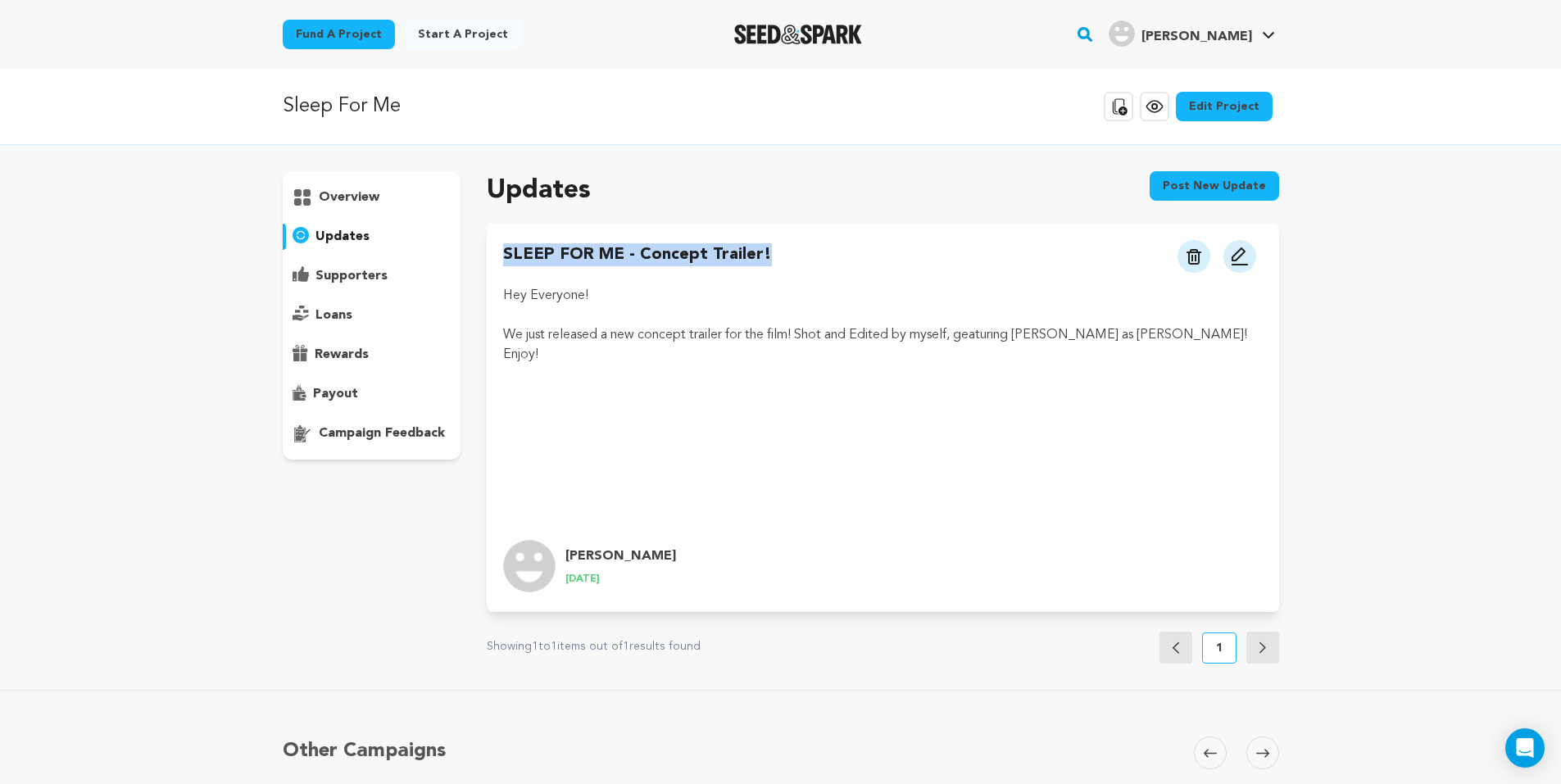
drag, startPoint x: 507, startPoint y: 247, endPoint x: 776, endPoint y: 245, distance: 269.0
click at [776, 244] on div "SLEEP FOR ME - Concept Trailer! View more option View more option" at bounding box center [882, 257] width 759 height 30
click at [709, 251] on h4 "SLEEP FOR ME - Concept Trailer!" at bounding box center [637, 257] width 269 height 30
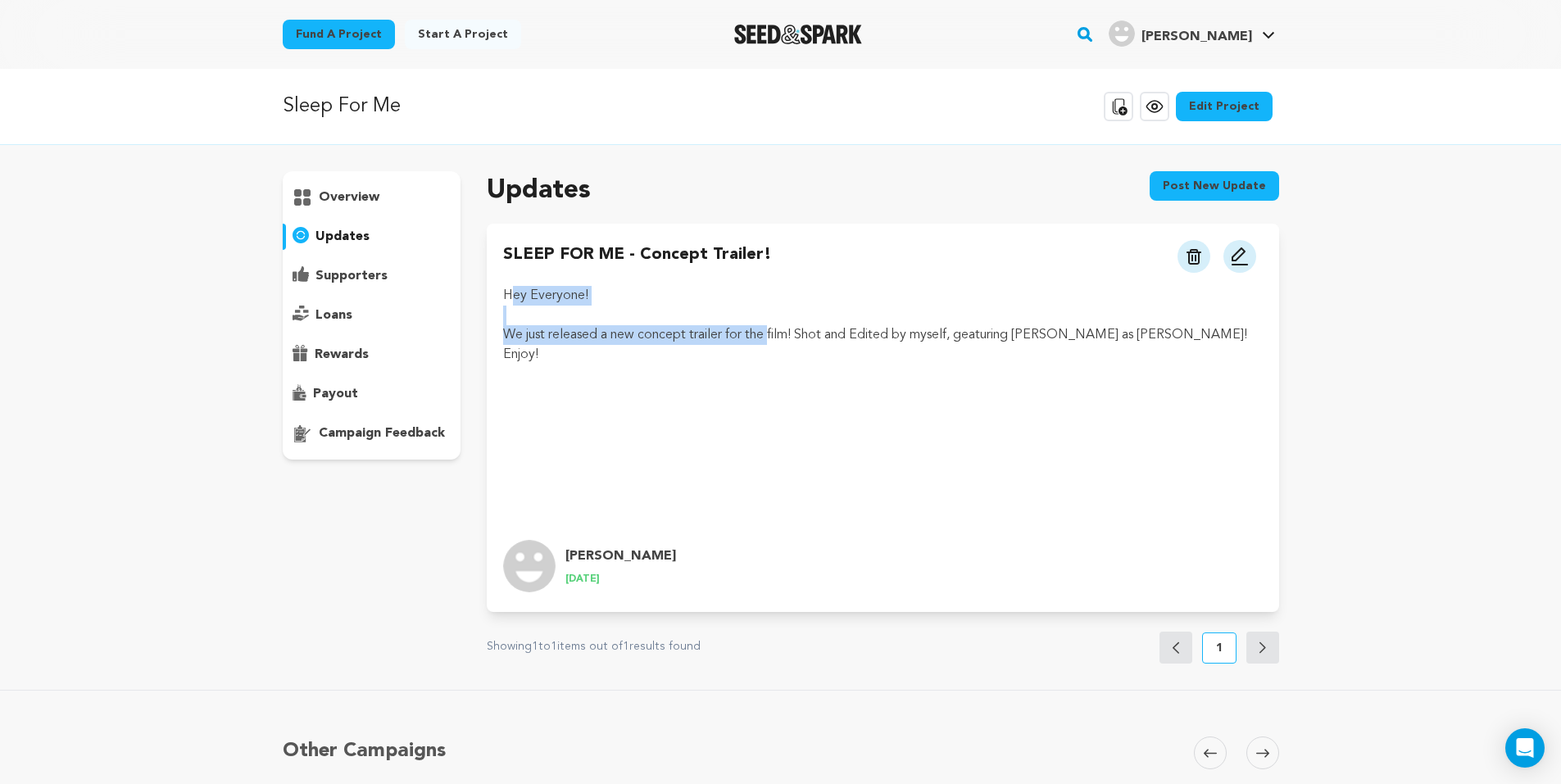
drag, startPoint x: 512, startPoint y: 293, endPoint x: 772, endPoint y: 334, distance: 263.2
click at [772, 334] on div "Hey Everyone! We just released a new concept trailer for the film! Shot and Edi…" at bounding box center [882, 407] width 759 height 241
click at [772, 334] on p "We just released a new concept trailer for the film! Shot and Edited by myself,…" at bounding box center [882, 345] width 759 height 39
drag, startPoint x: 537, startPoint y: 336, endPoint x: 839, endPoint y: 327, distance: 302.1
click at [839, 327] on p "We just released a new concept trailer for the film! Shot and Edited by myself,…" at bounding box center [882, 345] width 759 height 39
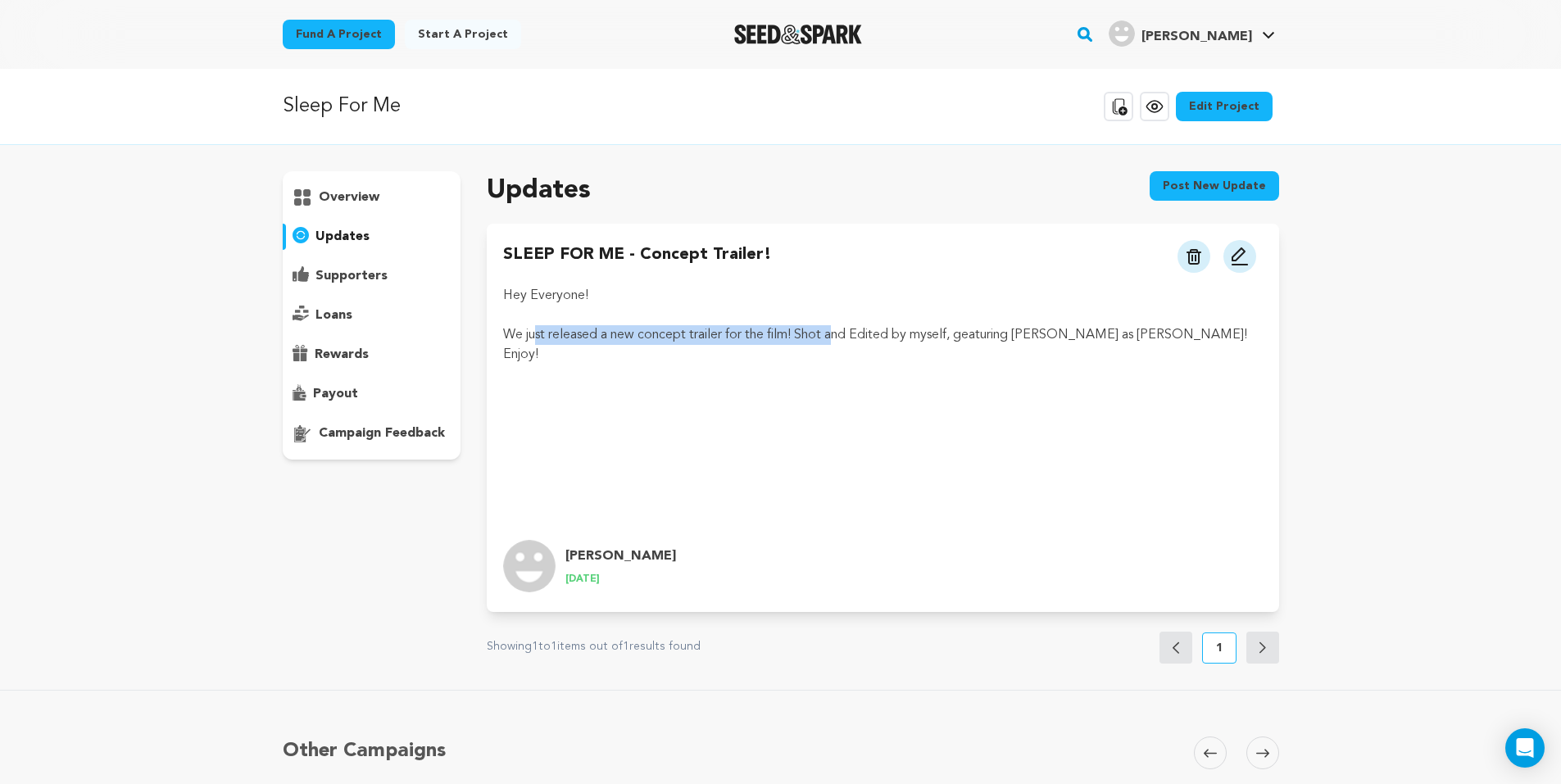
click at [839, 327] on p "We just released a new concept trailer for the film! Shot and Edited by myself,…" at bounding box center [882, 345] width 759 height 39
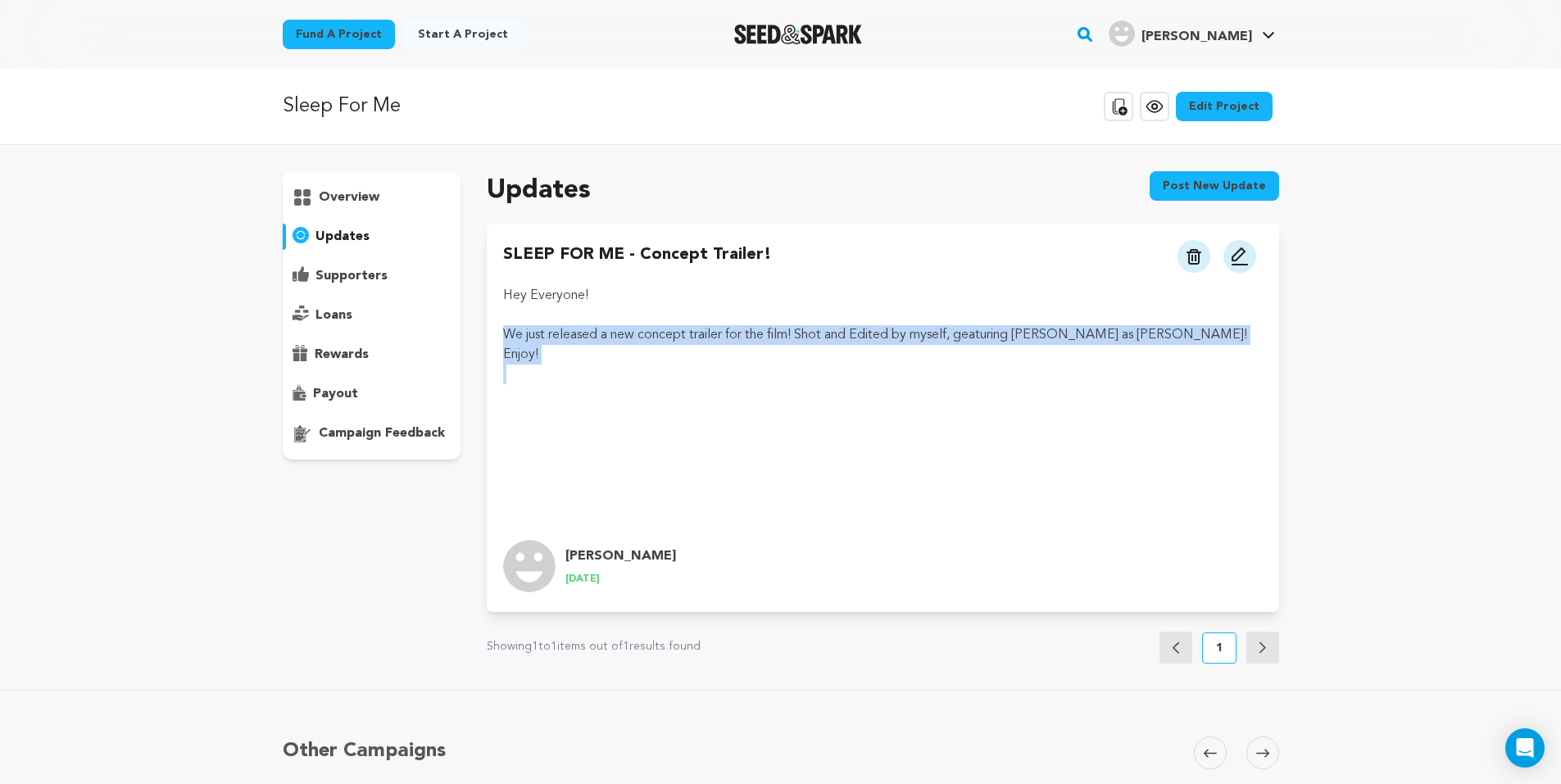
click at [839, 327] on p "We just released a new concept trailer for the film! Shot and Edited by myself,…" at bounding box center [882, 345] width 759 height 39
click at [918, 328] on p "We just released a new concept trailer for the film! Shot and Edited by myself,…" at bounding box center [882, 345] width 759 height 39
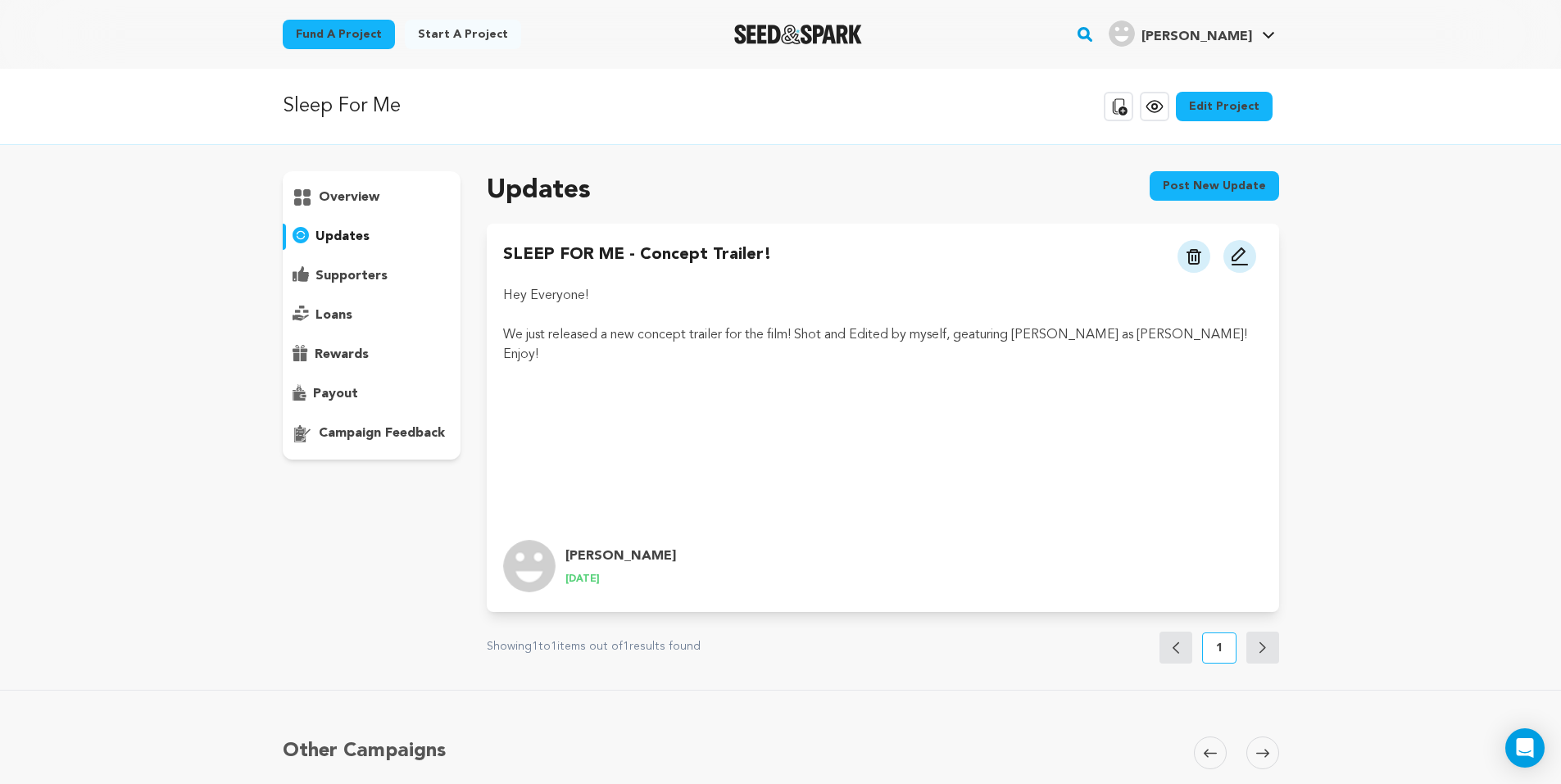
click at [365, 272] on p "supporters" at bounding box center [351, 275] width 72 height 20
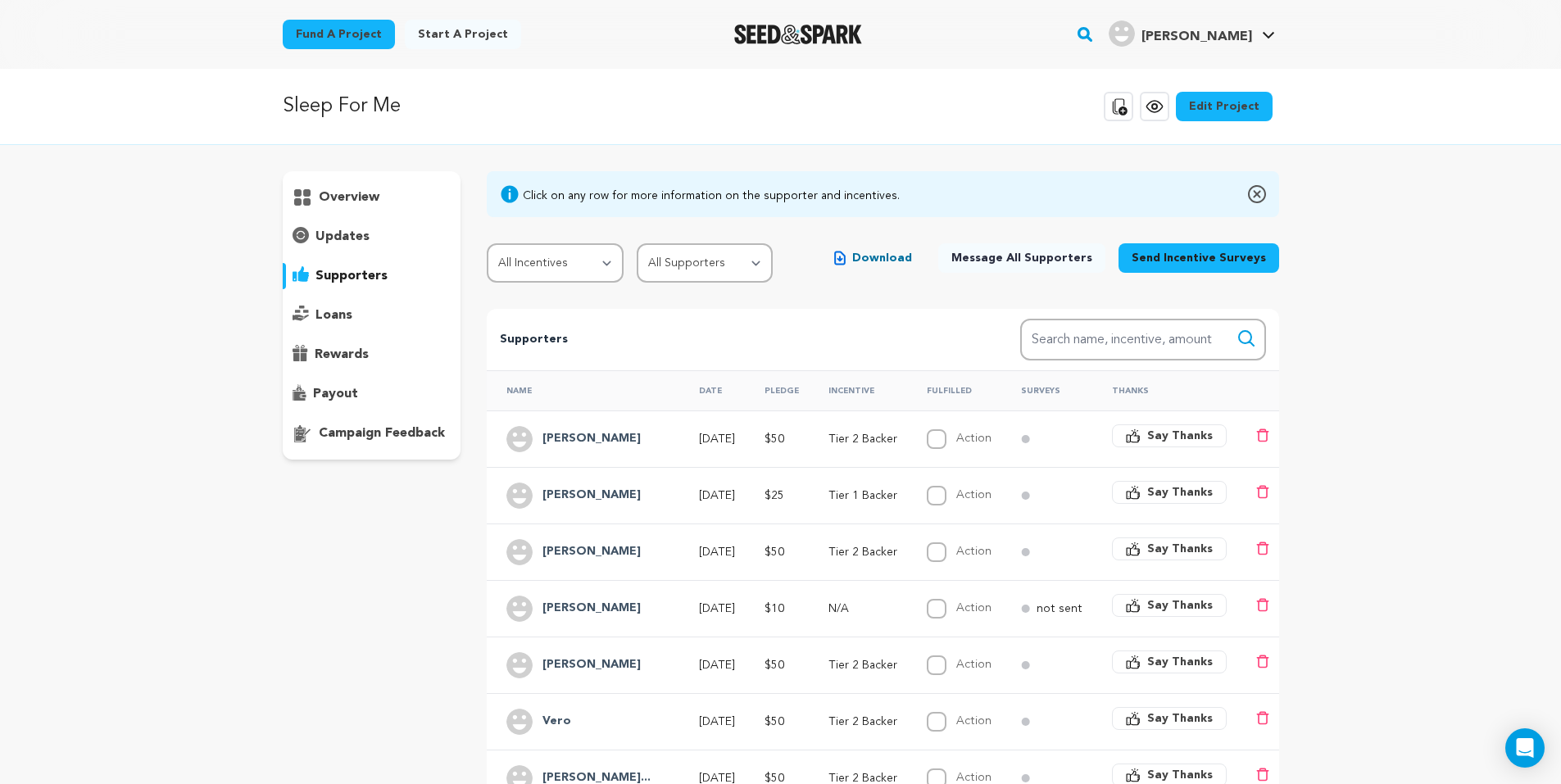
click at [333, 307] on p "loans" at bounding box center [333, 315] width 37 height 20
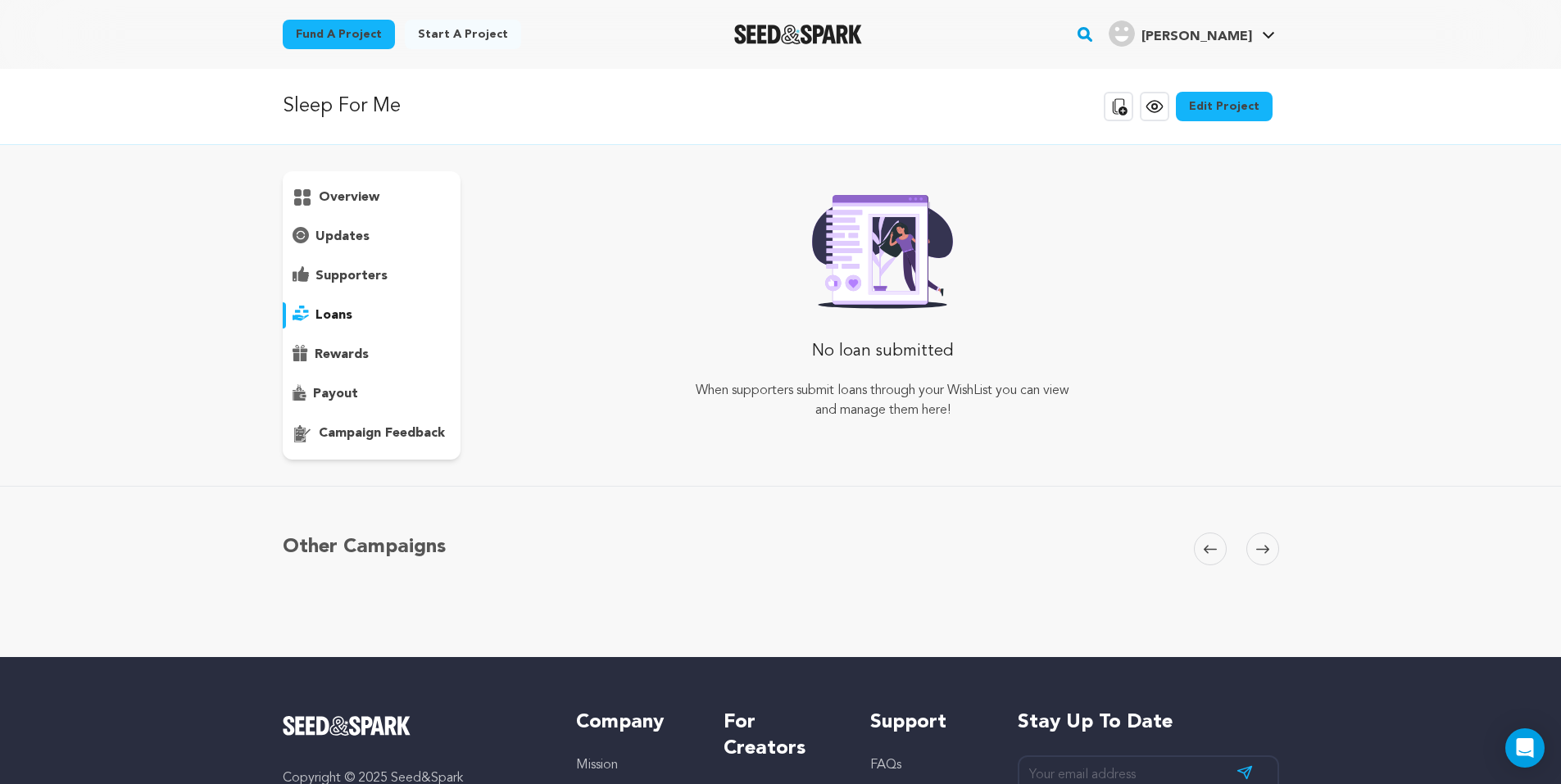
click at [362, 353] on p "rewards" at bounding box center [342, 354] width 54 height 20
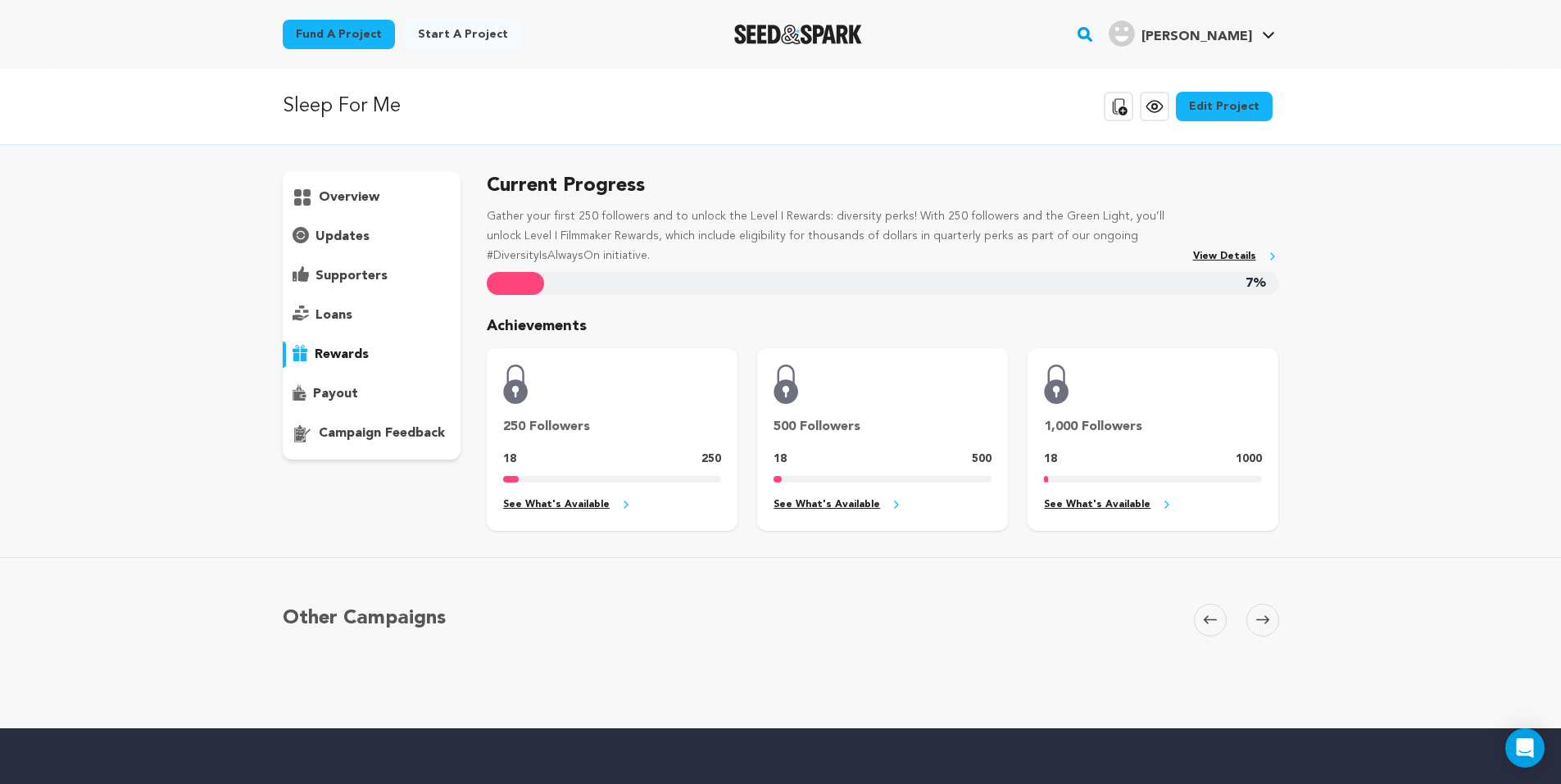
click at [357, 390] on div "payout" at bounding box center [372, 393] width 178 height 26
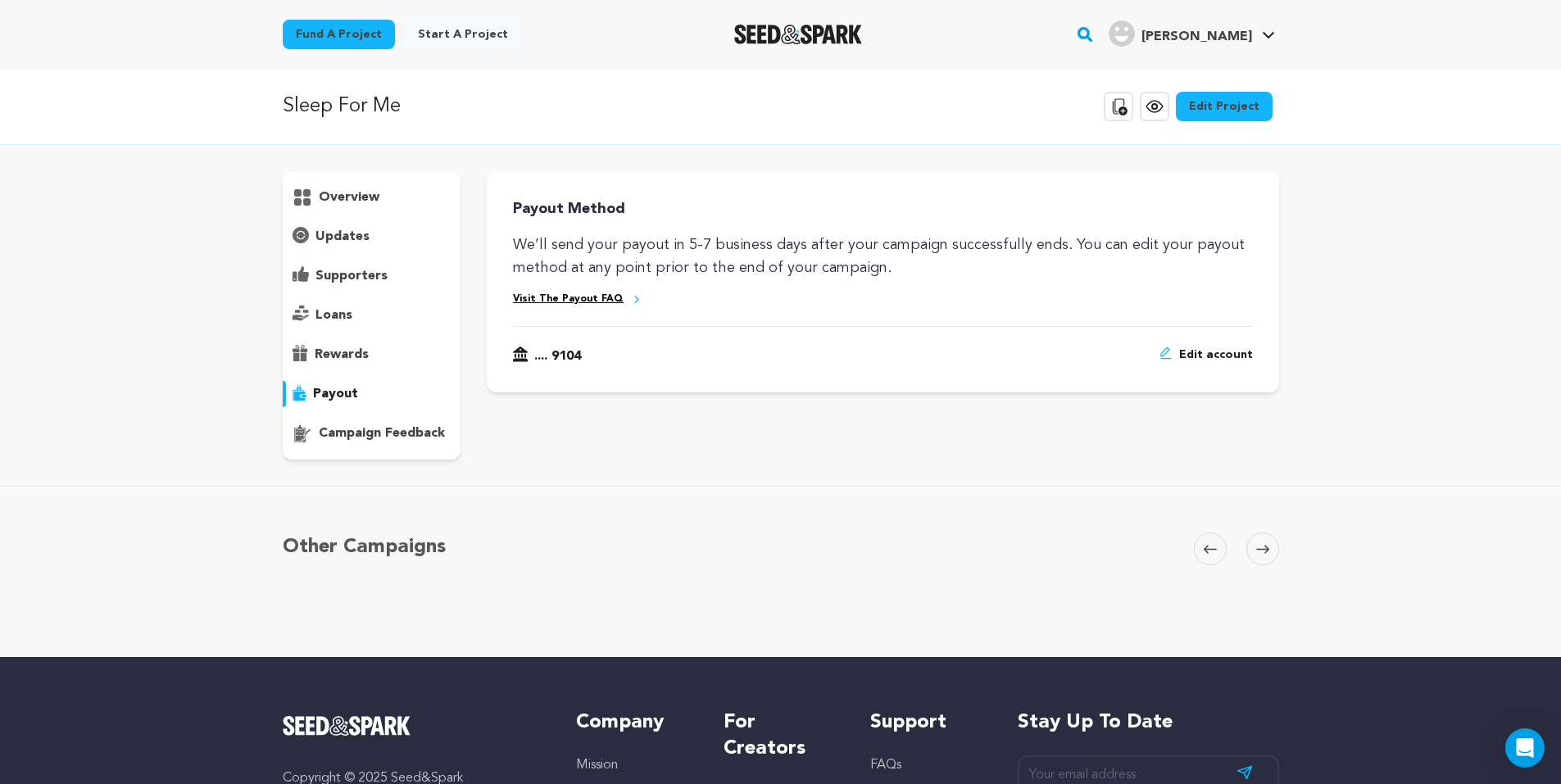
click at [358, 190] on p "overview" at bounding box center [348, 197] width 60 height 20
